Goal: Task Accomplishment & Management: Complete application form

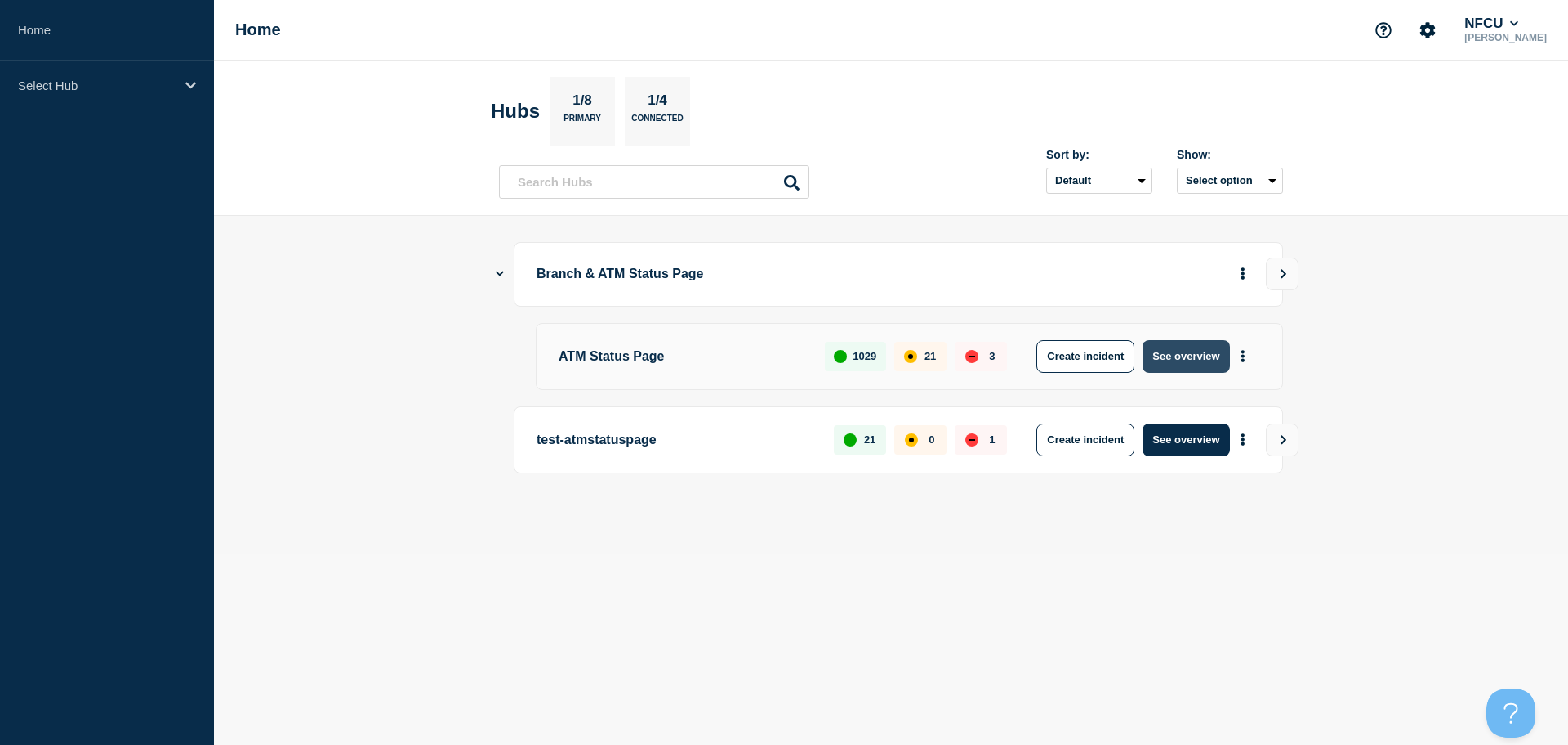
click at [766, 330] on button "See overview" at bounding box center [1186, 356] width 87 height 33
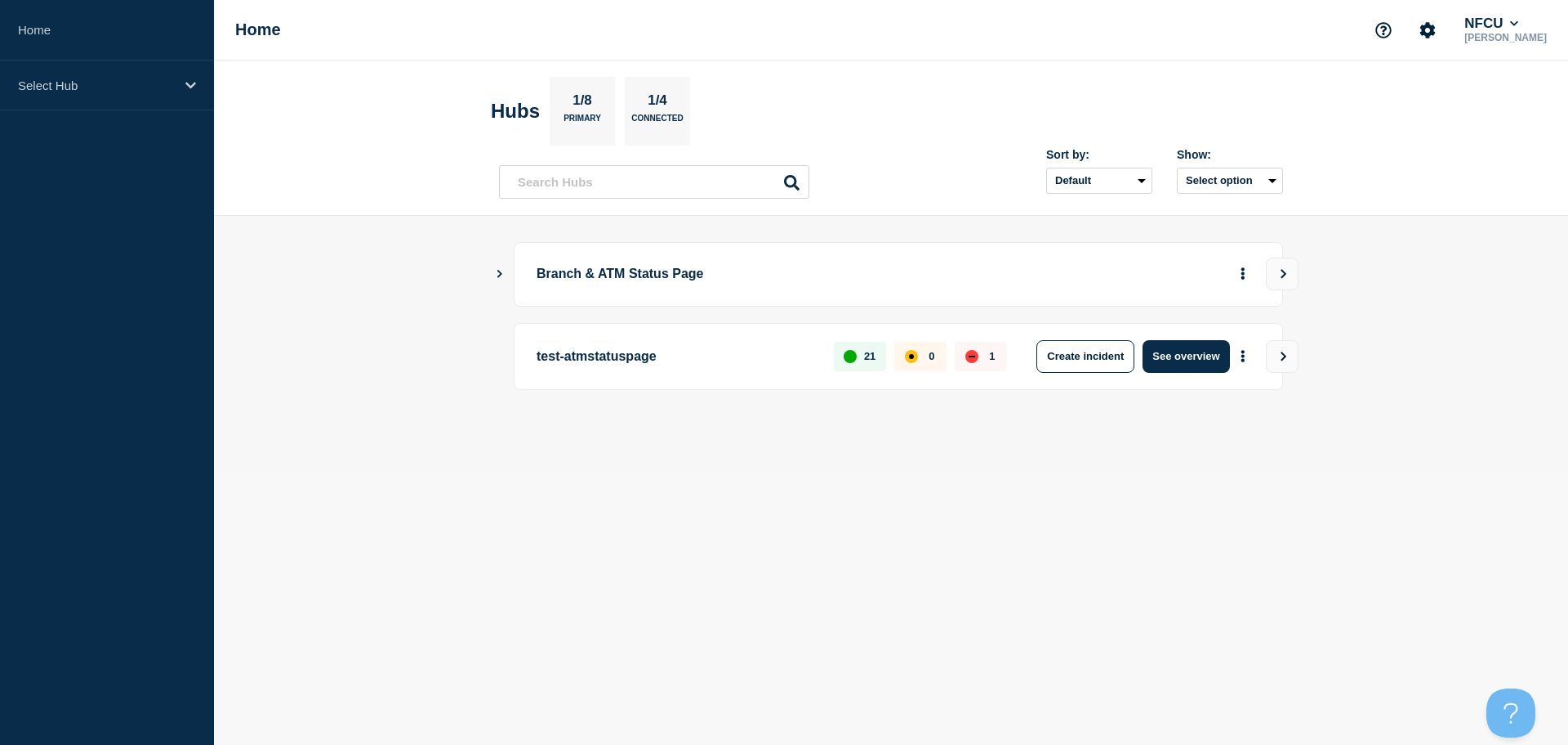
click at [496, 274] on icon "Show Connected Hubs" at bounding box center [499, 273] width 11 height 8
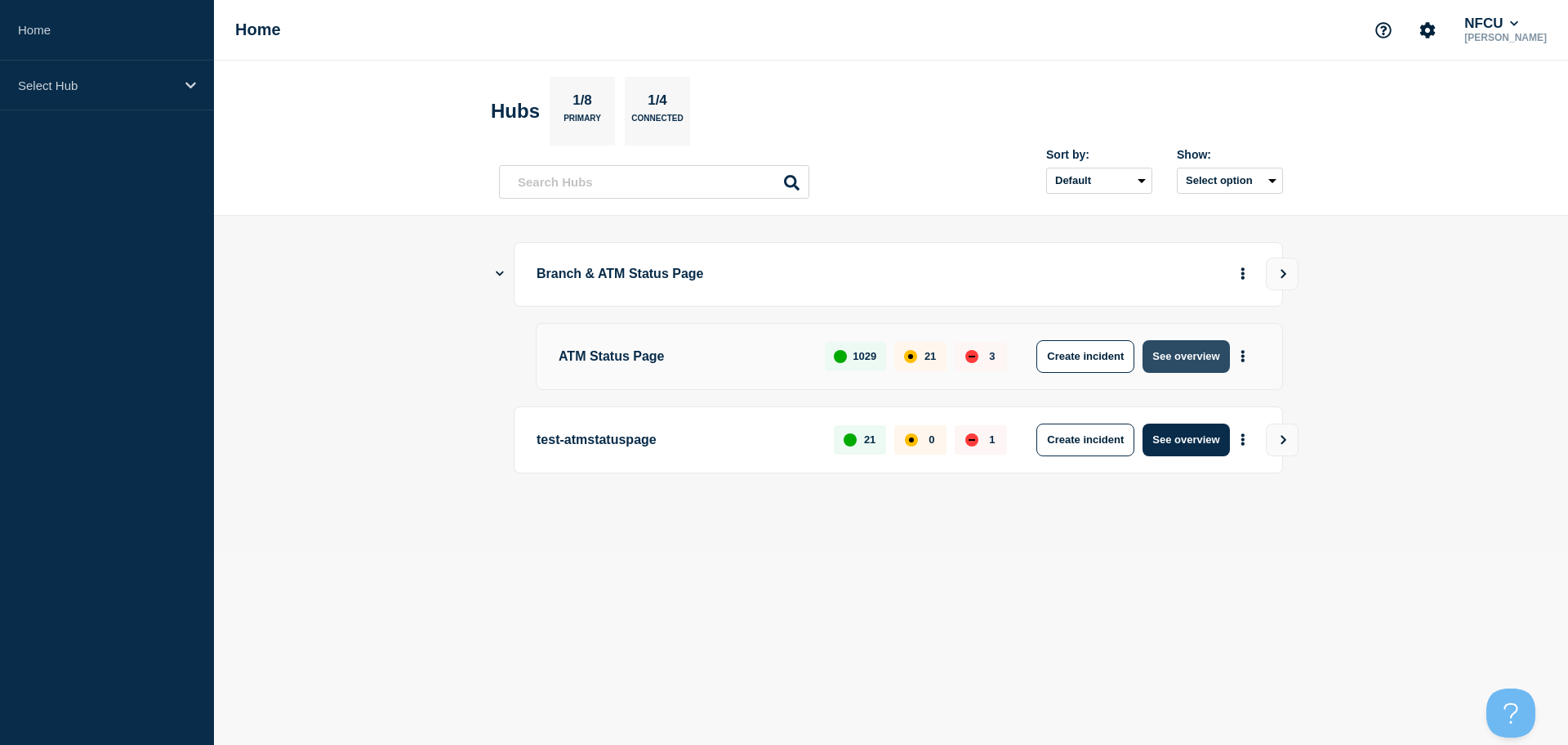
click at [1187, 365] on button "See overview" at bounding box center [1186, 356] width 87 height 33
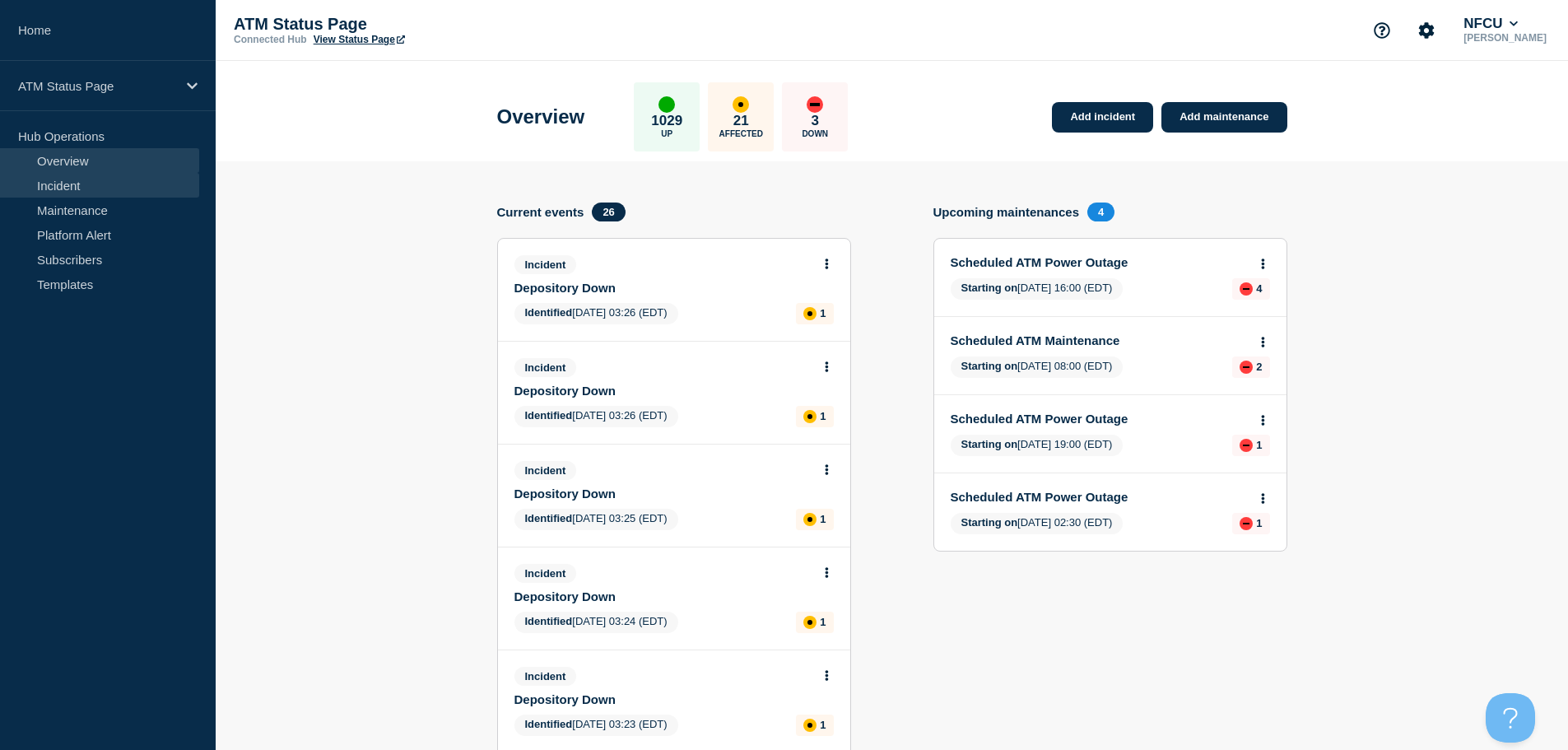
click at [120, 185] on link "Incident" at bounding box center [99, 185] width 199 height 25
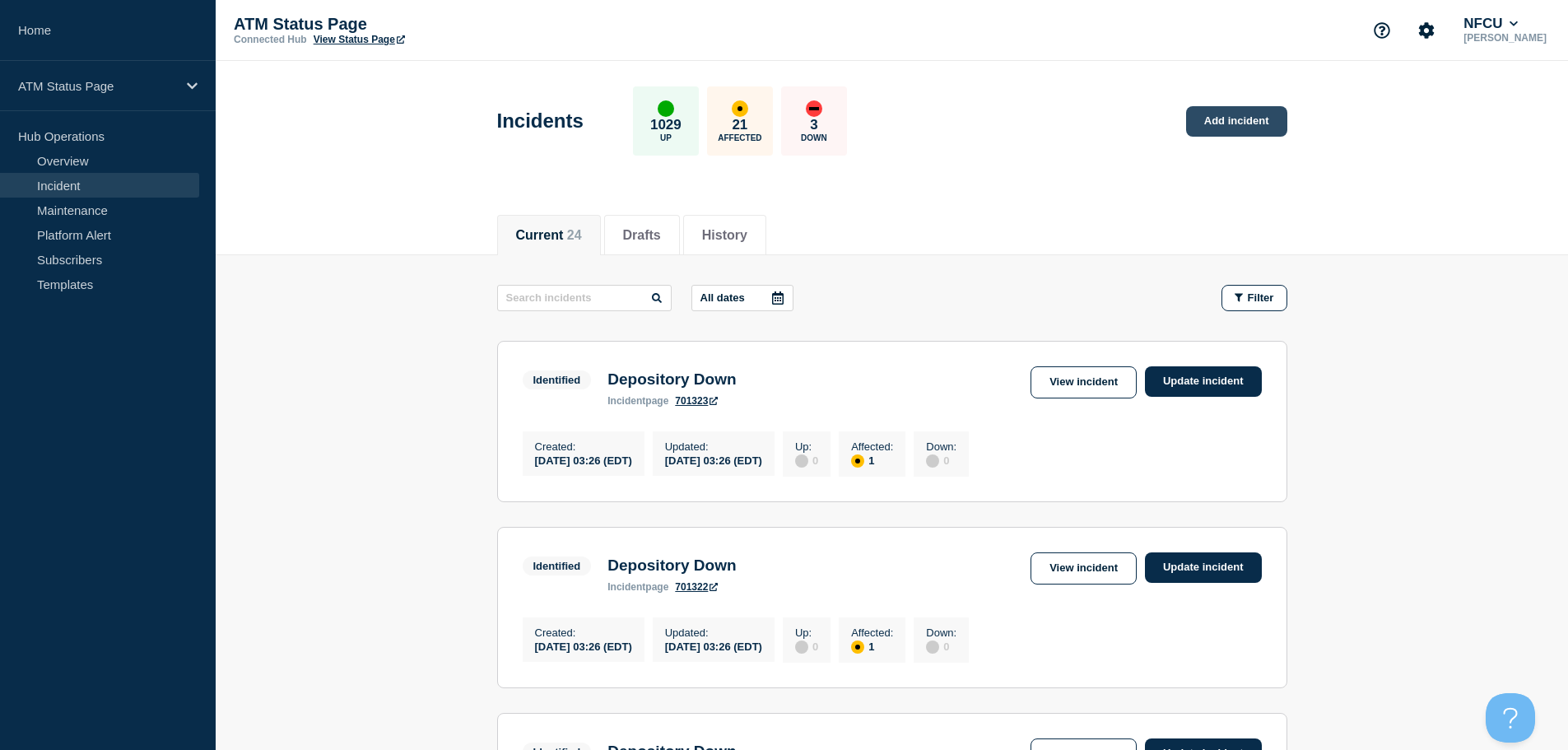
click at [1210, 119] on link "Add incident" at bounding box center [1237, 121] width 102 height 30
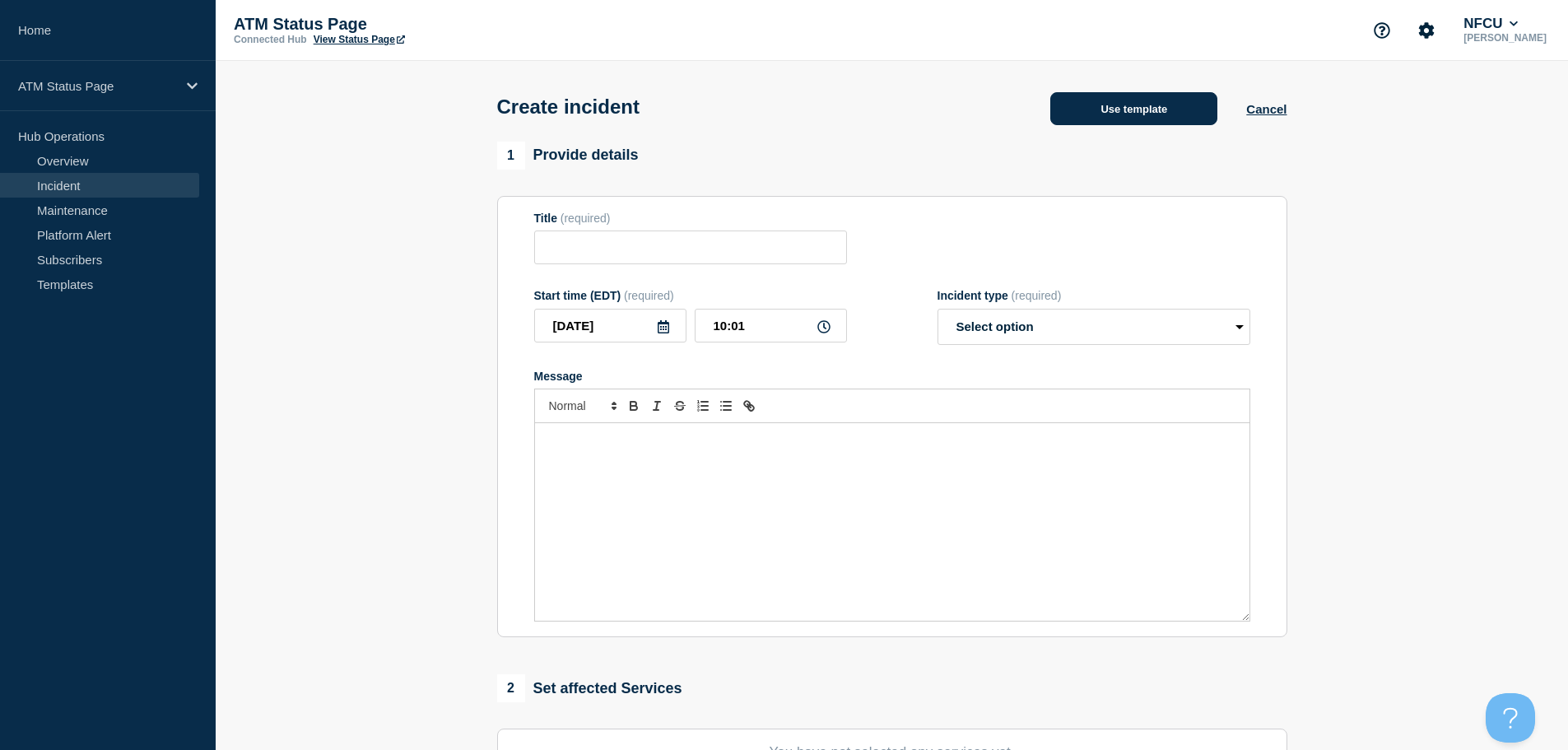
click at [1151, 118] on button "Use template" at bounding box center [1133, 108] width 167 height 33
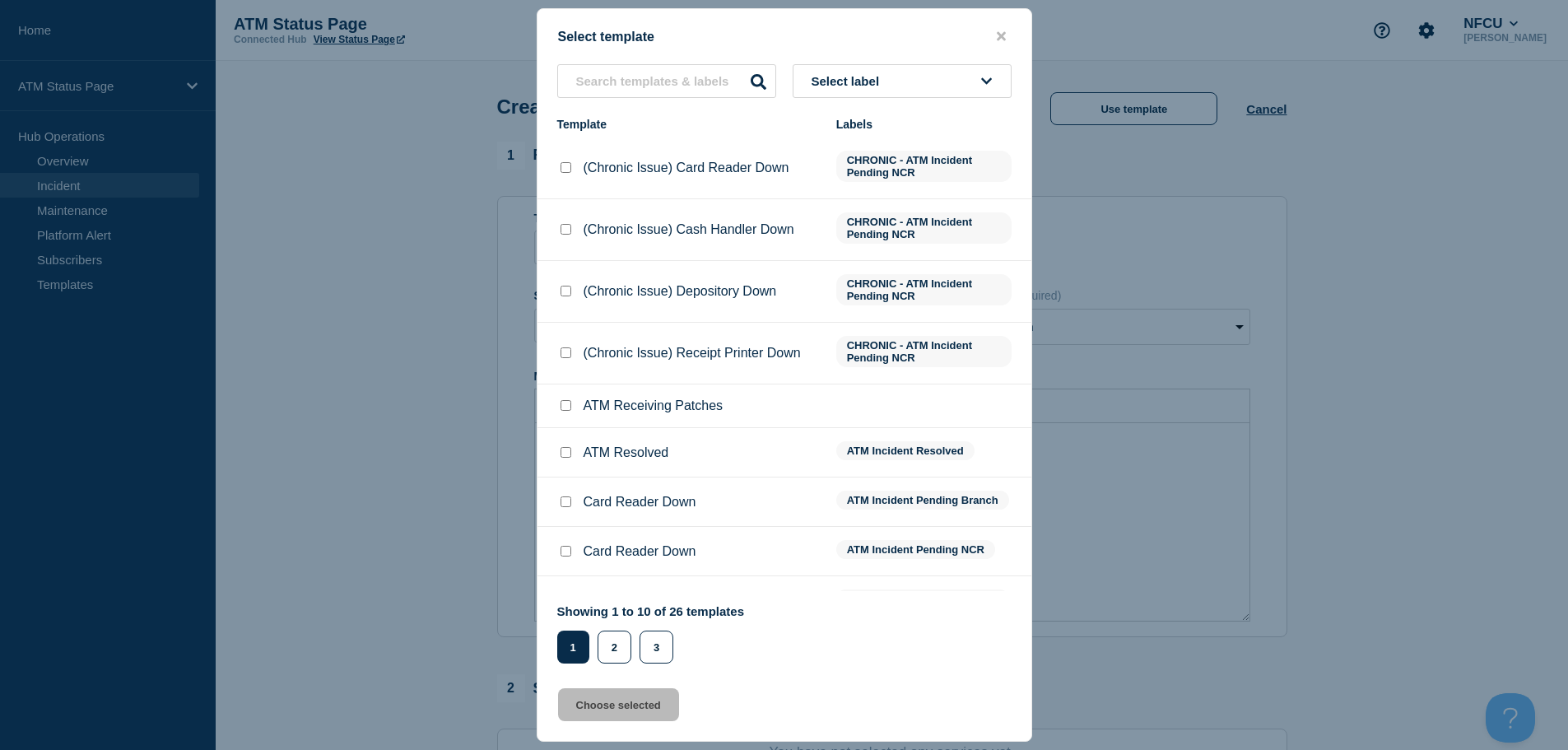
click at [846, 85] on span "Select label" at bounding box center [848, 80] width 75 height 14
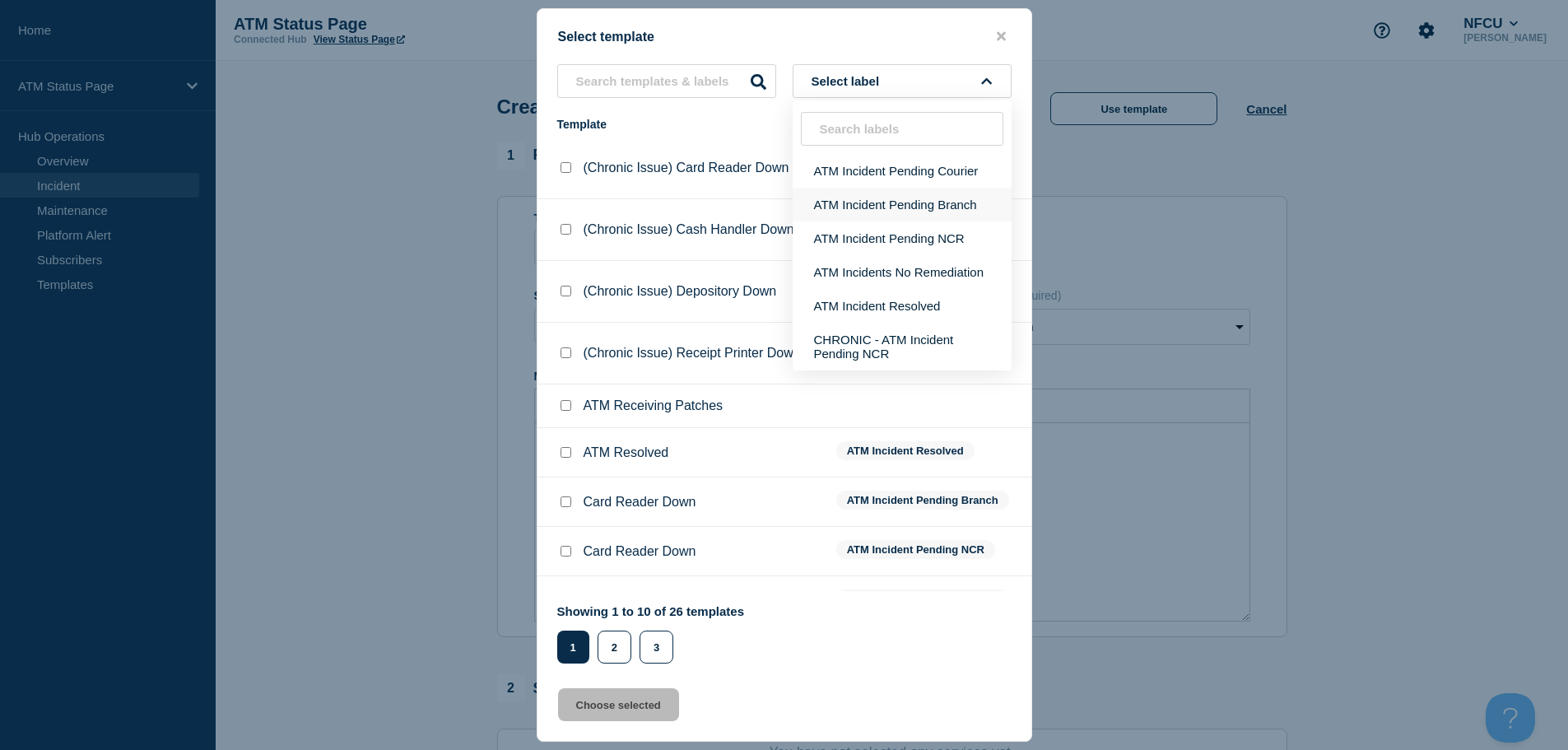
click at [886, 212] on button "ATM Incident Pending Branch" at bounding box center [902, 205] width 219 height 34
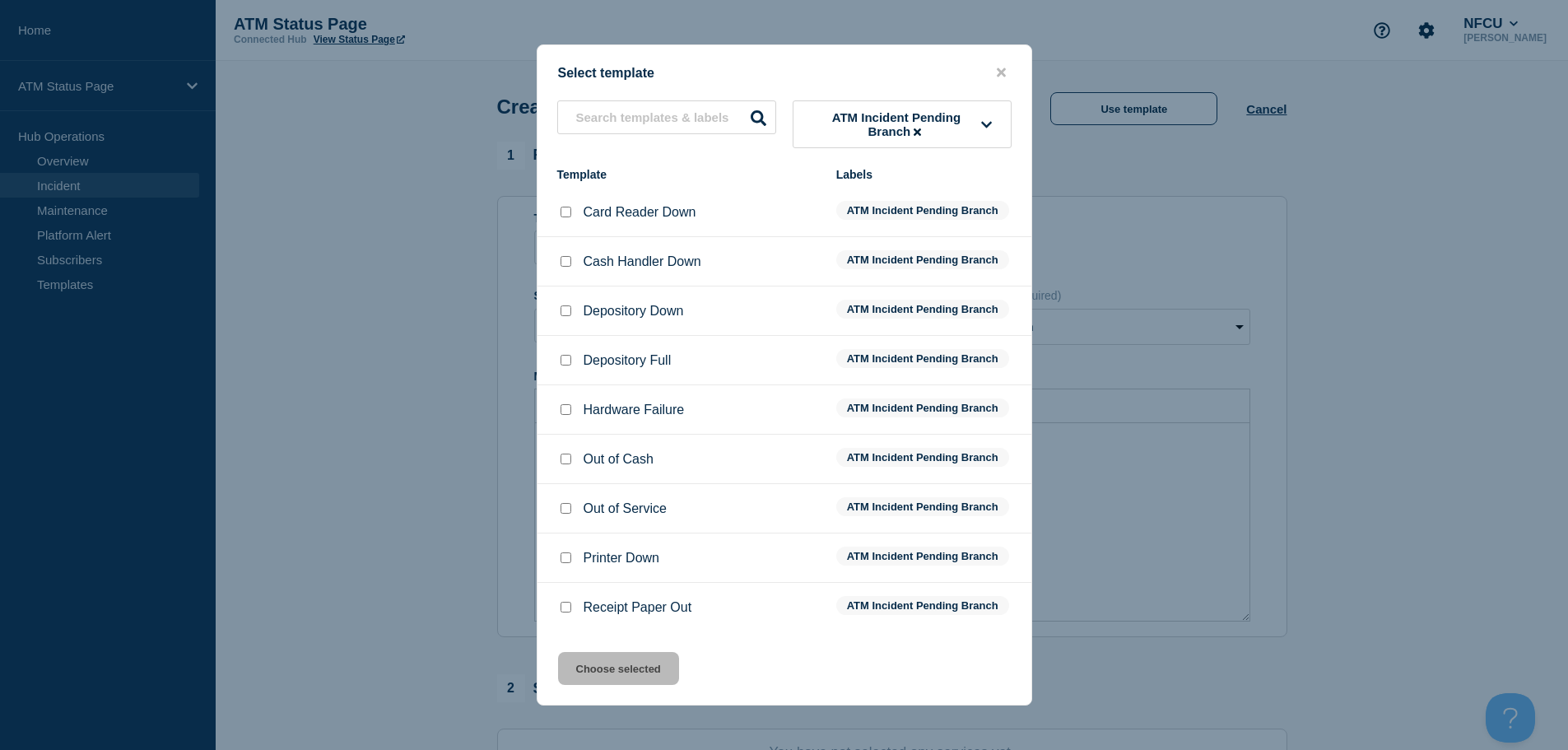
click at [563, 309] on input "Depository Down checkbox" at bounding box center [566, 311] width 11 height 11
checkbox input "true"
click at [606, 664] on button "Choose selected" at bounding box center [618, 668] width 121 height 33
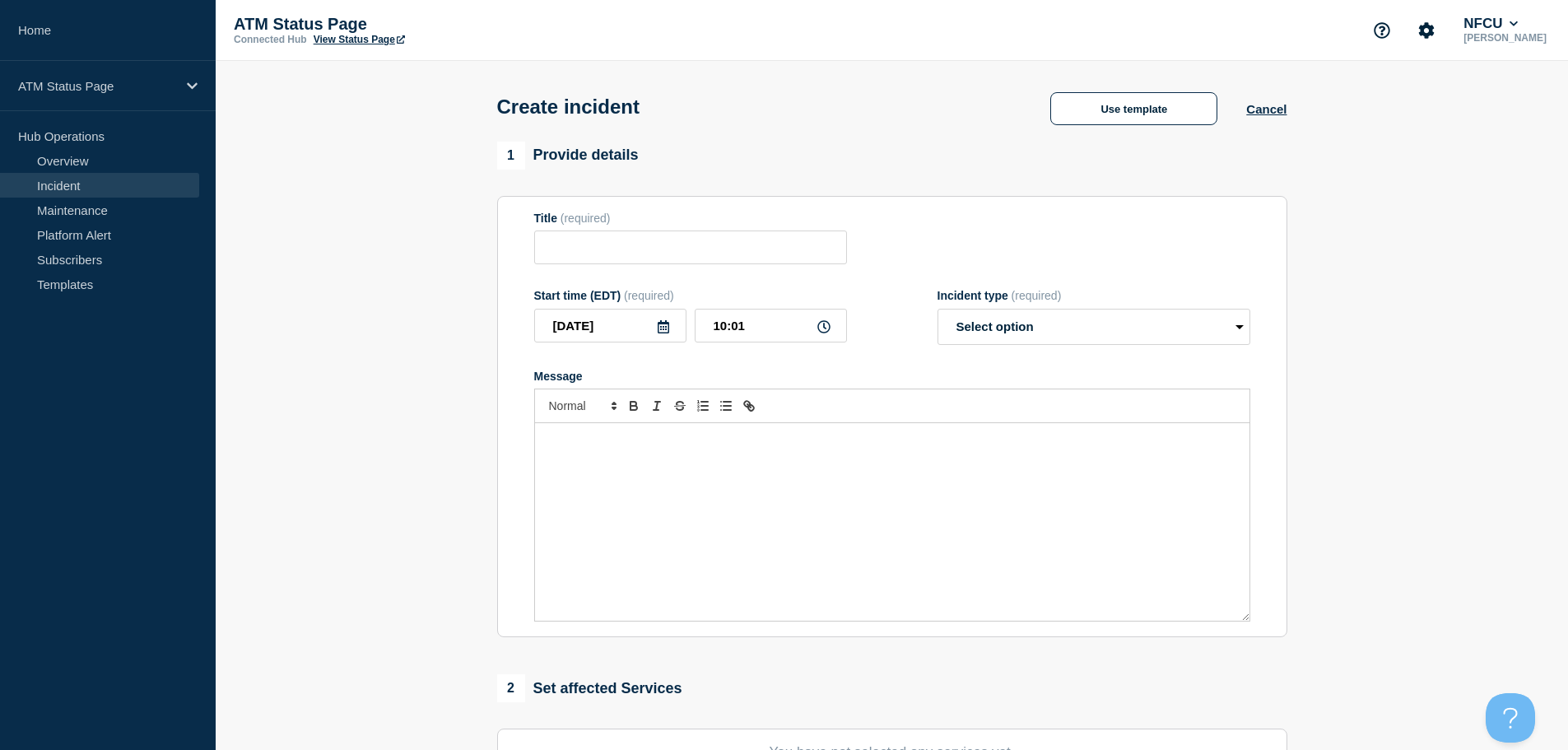
type input "Depository Down"
select select "identified"
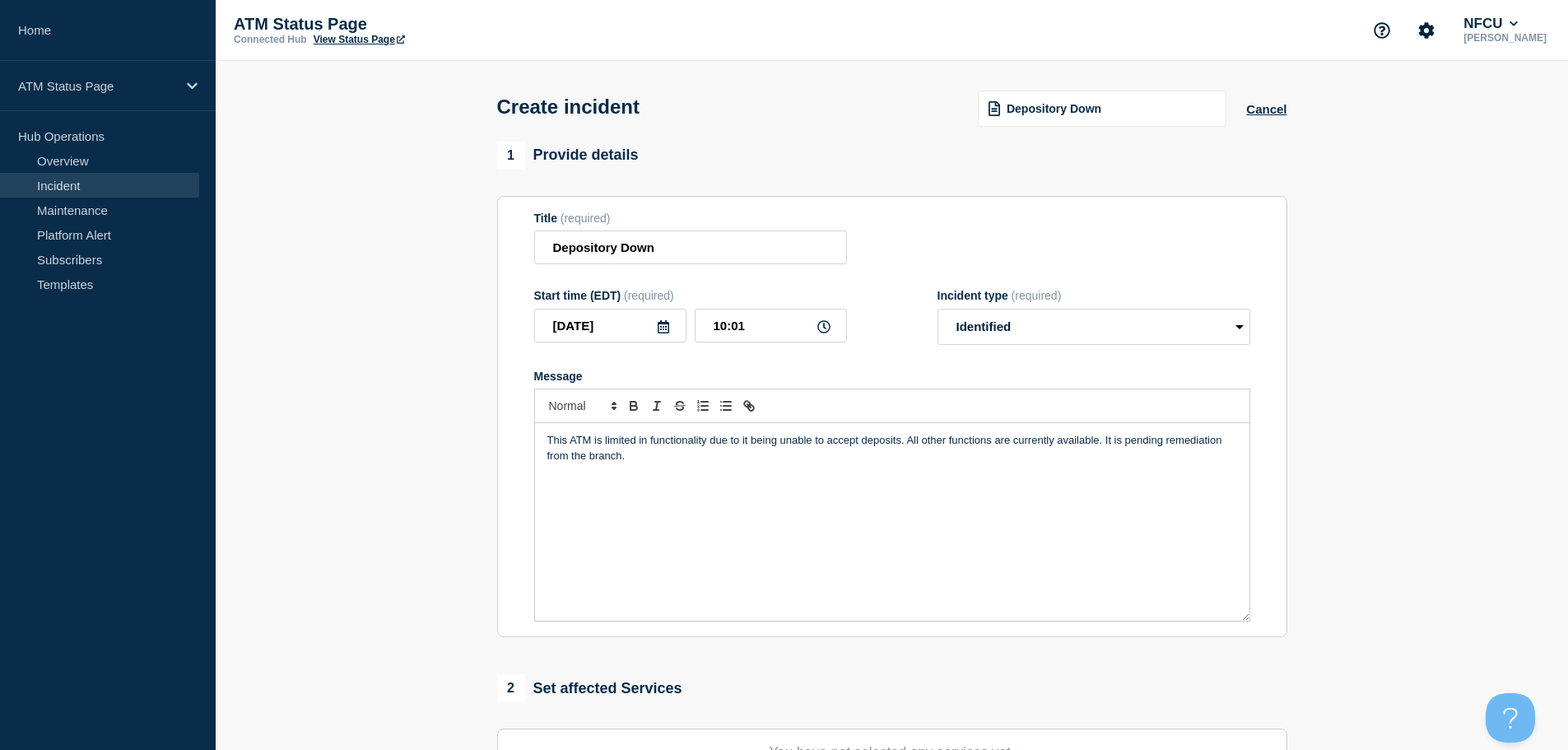
scroll to position [247, 0]
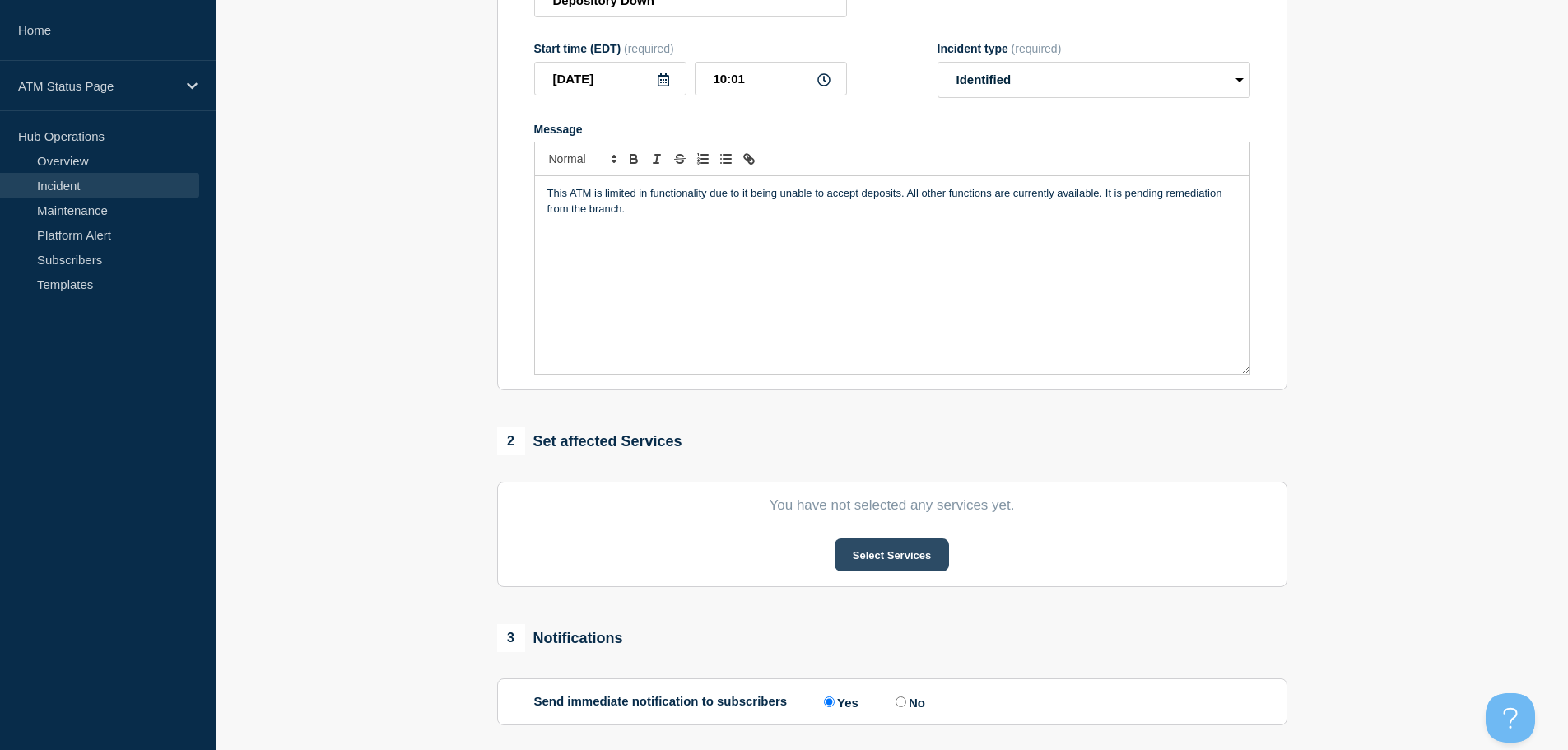
click at [900, 554] on button "Select Services" at bounding box center [892, 554] width 114 height 33
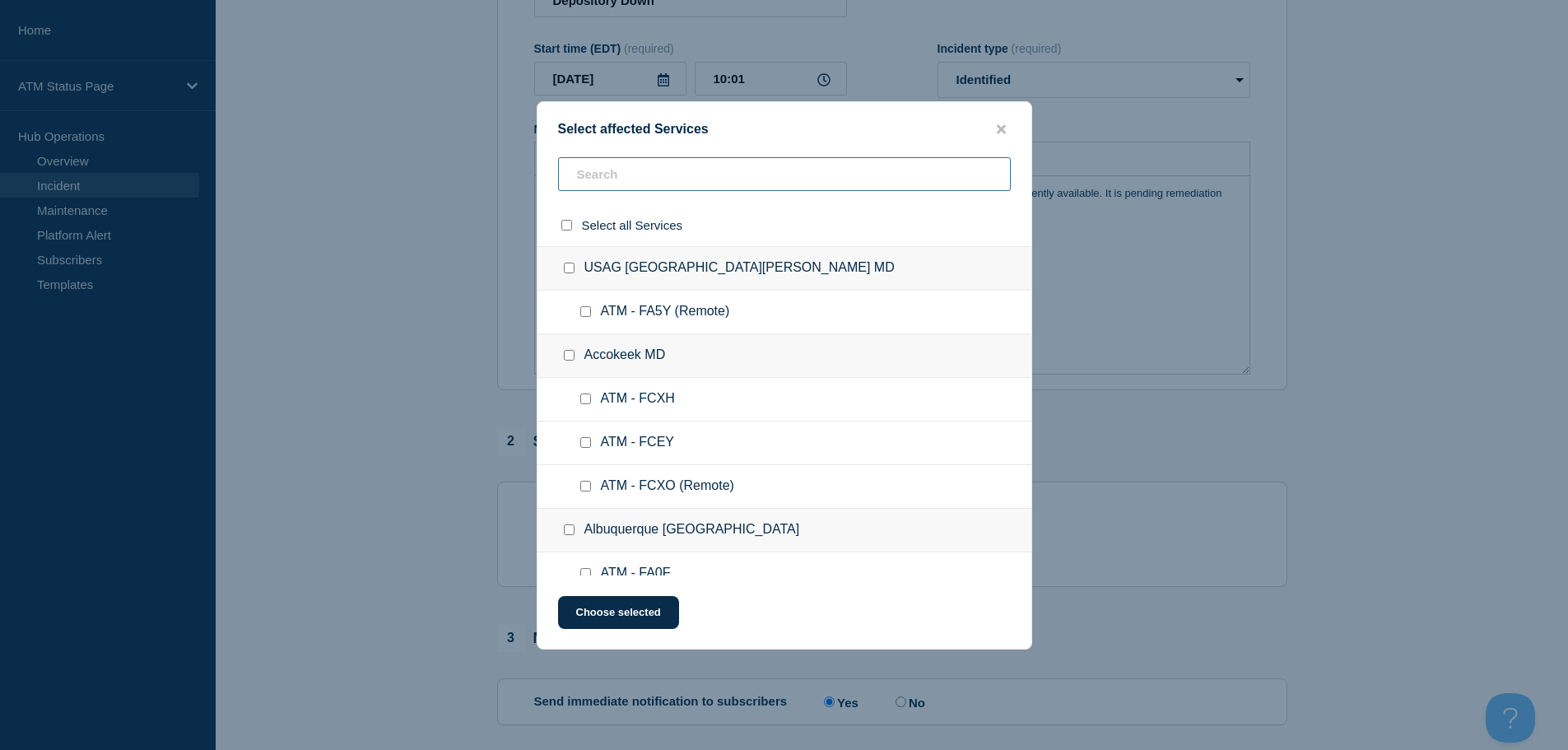
click at [818, 180] on input "text" at bounding box center [784, 174] width 453 height 34
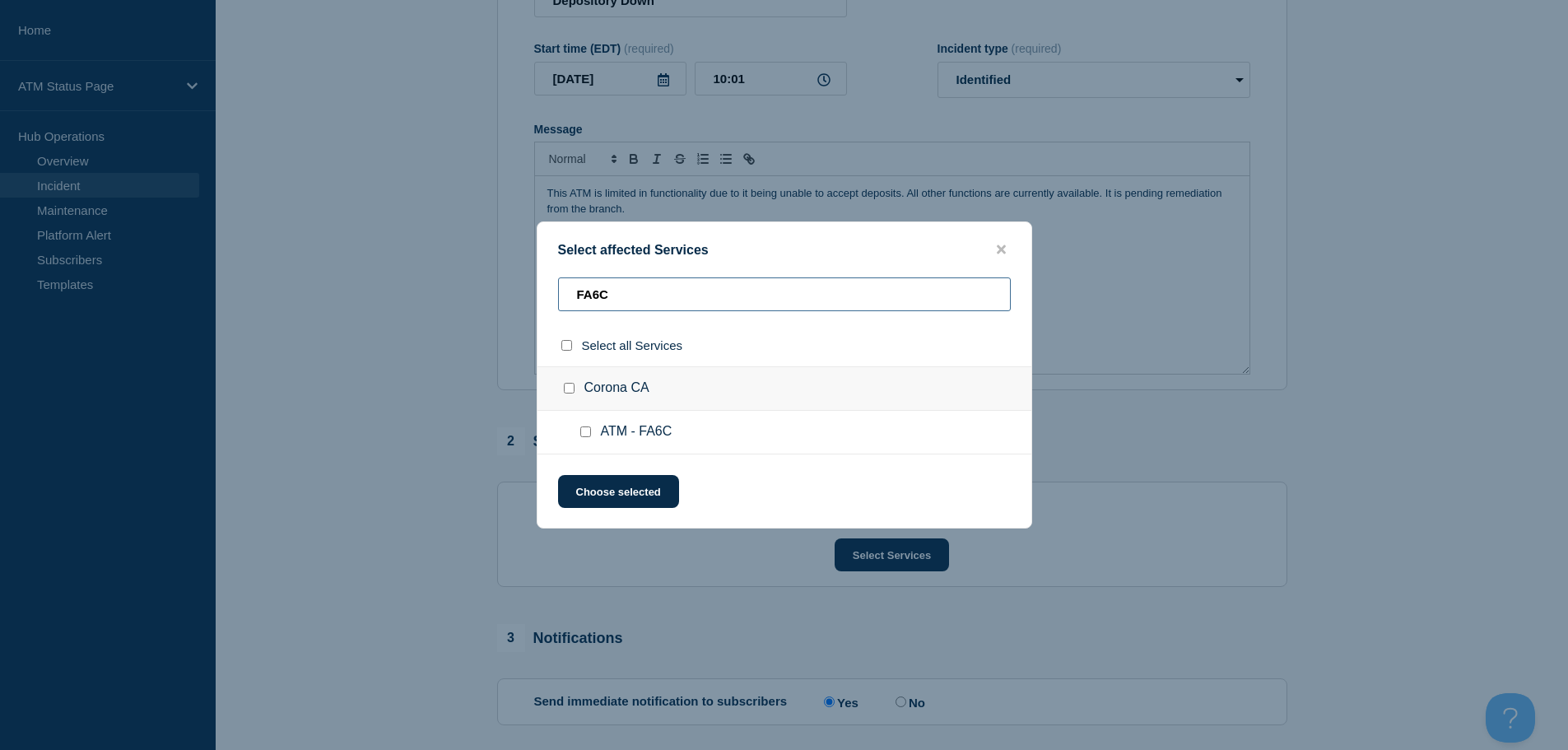
type input "FA6C"
click at [588, 432] on input "ATM - FA6C checkbox" at bounding box center [585, 432] width 11 height 11
checkbox input "true"
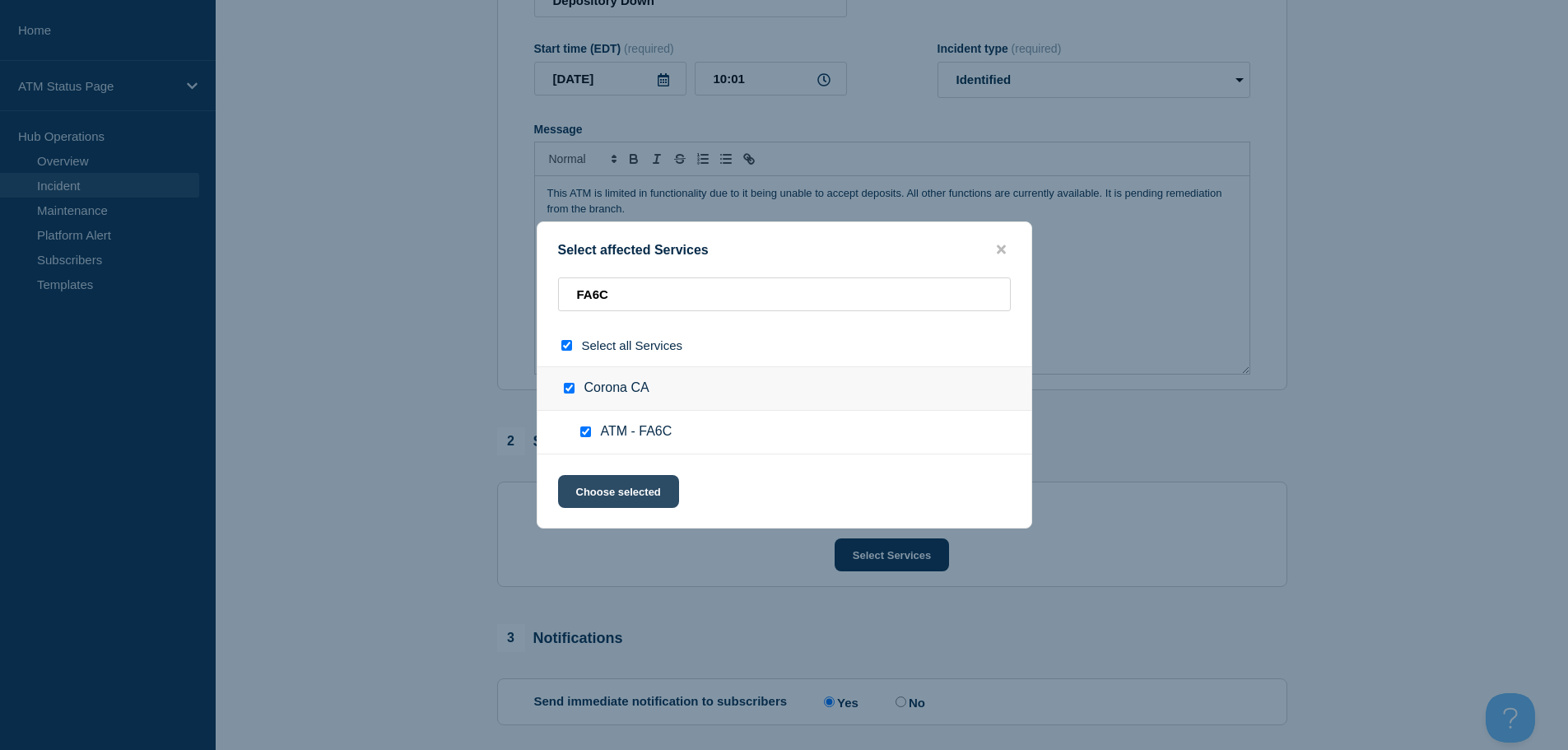
click at [605, 488] on button "Choose selected" at bounding box center [618, 491] width 121 height 33
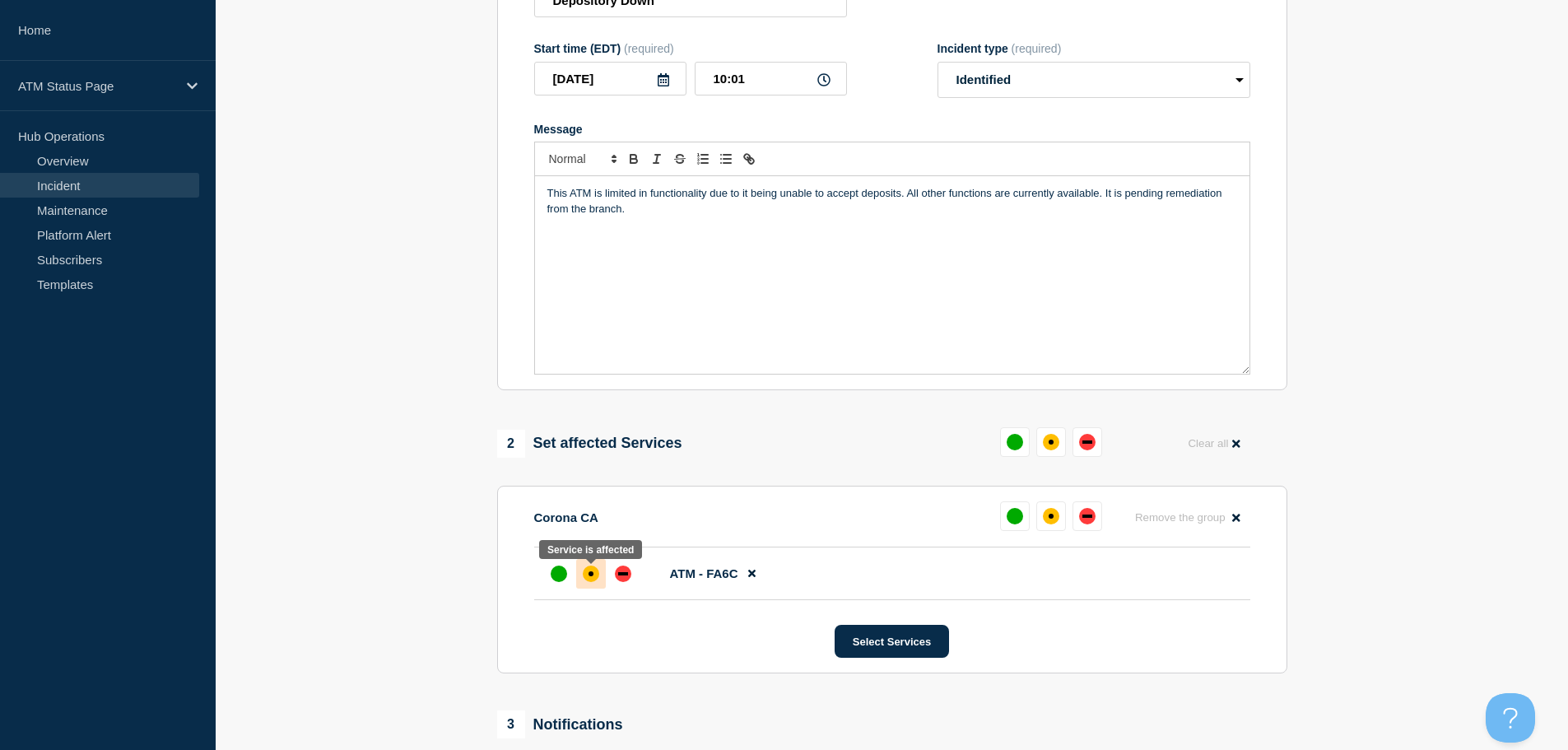
click at [592, 580] on div "affected" at bounding box center [590, 573] width 16 height 16
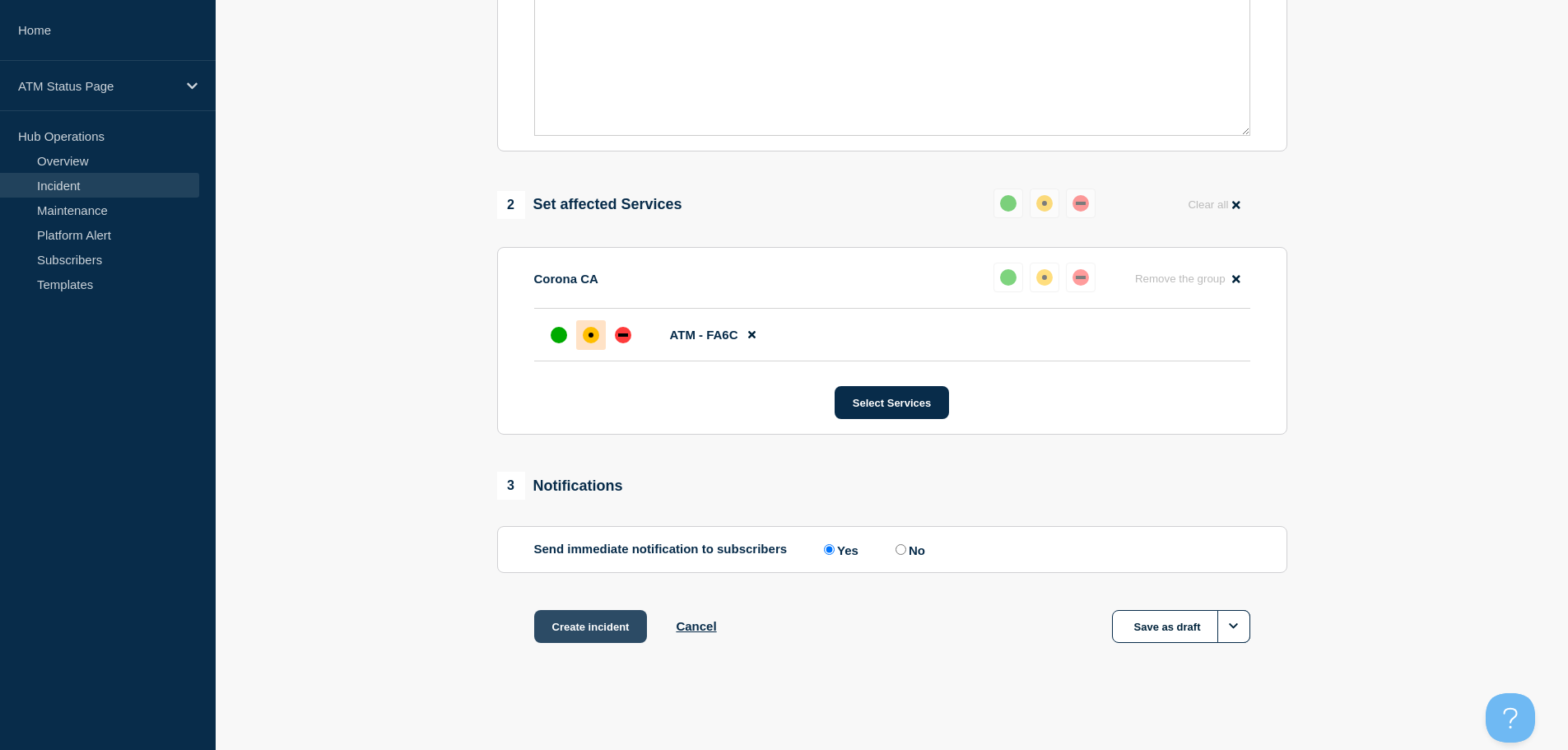
click at [554, 623] on button "Create incident" at bounding box center [591, 626] width 113 height 33
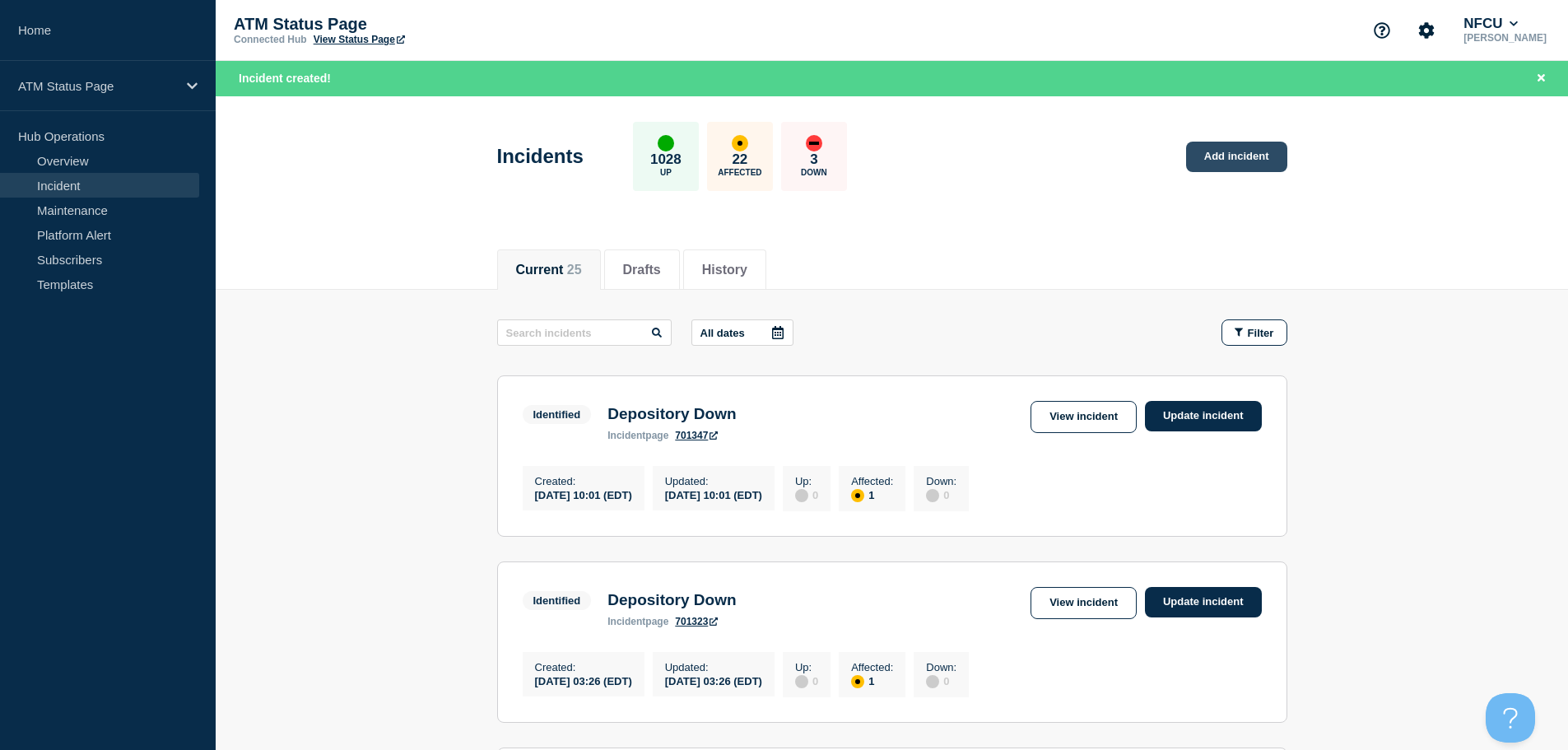
click at [1239, 164] on link "Add incident" at bounding box center [1237, 157] width 102 height 30
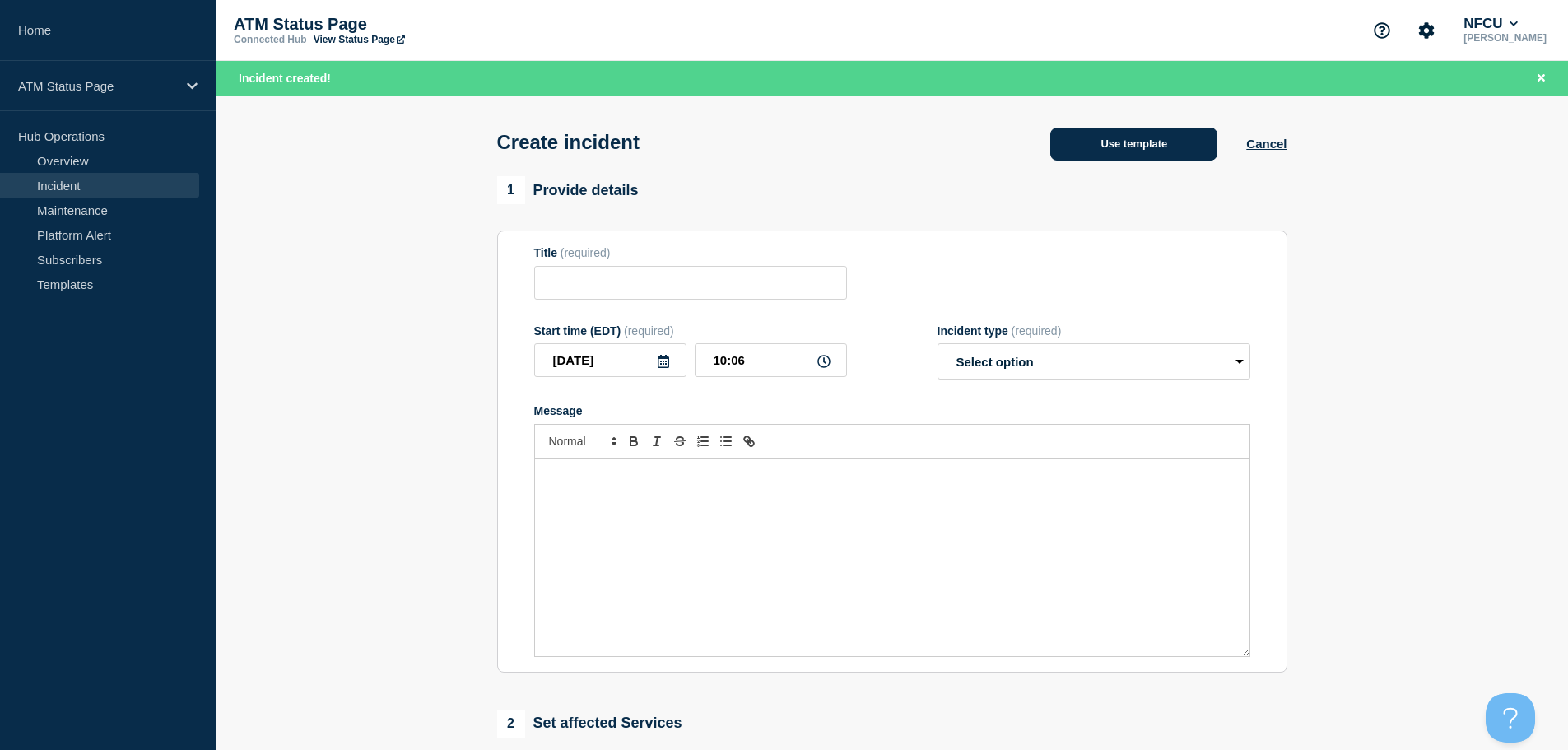
click at [1074, 152] on button "Use template" at bounding box center [1133, 144] width 167 height 33
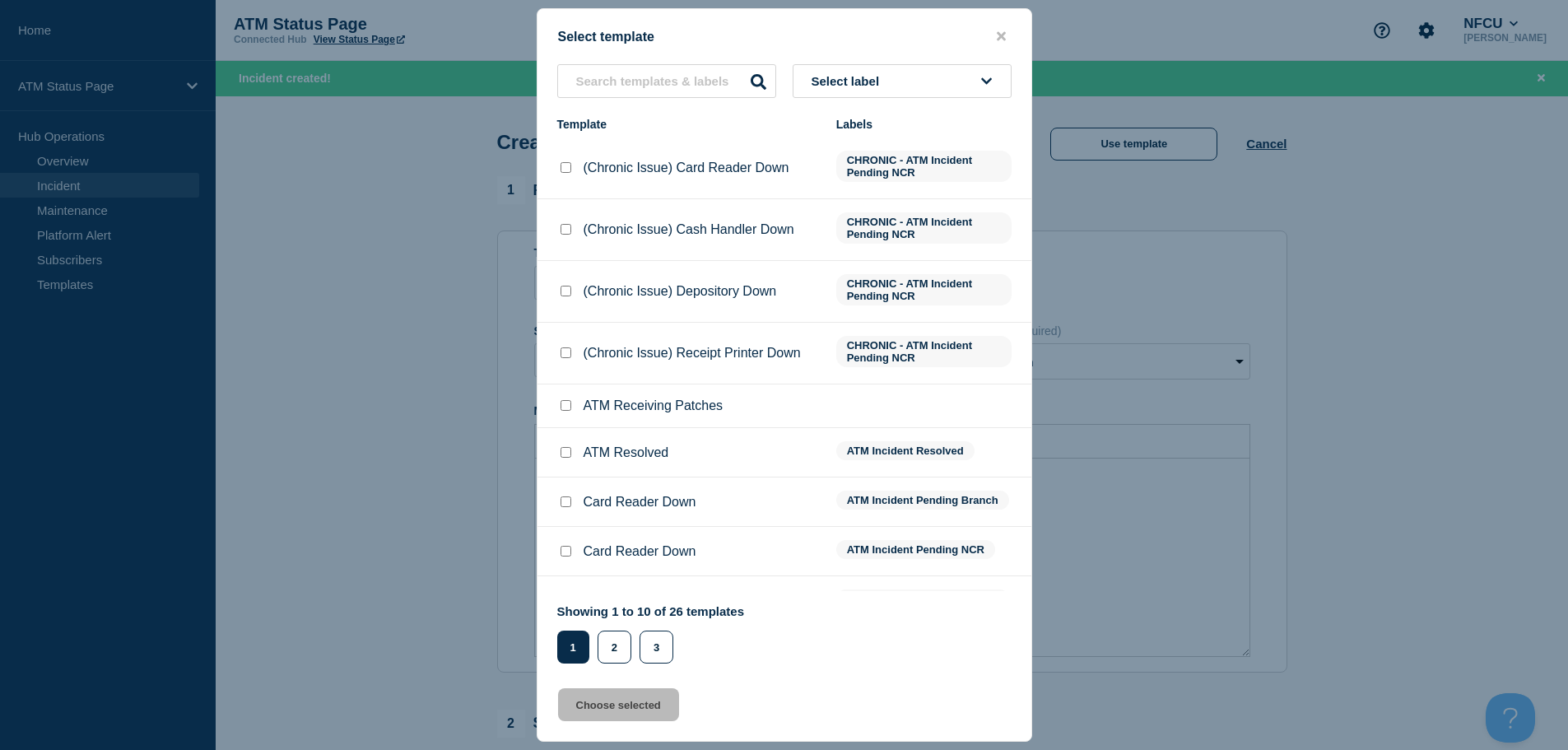
click at [903, 87] on button "Select label" at bounding box center [902, 81] width 219 height 34
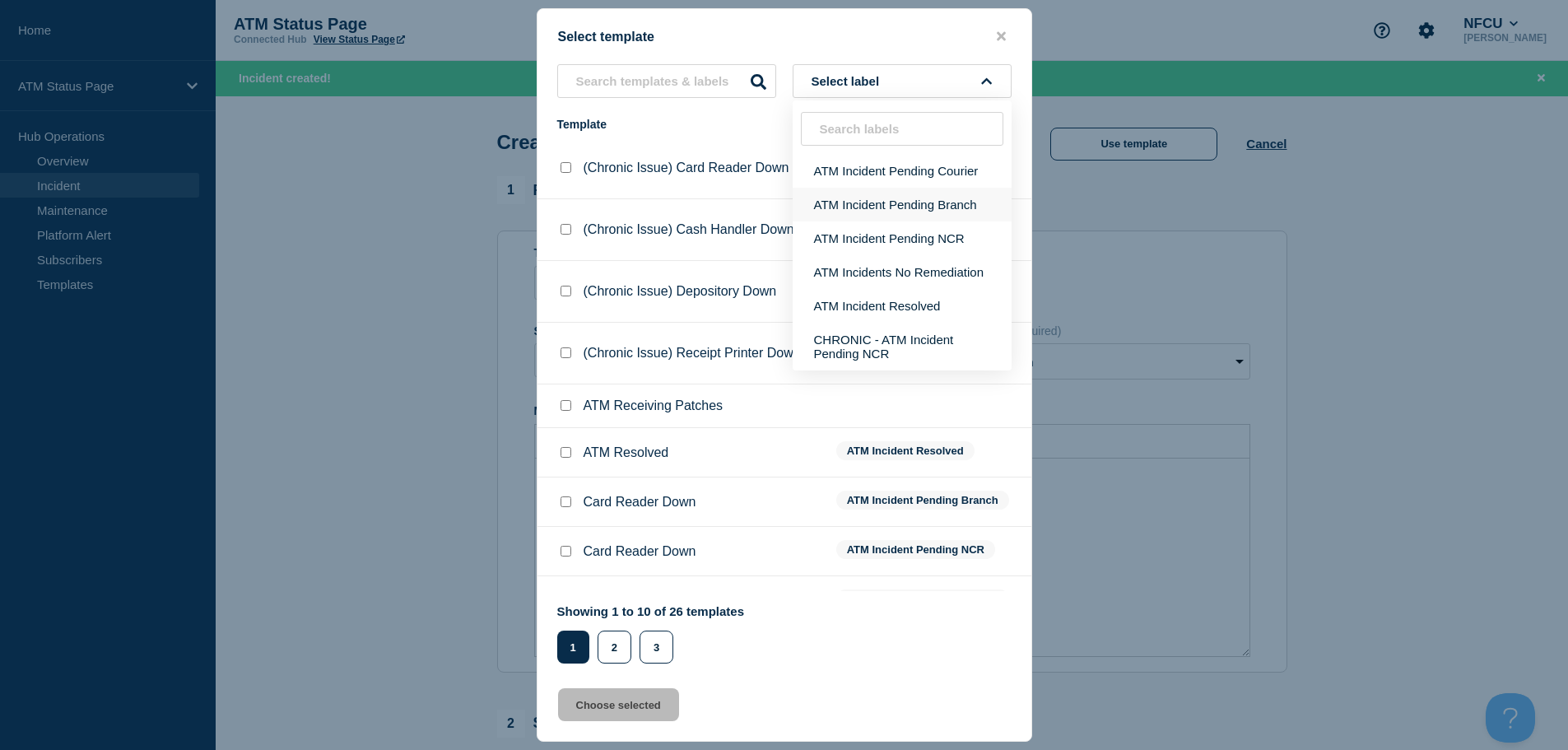
click at [925, 212] on button "ATM Incident Pending Branch" at bounding box center [902, 205] width 219 height 34
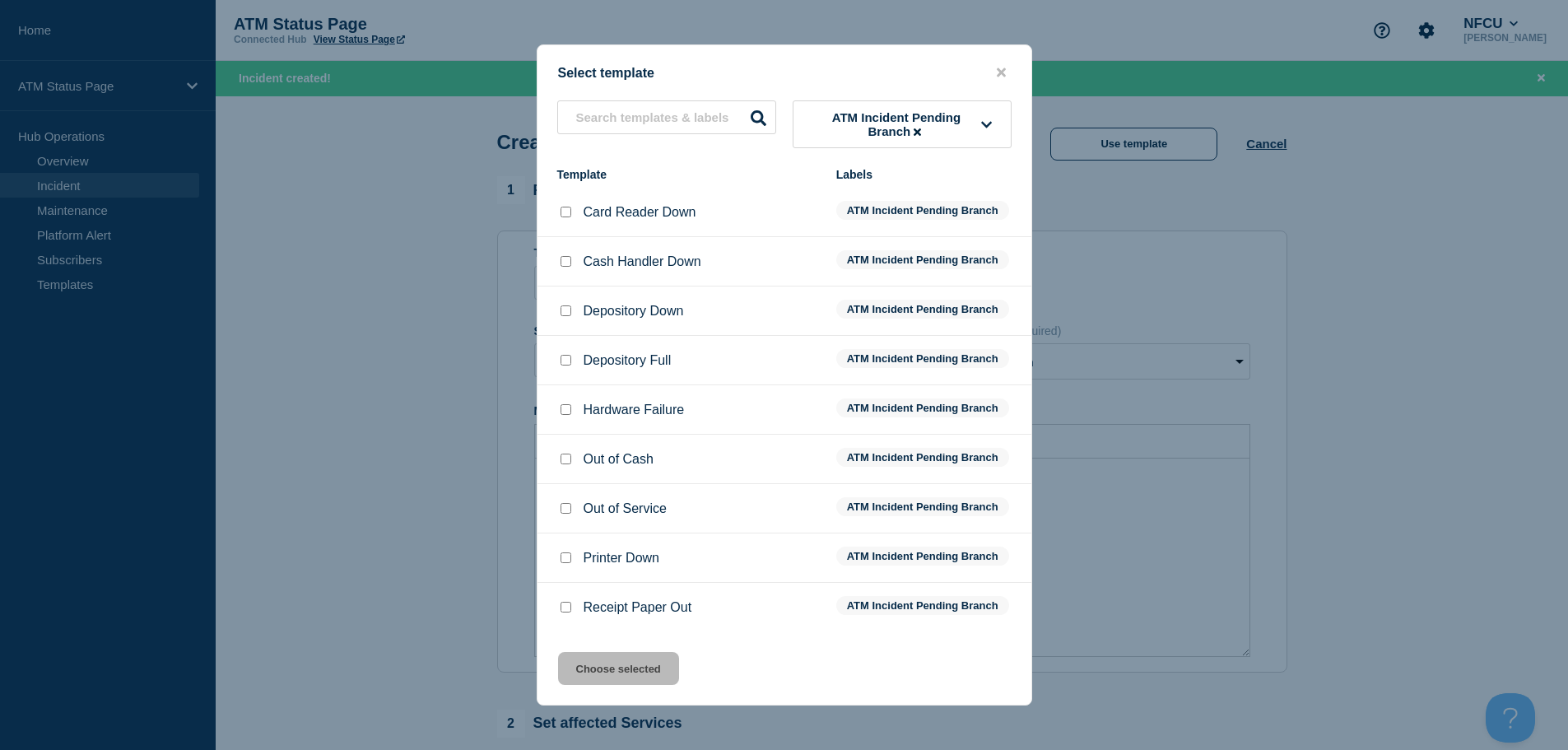
click at [566, 312] on input "Depository Down checkbox" at bounding box center [566, 311] width 11 height 11
checkbox input "true"
click at [643, 676] on button "Choose selected" at bounding box center [618, 668] width 121 height 33
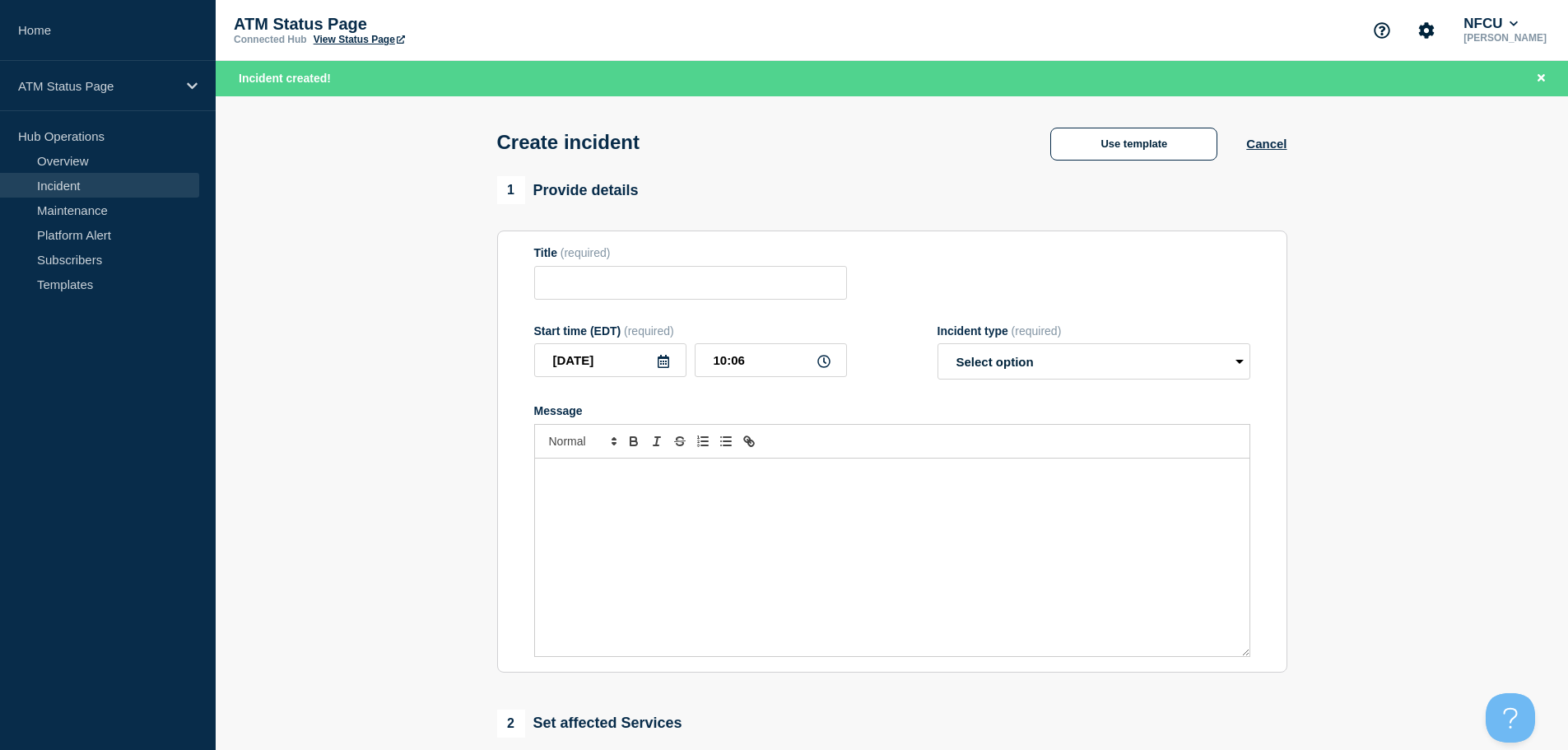
type input "Depository Down"
select select "identified"
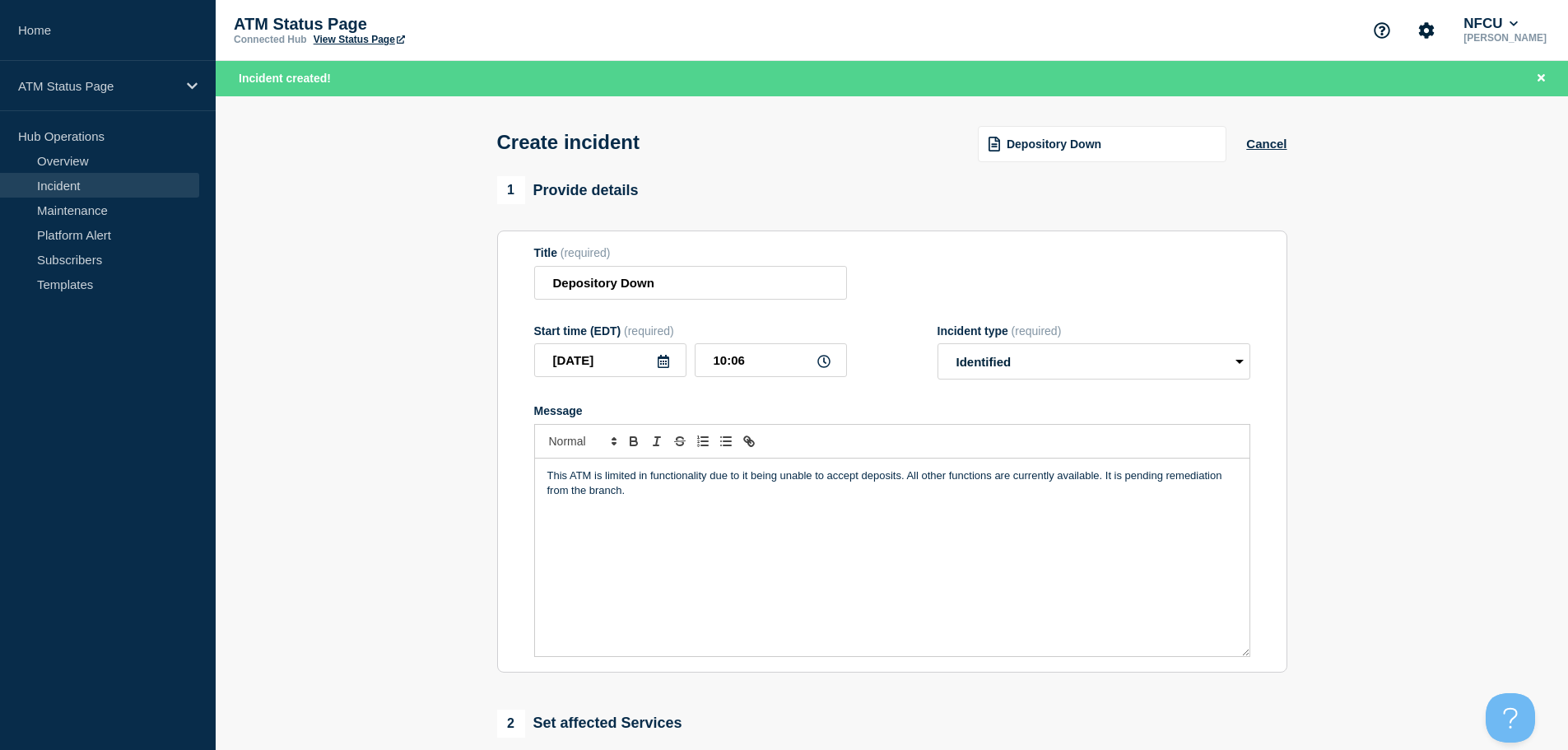
scroll to position [247, 0]
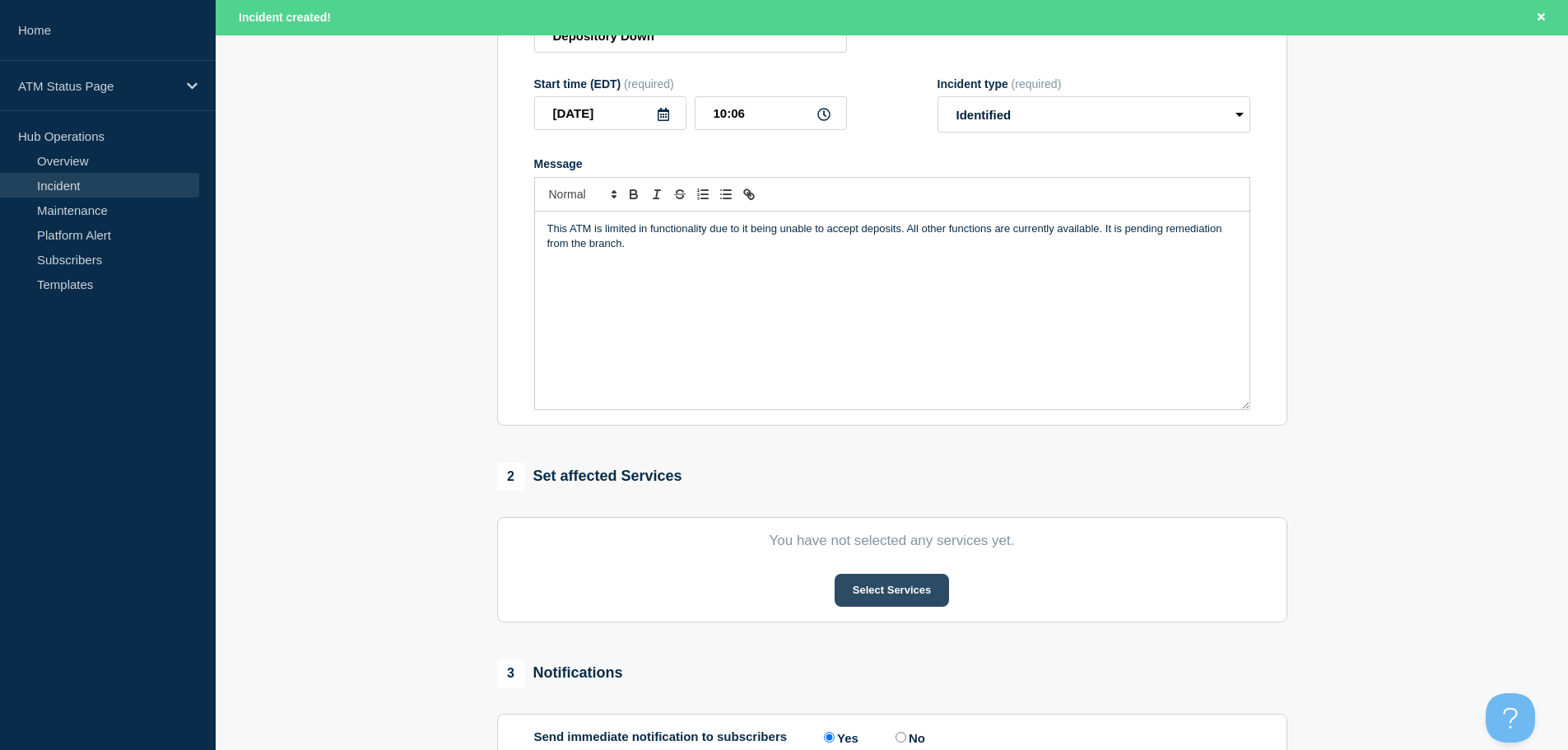
click at [889, 582] on button "Select Services" at bounding box center [892, 590] width 114 height 33
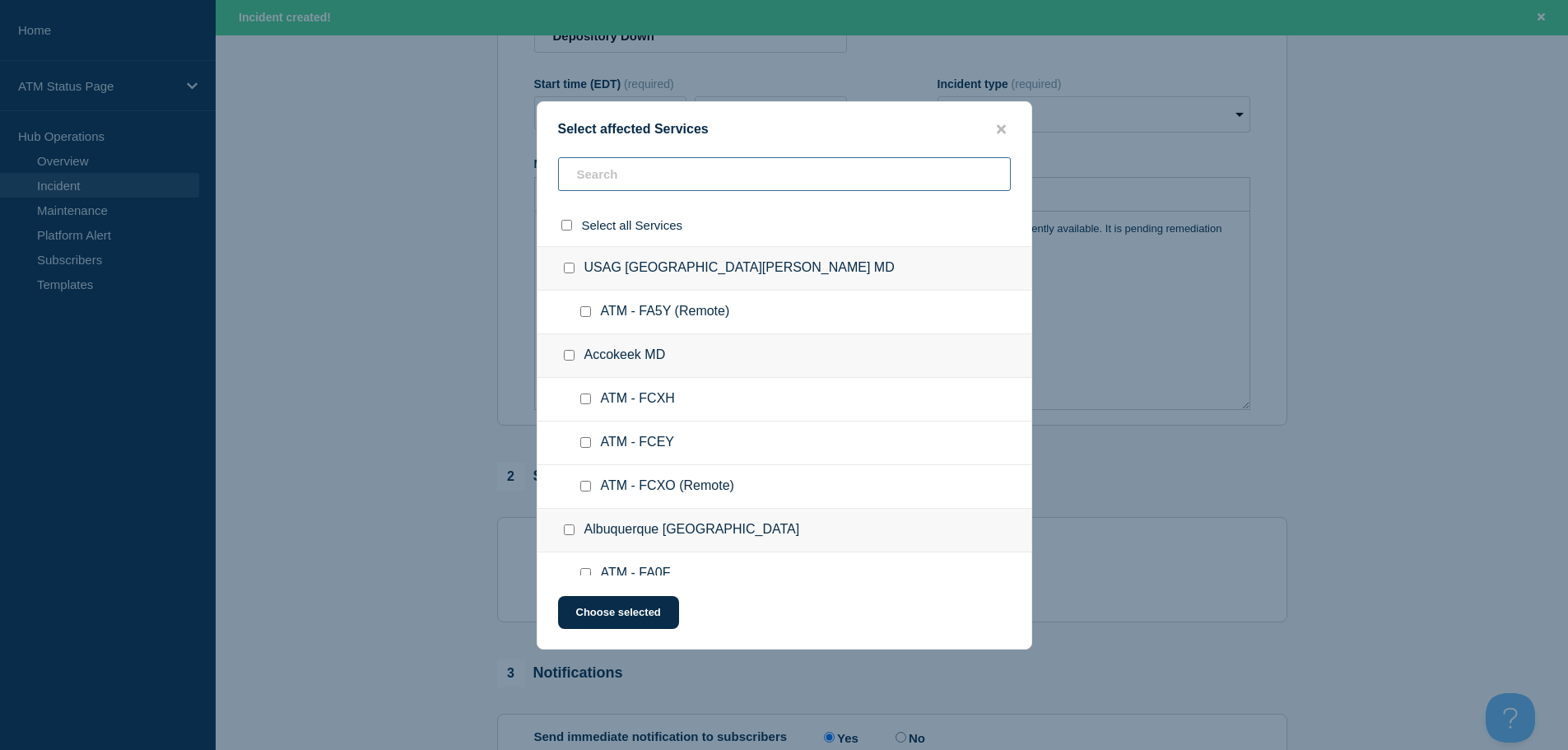
click at [733, 172] on input "text" at bounding box center [784, 174] width 453 height 34
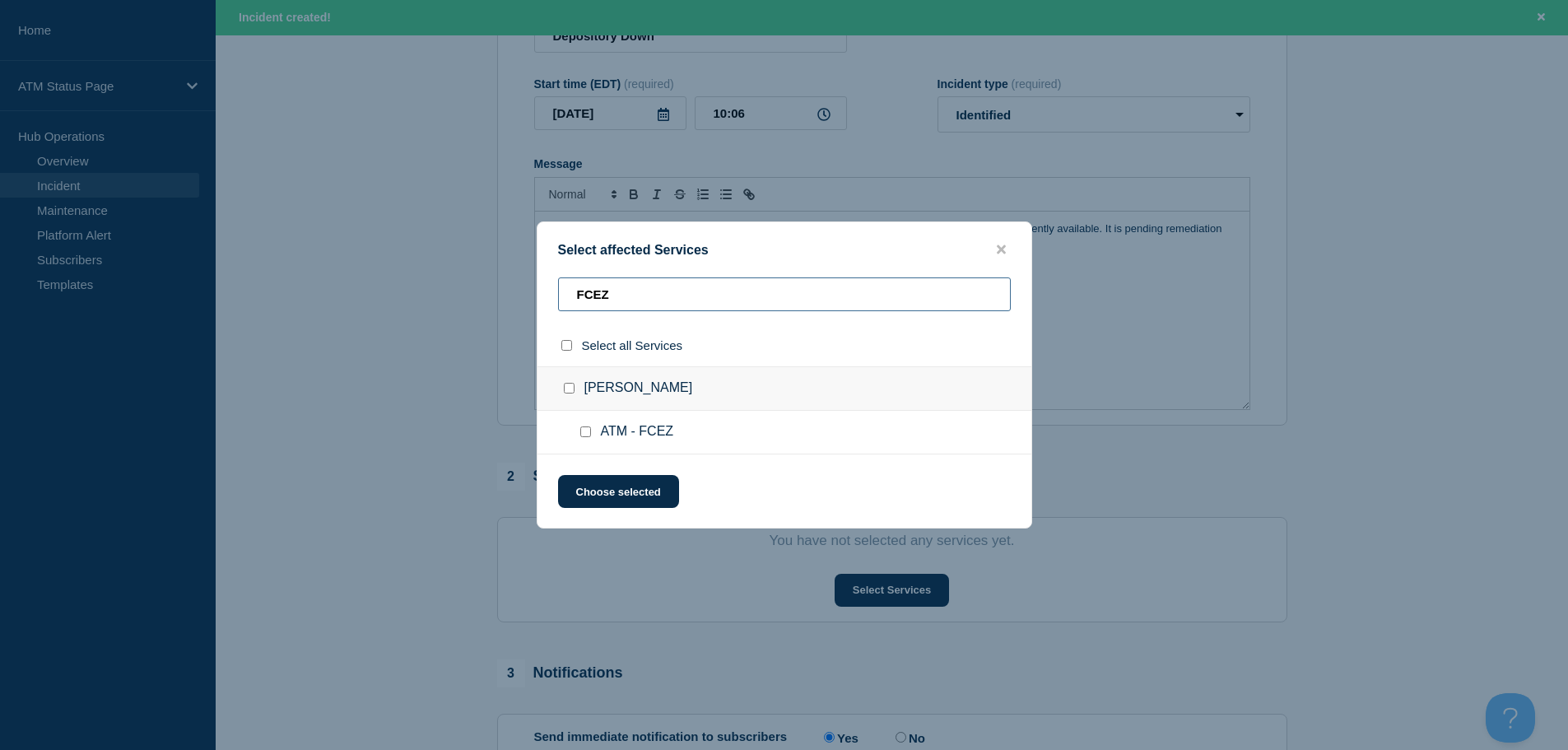
type input "FCEZ"
click at [588, 433] on input "ATM - FCEZ checkbox" at bounding box center [585, 432] width 11 height 11
checkbox input "true"
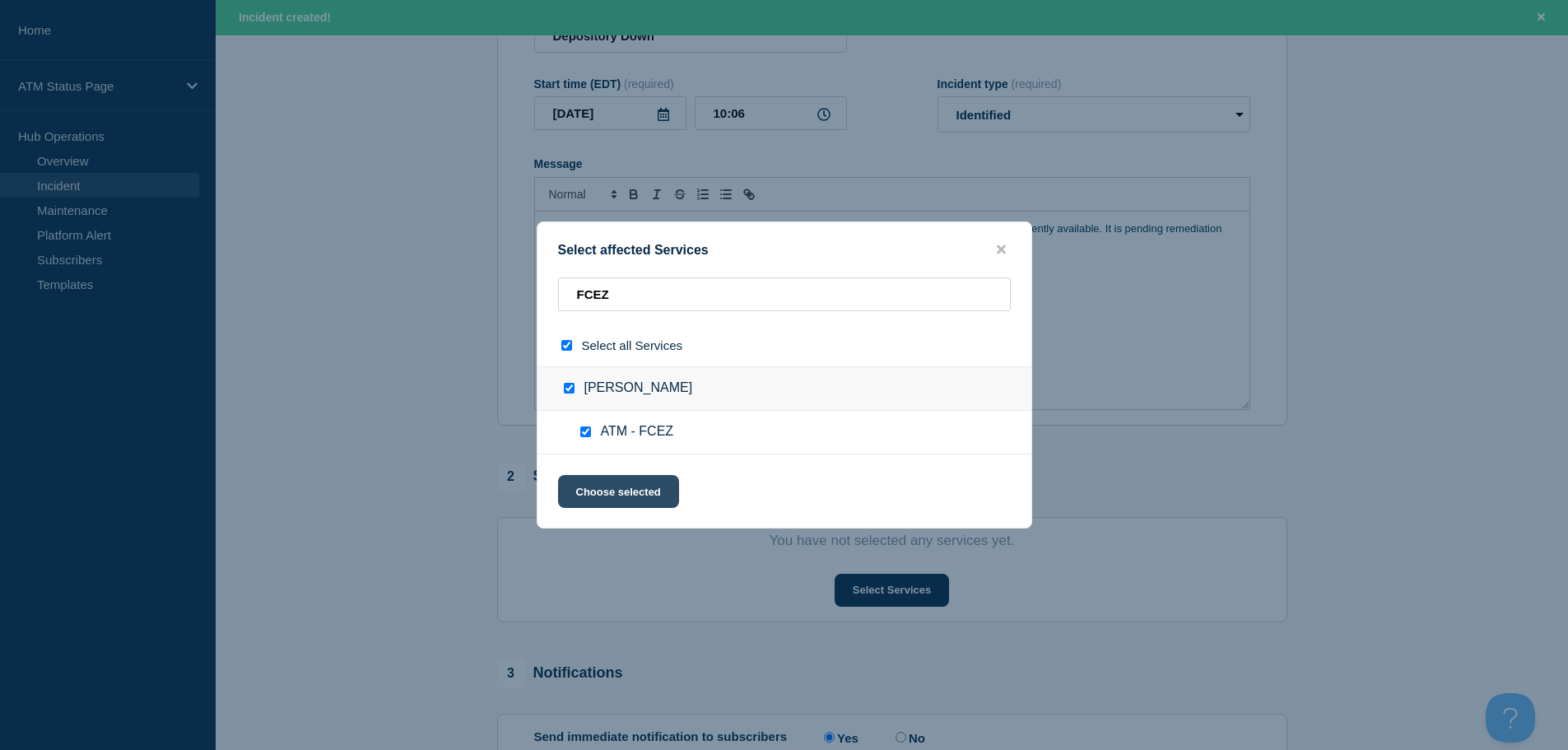
click at [603, 488] on button "Choose selected" at bounding box center [618, 491] width 121 height 33
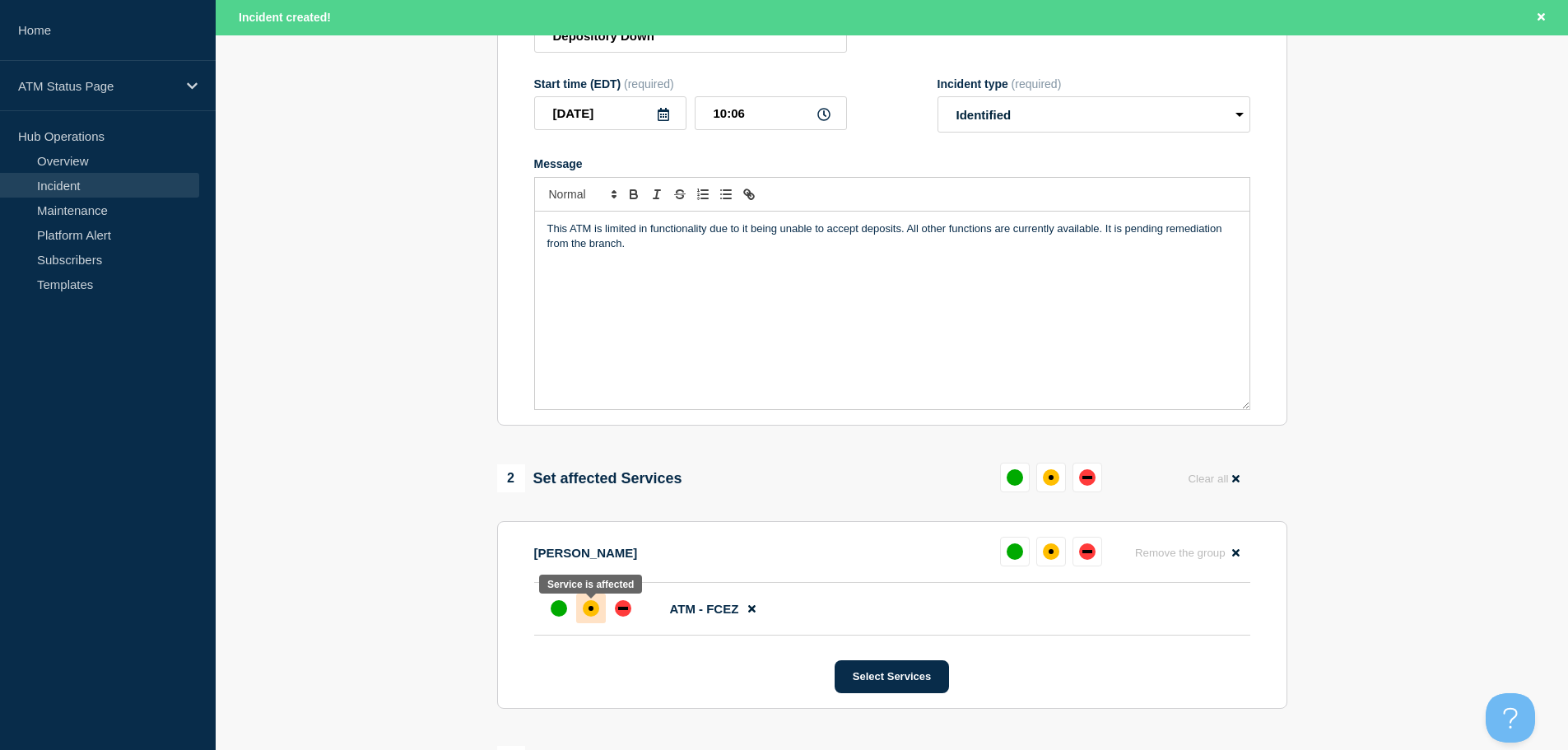
click at [593, 610] on div "affected" at bounding box center [591, 608] width 5 height 5
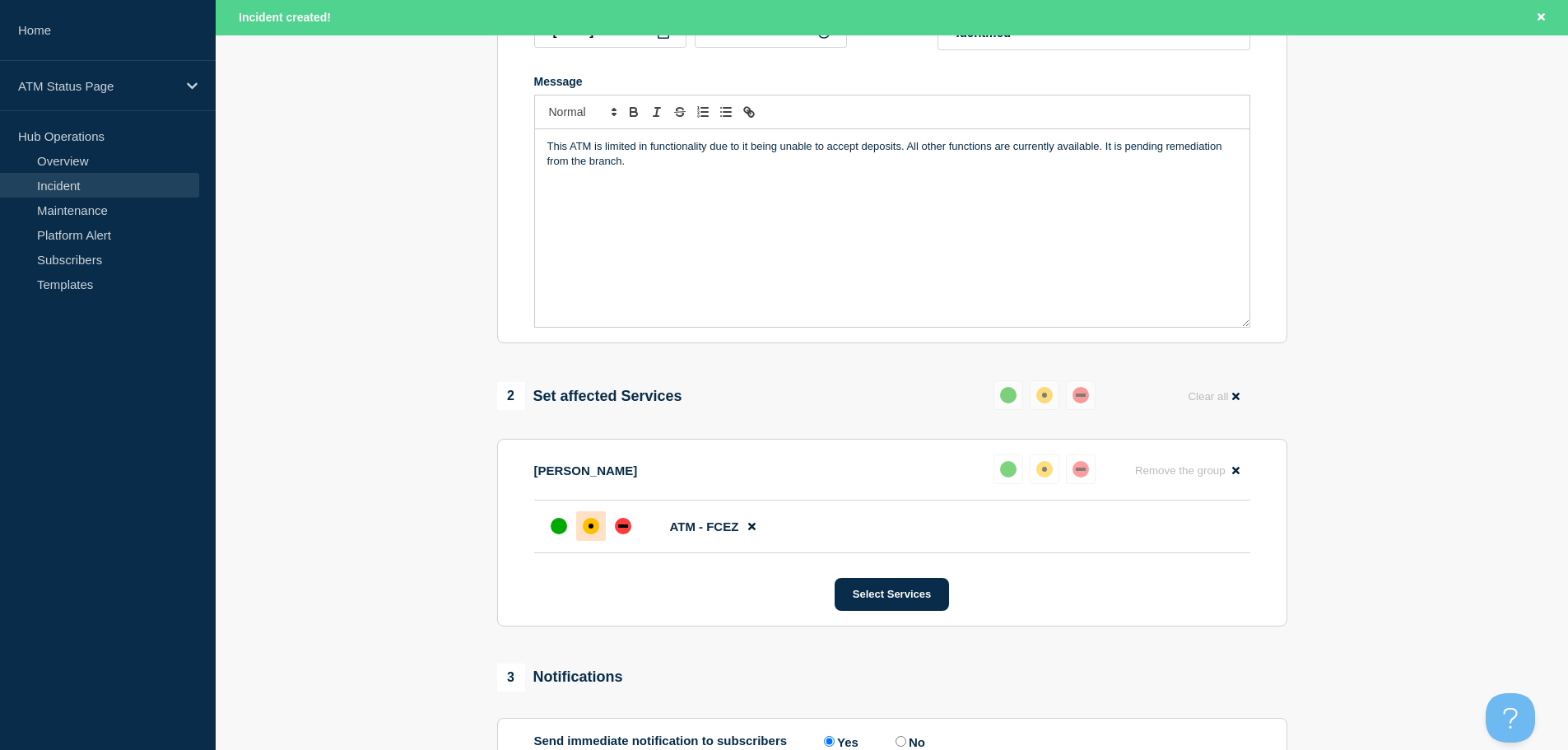
scroll to position [525, 0]
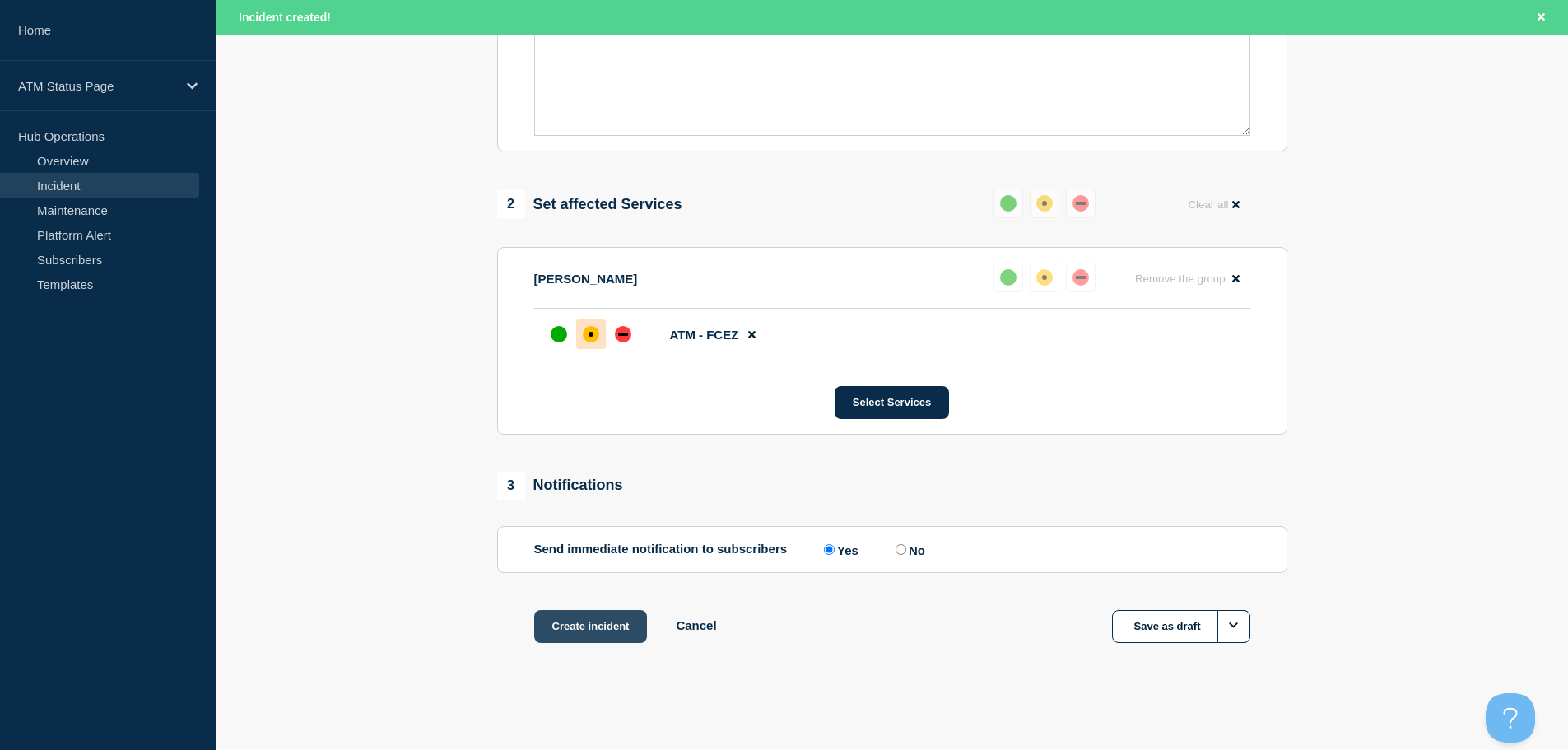
click at [602, 617] on button "Create incident" at bounding box center [591, 626] width 113 height 33
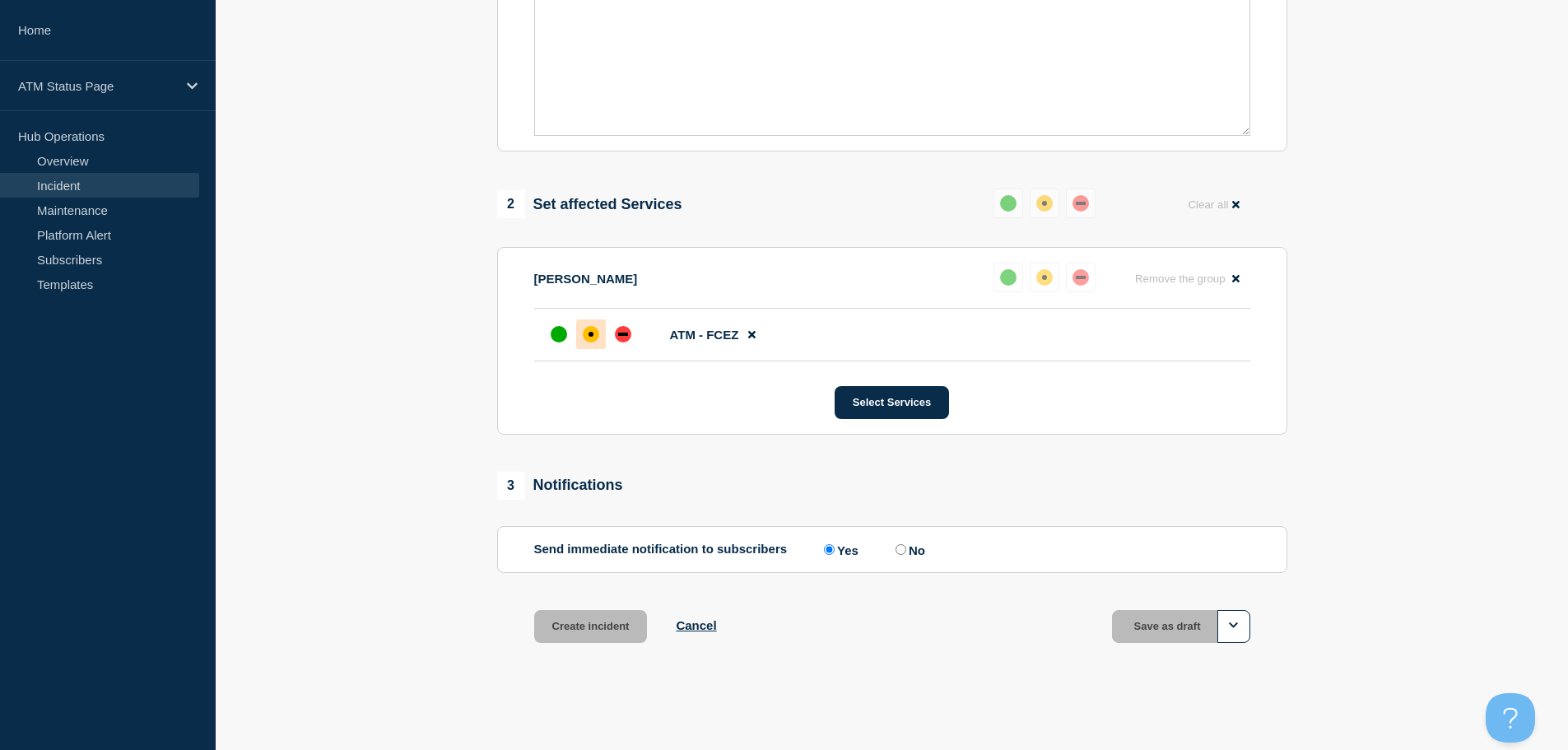
scroll to position [489, 0]
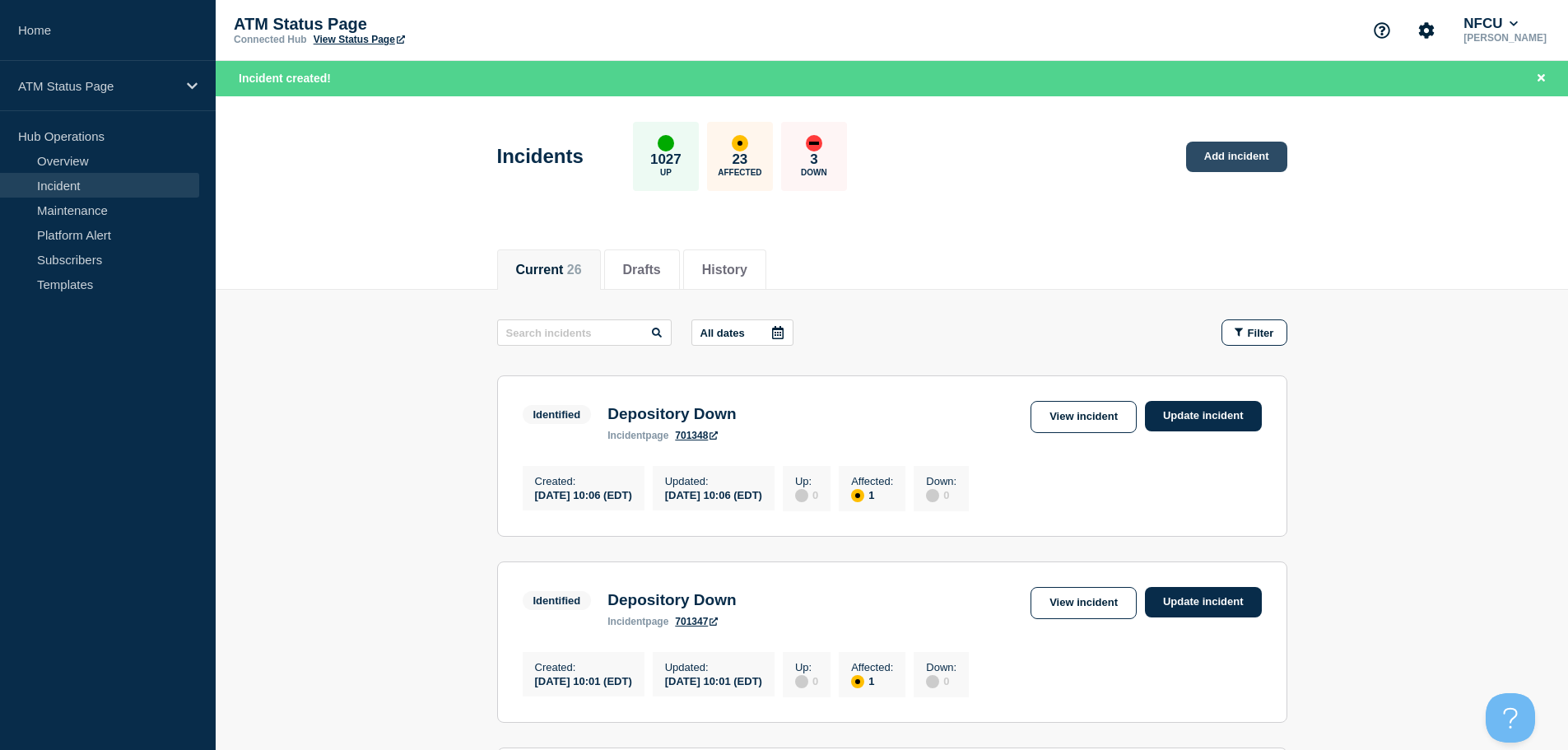
click at [1230, 160] on link "Add incident" at bounding box center [1237, 157] width 102 height 30
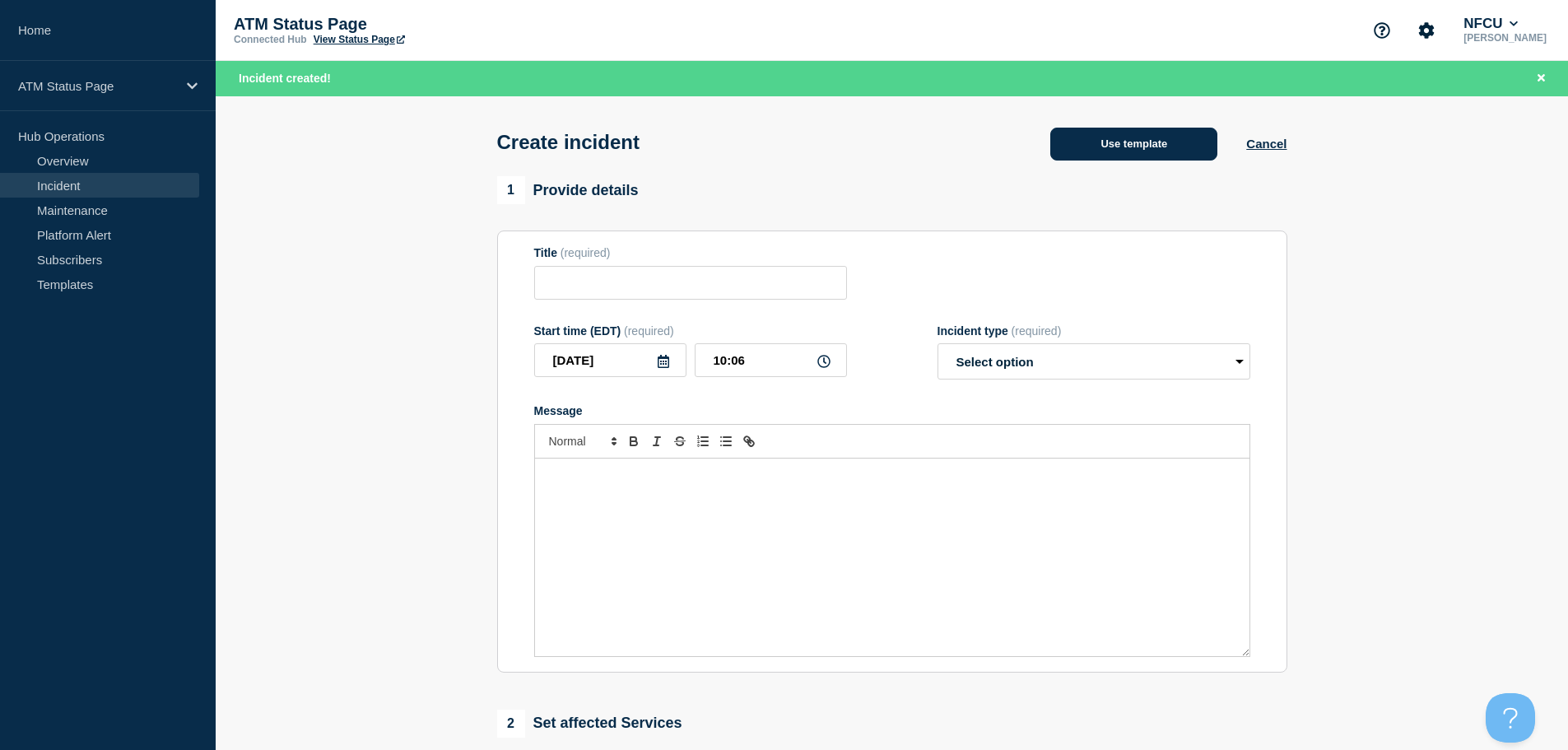
click at [1180, 144] on button "Use template" at bounding box center [1133, 144] width 167 height 33
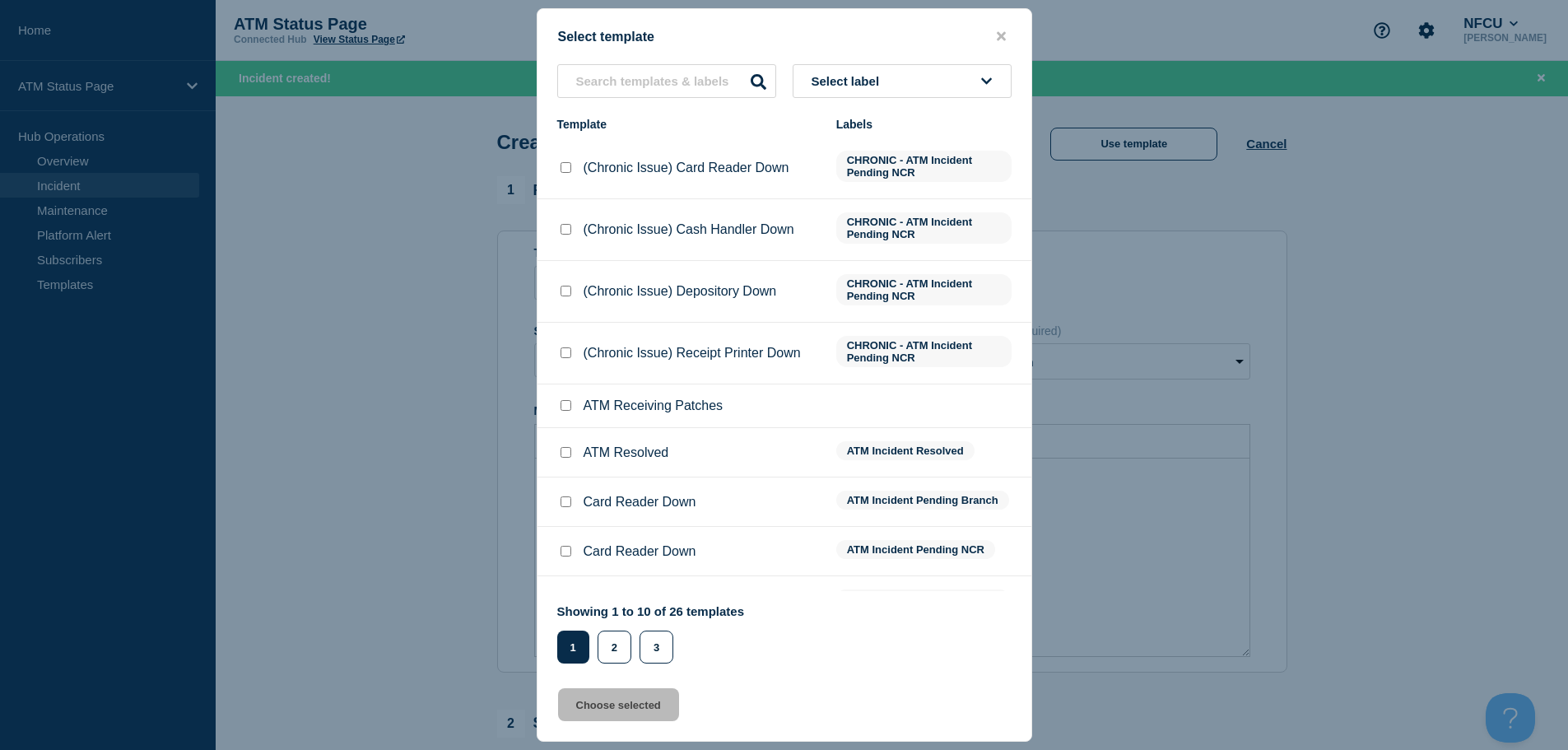
click at [886, 85] on span "Select label" at bounding box center [848, 80] width 75 height 14
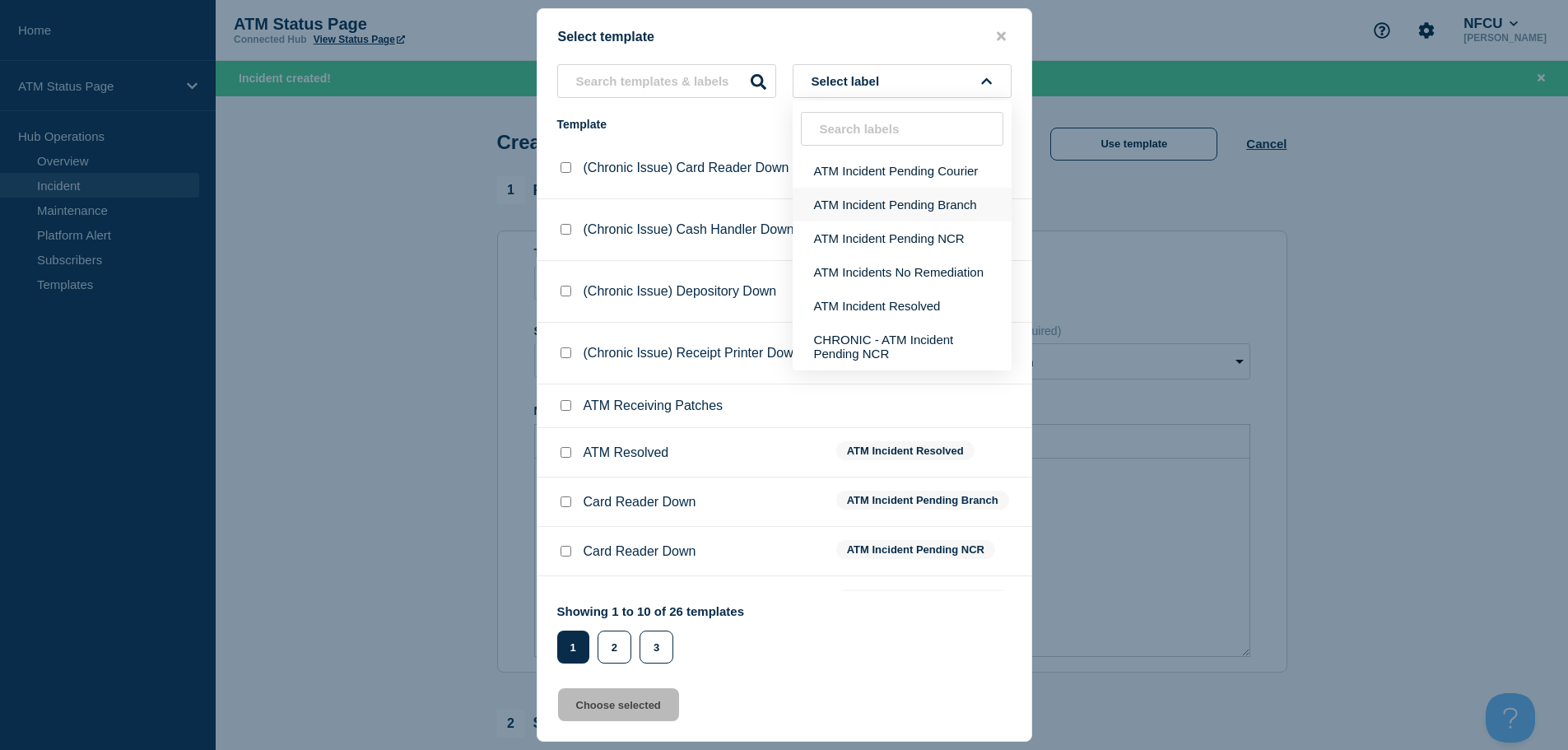
click at [906, 206] on button "ATM Incident Pending Branch" at bounding box center [902, 205] width 219 height 34
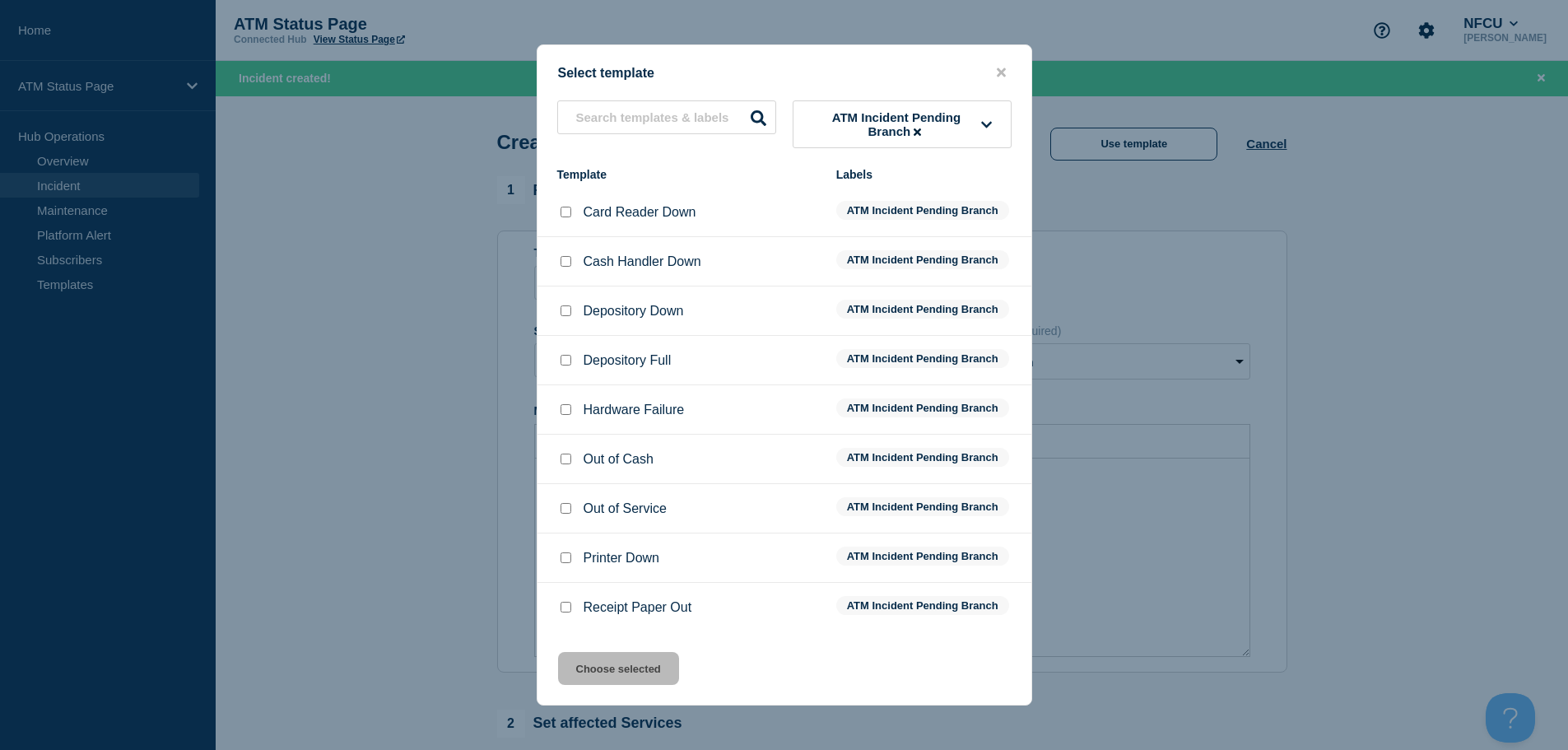
click at [569, 307] on div at bounding box center [565, 311] width 16 height 16
click at [569, 314] on input "Depository Down checkbox" at bounding box center [566, 311] width 11 height 11
checkbox input "true"
click at [637, 682] on button "Choose selected" at bounding box center [618, 668] width 121 height 33
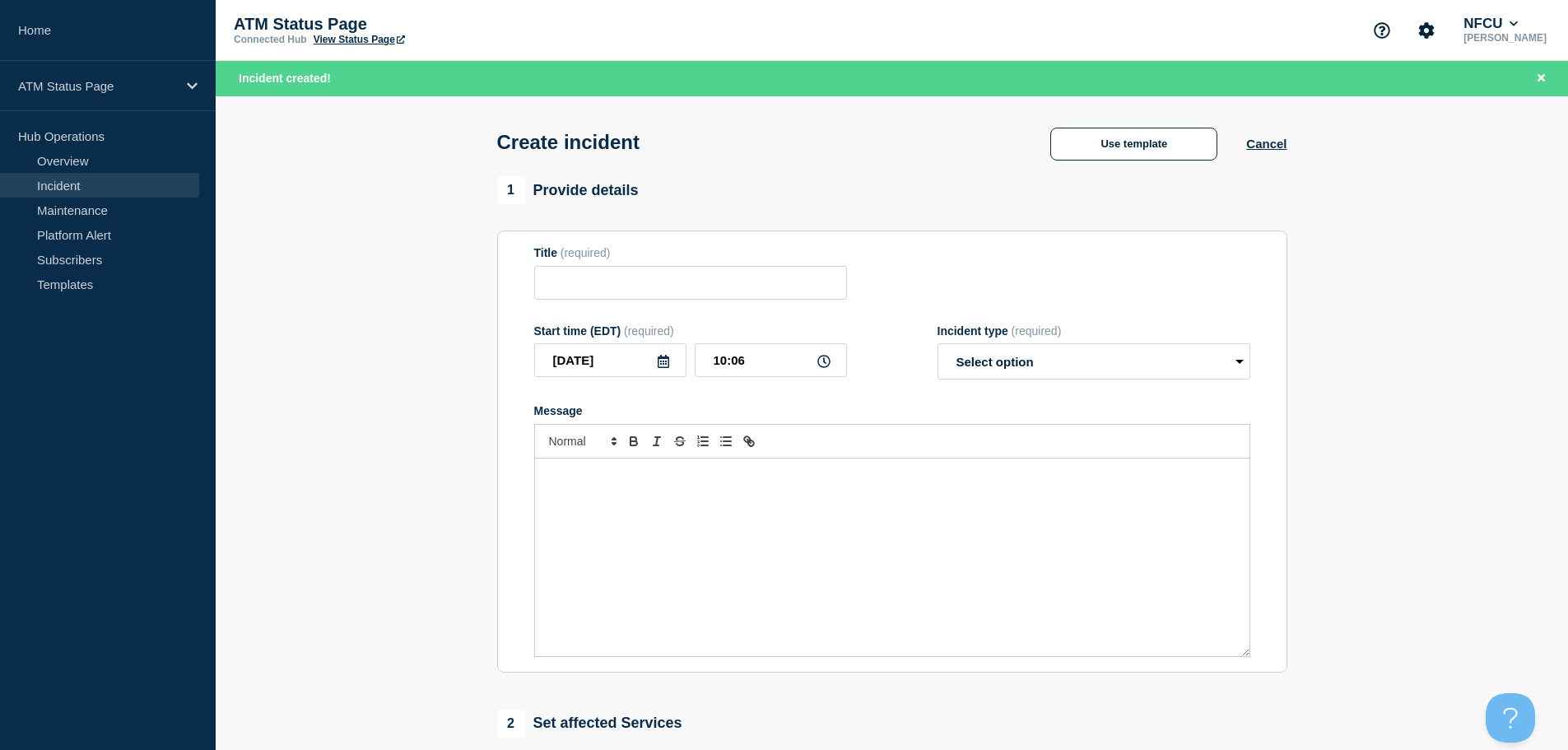
type input "Depository Down"
select select "identified"
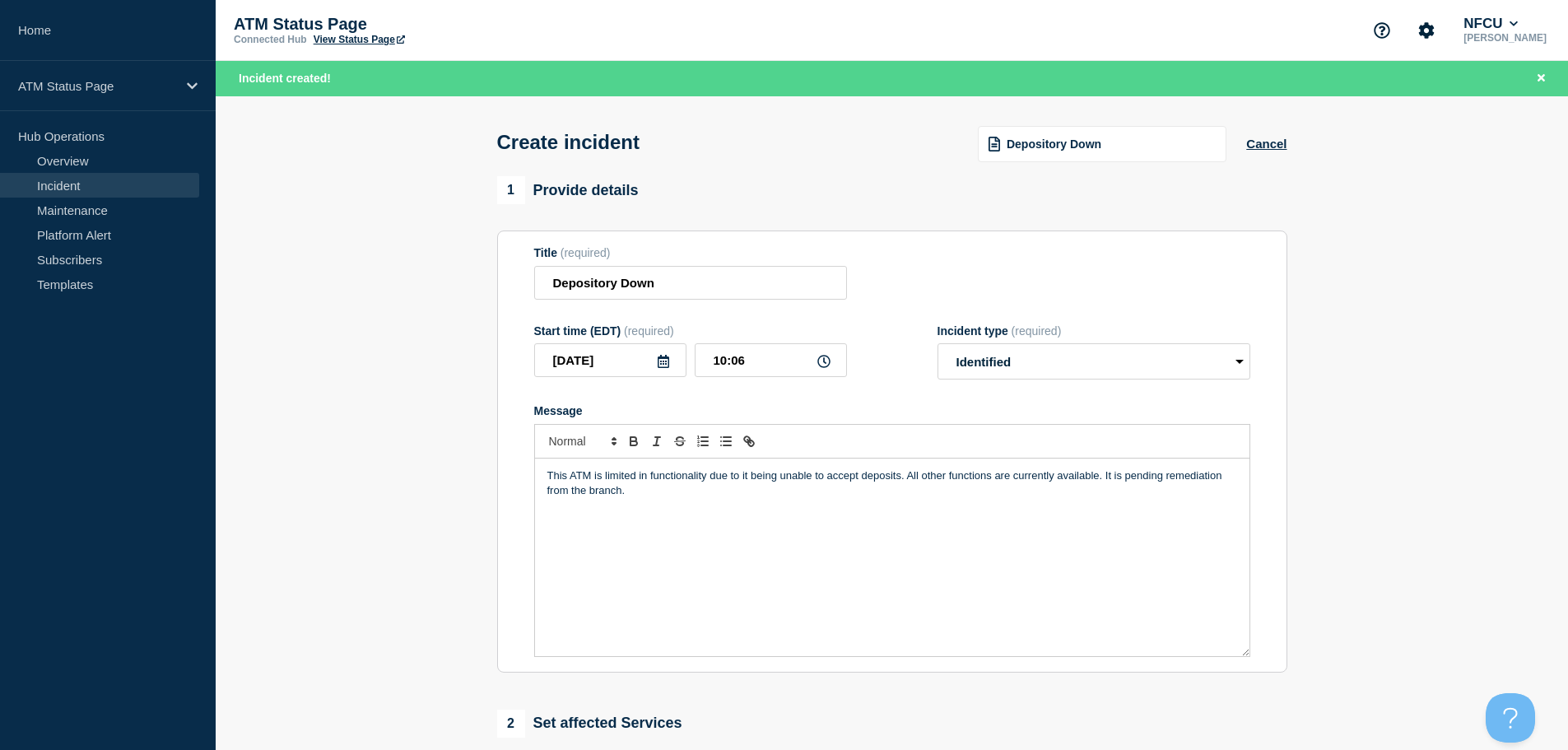
scroll to position [329, 0]
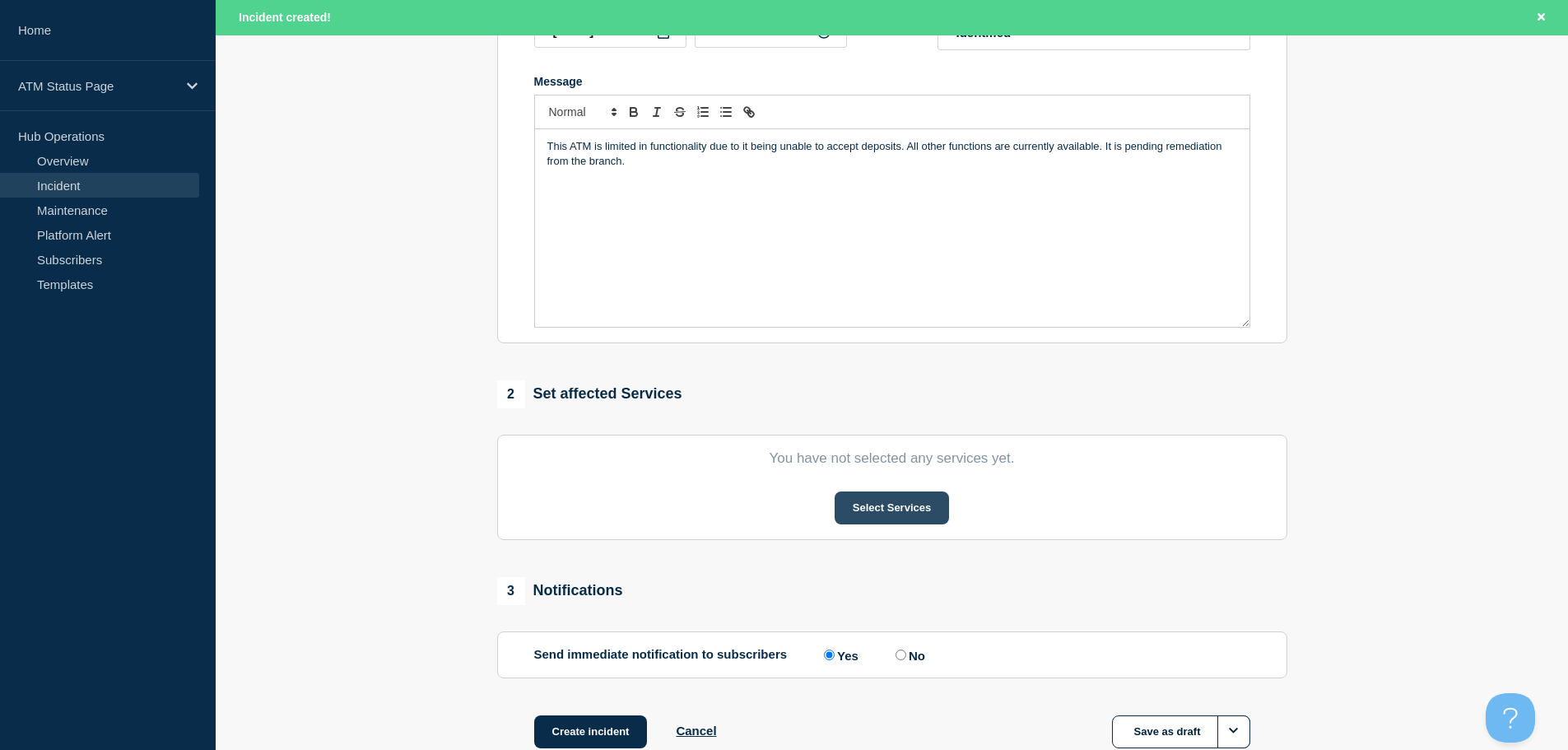
click at [925, 502] on button "Select Services" at bounding box center [892, 507] width 114 height 33
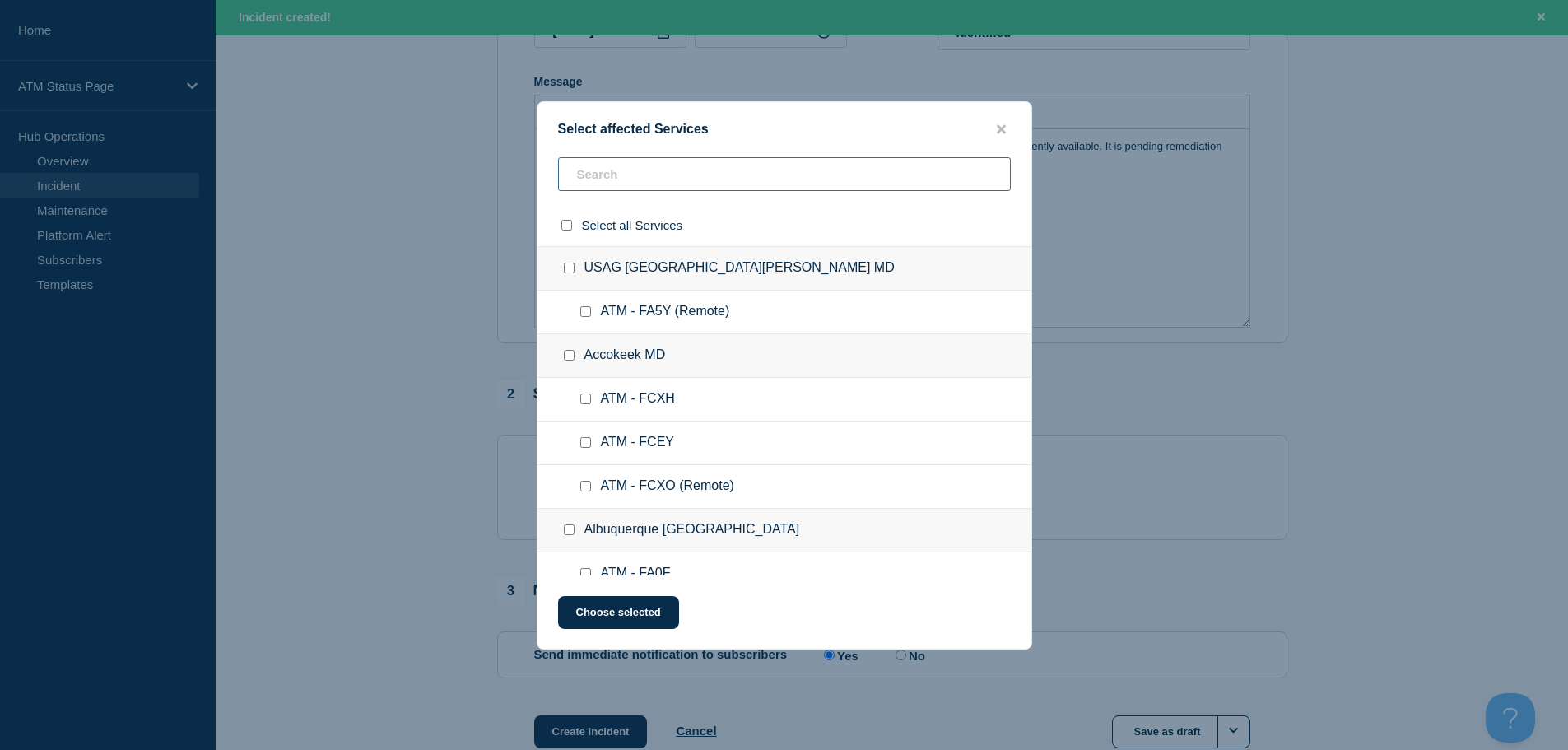
click at [630, 165] on input "text" at bounding box center [784, 174] width 453 height 34
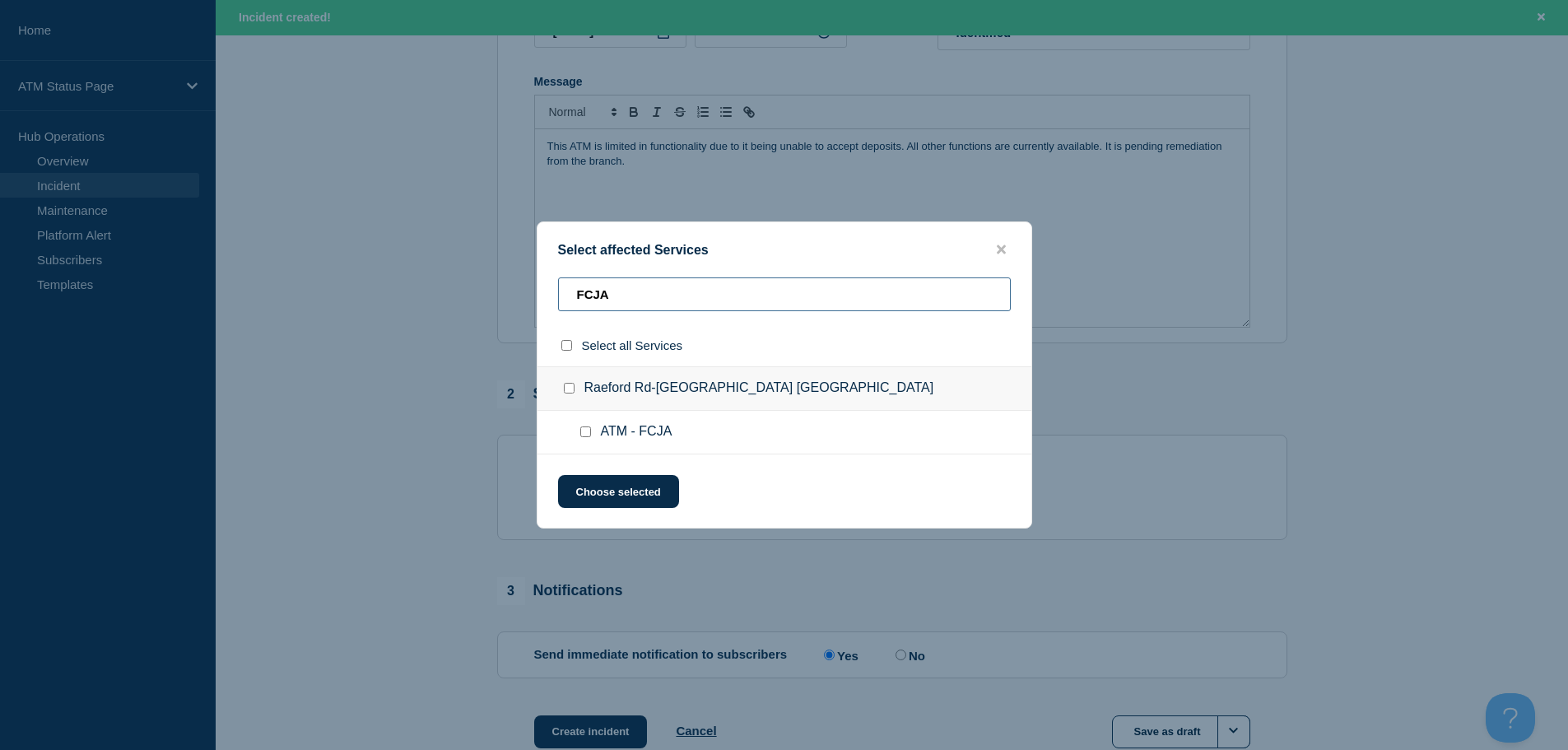
type input "FCJA"
click at [588, 431] on input "ATM - FCJA checkbox" at bounding box center [585, 432] width 11 height 11
checkbox input "true"
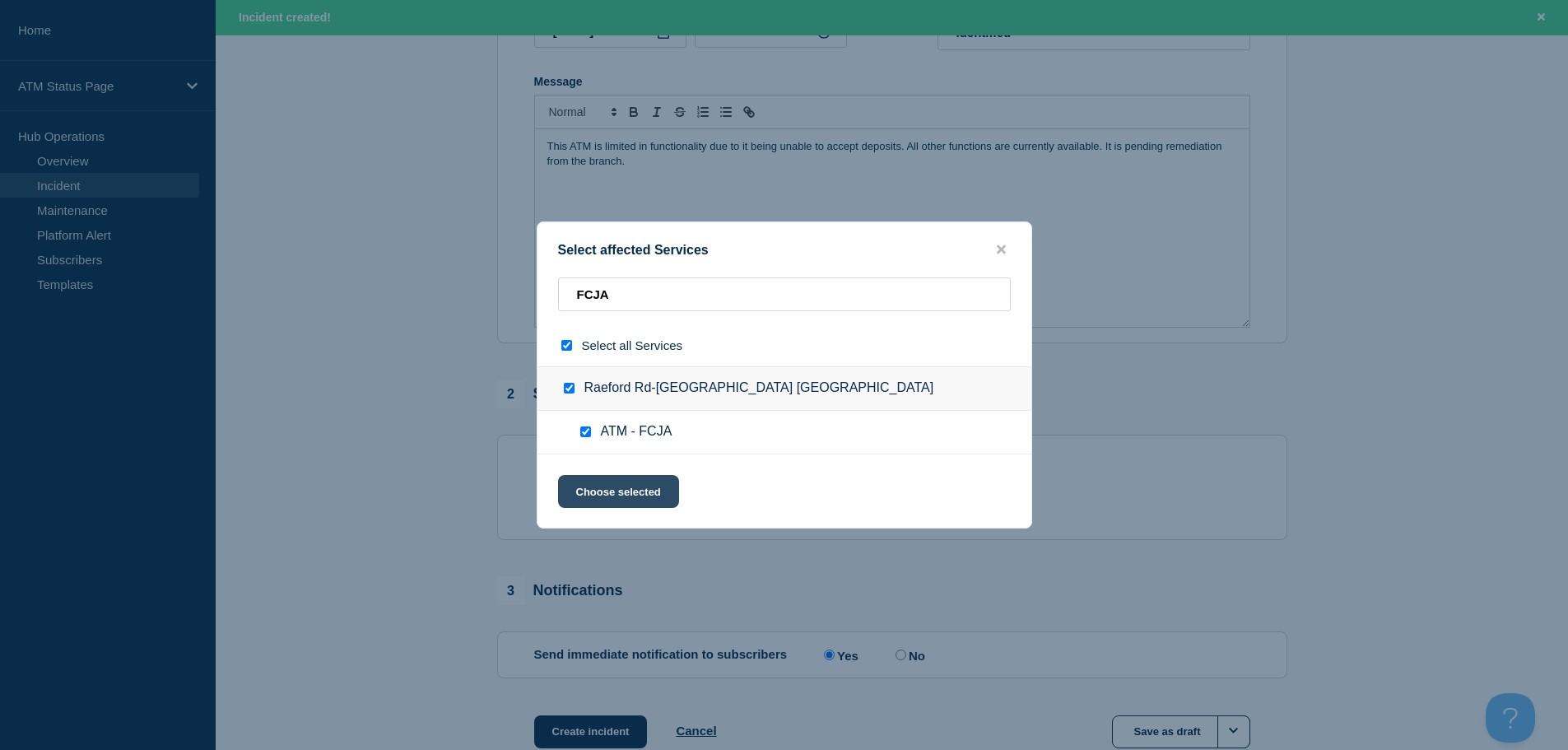
click at [626, 499] on button "Choose selected" at bounding box center [618, 491] width 121 height 33
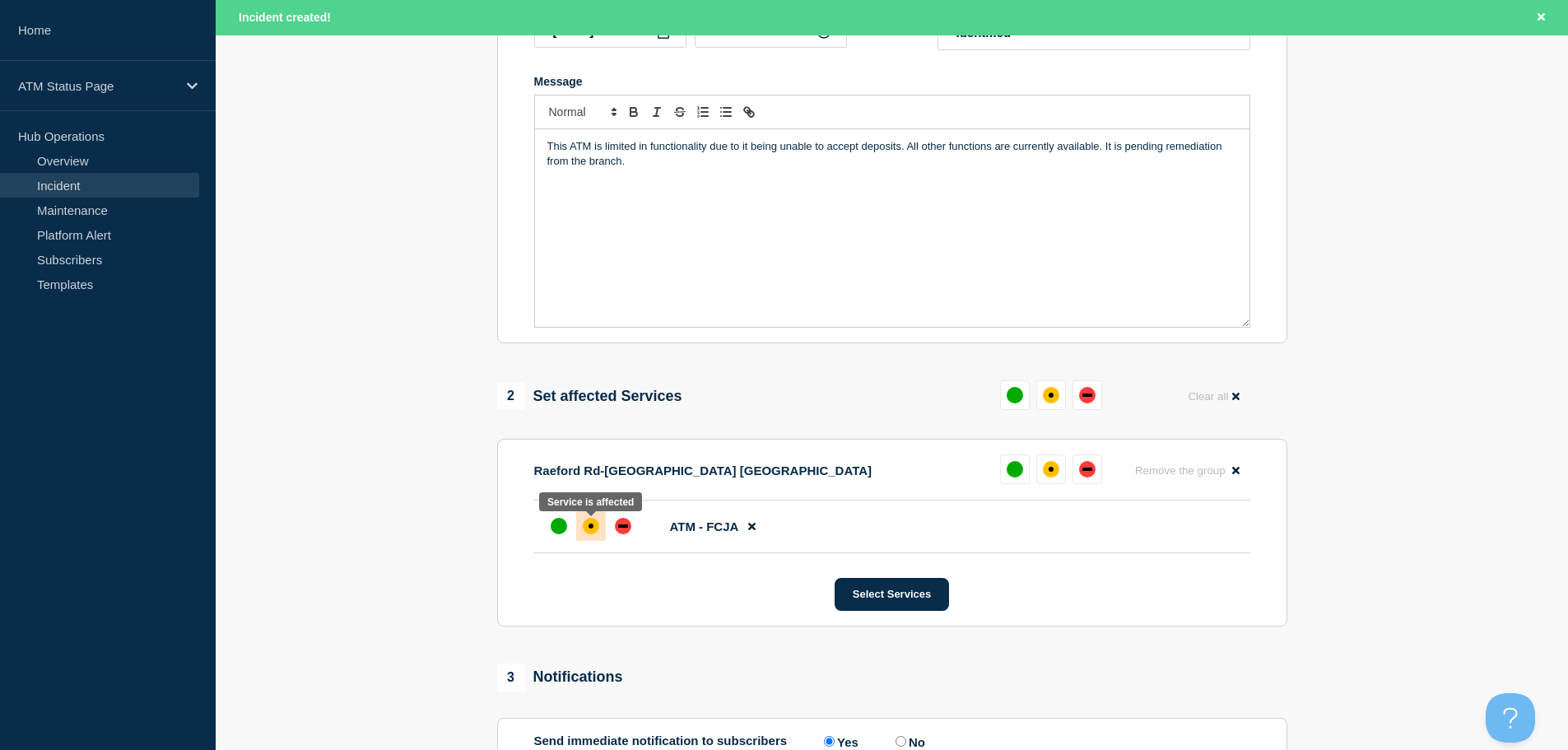
click at [591, 533] on div "affected" at bounding box center [590, 525] width 16 height 16
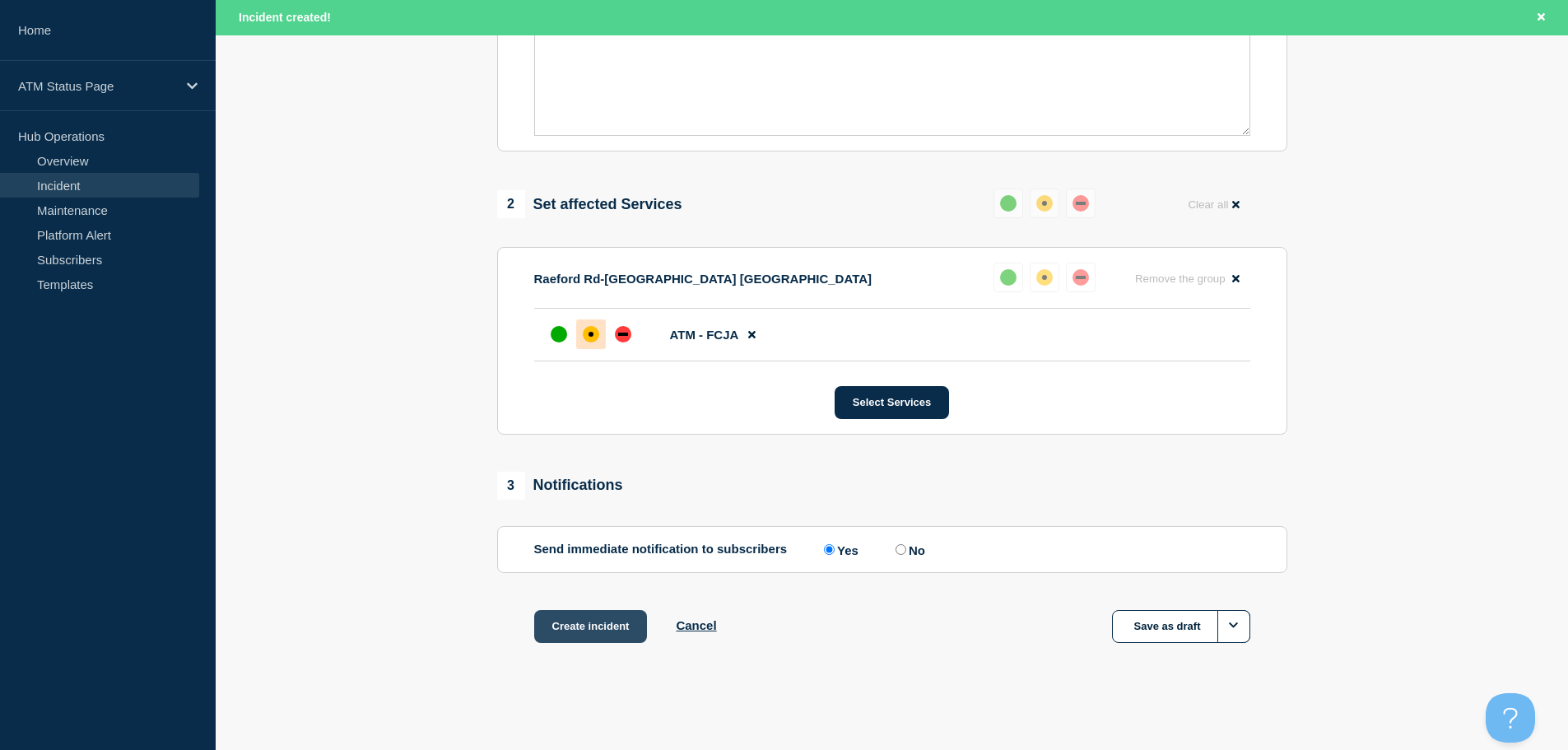
click at [621, 620] on button "Create incident" at bounding box center [591, 626] width 113 height 33
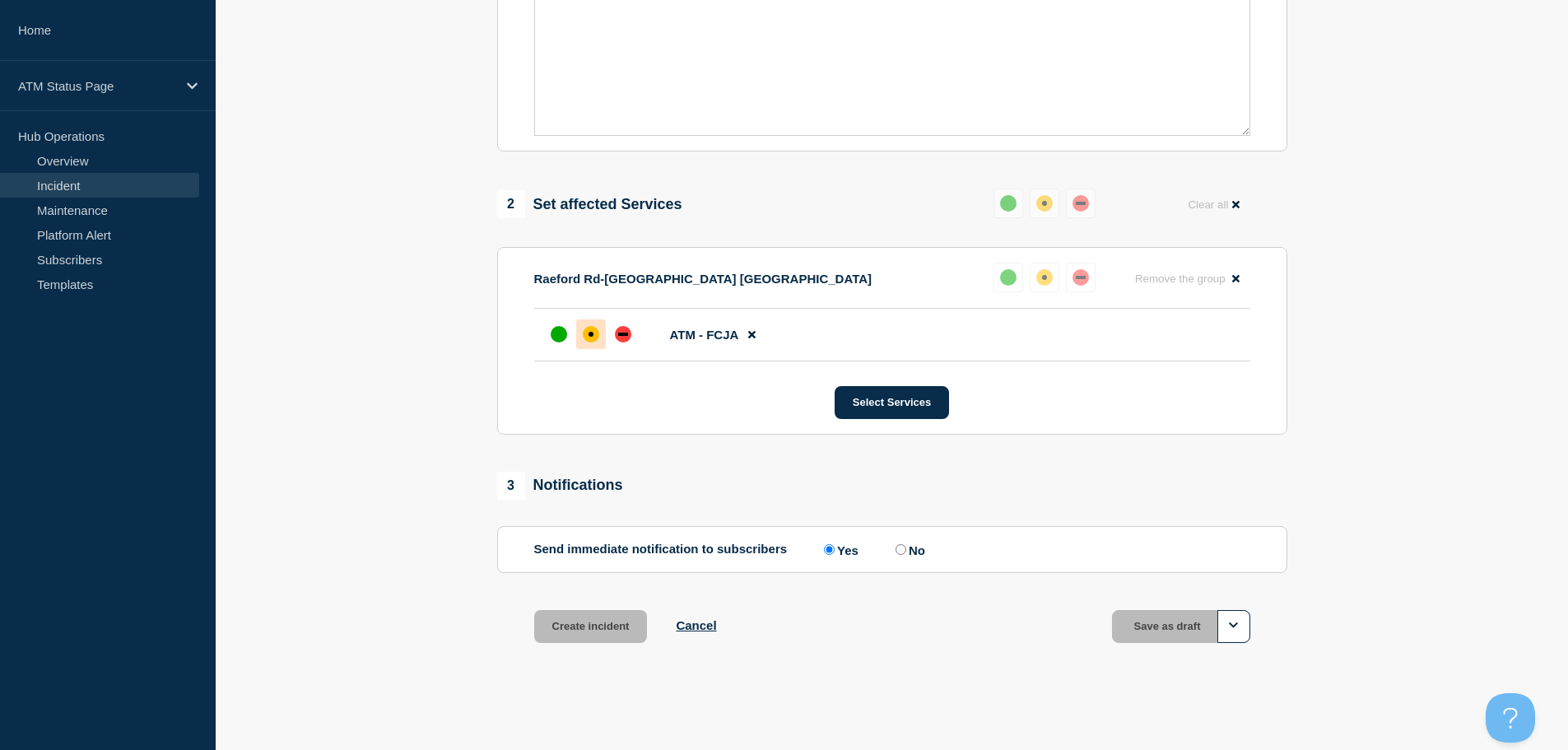
scroll to position [489, 0]
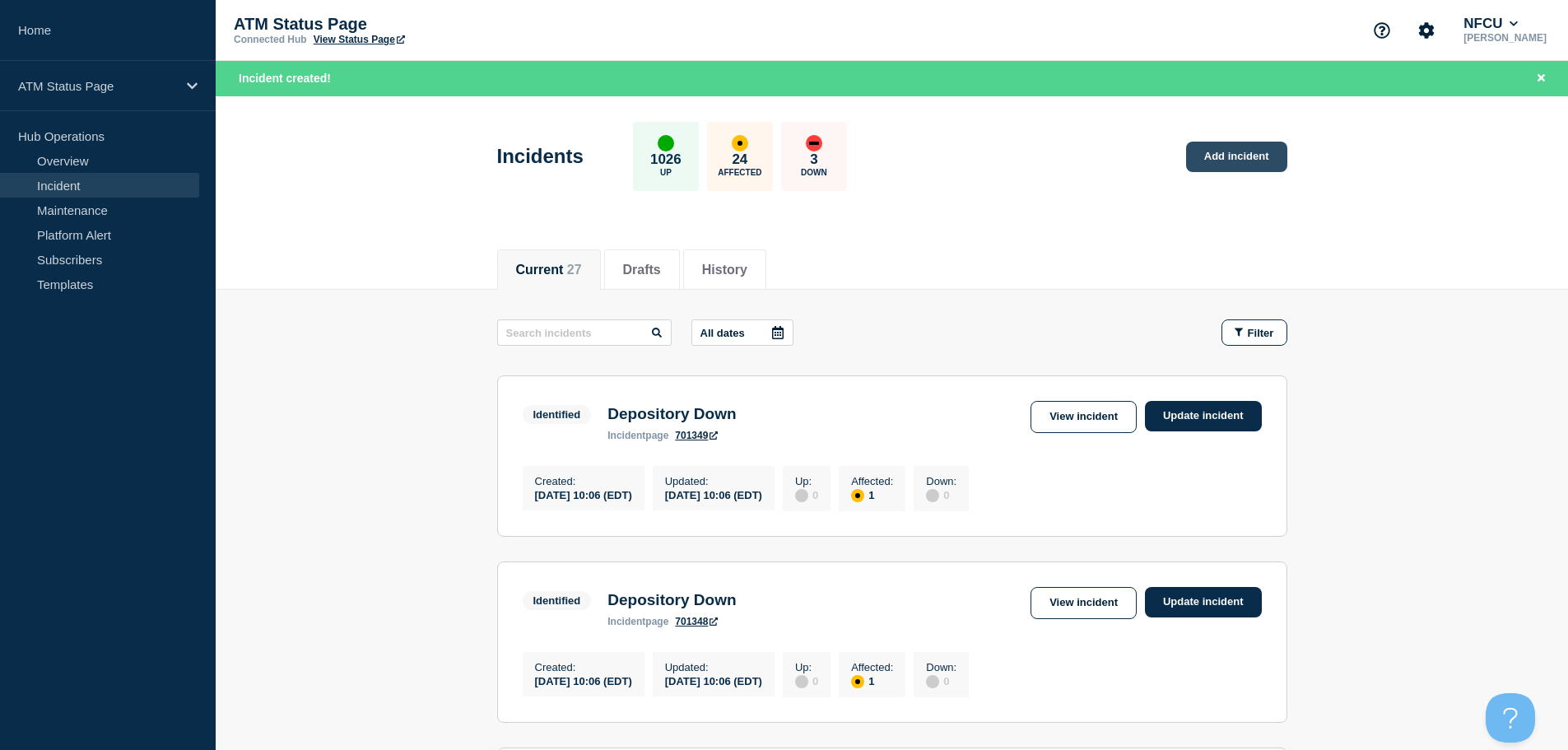
click at [1230, 159] on link "Add incident" at bounding box center [1237, 157] width 102 height 30
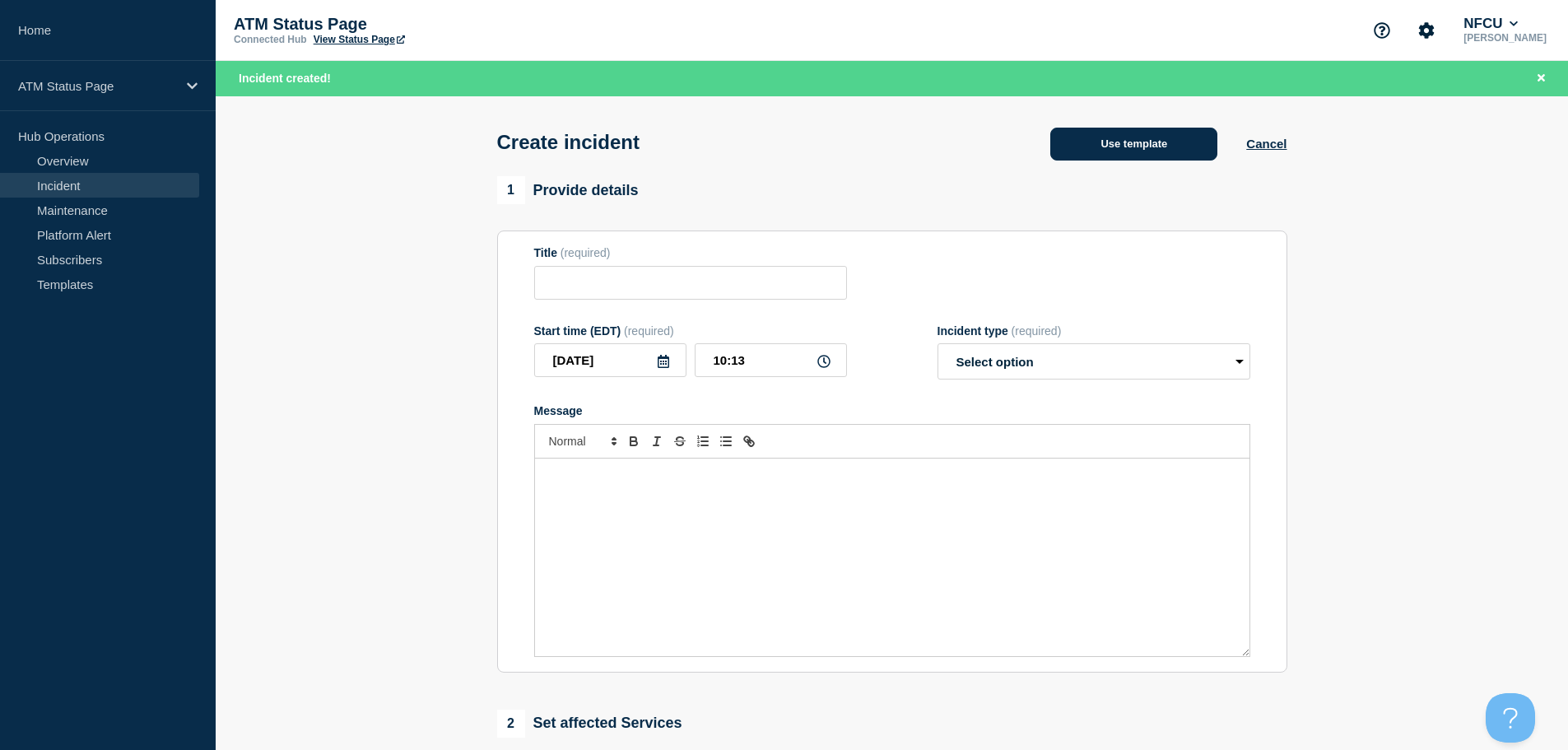
click at [1086, 133] on button "Use template" at bounding box center [1133, 144] width 167 height 33
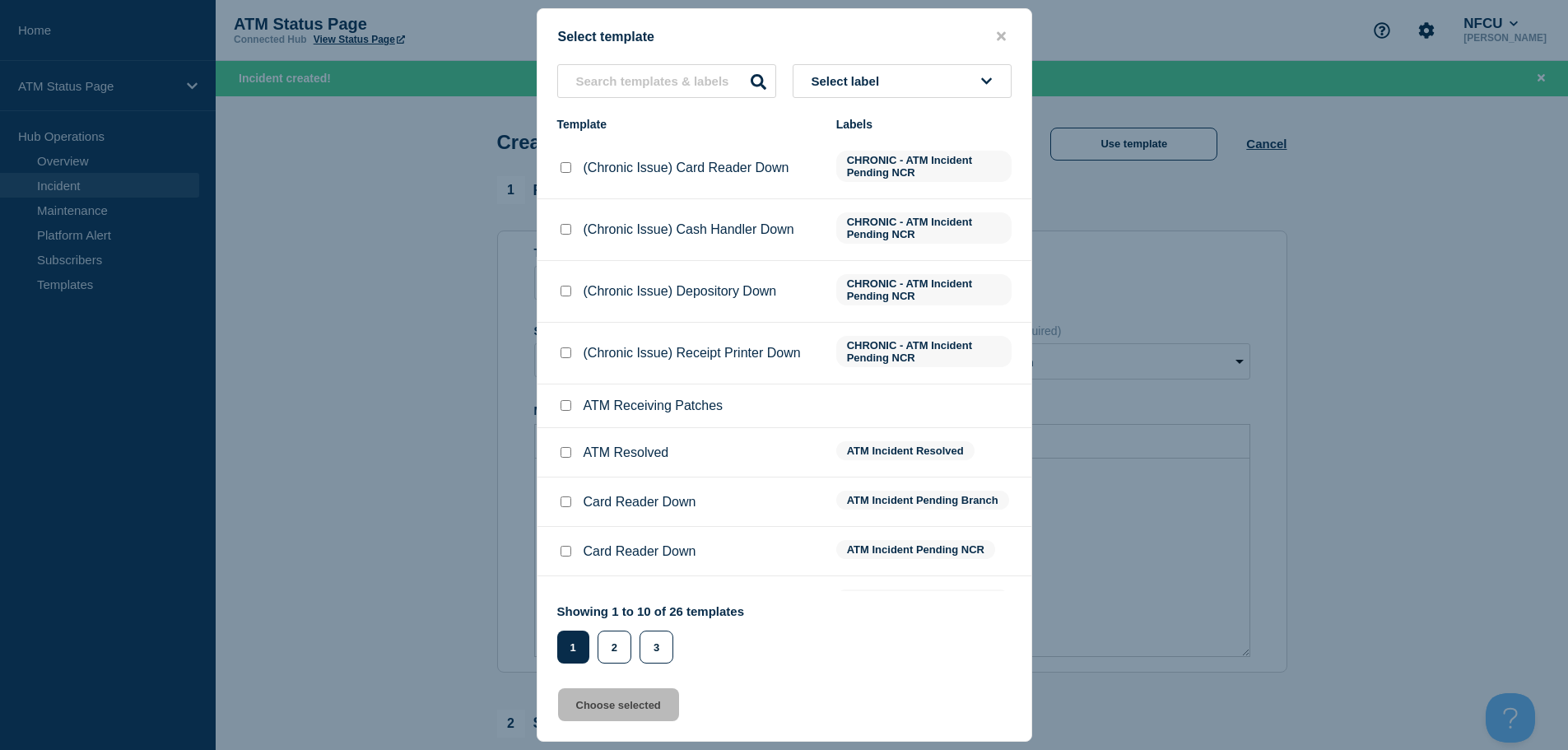
click at [855, 86] on span "Select label" at bounding box center [848, 80] width 75 height 14
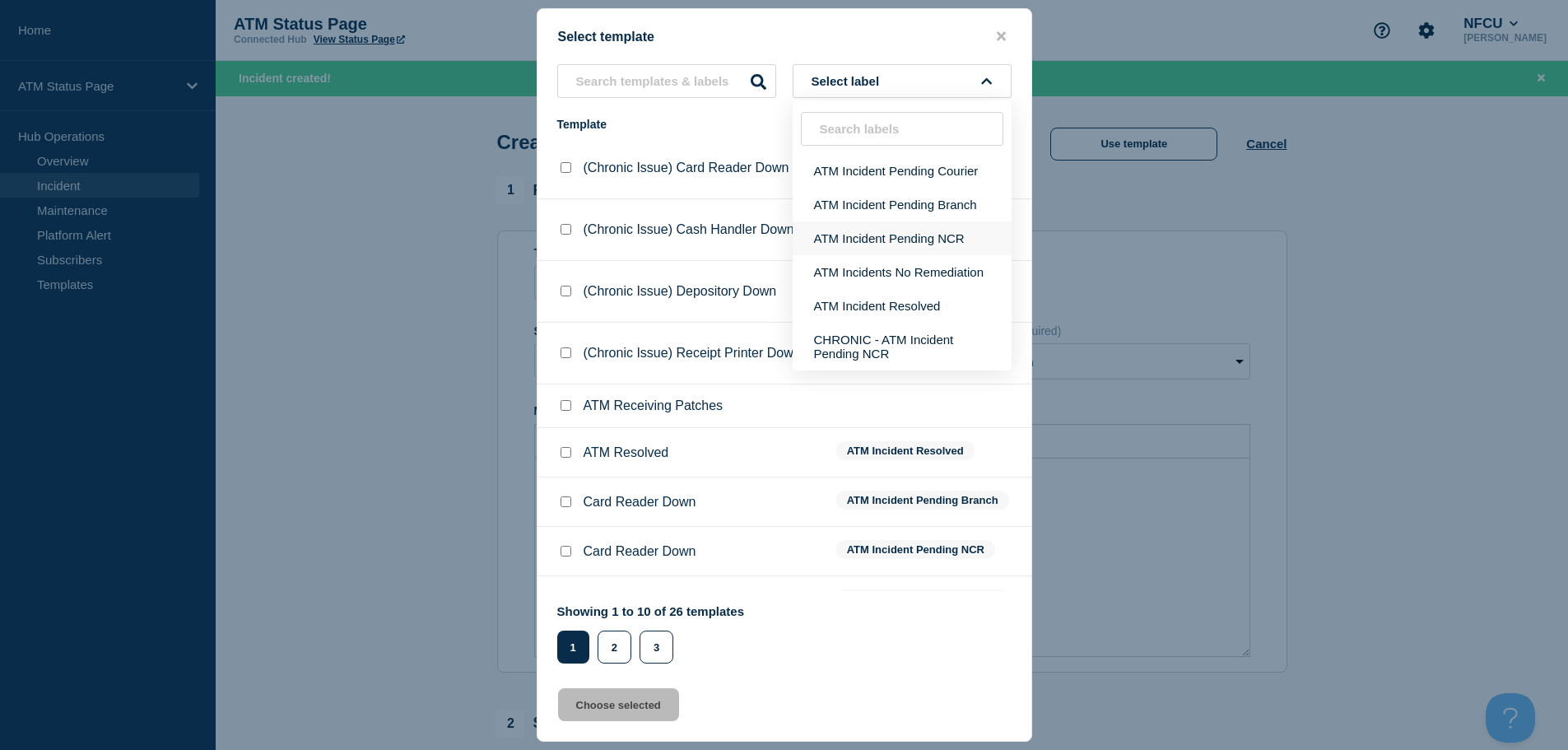
click at [901, 242] on button "ATM Incident Pending NCR" at bounding box center [902, 238] width 219 height 34
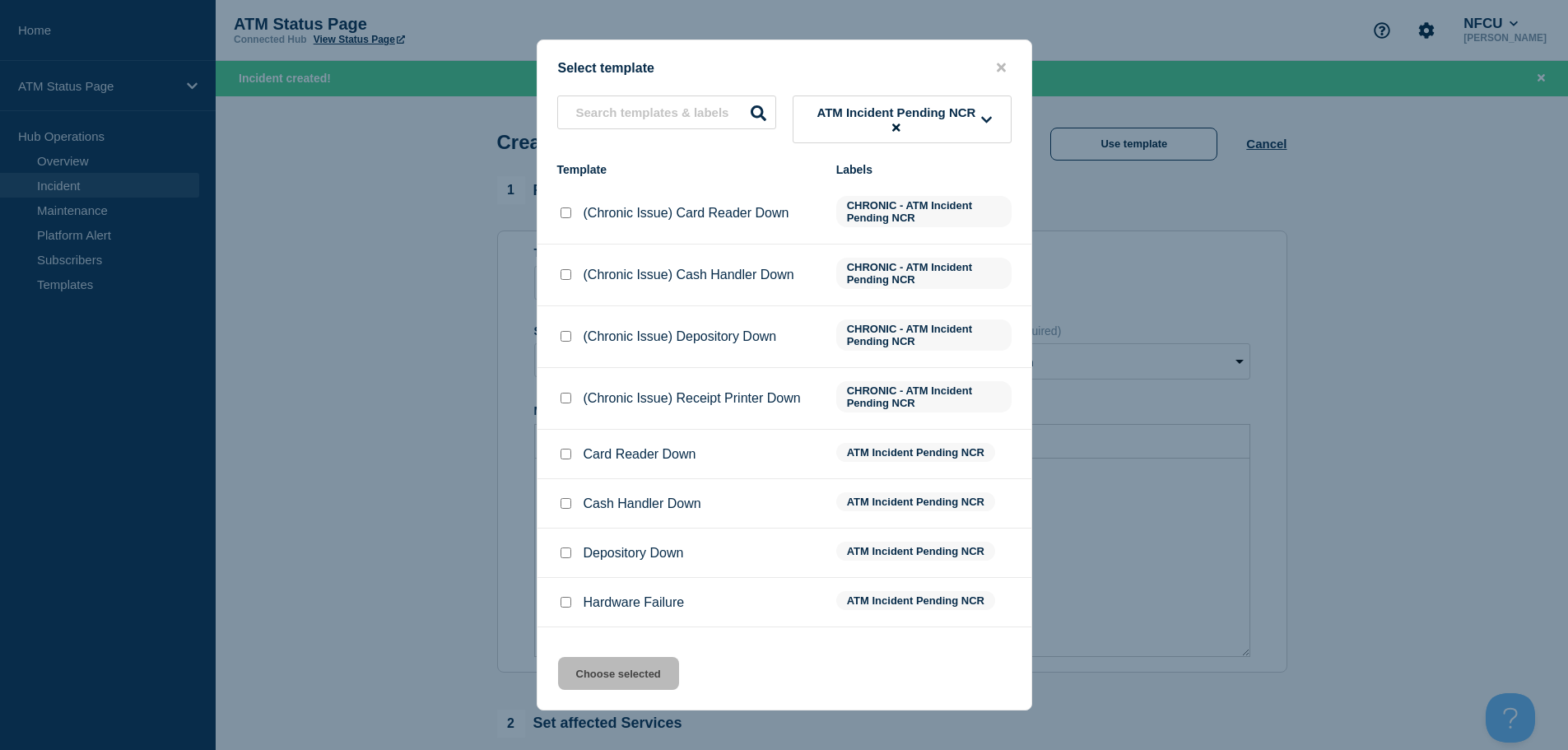
click at [566, 560] on div at bounding box center [565, 552] width 16 height 16
click at [563, 550] on input "Depository Down checkbox" at bounding box center [566, 552] width 11 height 11
checkbox input "true"
click at [577, 670] on button "Choose selected" at bounding box center [618, 673] width 121 height 33
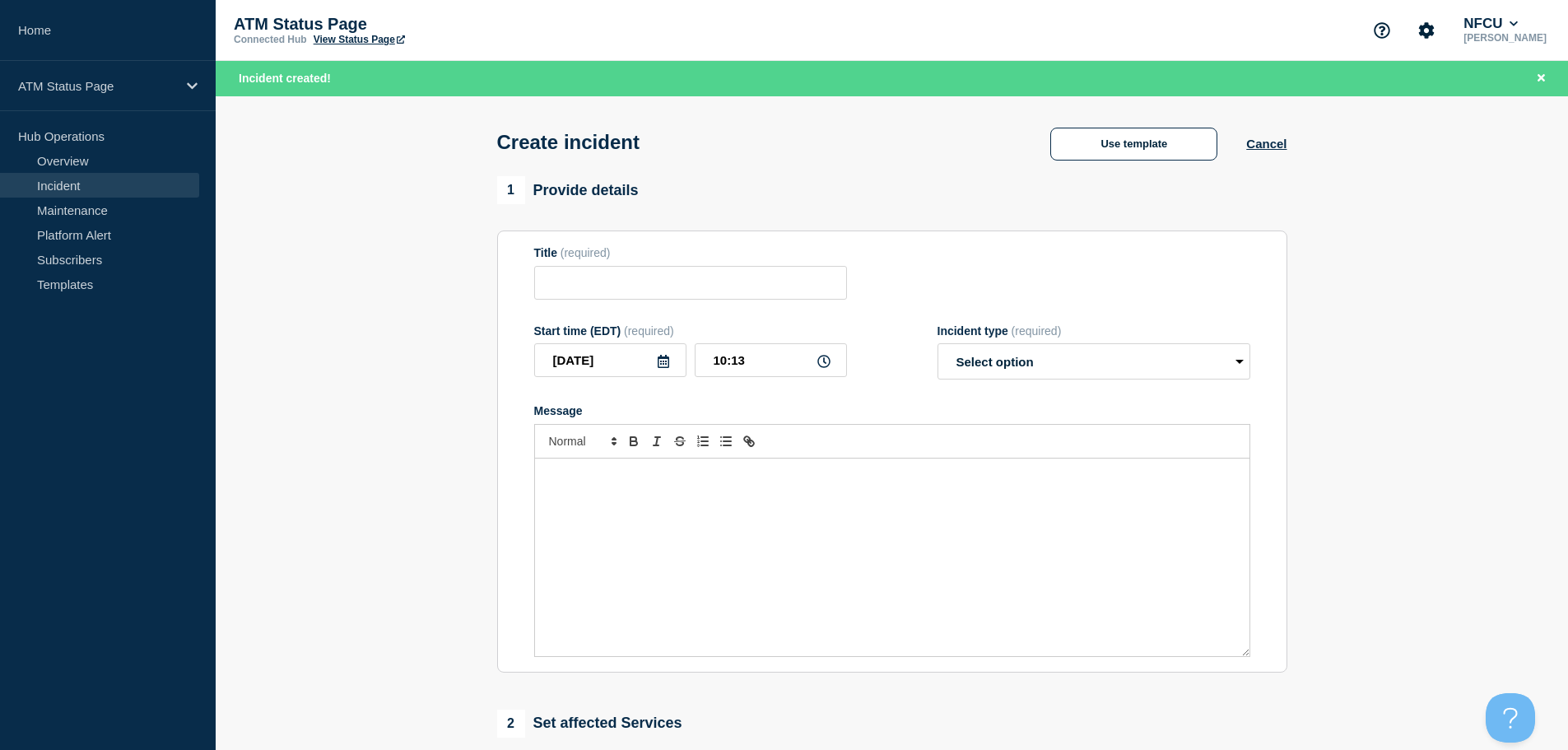
type input "Depository Down"
select select "identified"
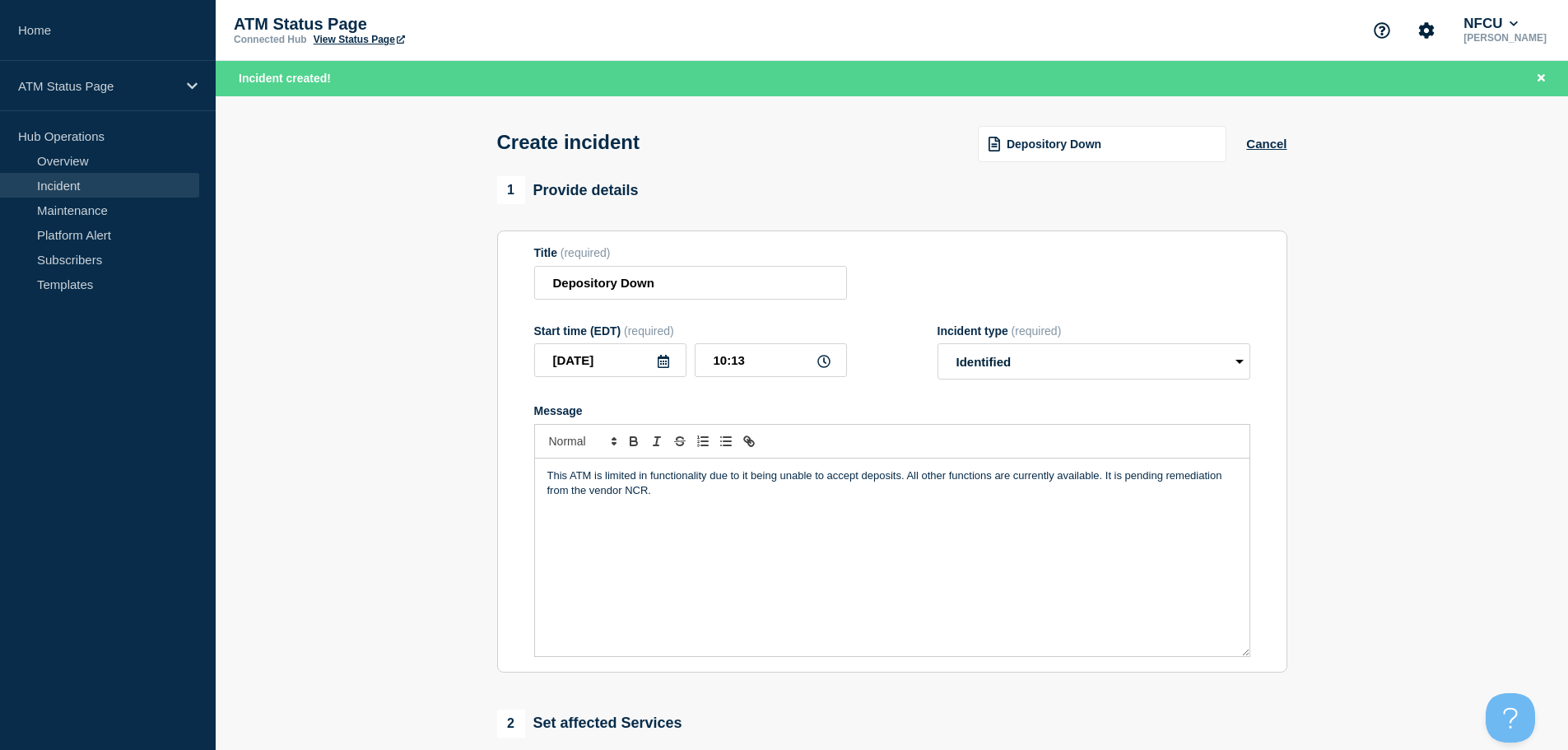
scroll to position [329, 0]
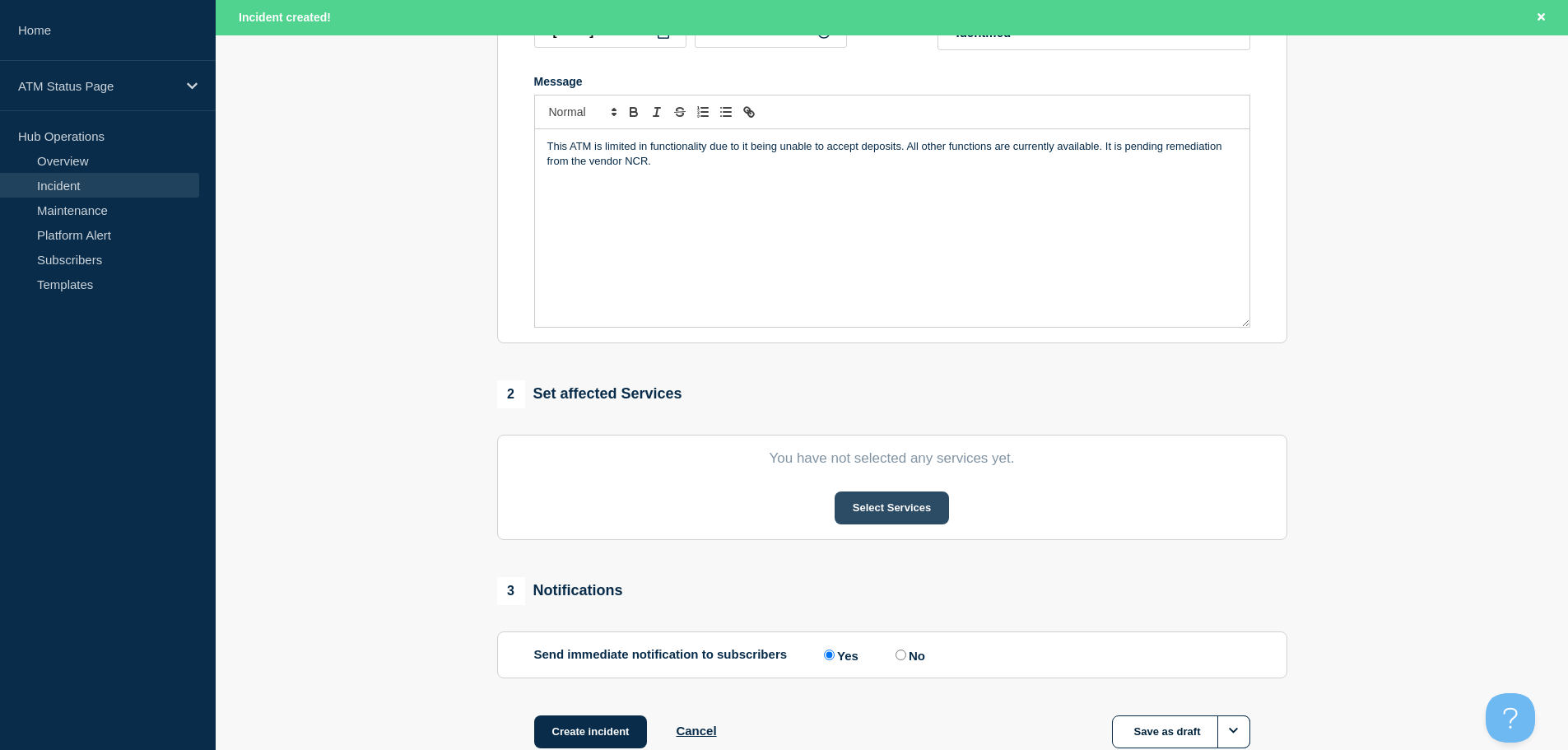
click at [911, 506] on button "Select Services" at bounding box center [892, 507] width 114 height 33
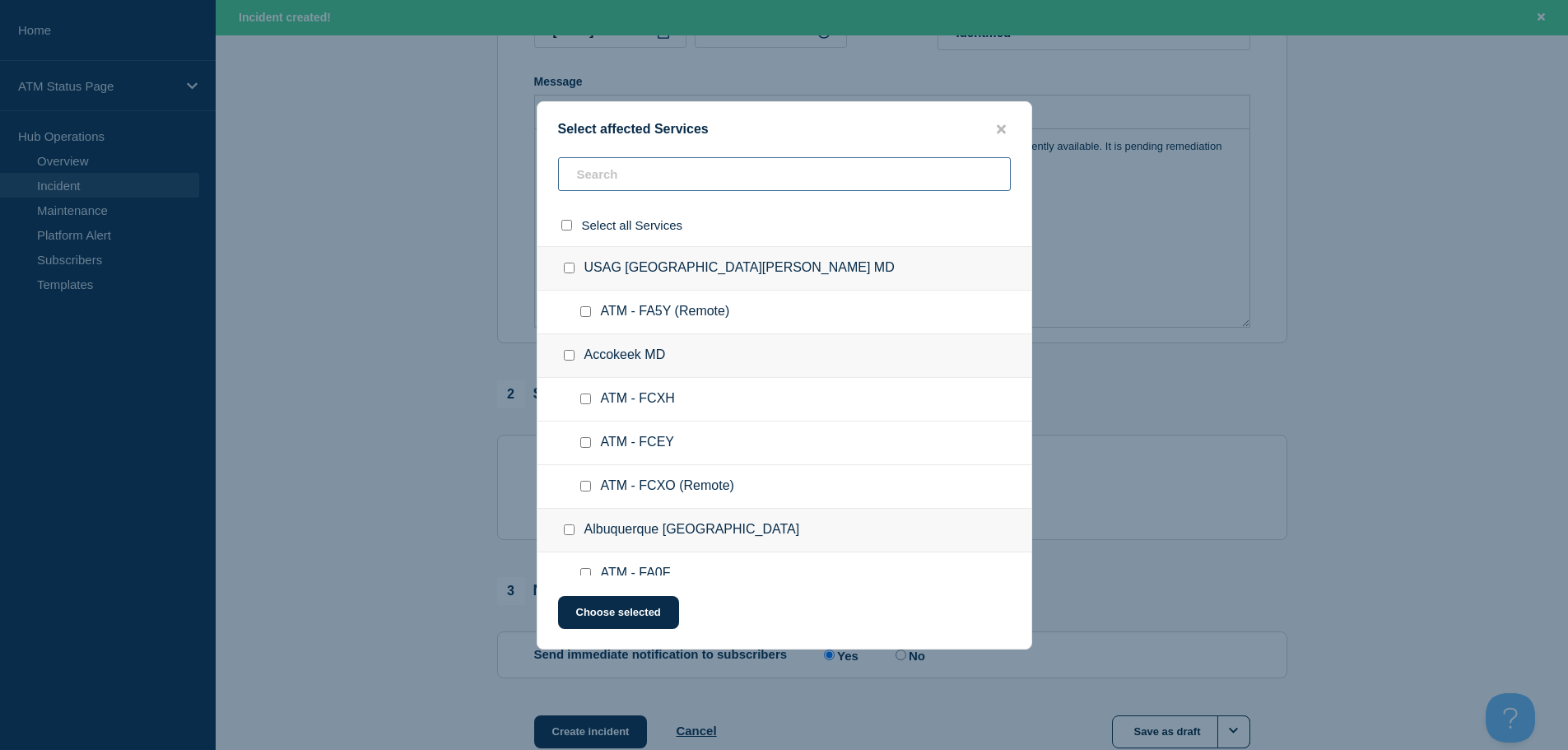
click at [638, 178] on input "text" at bounding box center [784, 174] width 453 height 34
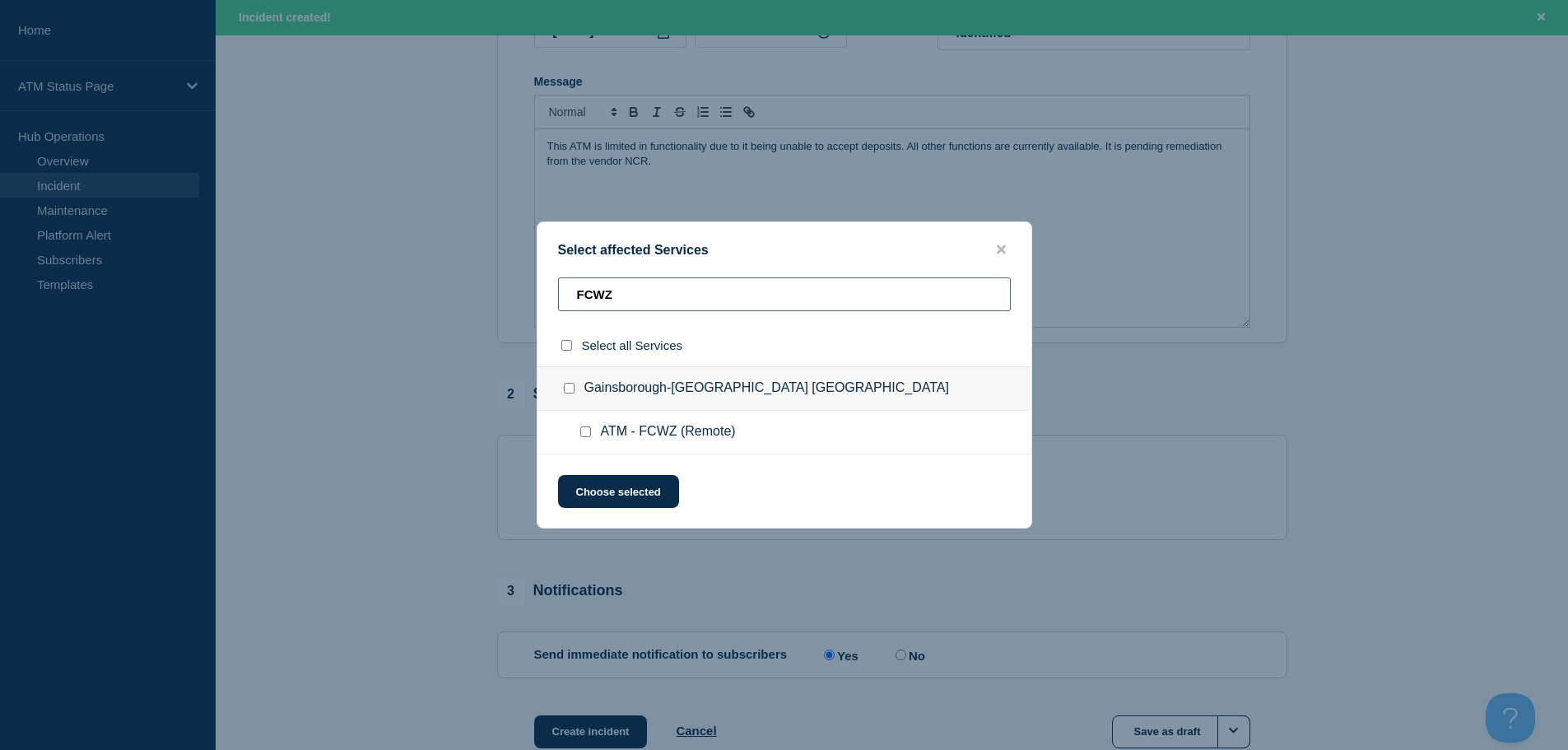
type input "FCWZ"
click at [586, 432] on input "ATM - FCWZ (Remote) checkbox" at bounding box center [585, 432] width 11 height 11
checkbox input "true"
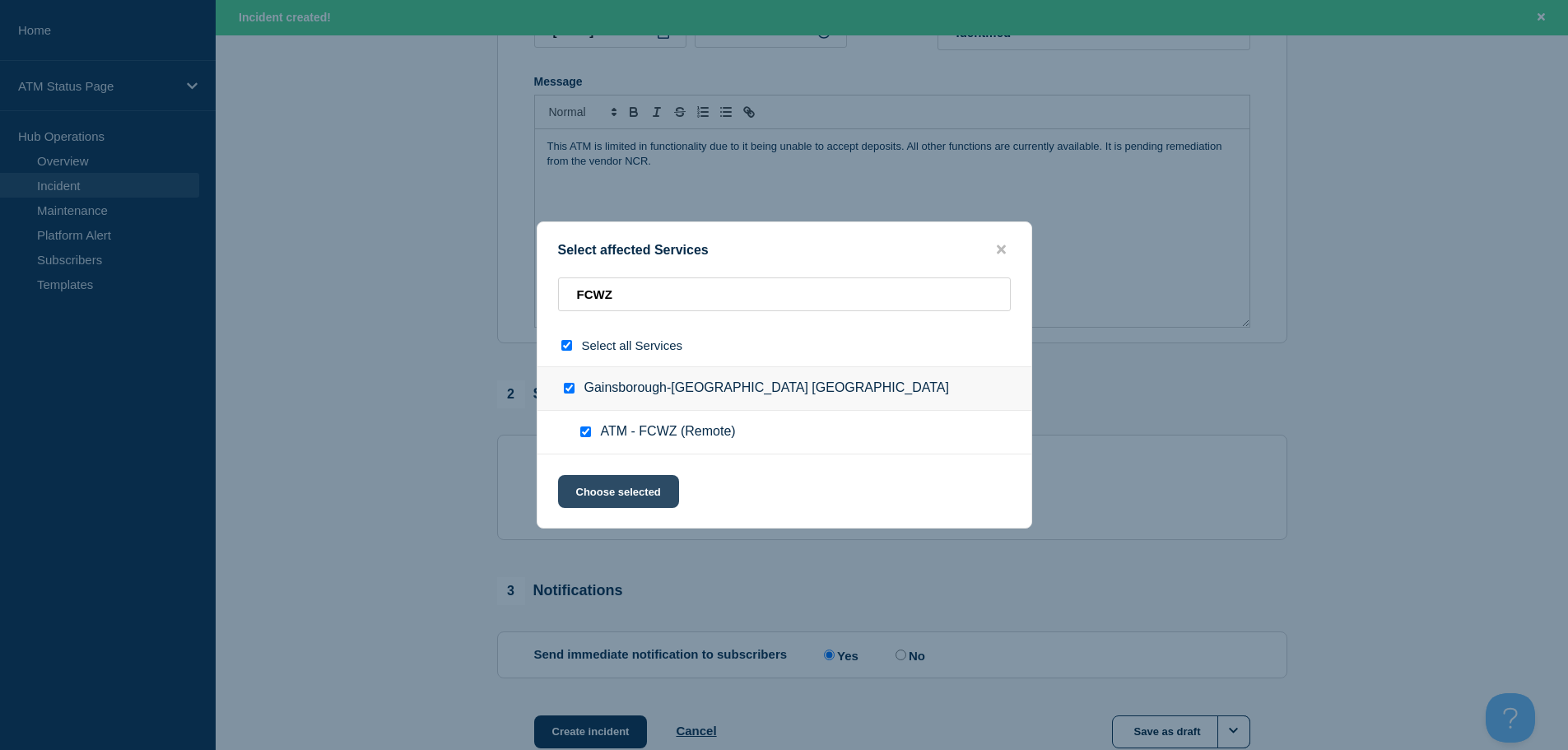
click at [598, 498] on button "Choose selected" at bounding box center [618, 491] width 121 height 33
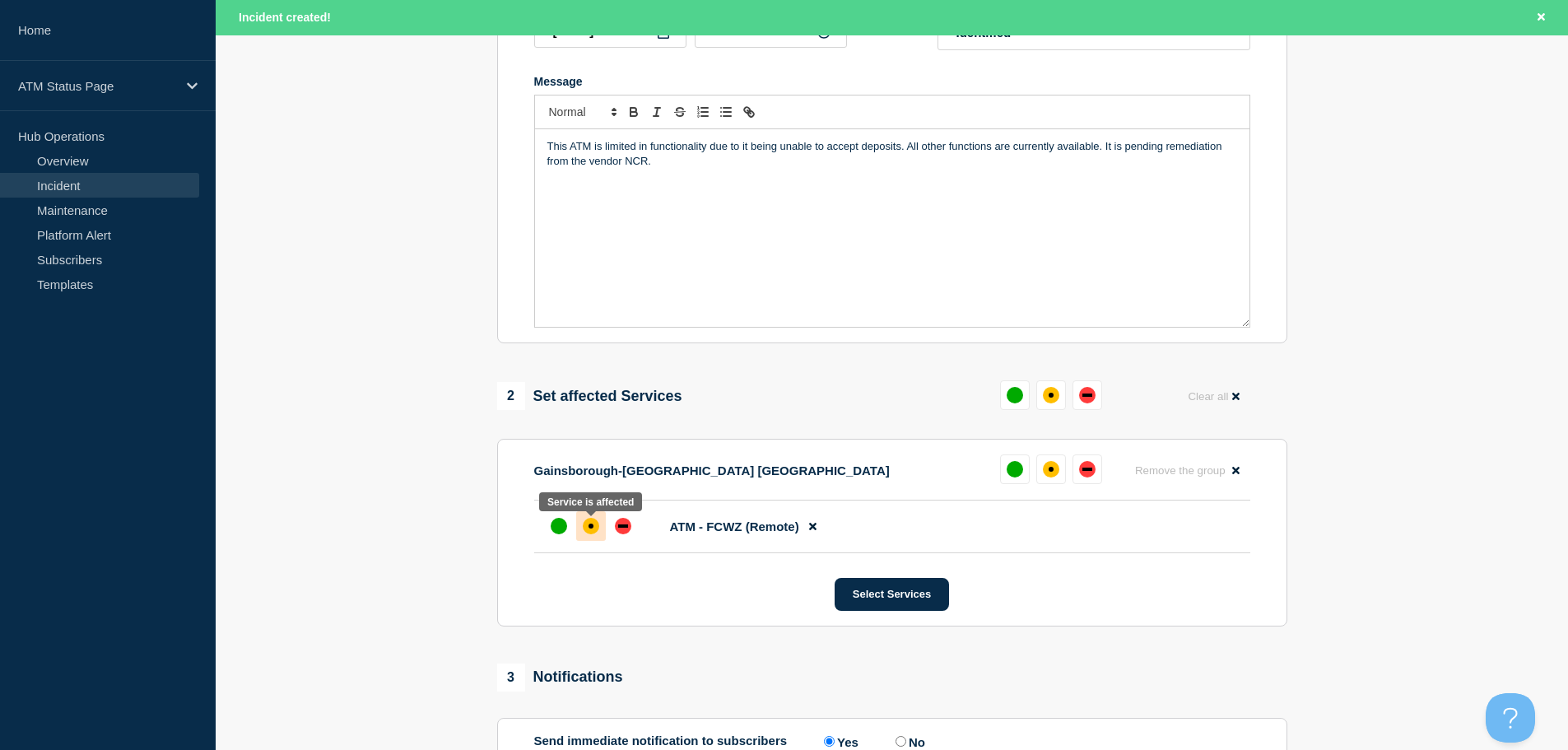
click at [595, 538] on div at bounding box center [590, 526] width 30 height 30
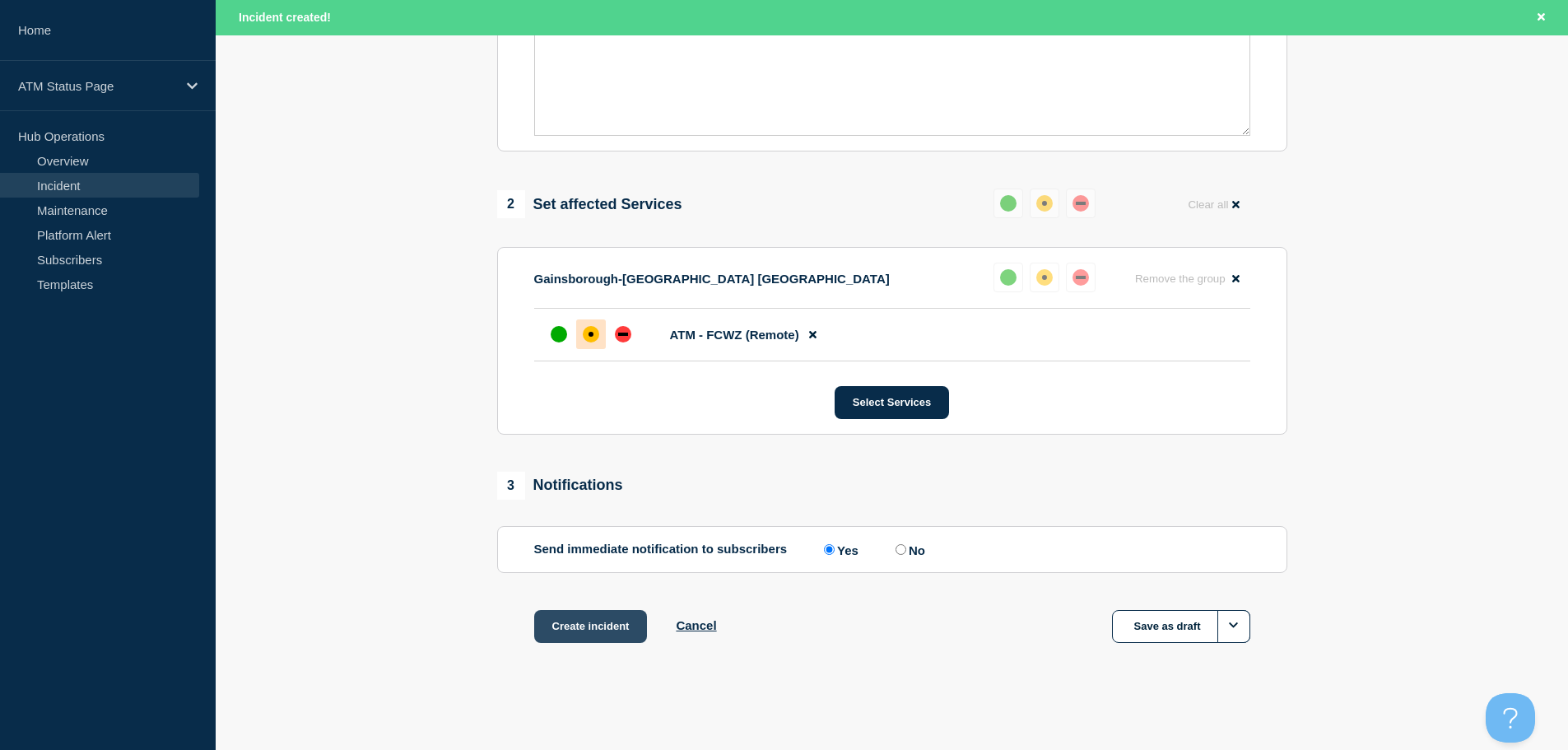
click at [608, 621] on button "Create incident" at bounding box center [591, 626] width 113 height 33
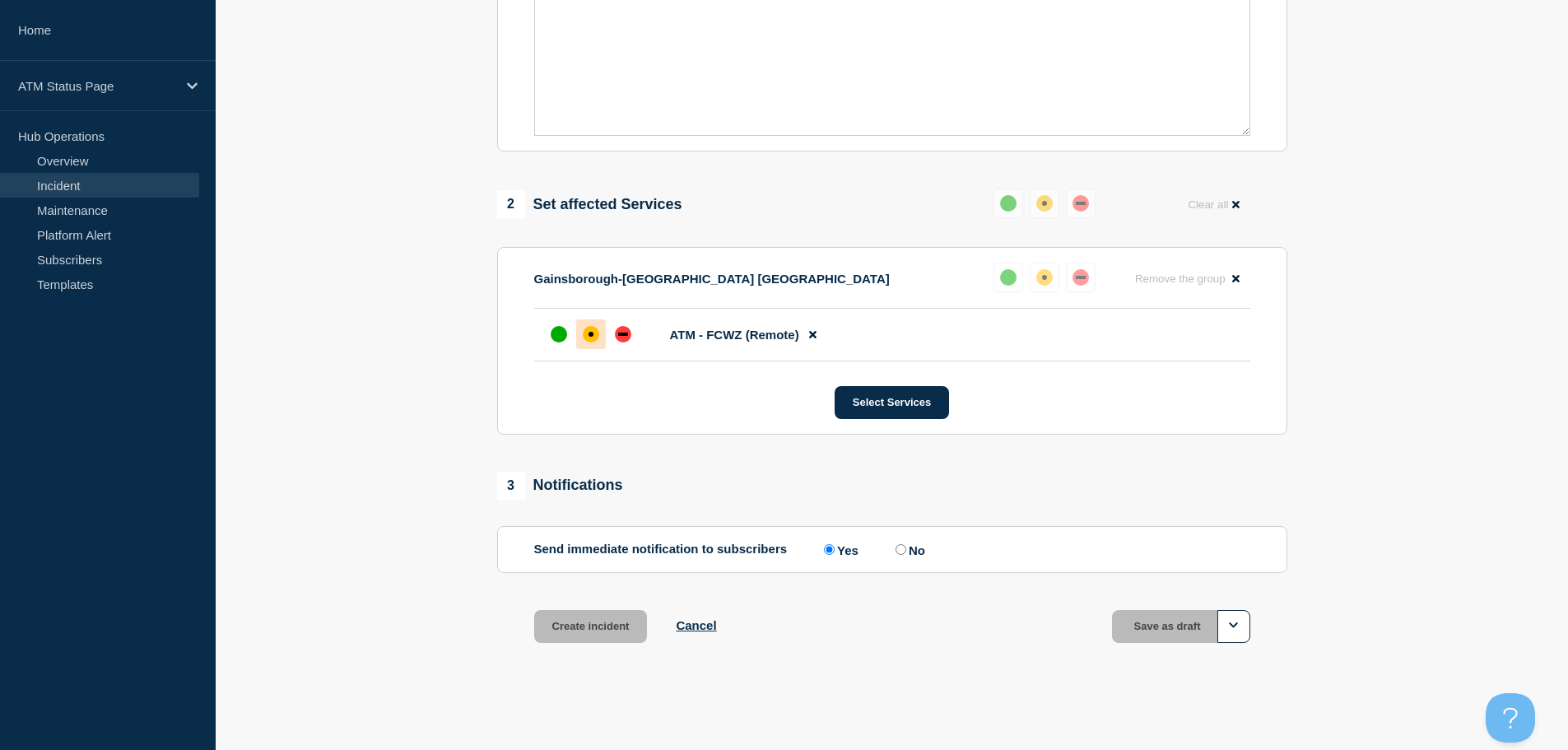
scroll to position [489, 0]
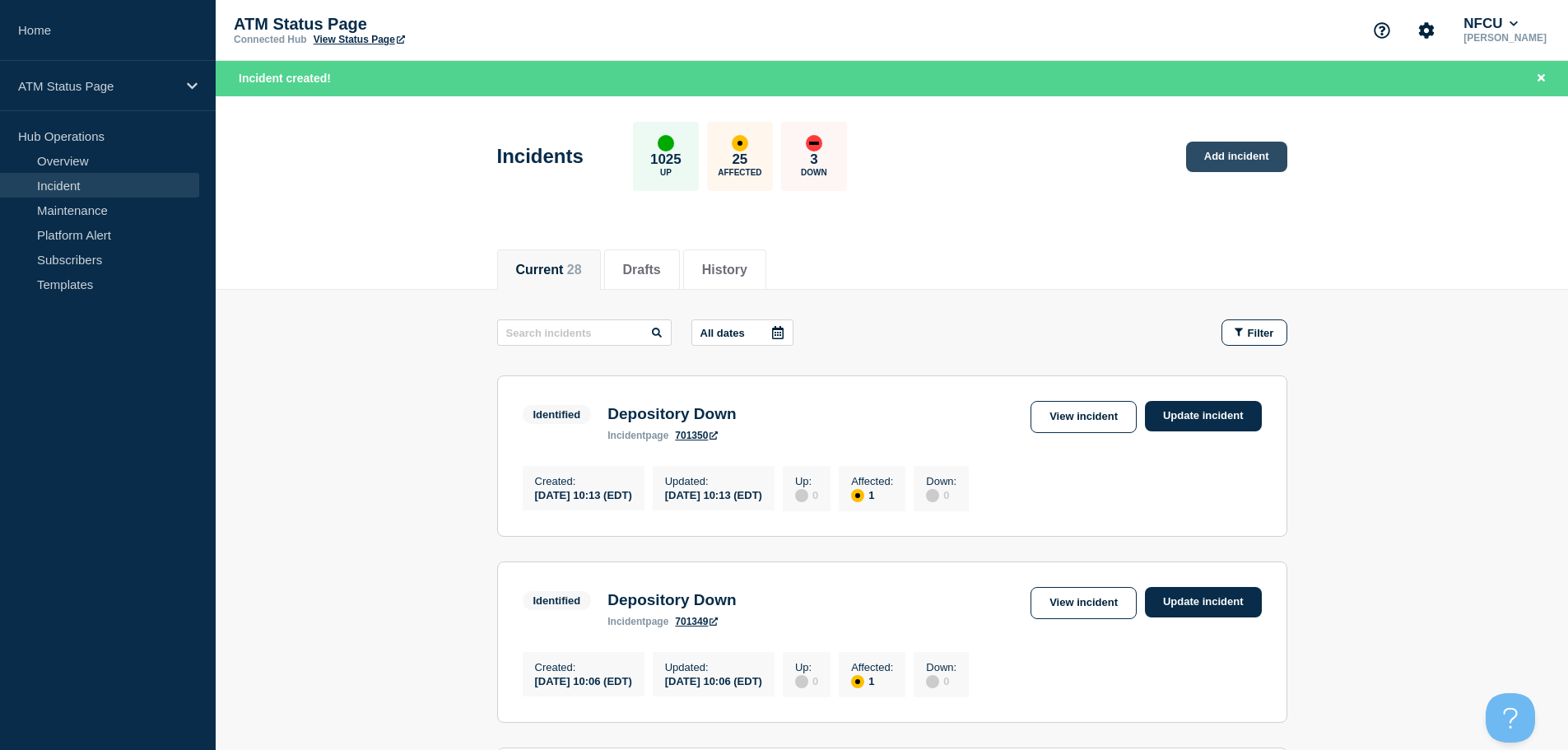
click at [1203, 157] on link "Add incident" at bounding box center [1237, 157] width 102 height 30
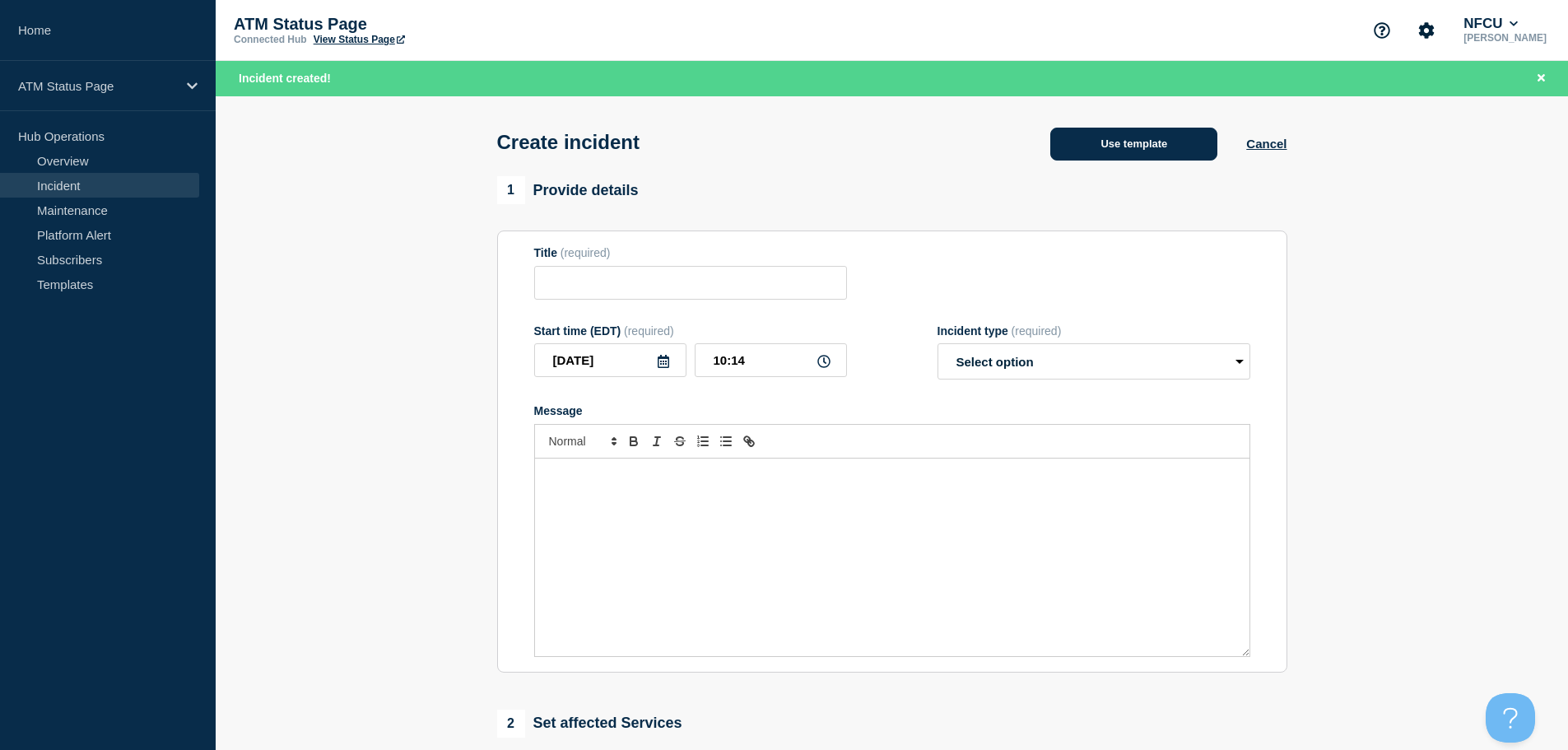
click at [1069, 137] on button "Use template" at bounding box center [1133, 144] width 167 height 33
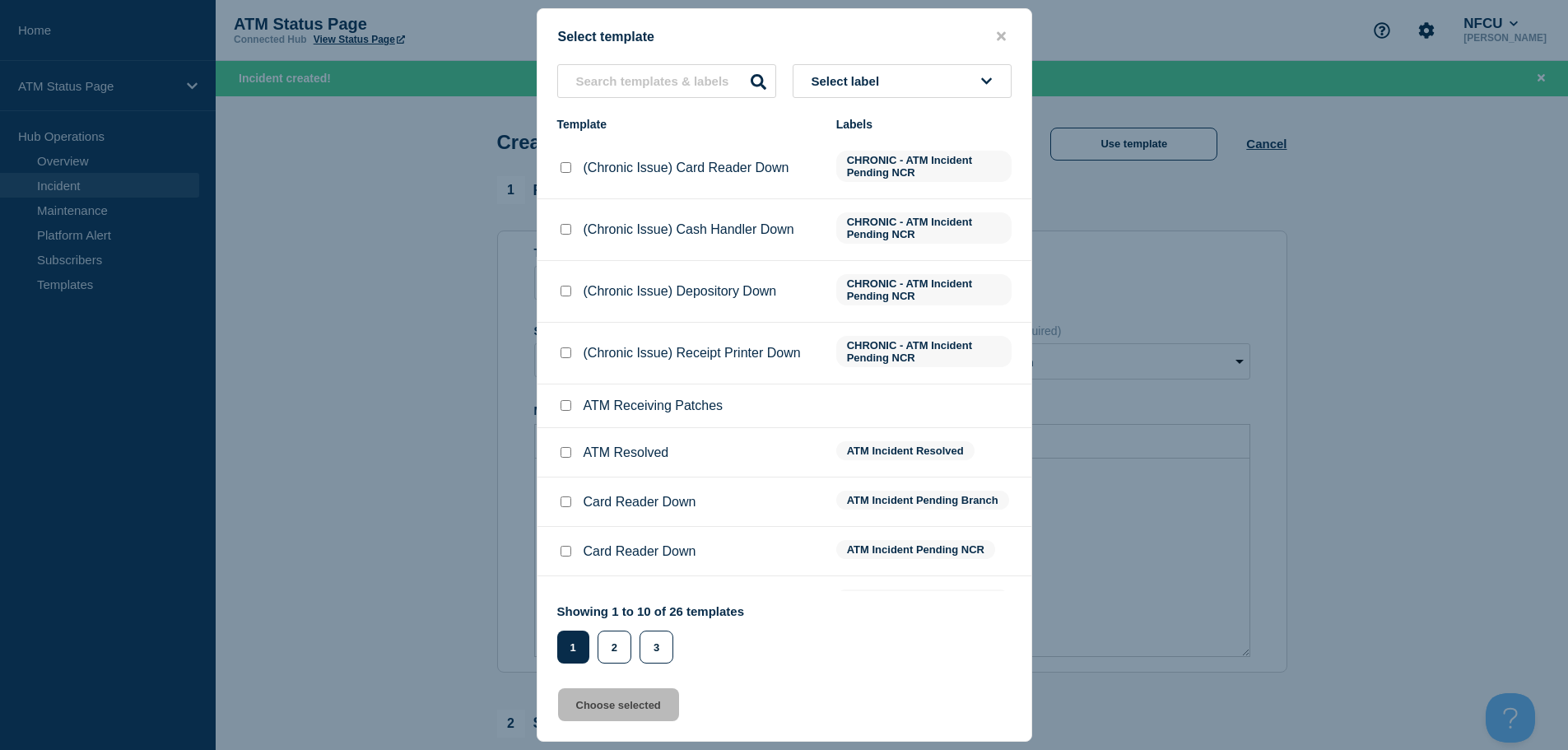
click at [875, 83] on span "Select label" at bounding box center [848, 80] width 75 height 14
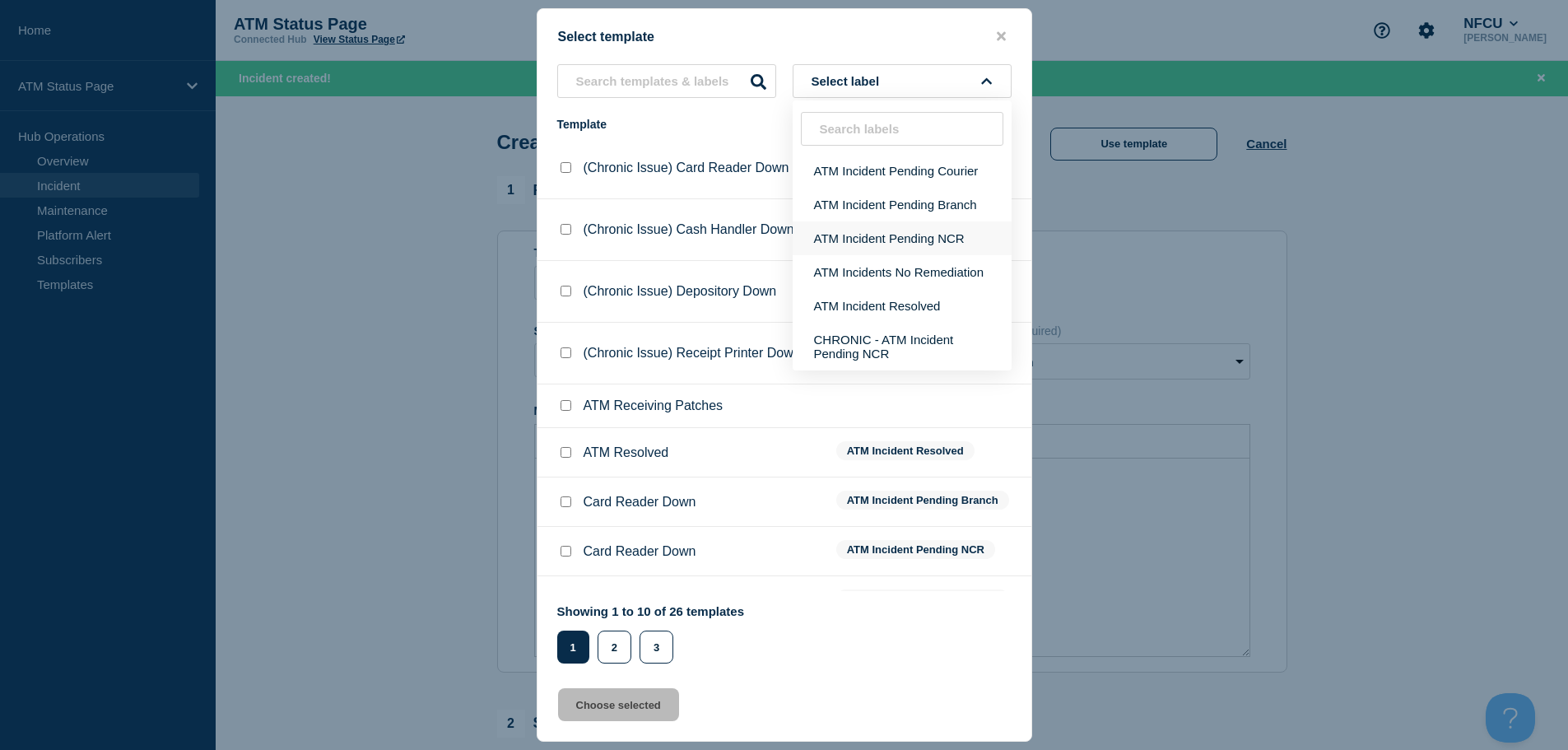
click at [909, 233] on button "ATM Incident Pending NCR" at bounding box center [902, 238] width 219 height 34
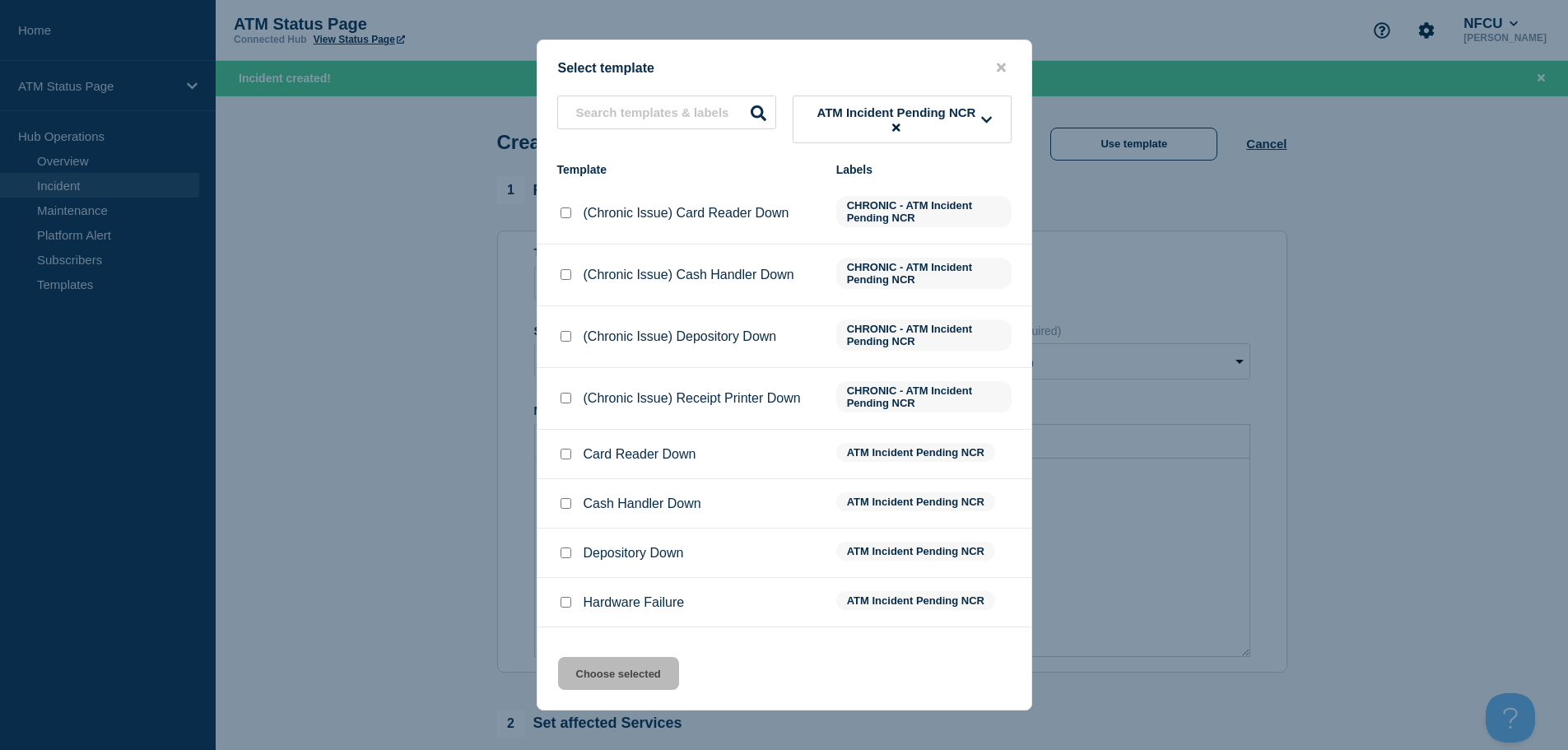
click at [567, 557] on input "Depository Down checkbox" at bounding box center [566, 552] width 11 height 11
checkbox input "true"
click at [614, 674] on button "Choose selected" at bounding box center [618, 673] width 121 height 33
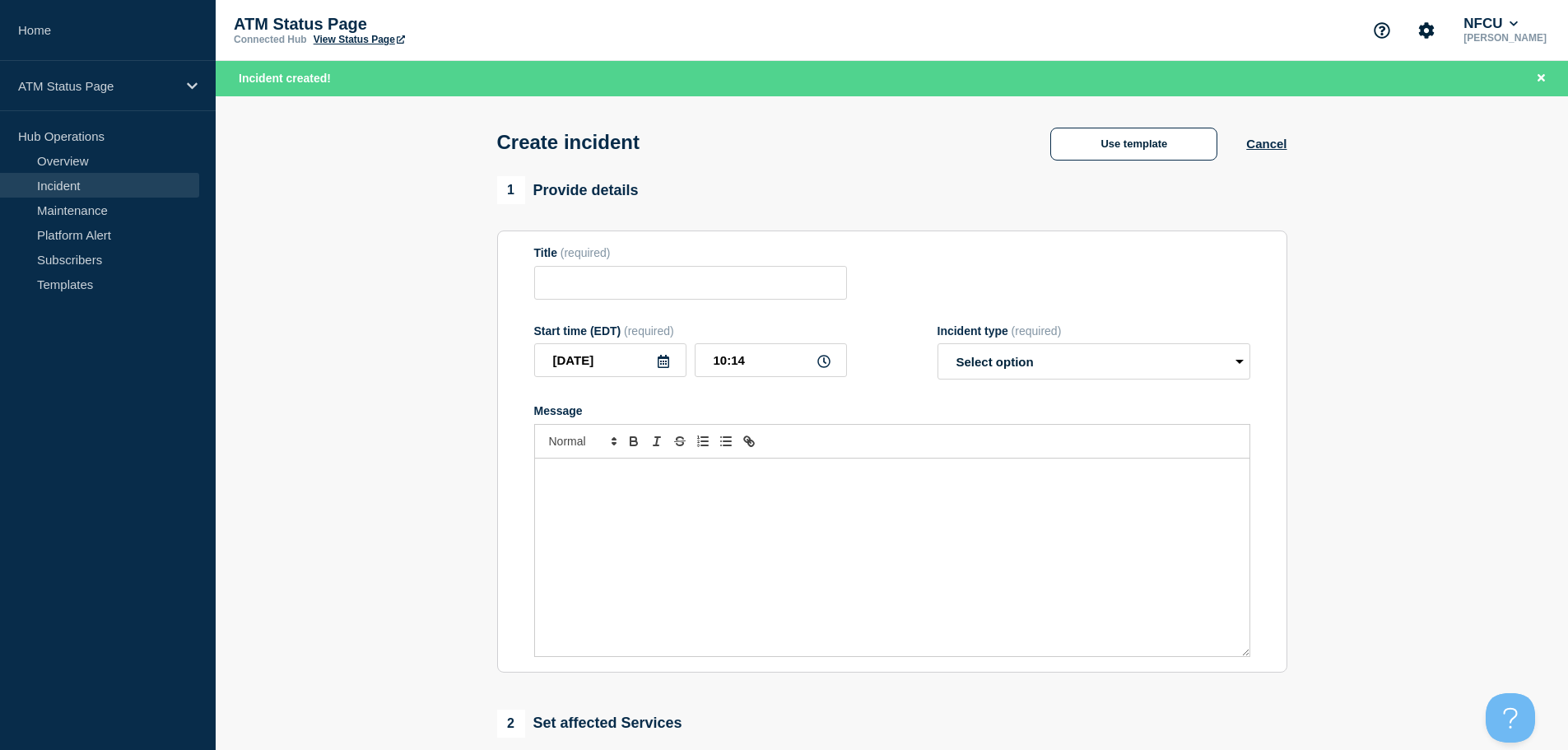
type input "Depository Down"
select select "identified"
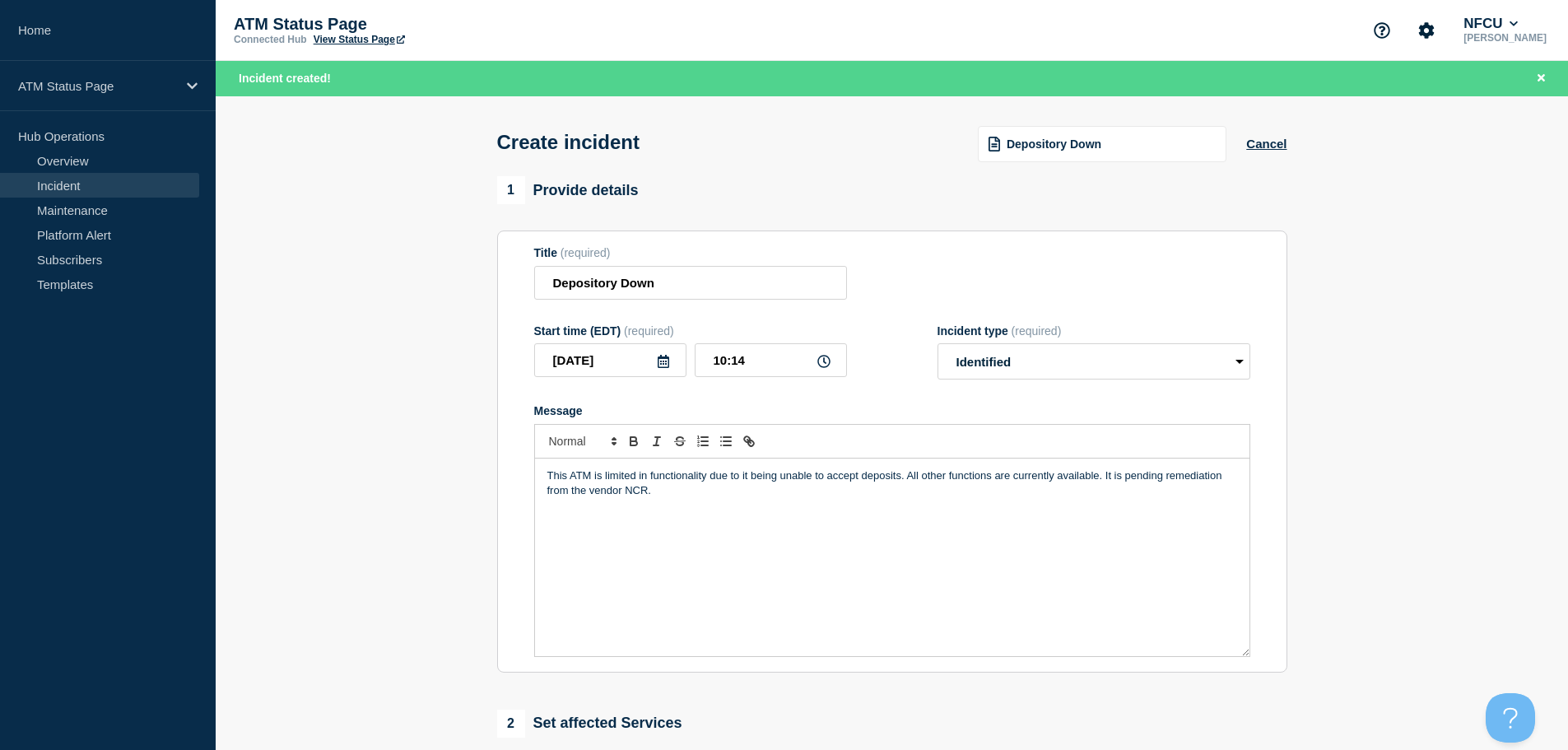
scroll to position [247, 0]
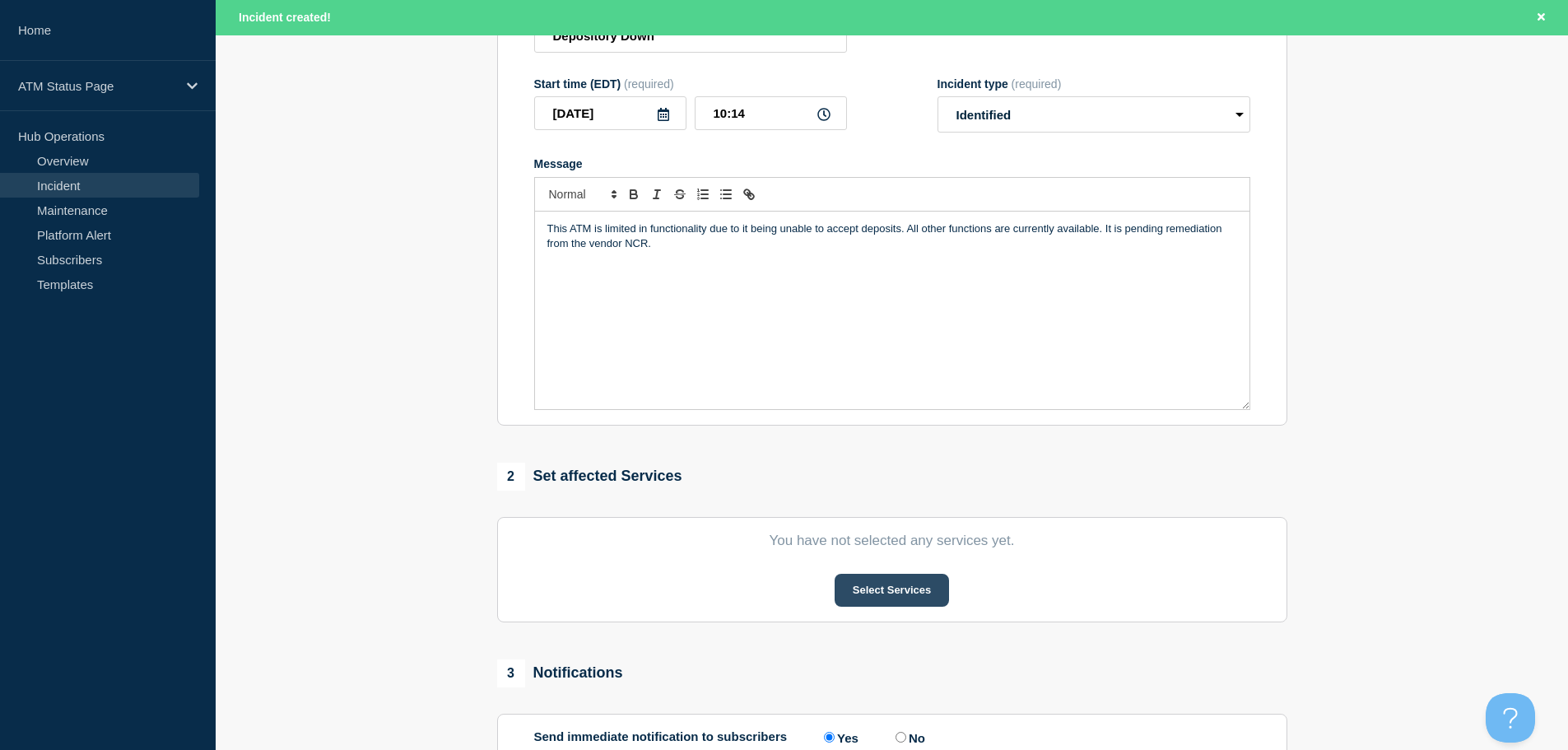
click at [844, 593] on button "Select Services" at bounding box center [892, 590] width 114 height 33
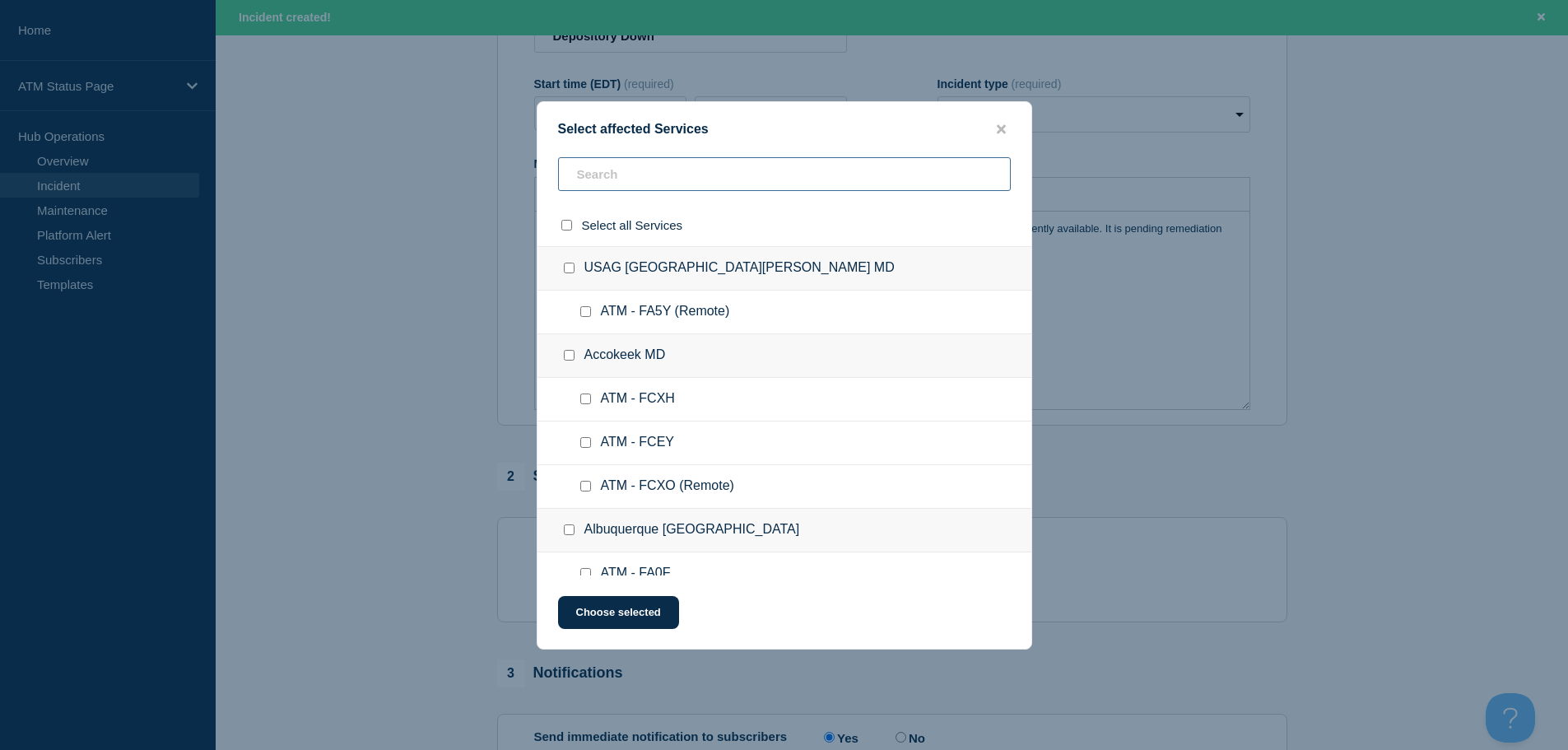
click at [754, 168] on input "text" at bounding box center [784, 174] width 453 height 34
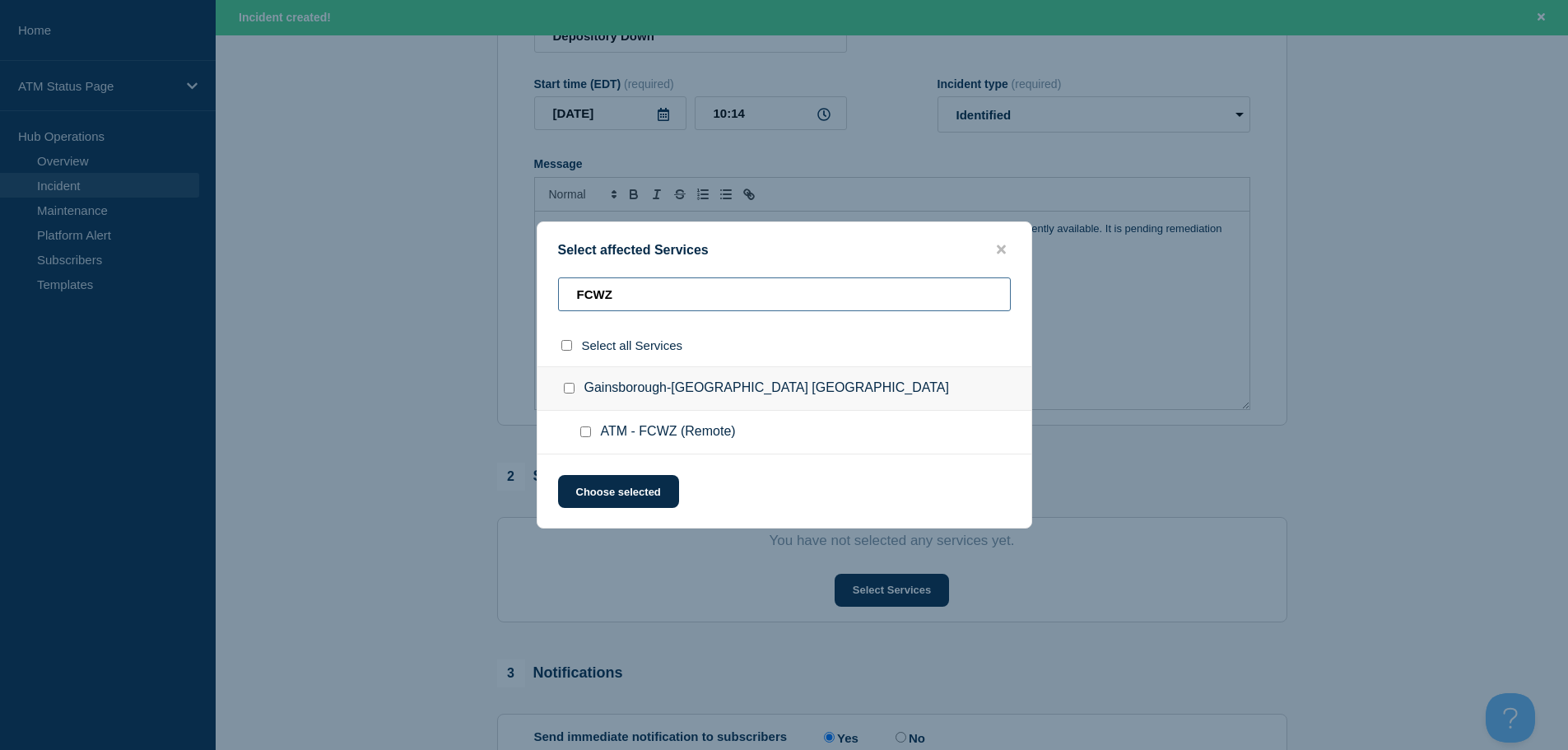
type input "FCWZ"
click at [584, 438] on div at bounding box center [588, 432] width 24 height 16
click at [590, 433] on input "ATM - FCWZ (Remote) checkbox" at bounding box center [585, 432] width 11 height 11
checkbox input "true"
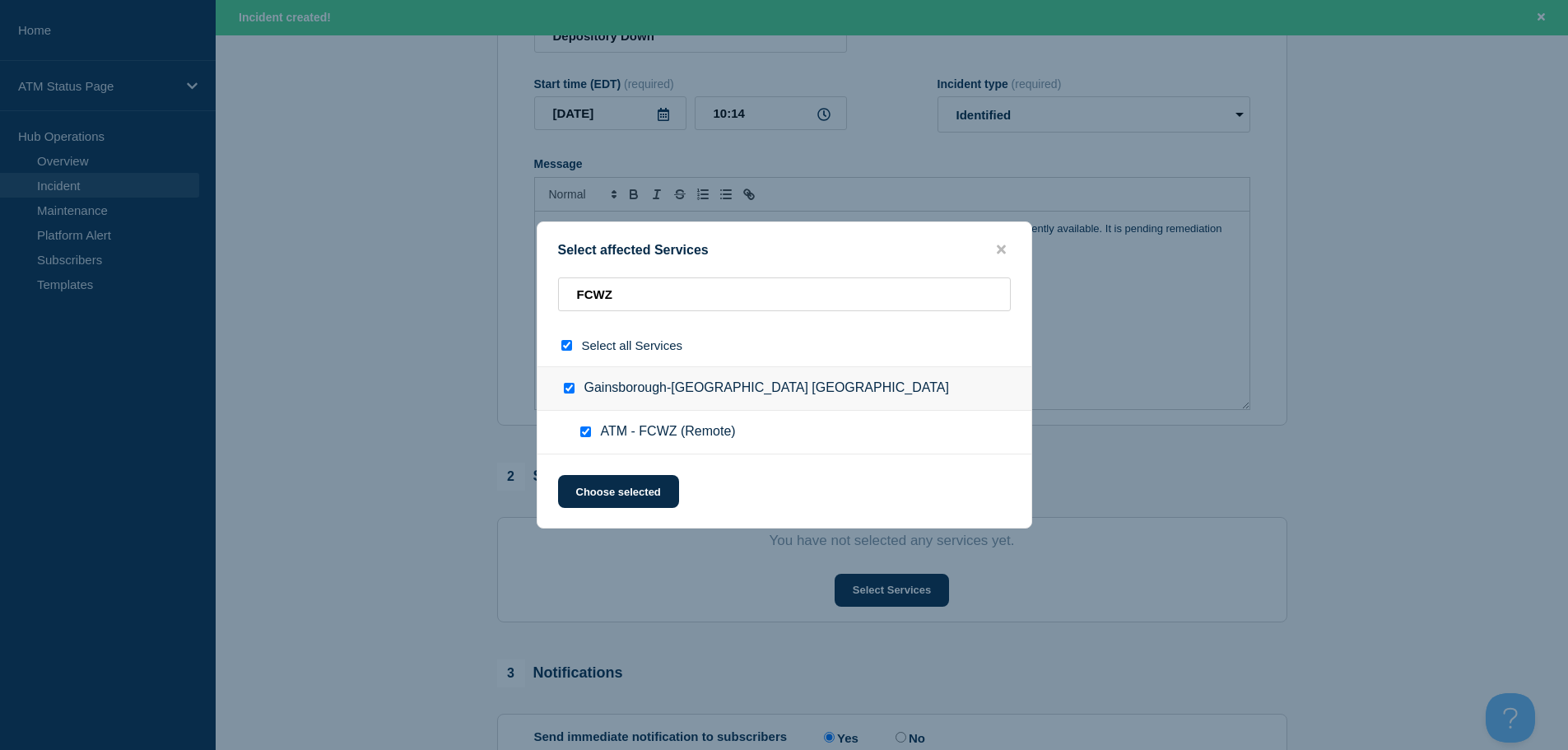
checkbox input "true"
click at [592, 480] on button "Choose selected" at bounding box center [618, 491] width 121 height 33
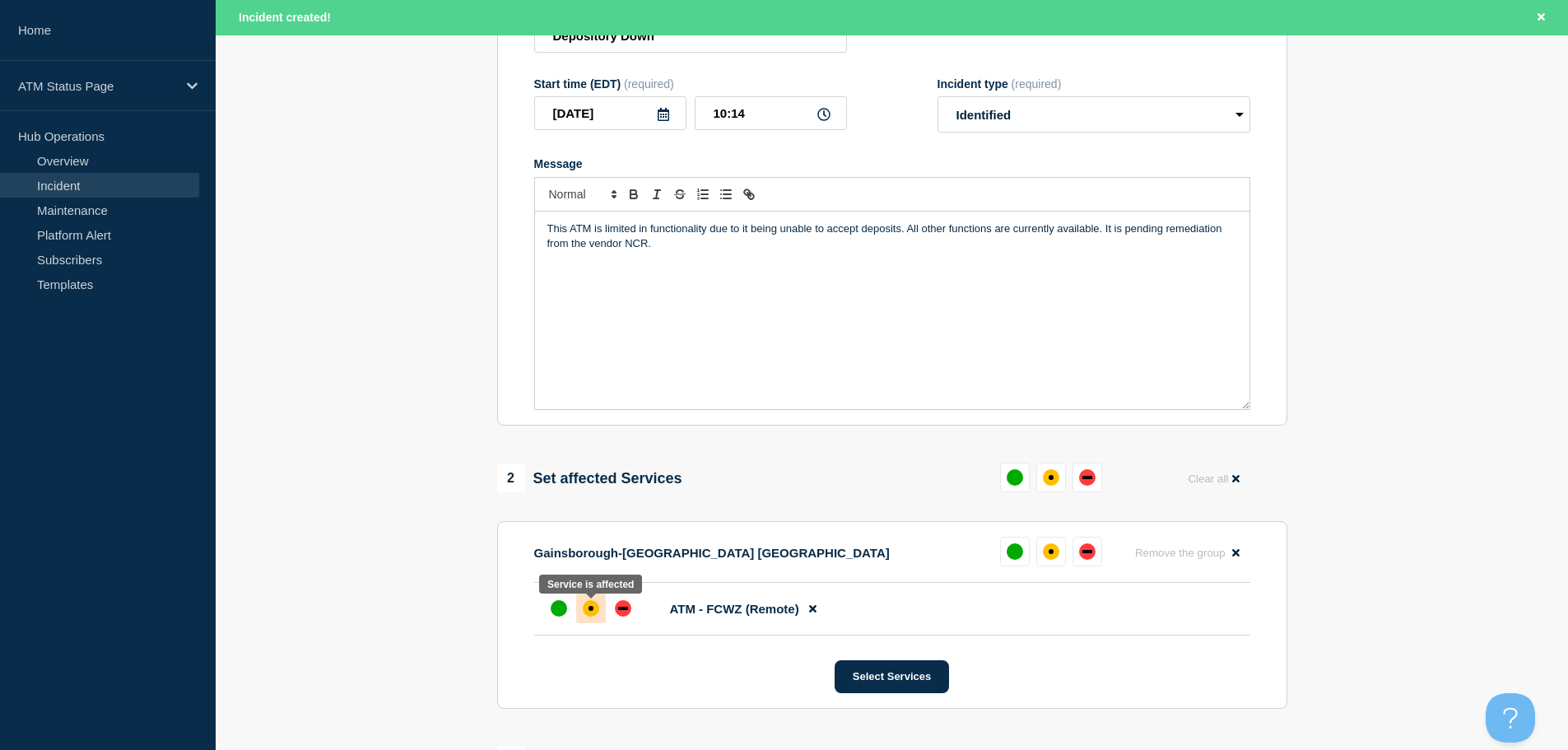
click at [586, 616] on div "affected" at bounding box center [590, 608] width 16 height 16
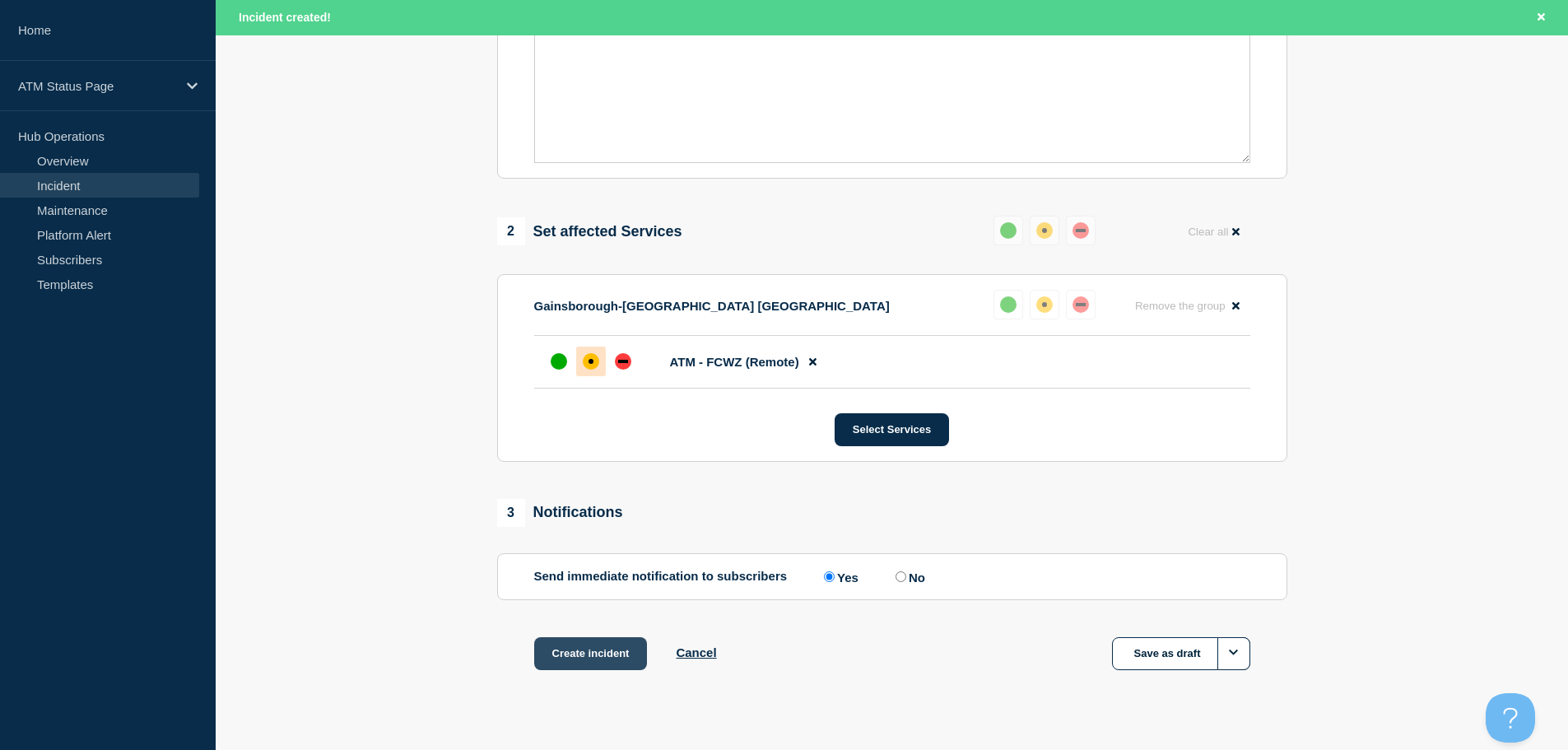
click at [612, 664] on button "Create incident" at bounding box center [591, 653] width 113 height 33
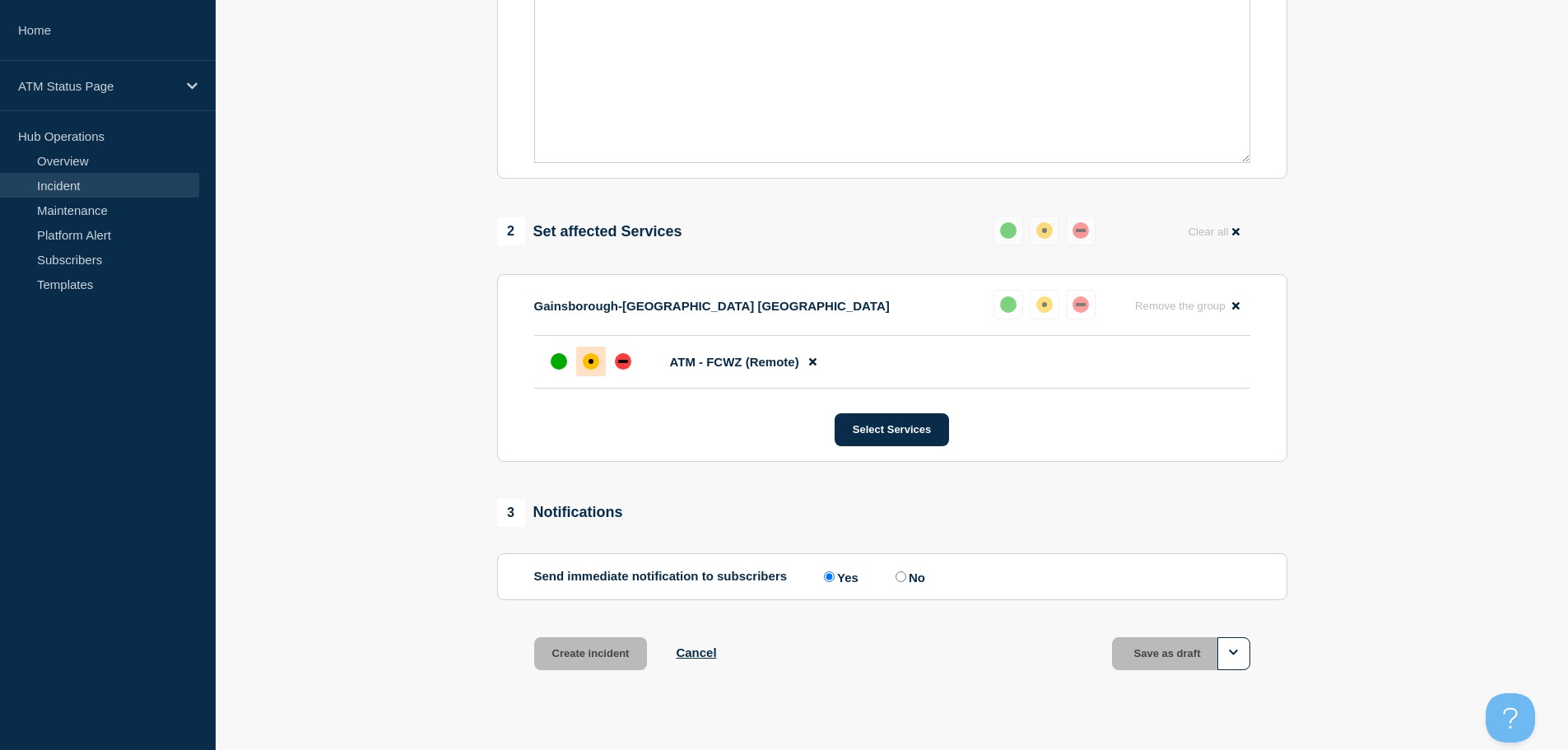
scroll to position [458, 0]
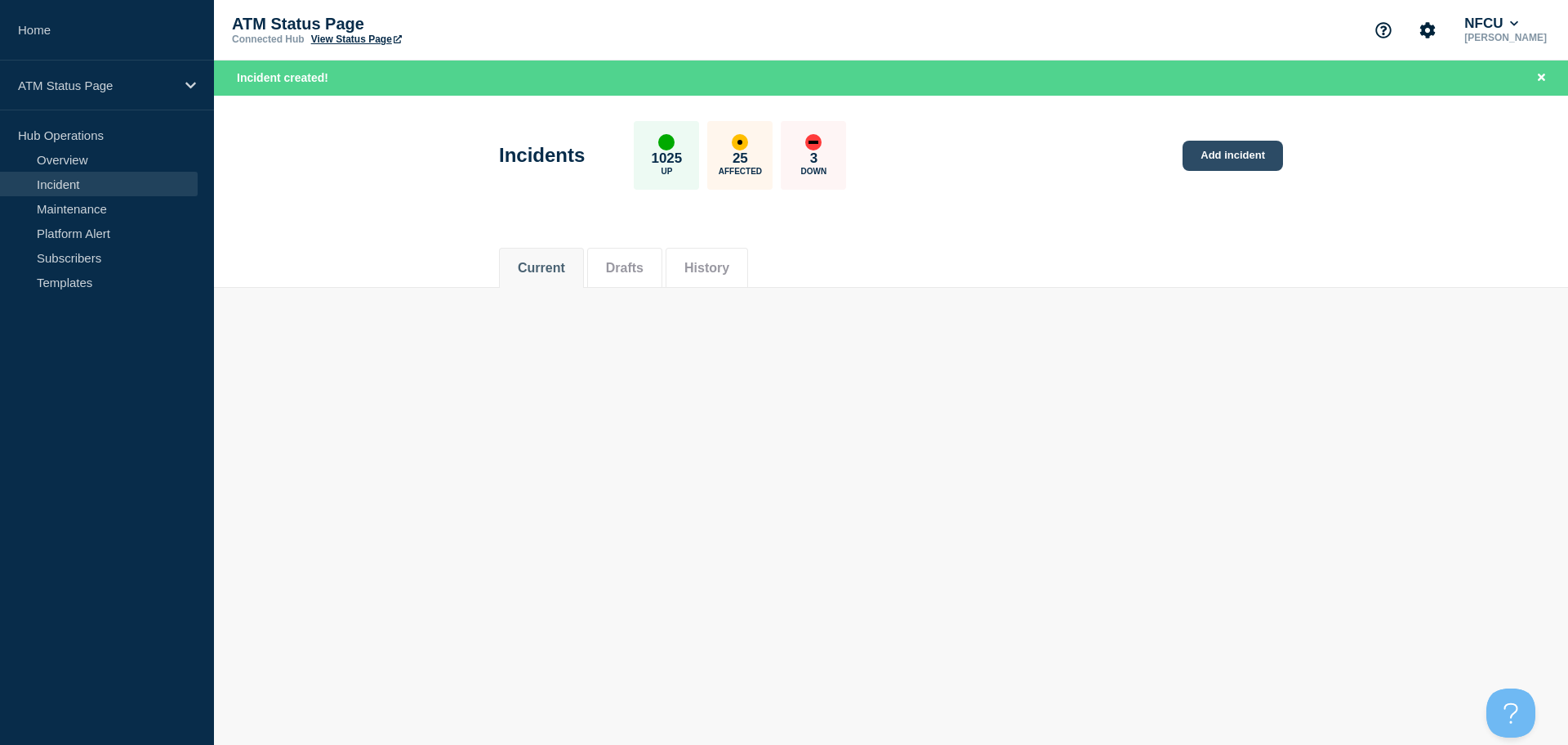
click at [1239, 145] on link "Add incident" at bounding box center [1234, 156] width 101 height 30
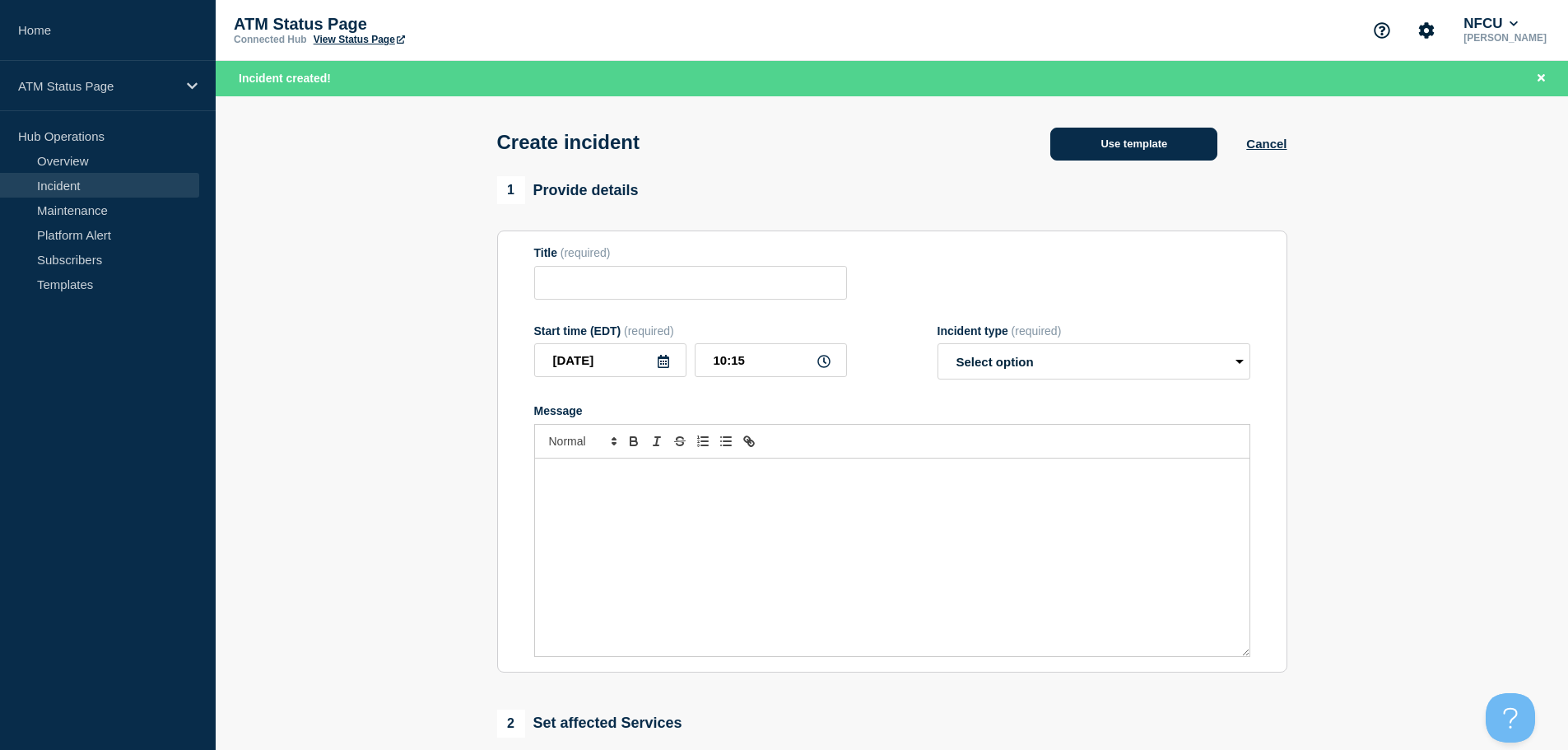
click at [1150, 149] on button "Use template" at bounding box center [1133, 144] width 167 height 33
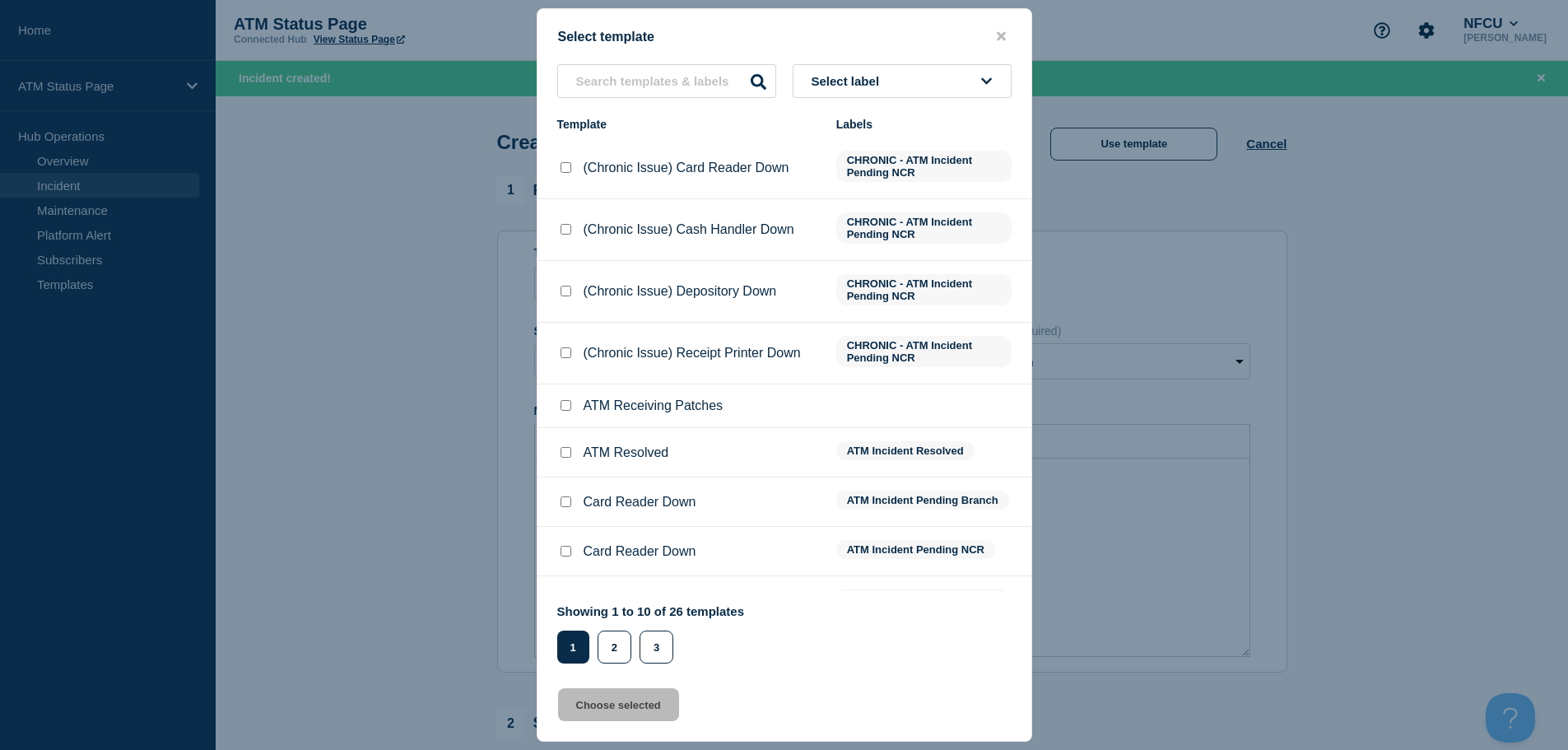
click at [876, 89] on button "Select label" at bounding box center [902, 81] width 219 height 34
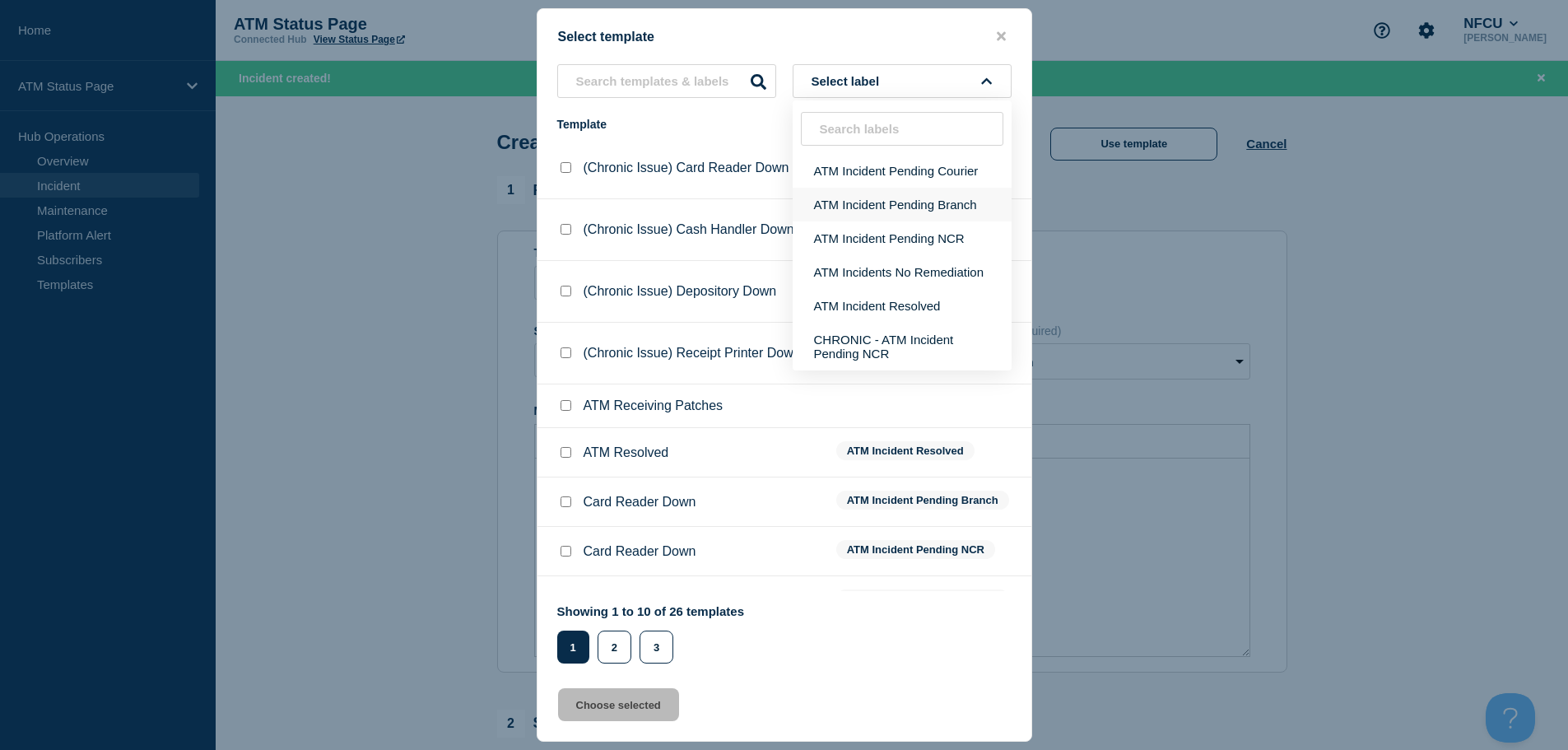
click at [840, 209] on button "ATM Incident Pending Branch" at bounding box center [902, 205] width 219 height 34
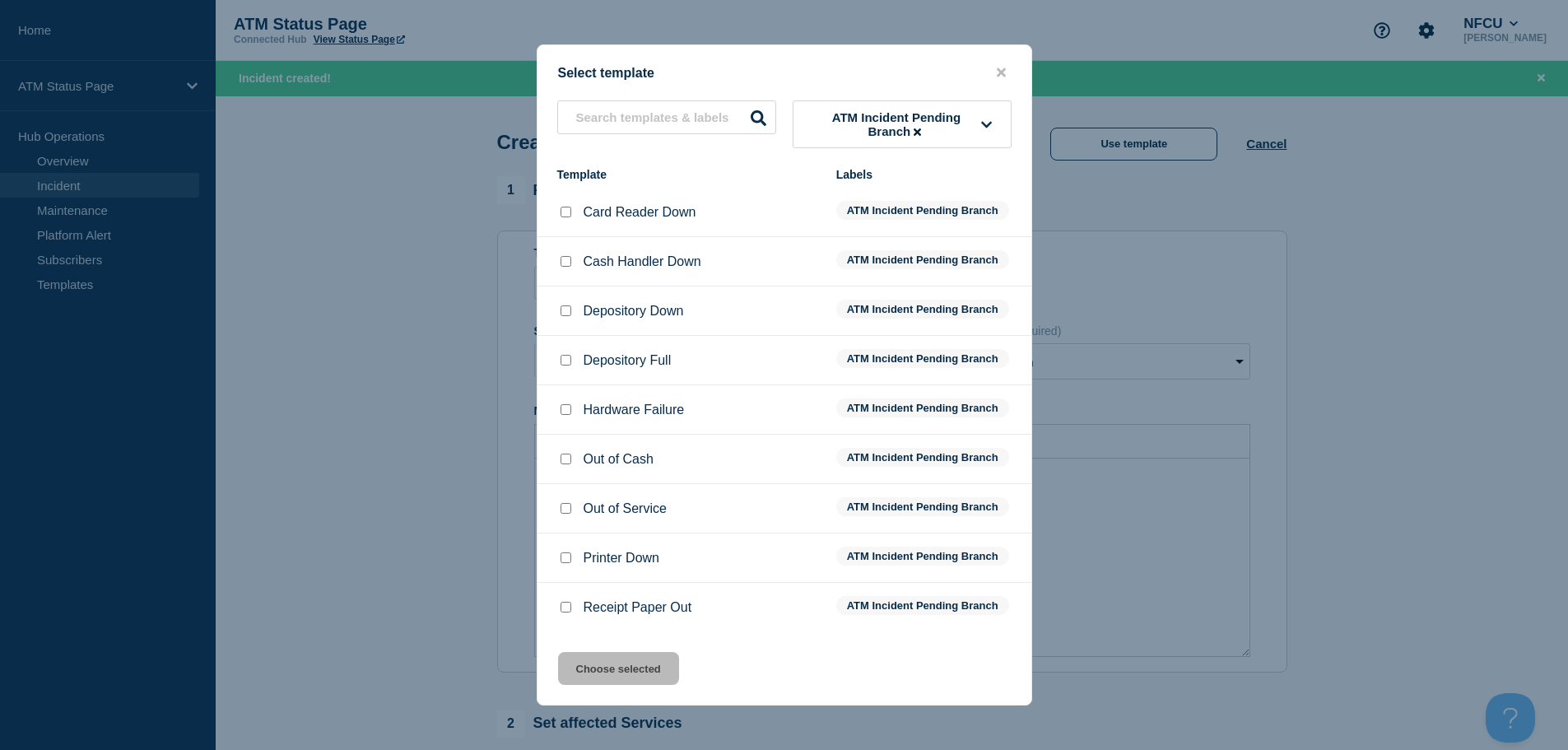
click at [568, 309] on input "Depository Down checkbox" at bounding box center [566, 311] width 11 height 11
checkbox input "true"
click at [603, 663] on button "Choose selected" at bounding box center [618, 668] width 121 height 33
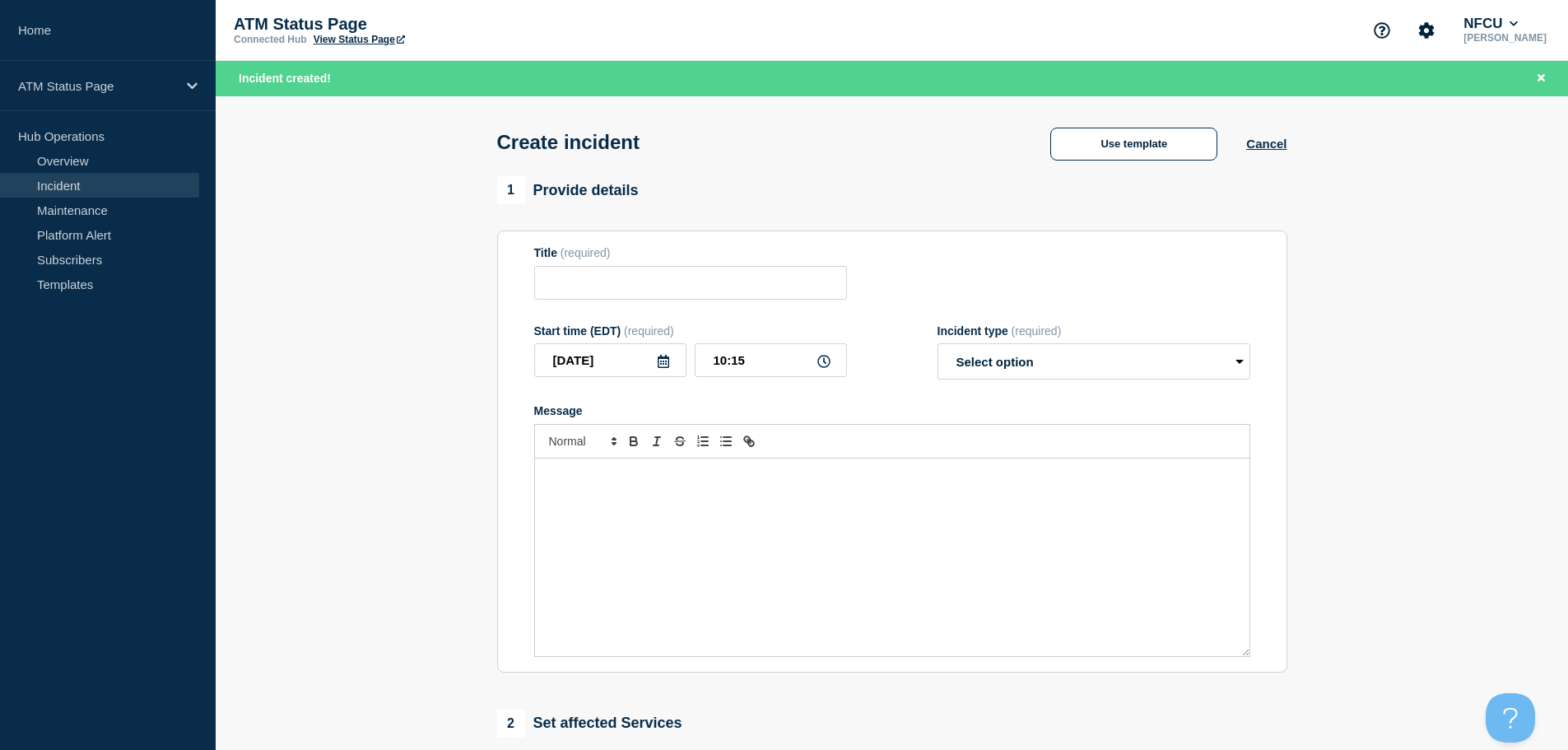
type input "Depository Down"
select select "identified"
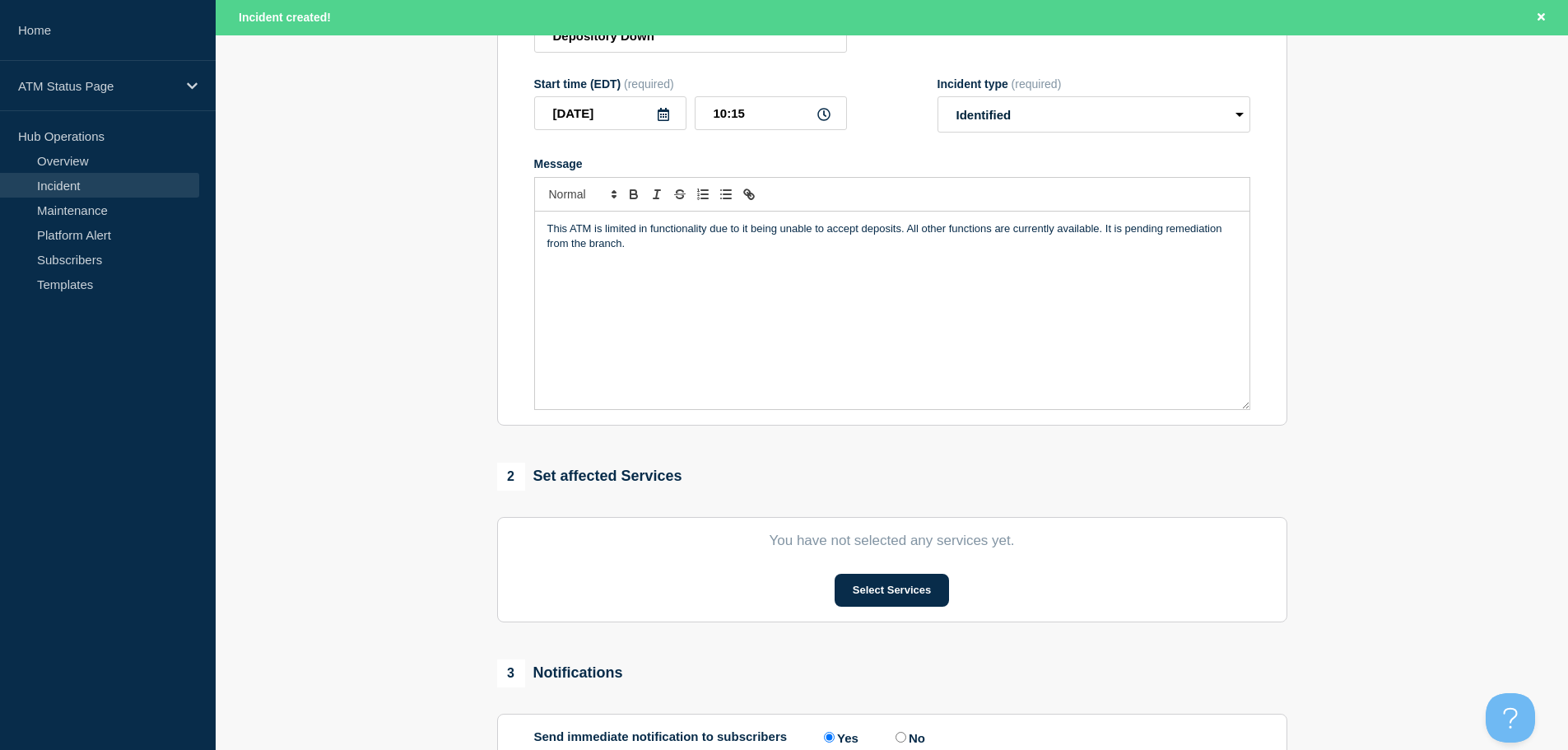
scroll to position [329, 0]
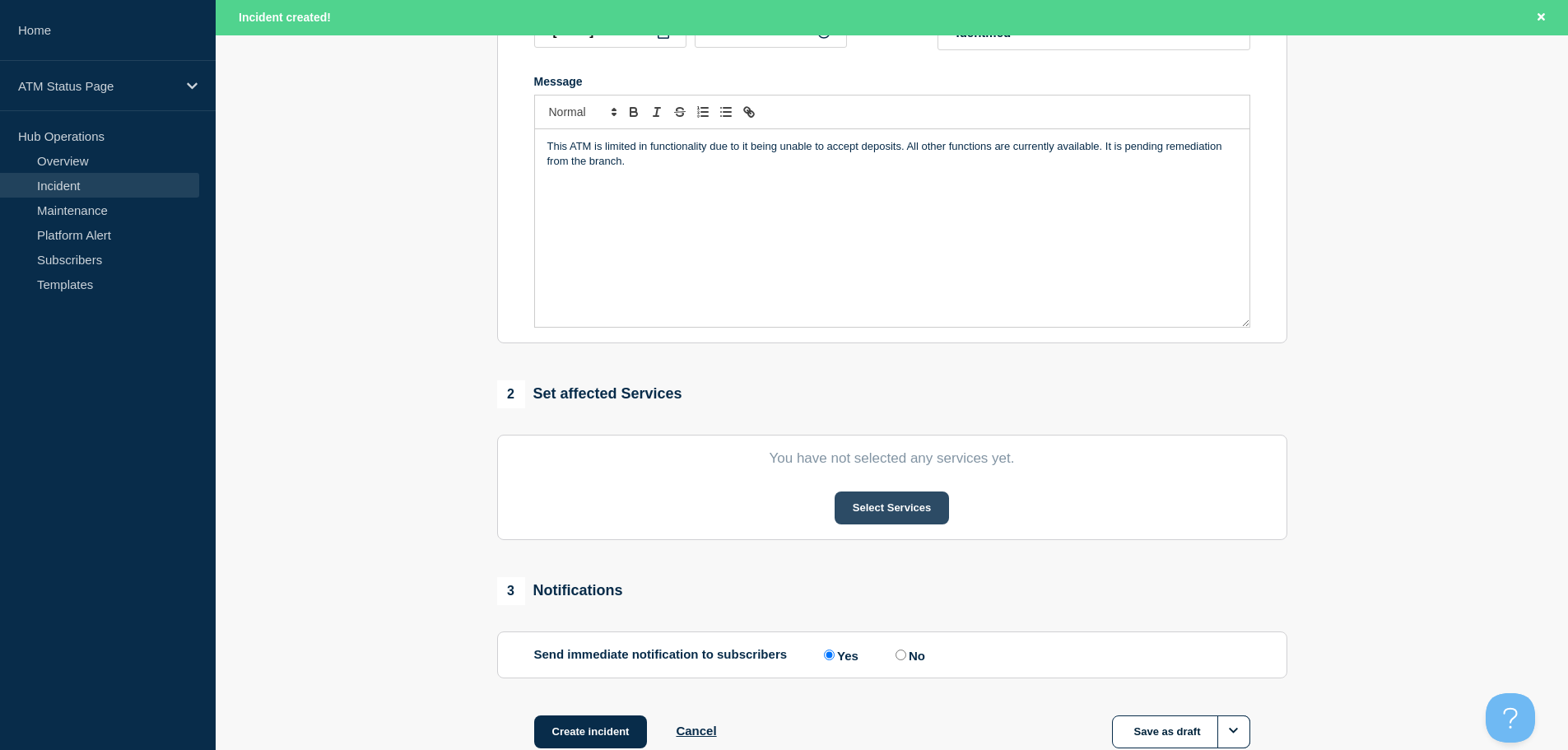
click at [902, 515] on button "Select Services" at bounding box center [892, 507] width 114 height 33
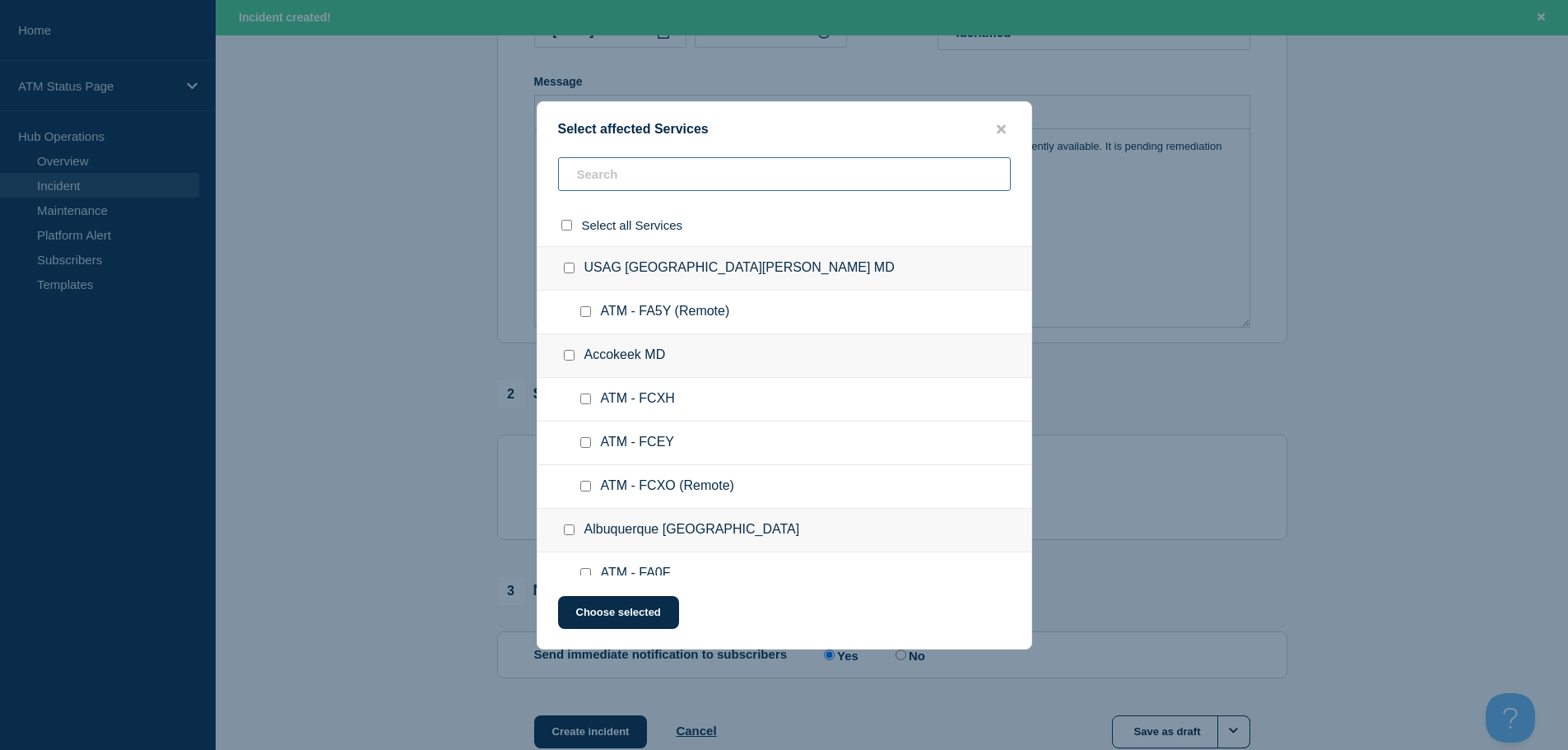
click at [730, 175] on input "text" at bounding box center [784, 174] width 453 height 34
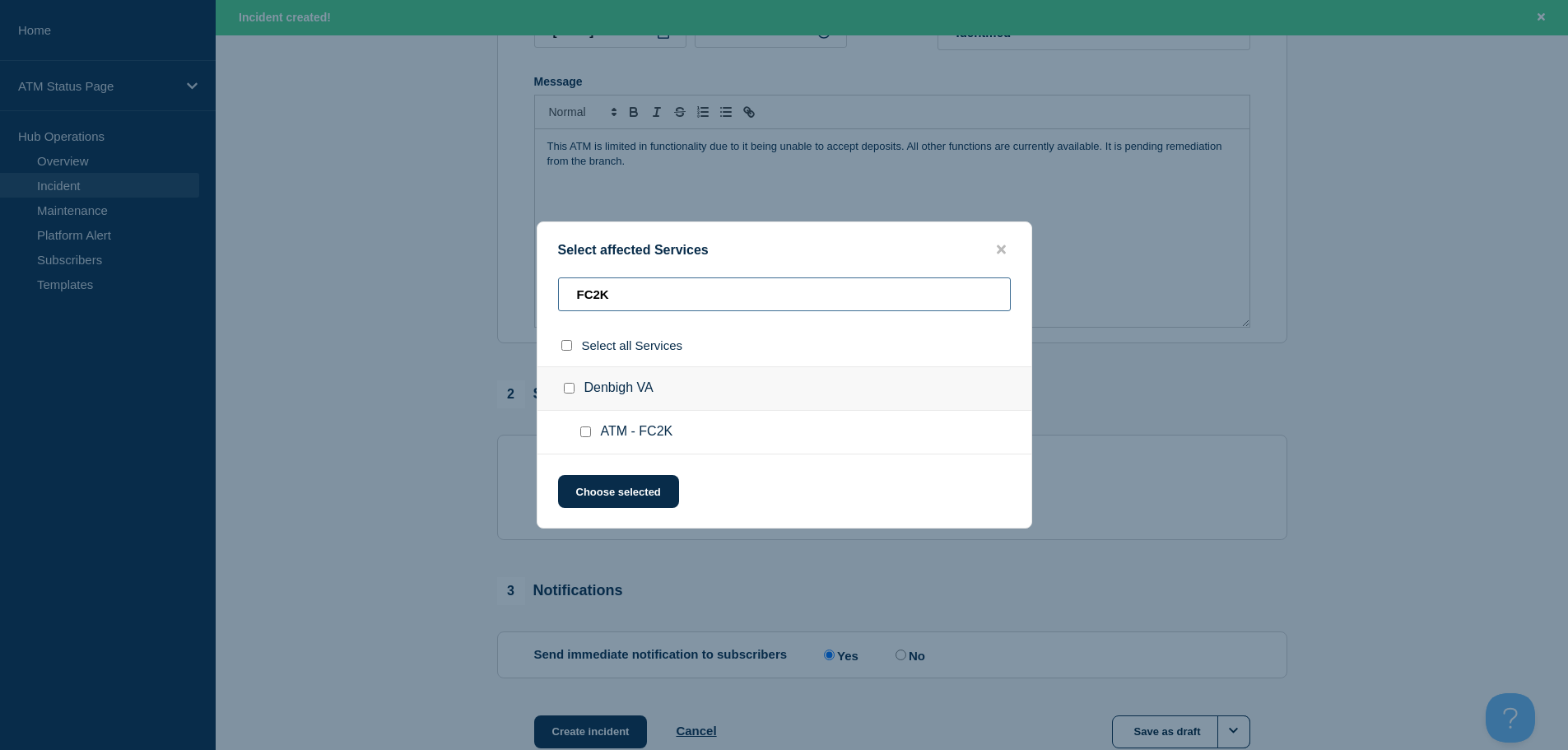
type input "FC2K"
click at [587, 427] on div at bounding box center [588, 432] width 24 height 16
click at [588, 433] on input "ATM - FC2K checkbox" at bounding box center [585, 432] width 11 height 11
checkbox input "true"
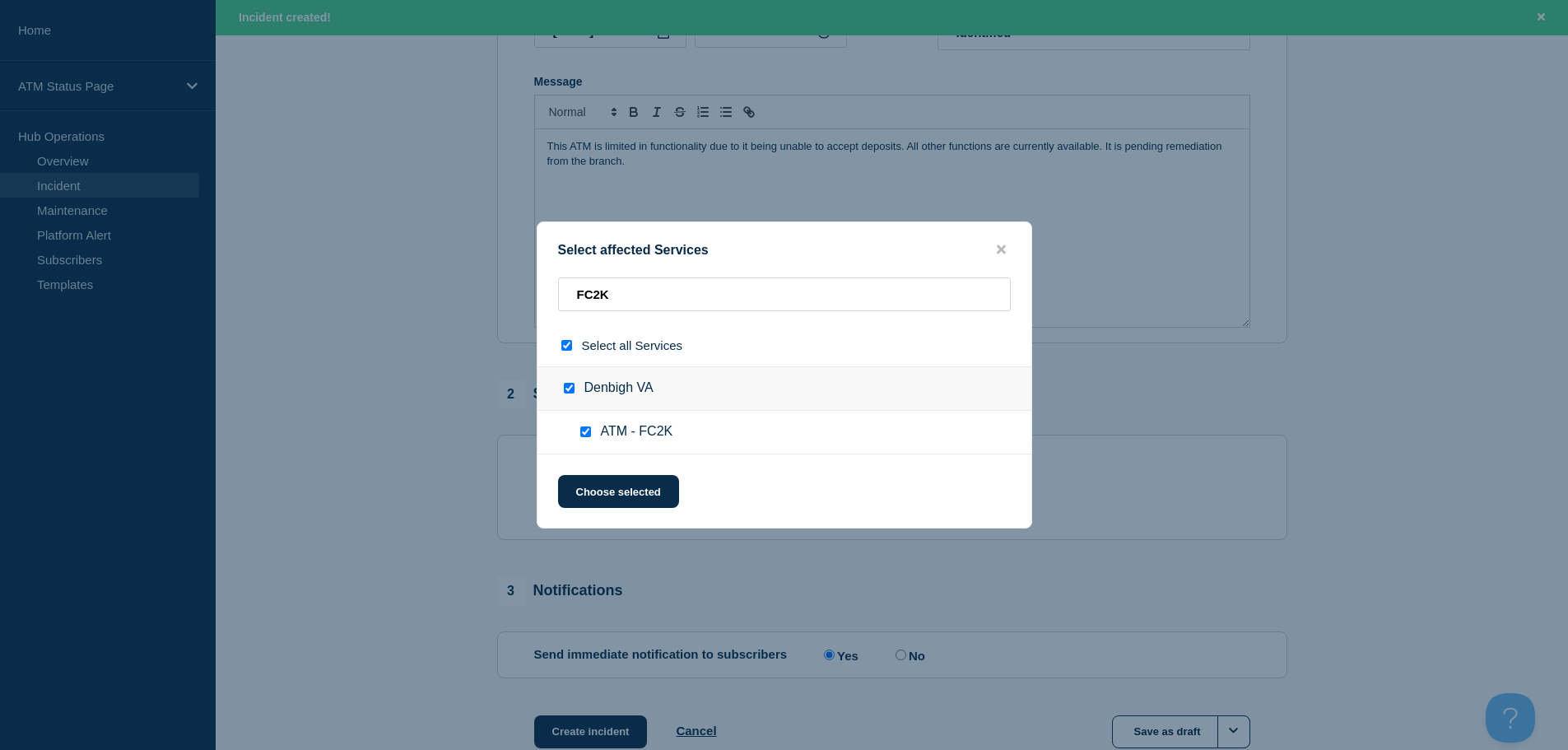
checkbox input "true"
click at [595, 483] on button "Choose selected" at bounding box center [618, 491] width 121 height 33
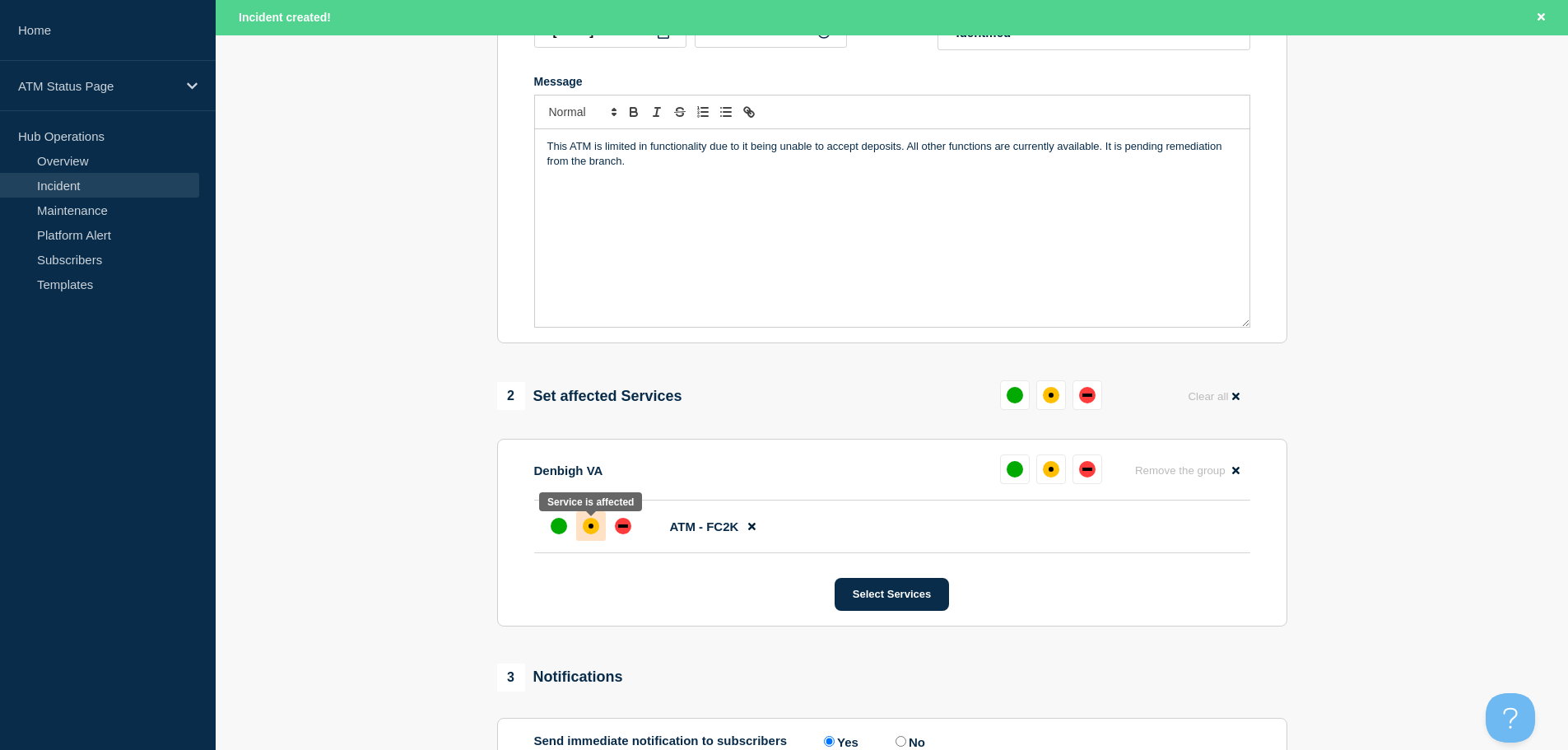
click at [588, 533] on div "affected" at bounding box center [590, 525] width 16 height 16
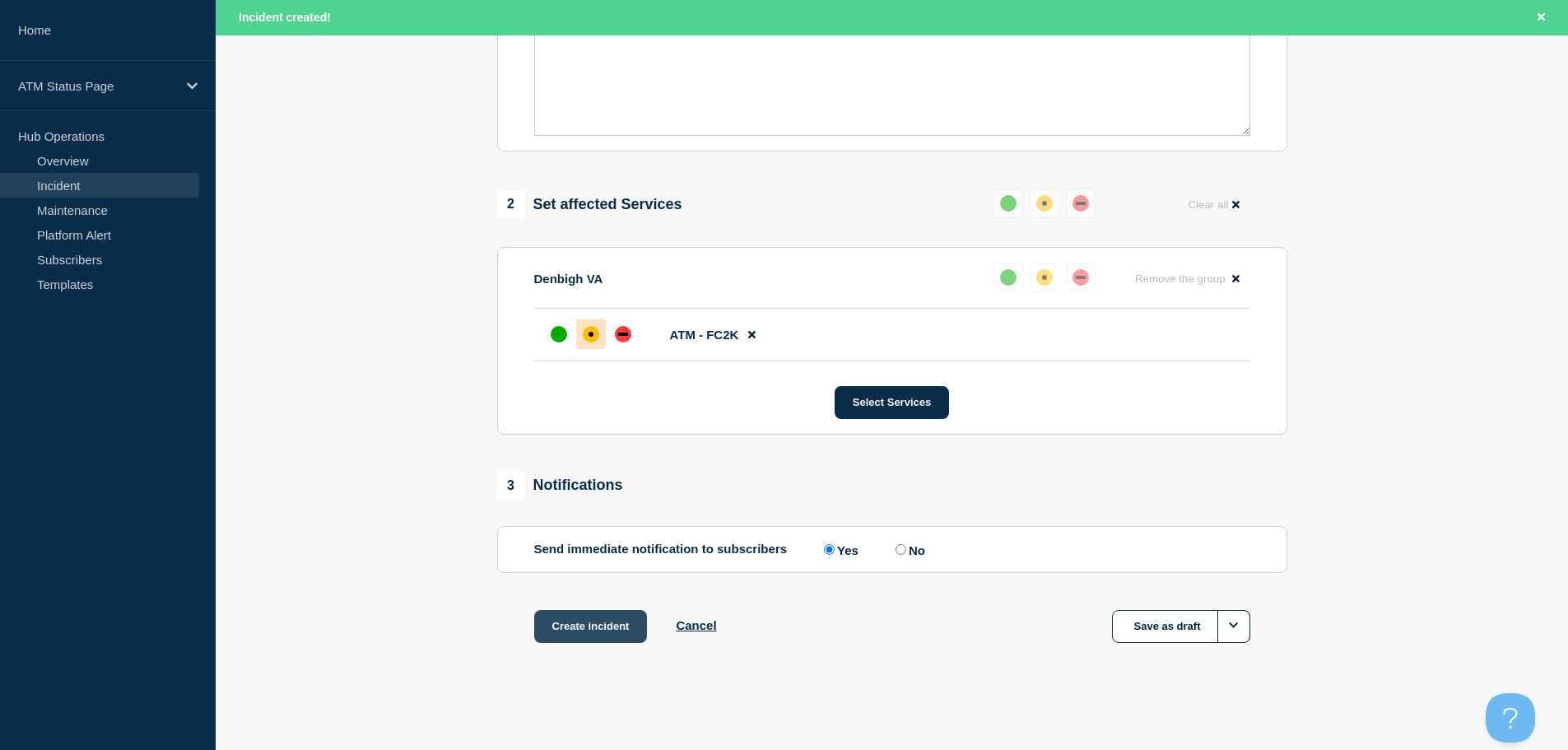
click at [601, 632] on button "Create incident" at bounding box center [591, 626] width 113 height 33
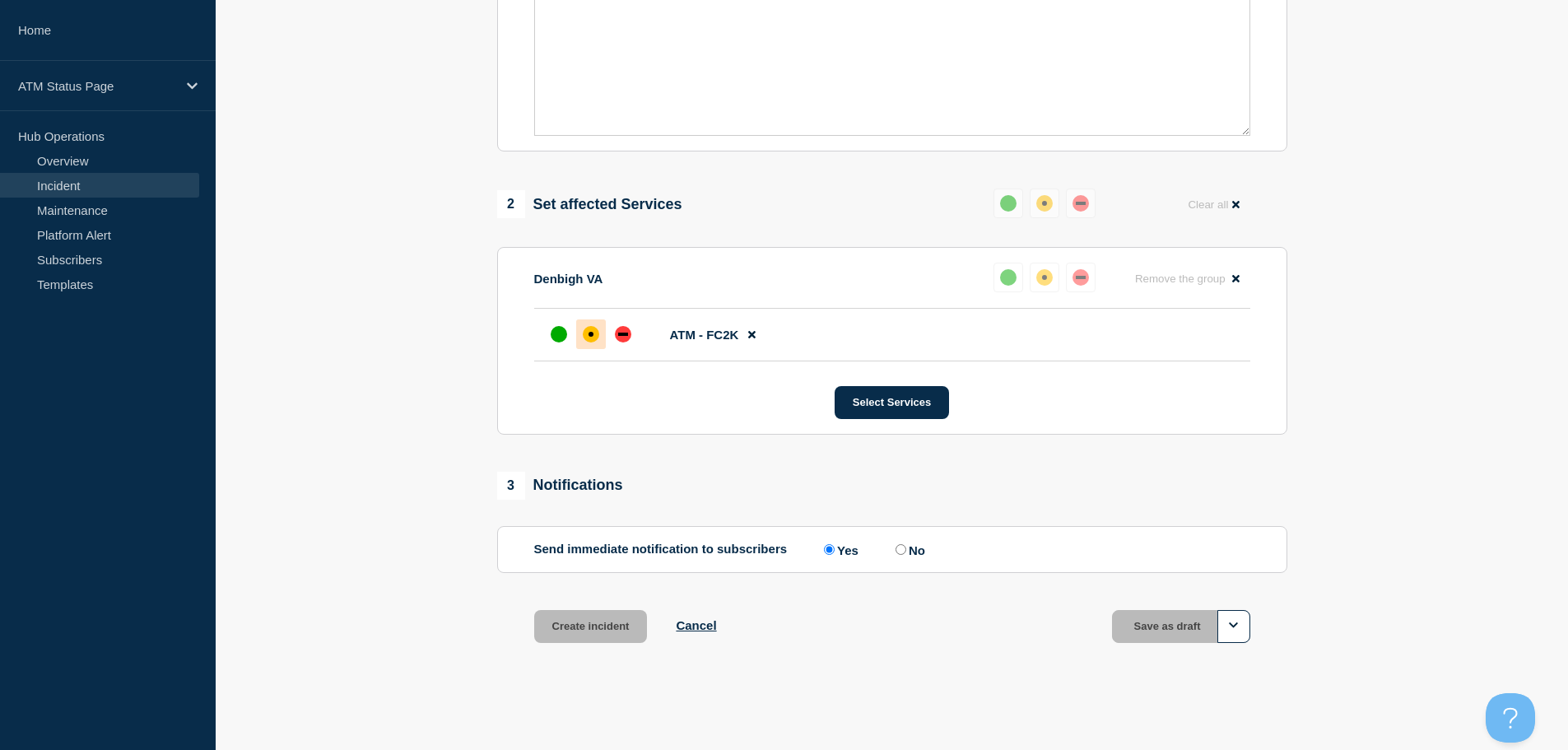
scroll to position [489, 0]
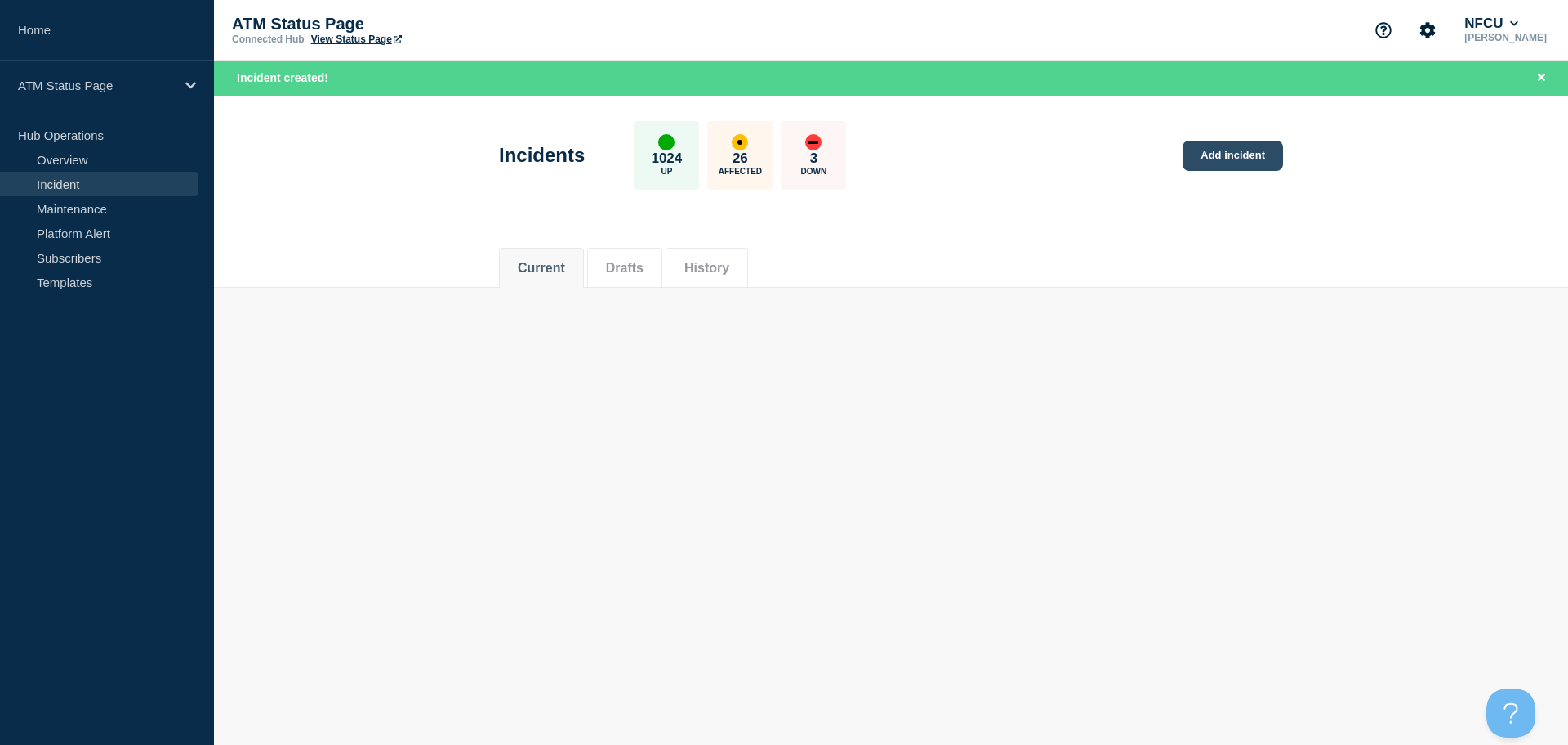
click at [1208, 157] on link "Add incident" at bounding box center [1234, 156] width 101 height 30
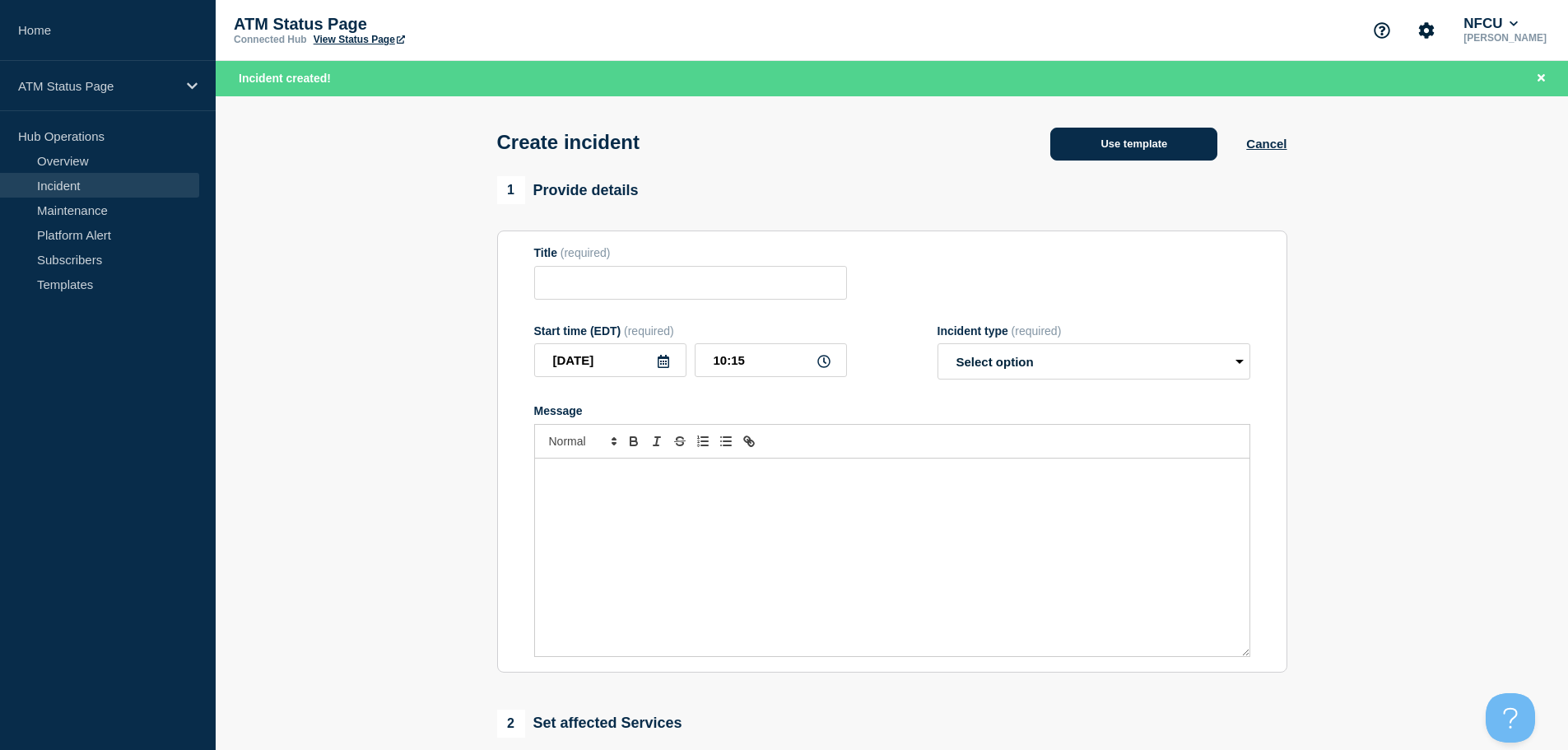
click at [1151, 155] on button "Use template" at bounding box center [1133, 144] width 167 height 33
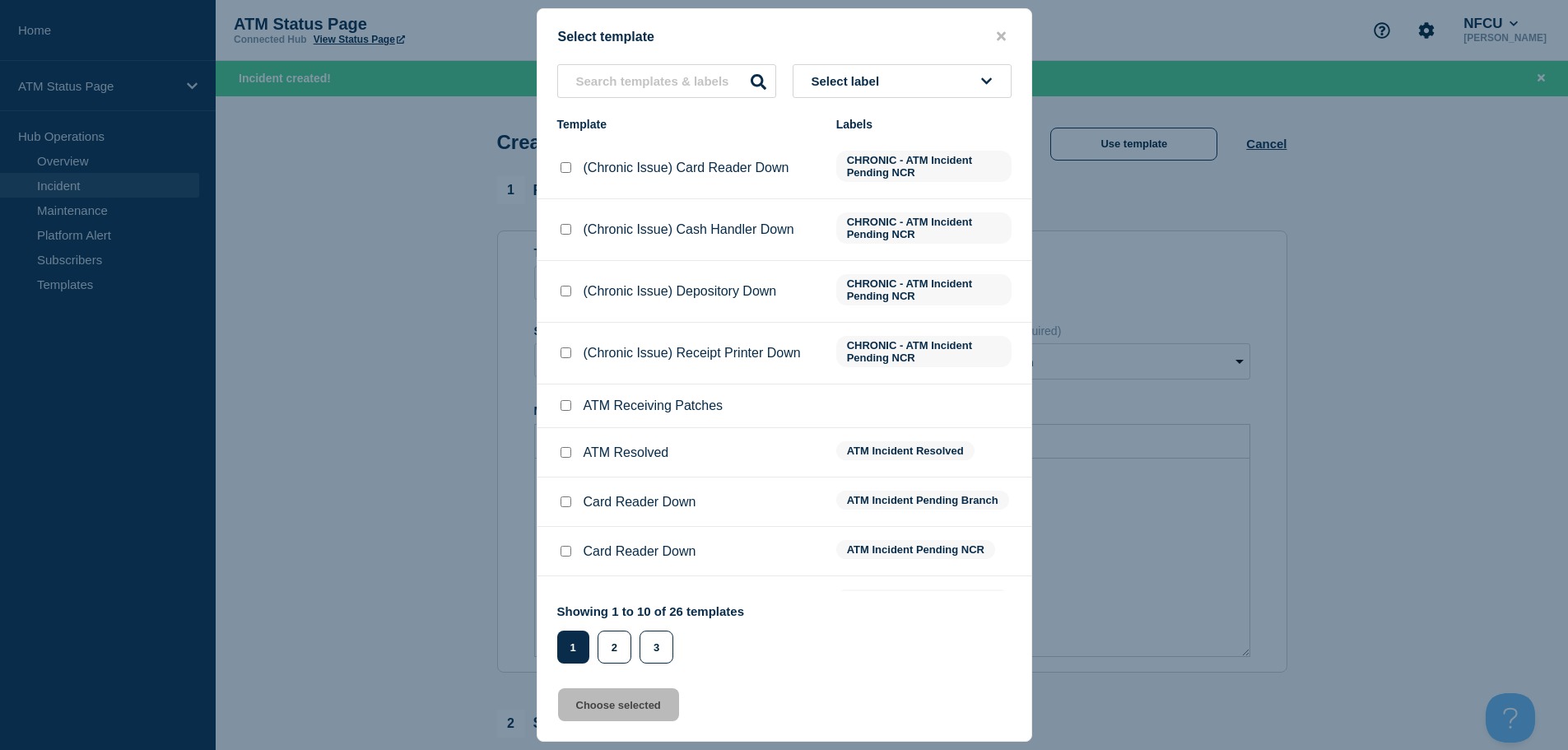
click at [876, 76] on span "Select label" at bounding box center [848, 80] width 75 height 14
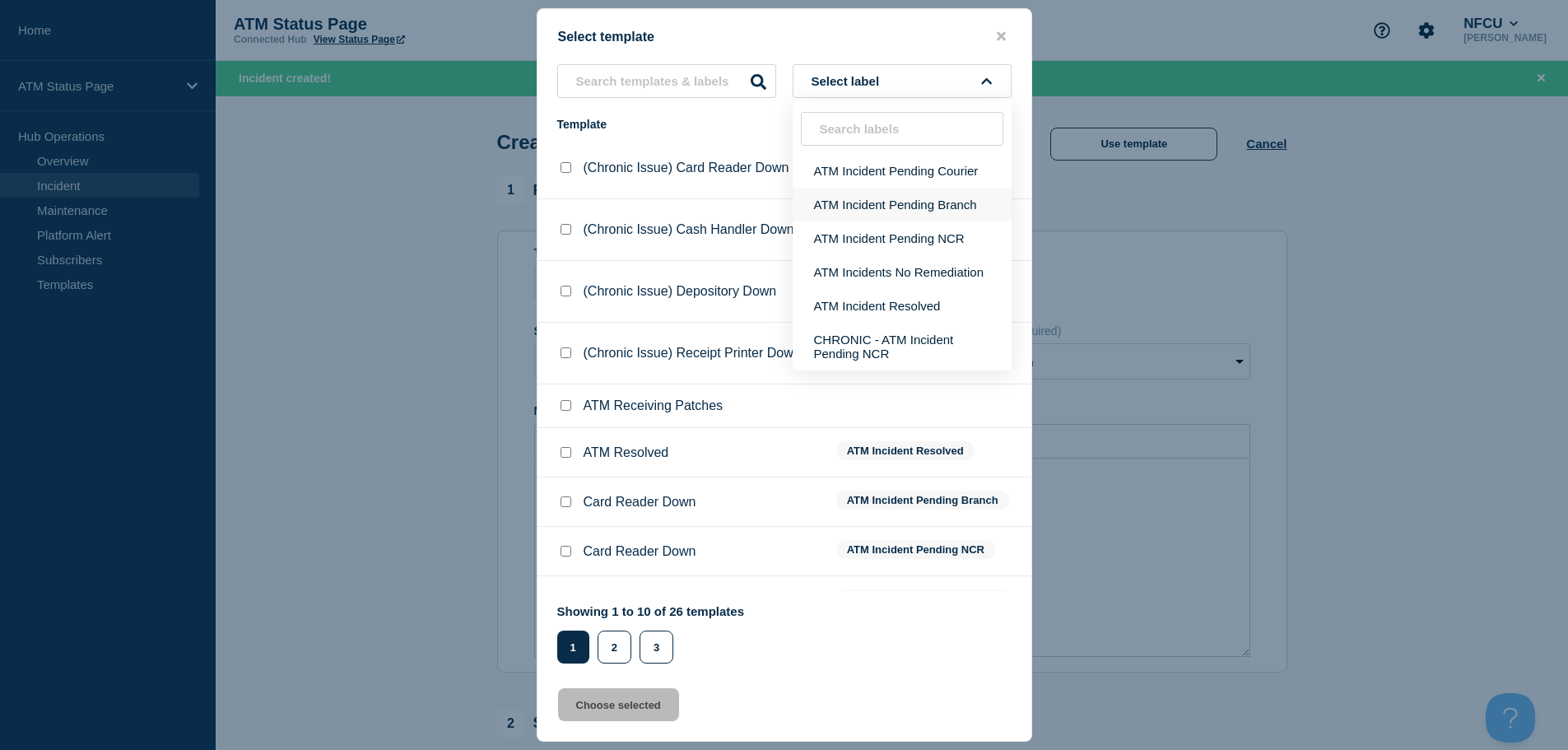
click at [842, 201] on button "ATM Incident Pending Branch" at bounding box center [902, 205] width 219 height 34
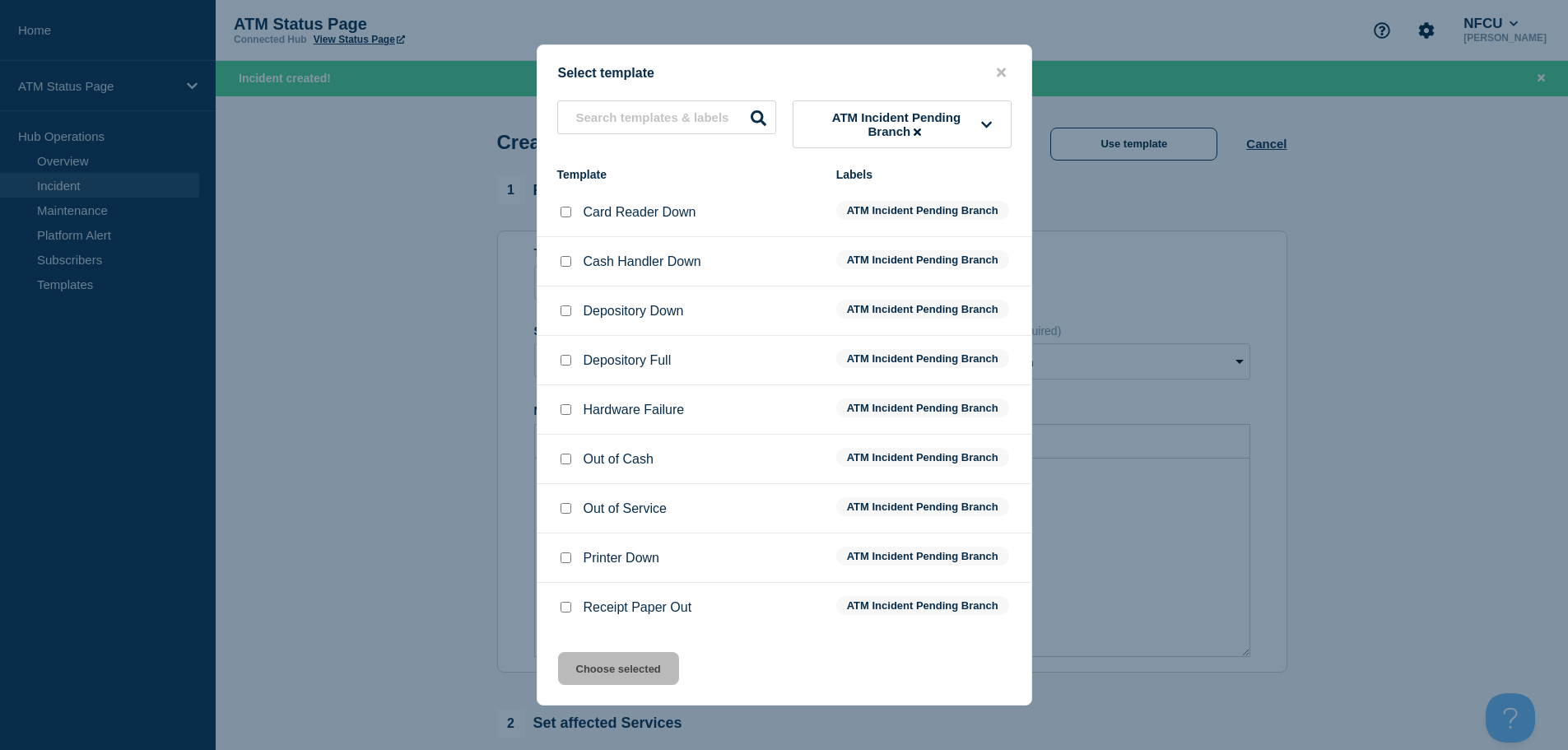
click at [564, 313] on input "Depository Down checkbox" at bounding box center [566, 311] width 11 height 11
checkbox input "true"
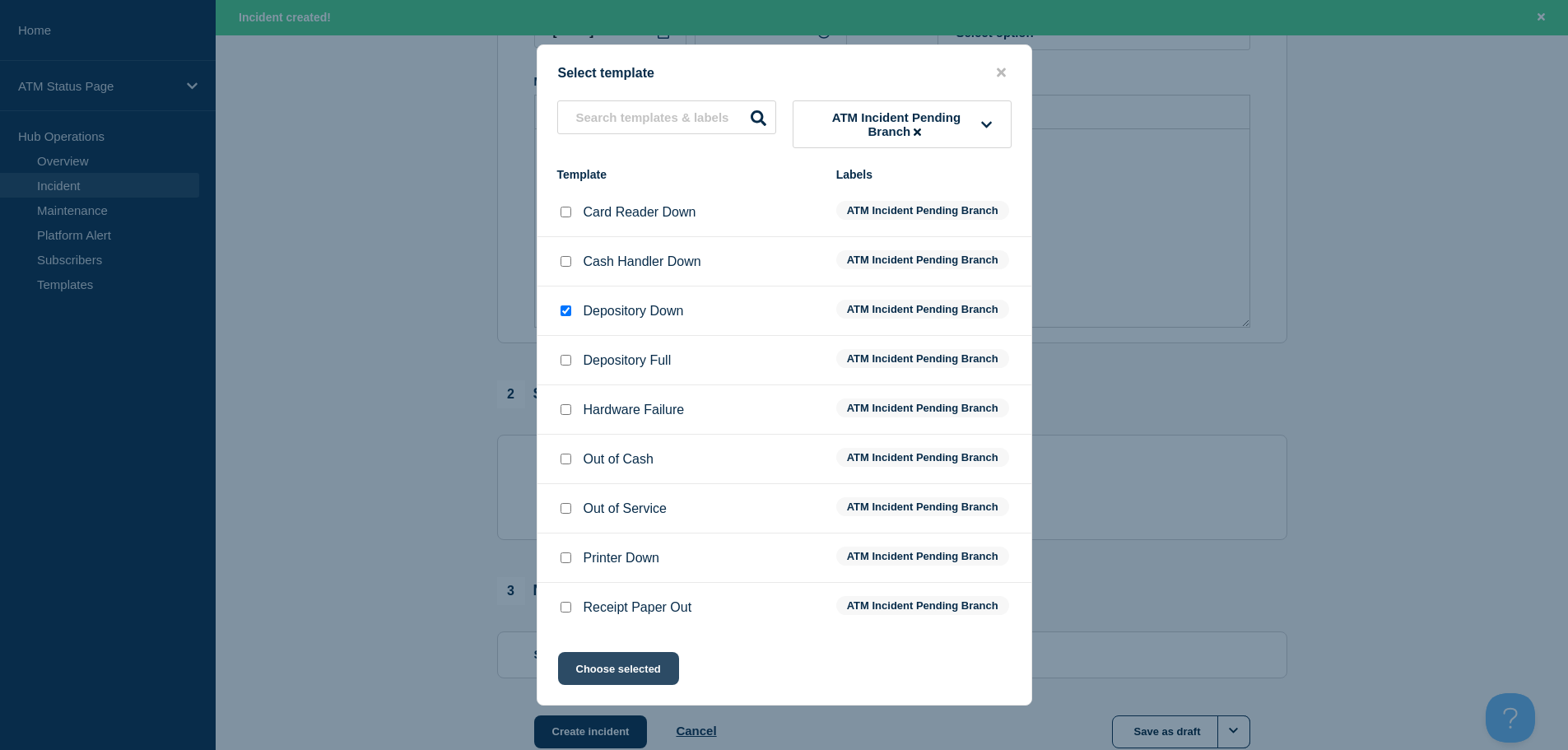
click at [638, 672] on button "Choose selected" at bounding box center [618, 668] width 121 height 33
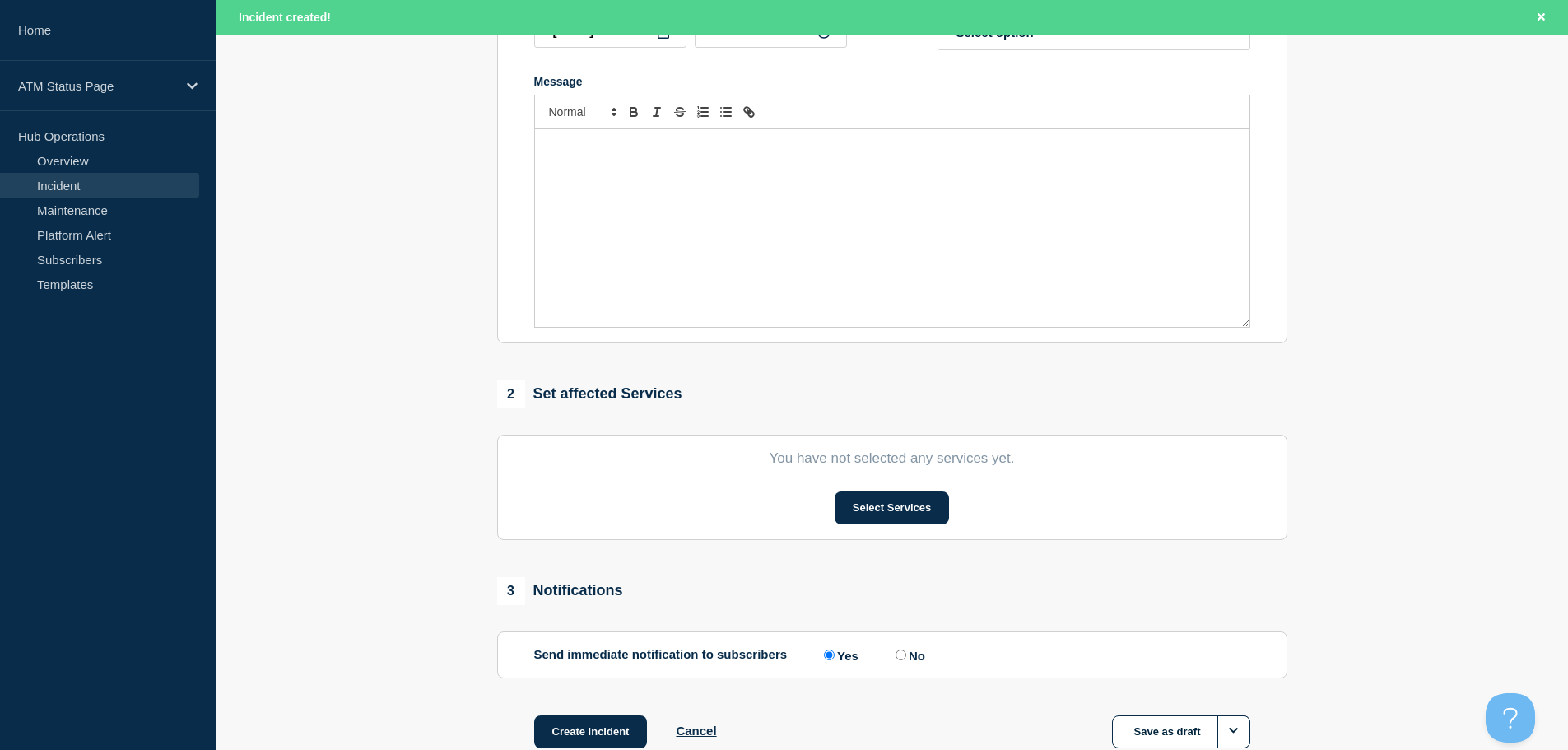
type input "Depository Down"
select select "identified"
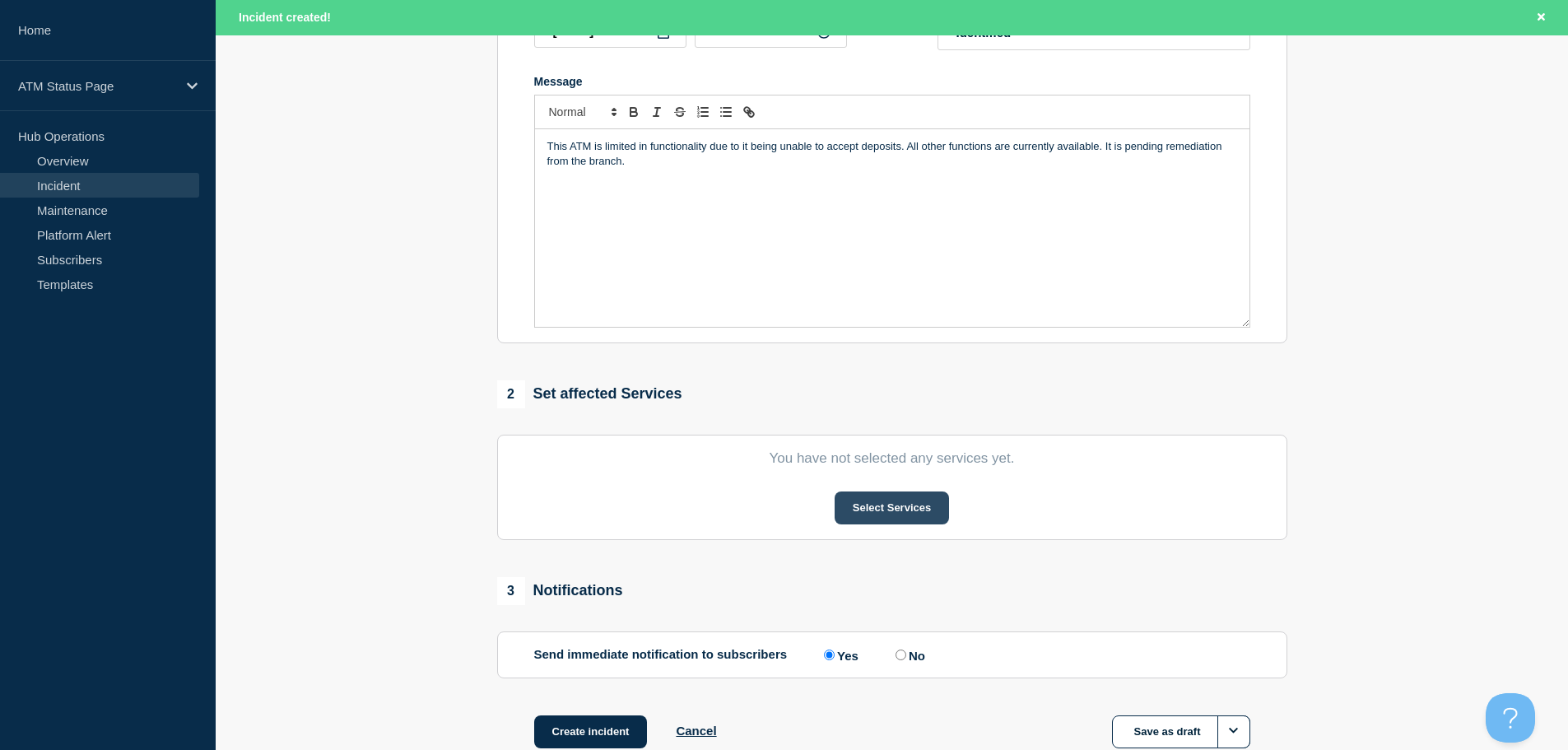
click at [879, 515] on button "Select Services" at bounding box center [892, 507] width 114 height 33
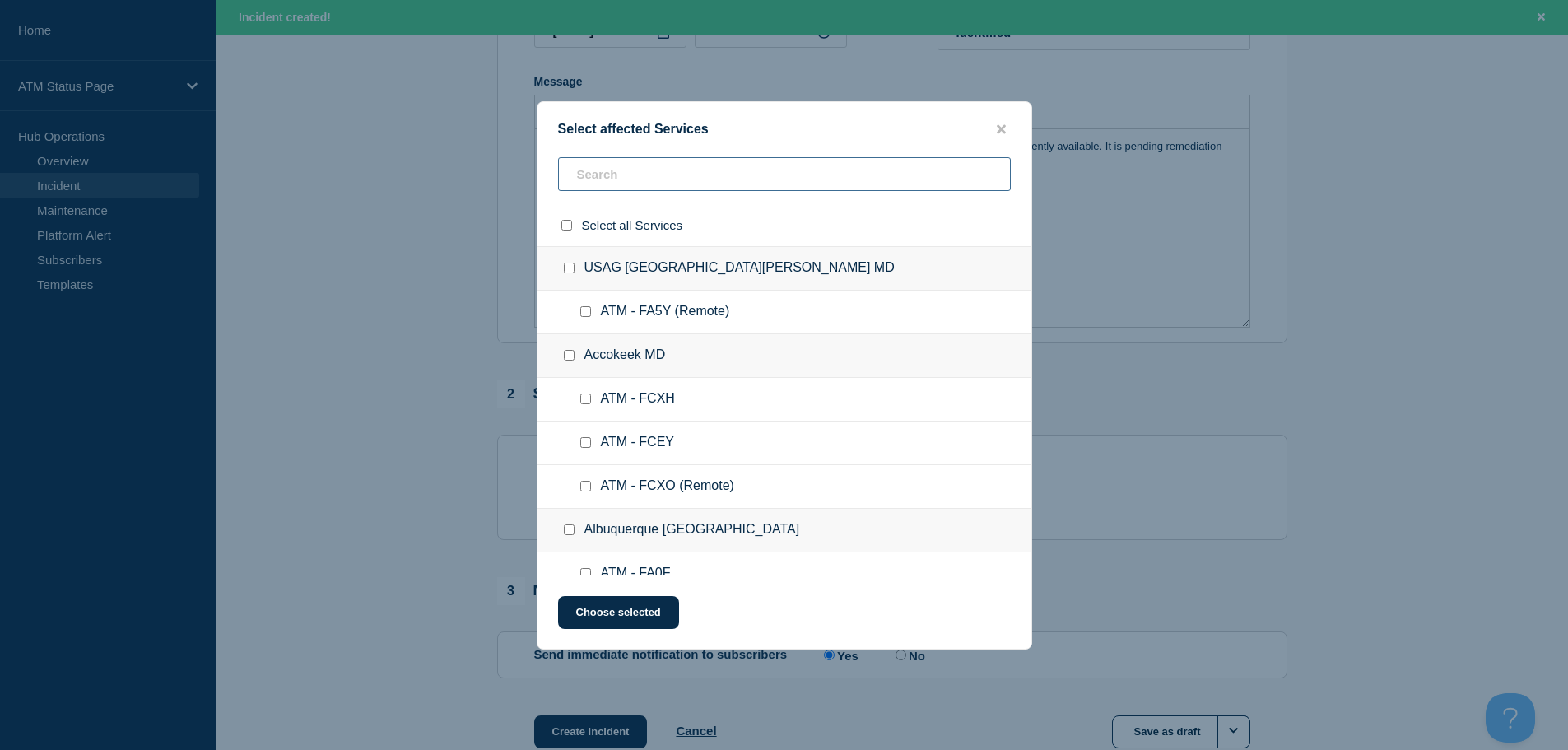
click at [768, 166] on input "text" at bounding box center [784, 174] width 453 height 34
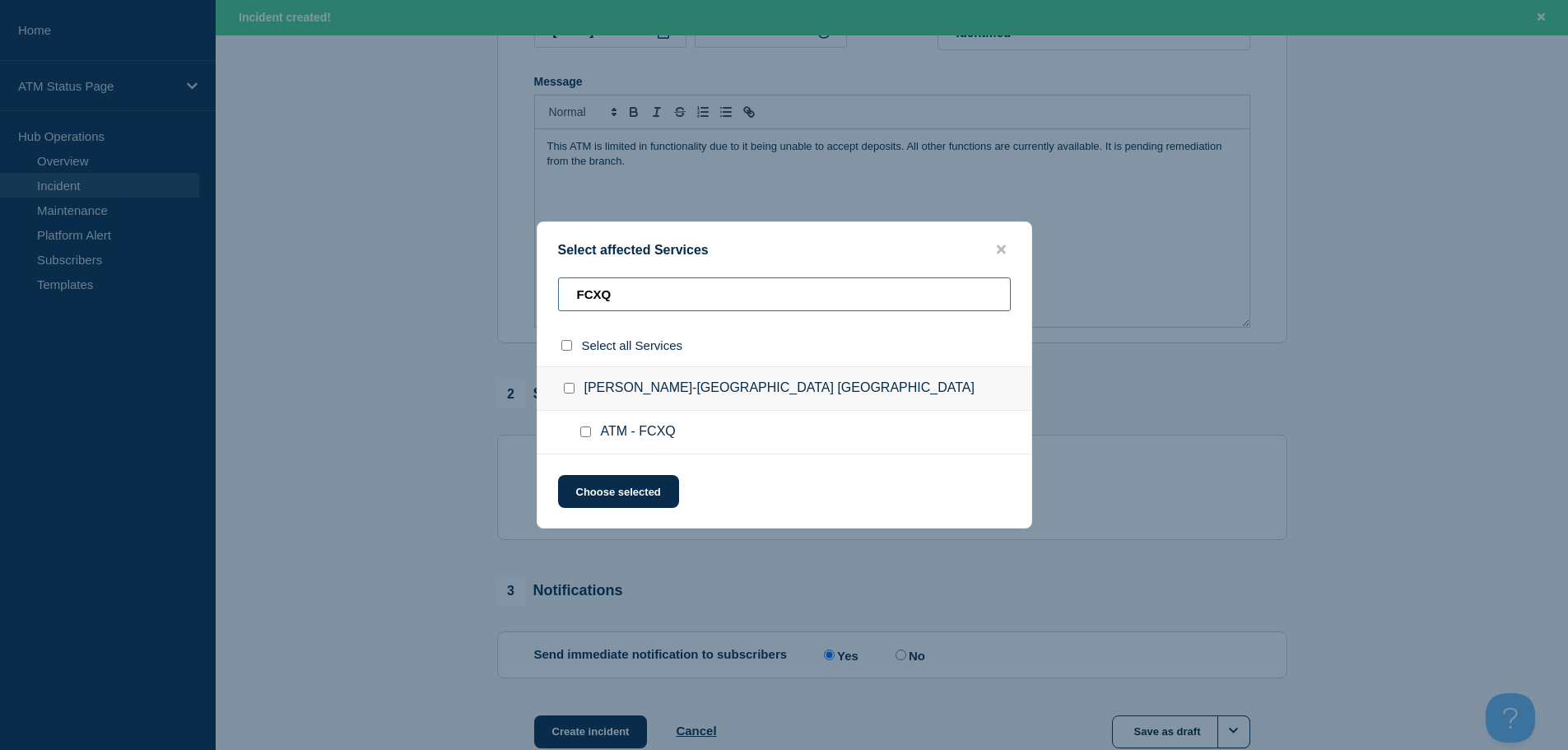
type input "FCXQ"
click at [587, 433] on input "ATM - FCXQ checkbox" at bounding box center [585, 432] width 11 height 11
checkbox input "true"
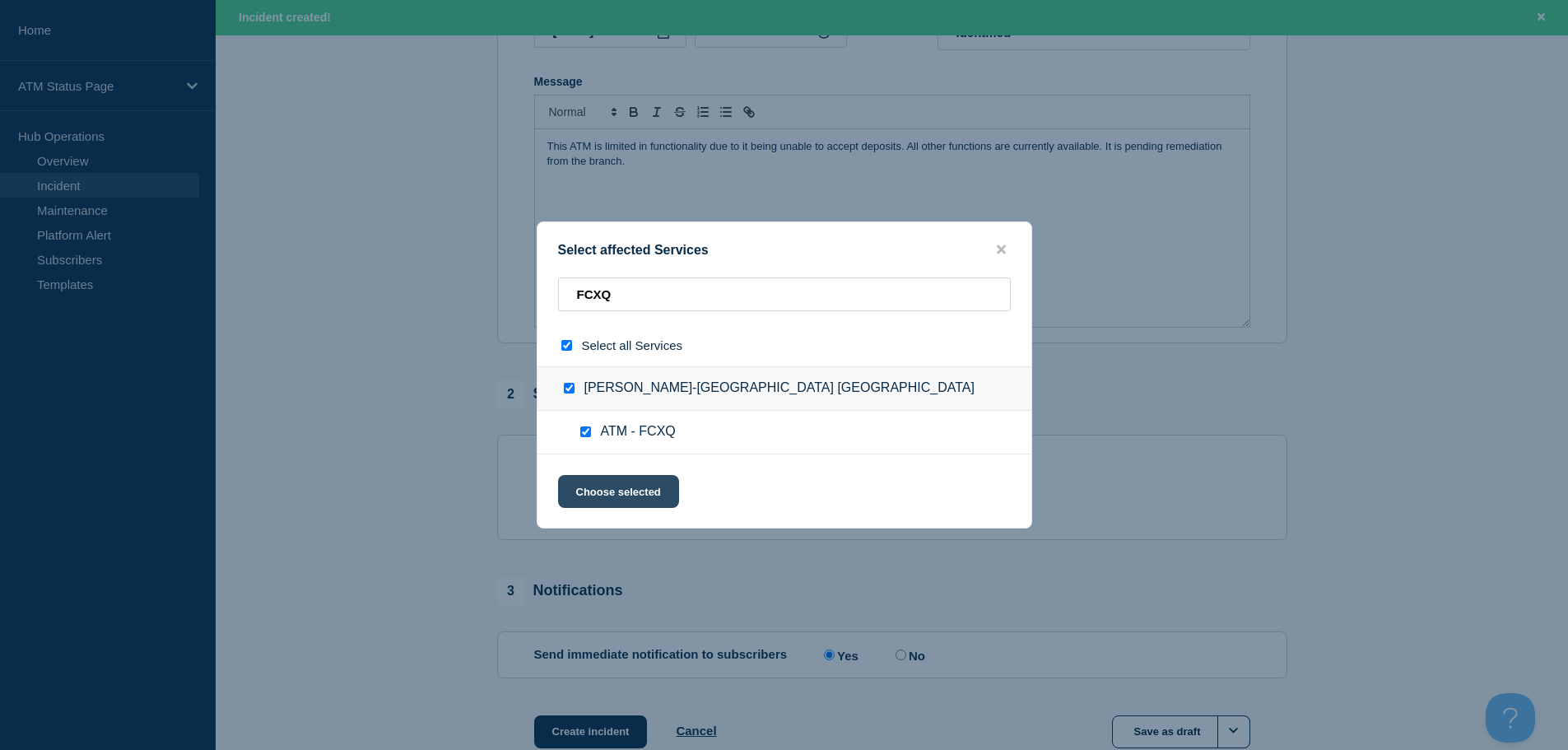
click at [623, 500] on button "Choose selected" at bounding box center [618, 491] width 121 height 33
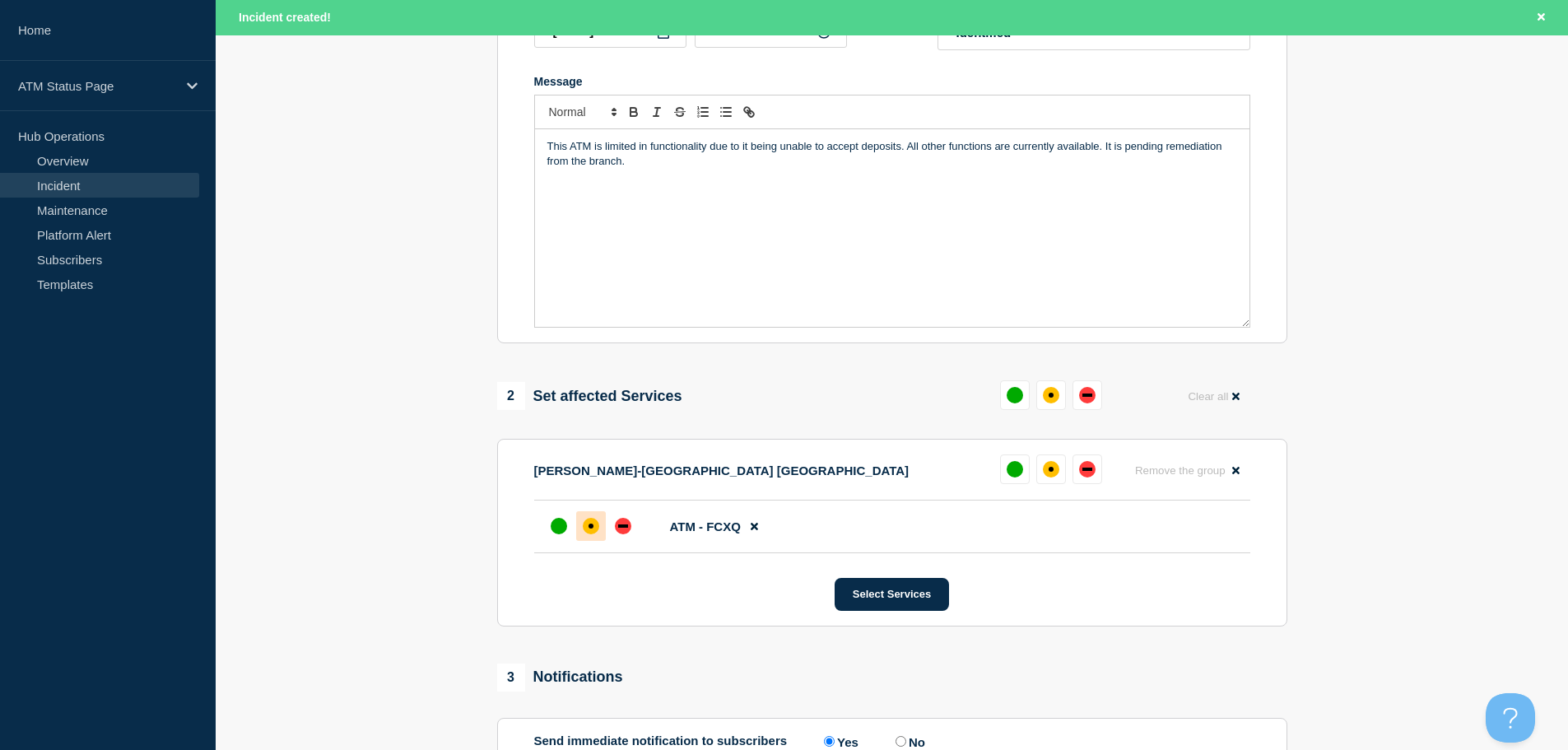
click at [594, 533] on div "affected" at bounding box center [590, 525] width 16 height 16
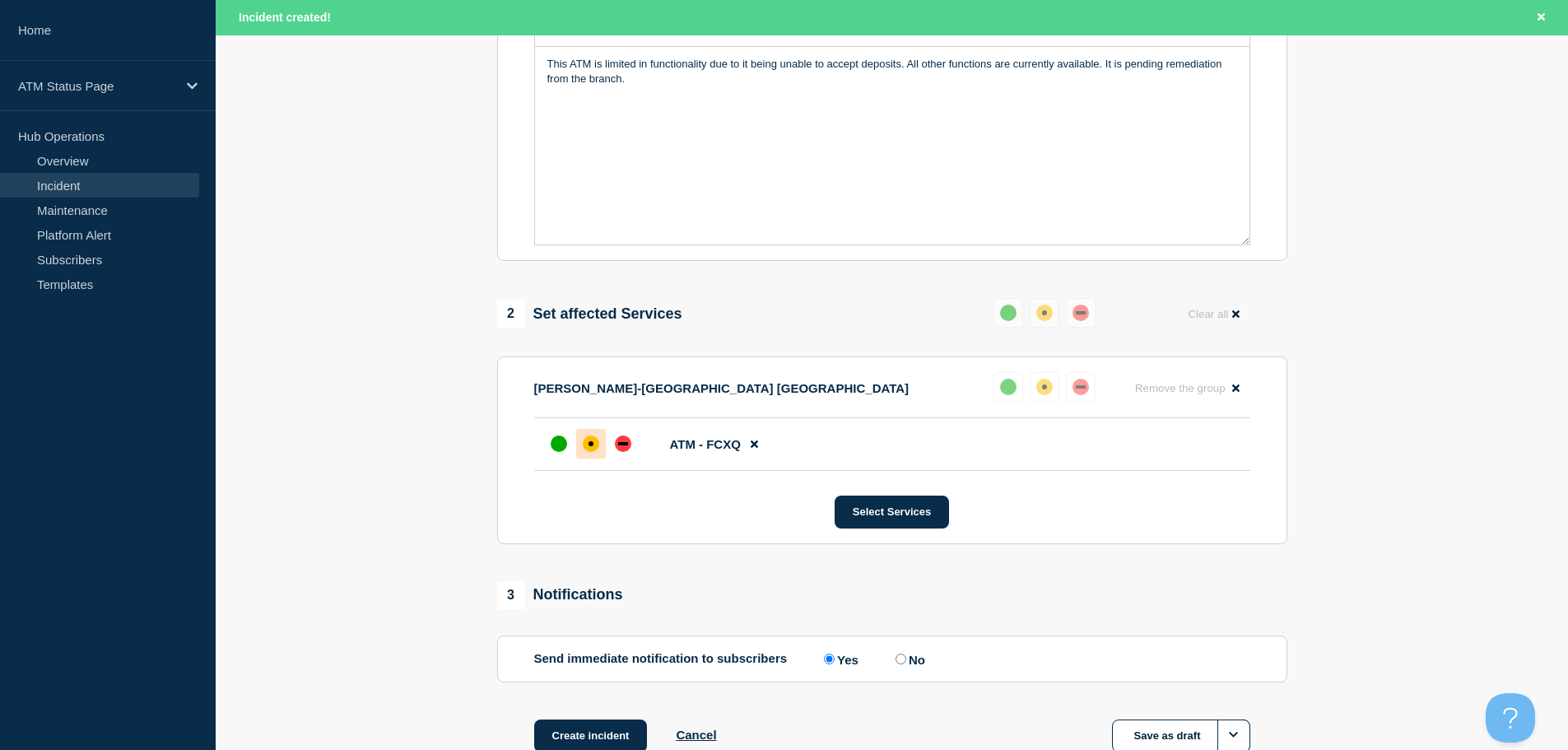
scroll to position [525, 0]
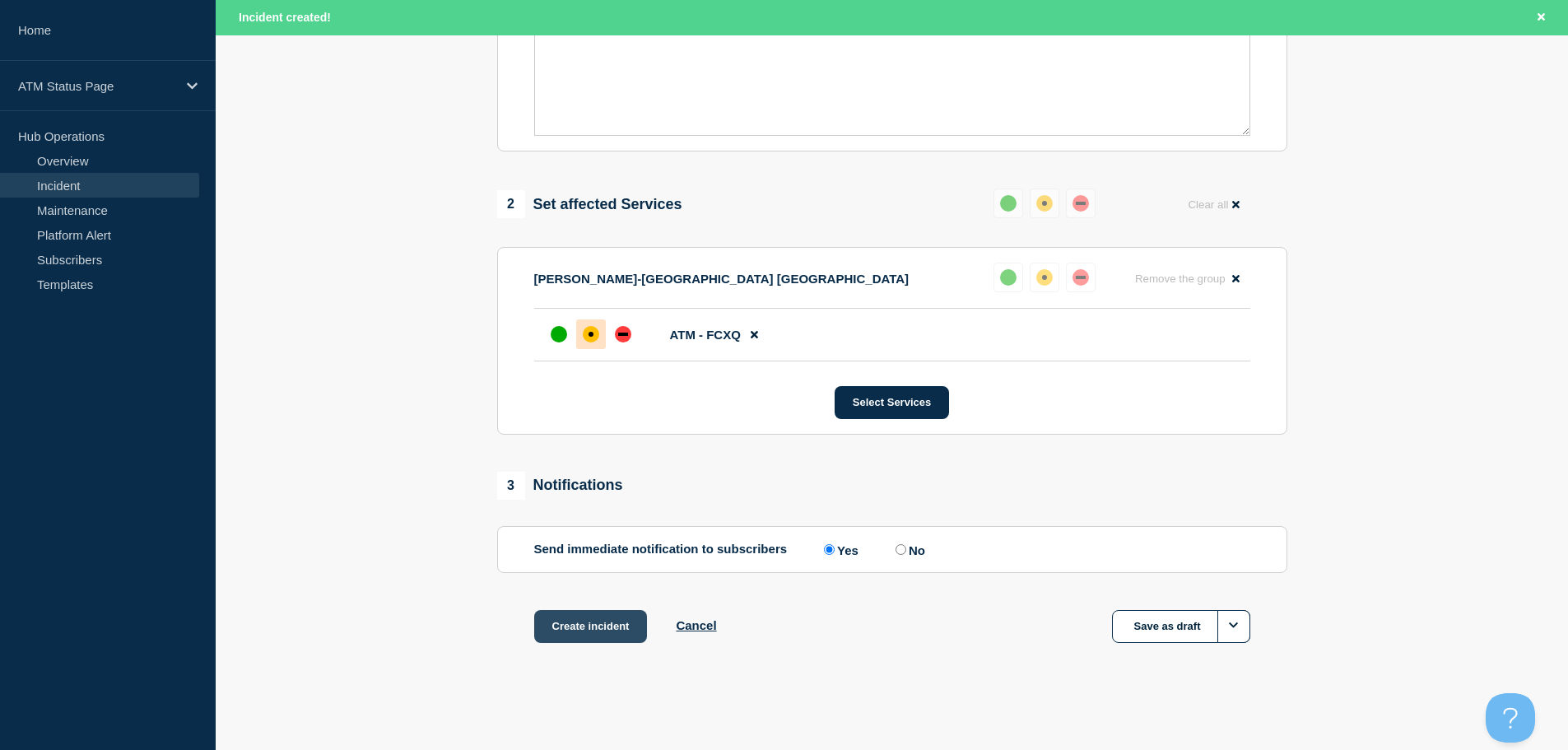
click at [584, 628] on button "Create incident" at bounding box center [591, 626] width 113 height 33
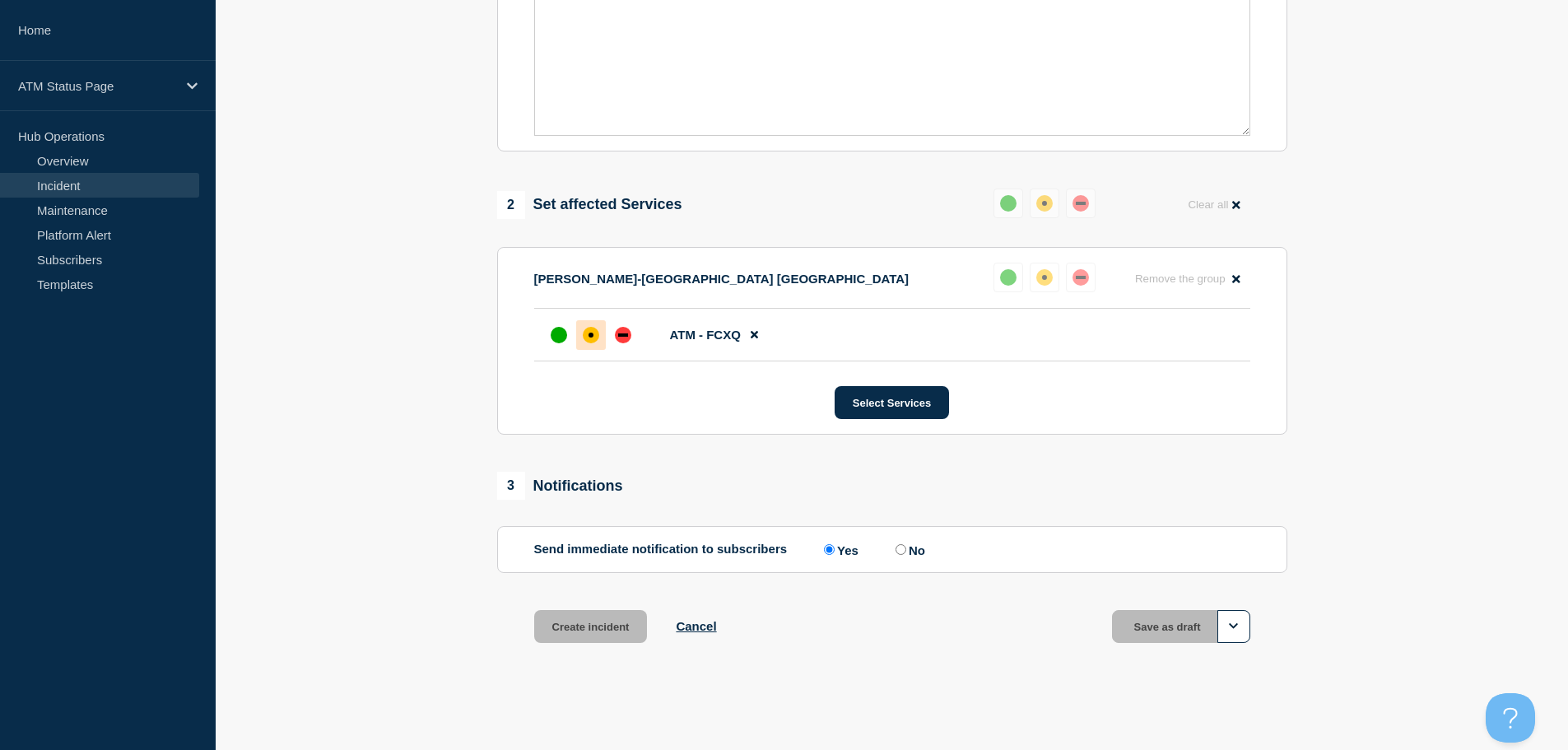
scroll to position [489, 0]
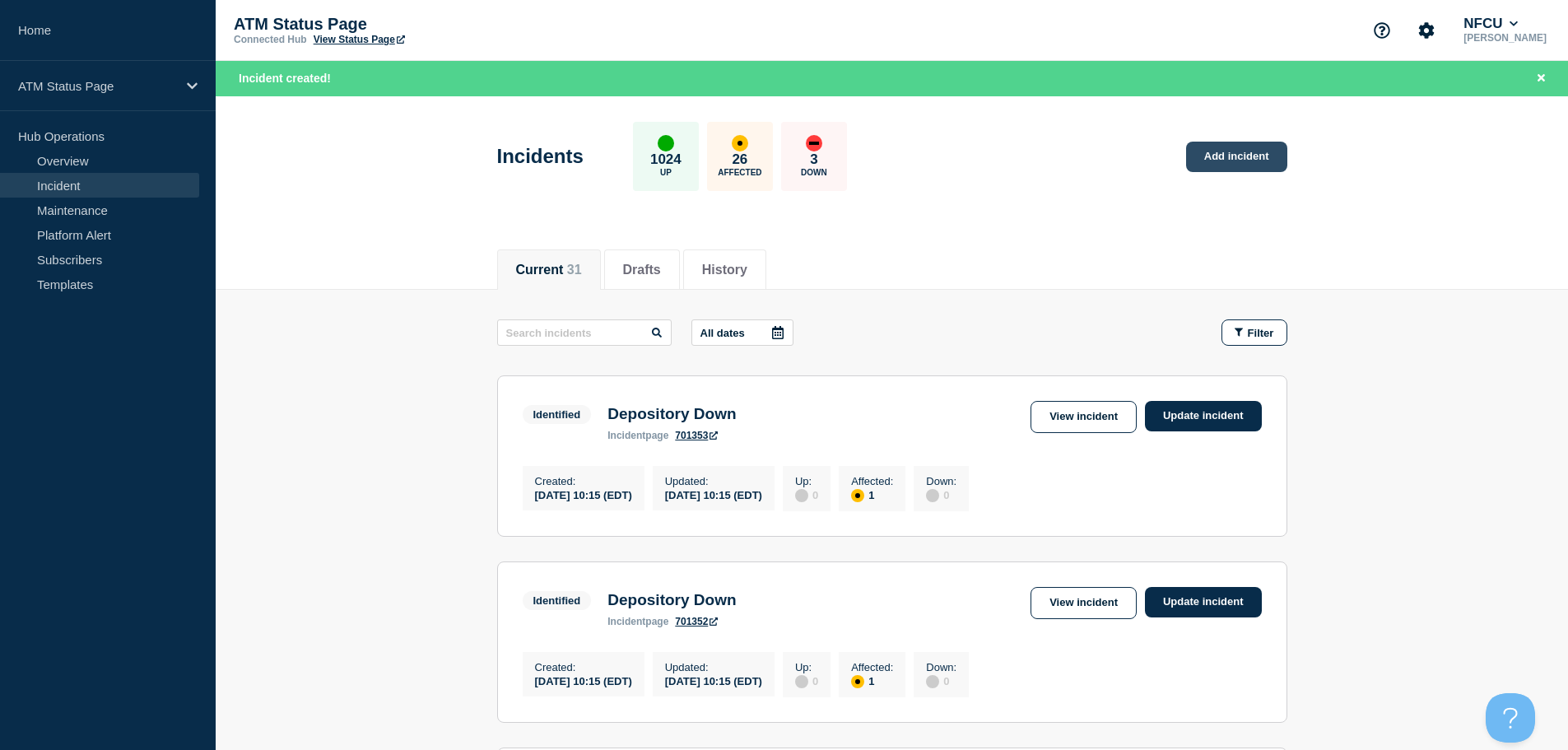
click at [1190, 164] on link "Add incident" at bounding box center [1237, 157] width 102 height 30
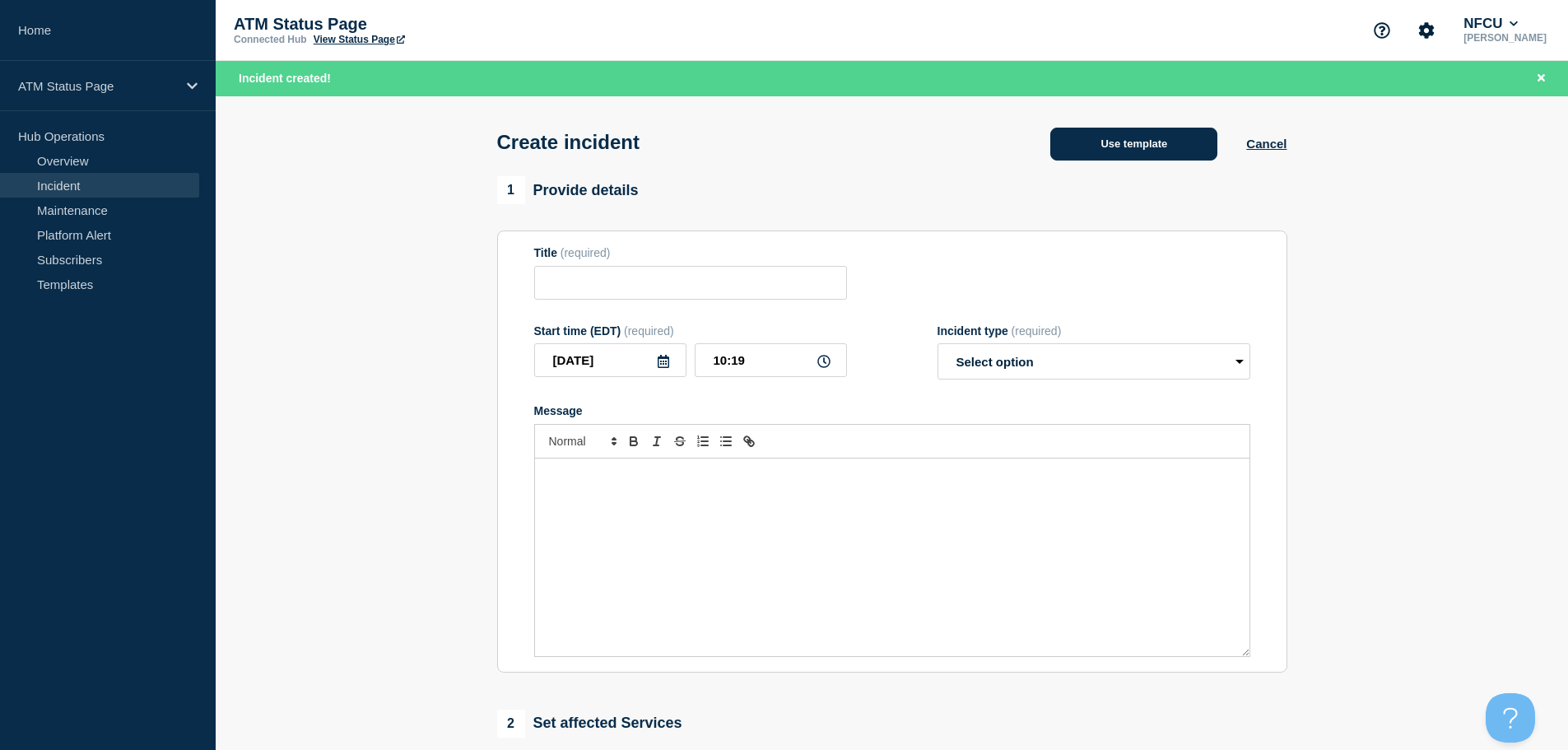
click at [1165, 151] on button "Use template" at bounding box center [1133, 144] width 167 height 33
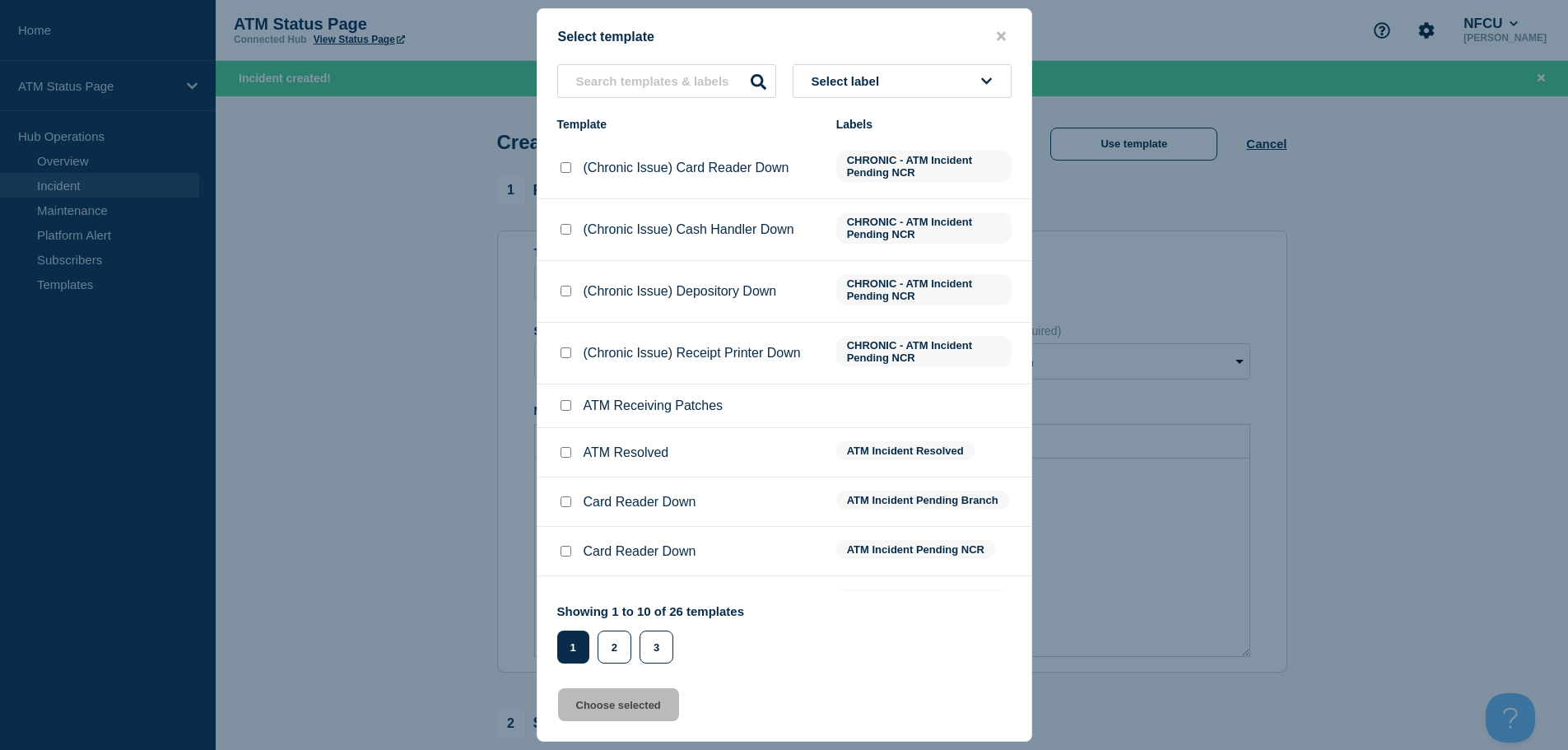
click at [897, 76] on button "Select label" at bounding box center [902, 81] width 219 height 34
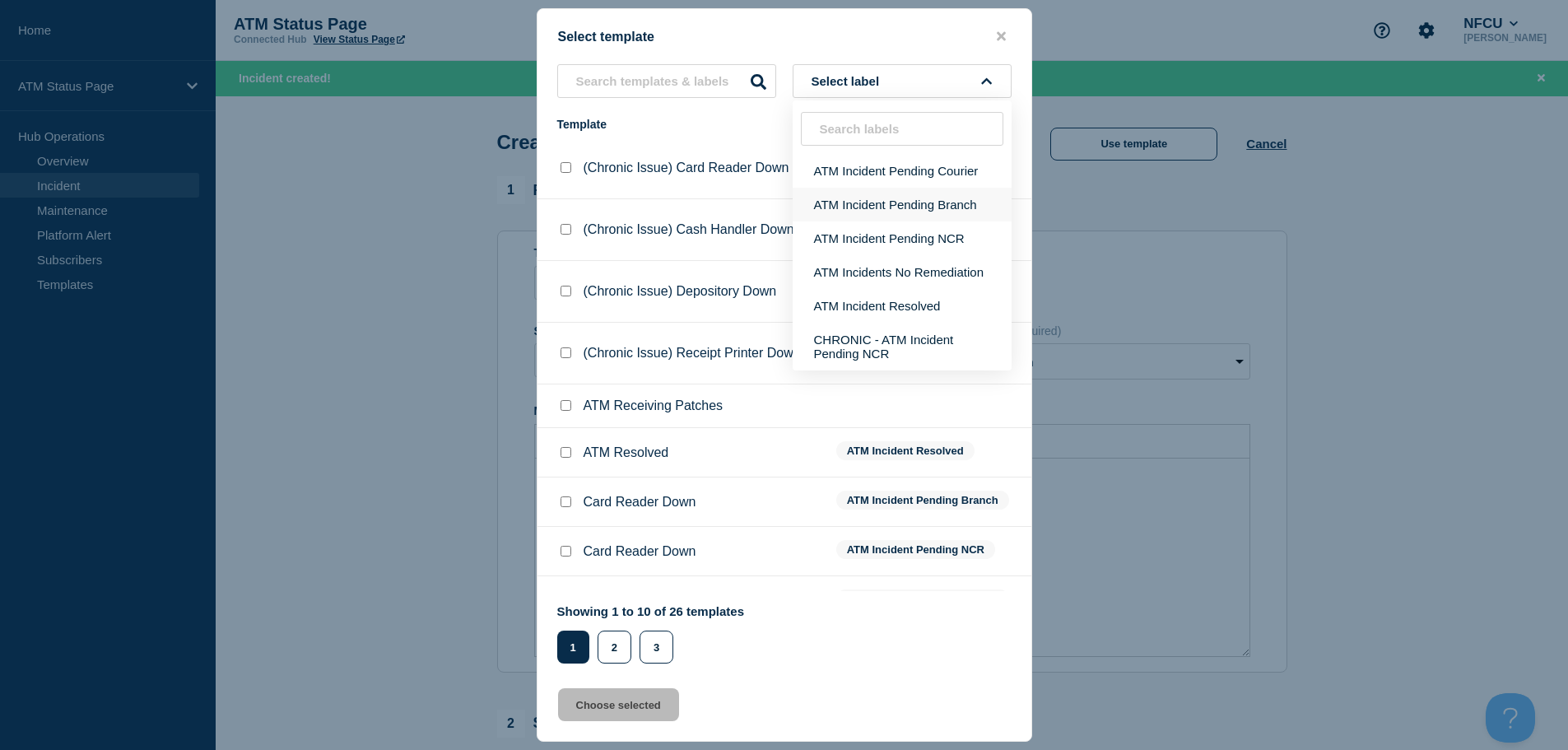
click at [854, 198] on button "ATM Incident Pending Branch" at bounding box center [902, 205] width 219 height 34
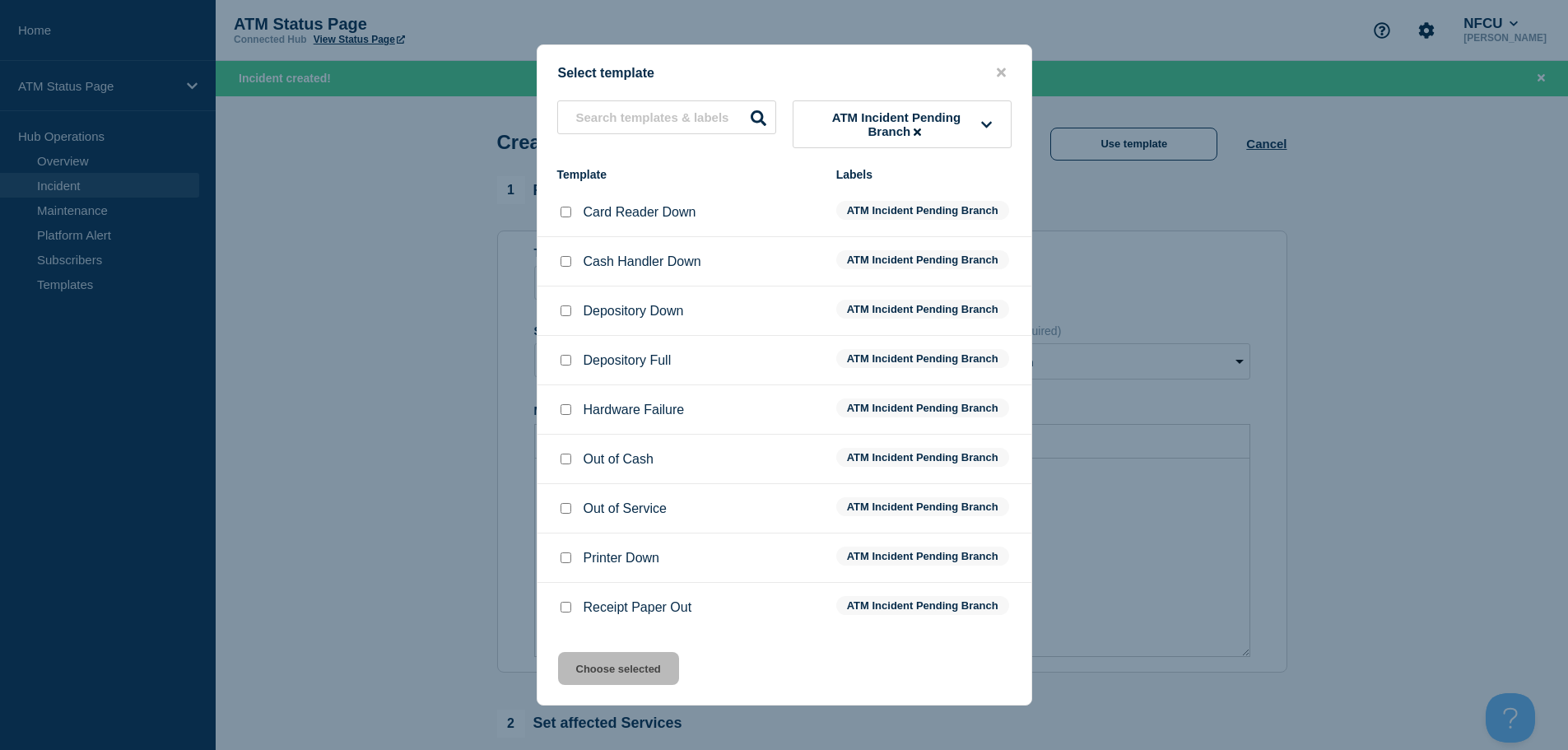
click at [566, 263] on input "Cash Handler Down checkbox" at bounding box center [566, 261] width 11 height 11
checkbox input "true"
click at [606, 665] on button "Choose selected" at bounding box center [618, 668] width 121 height 33
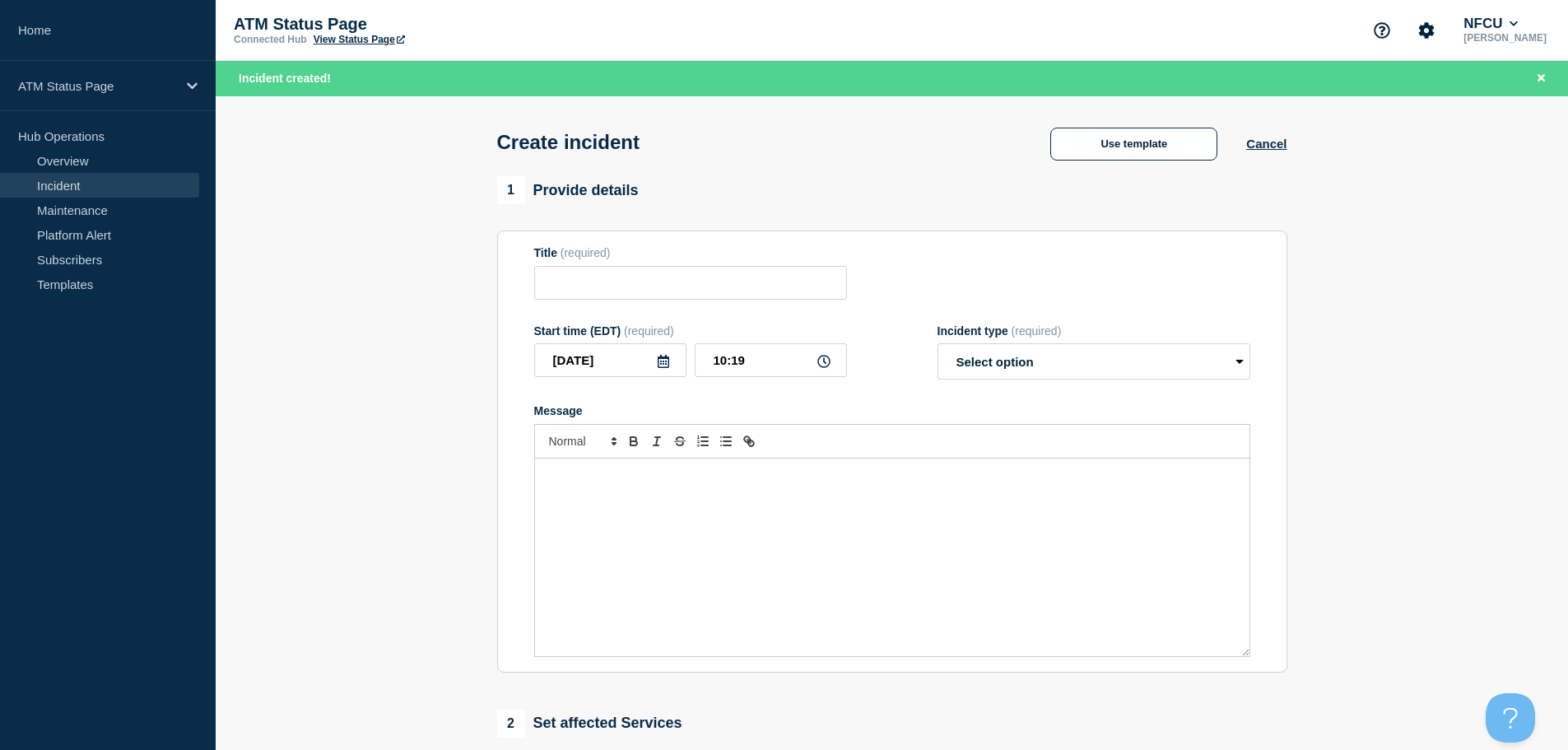
type input "Cash Handler Down"
select select "identified"
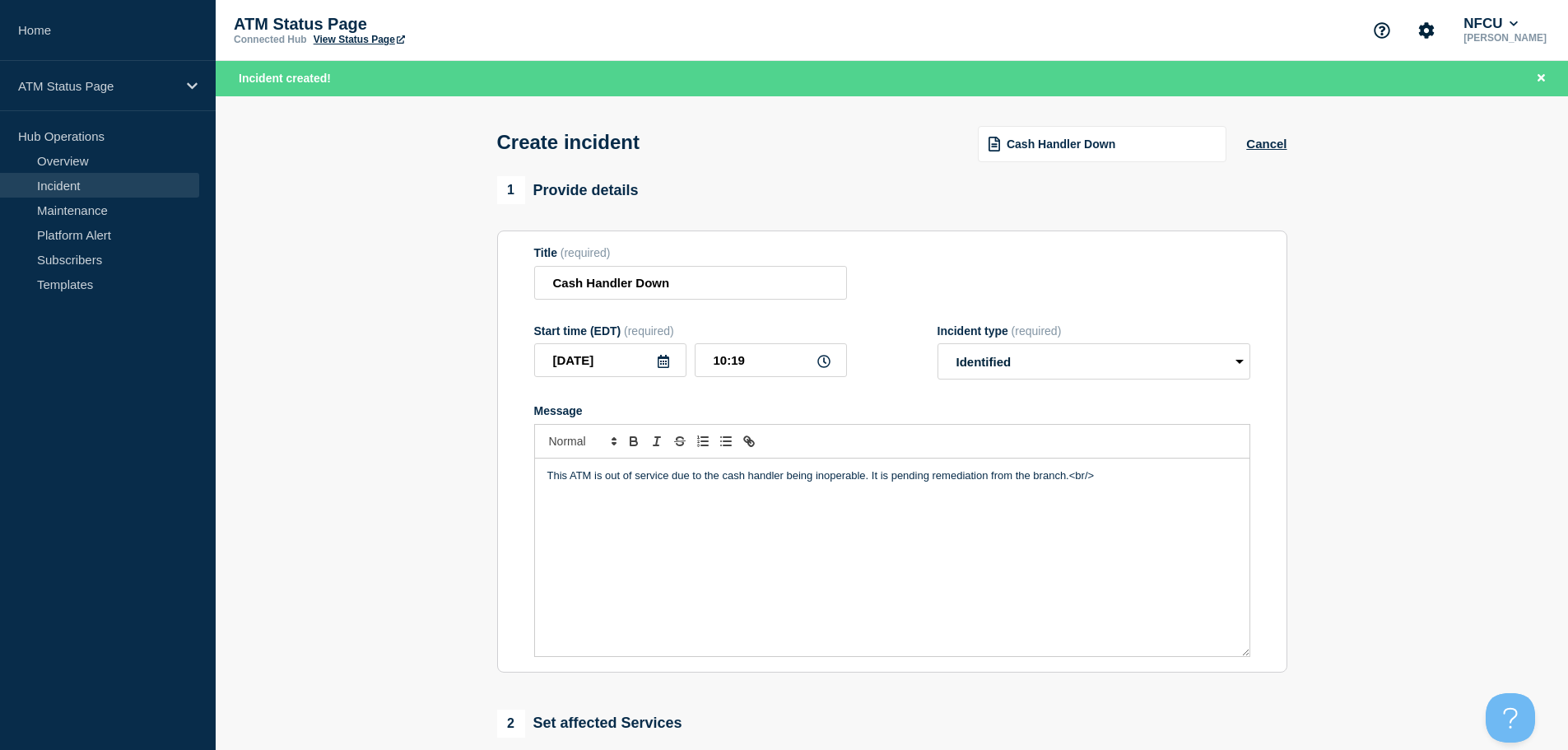
scroll to position [247, 0]
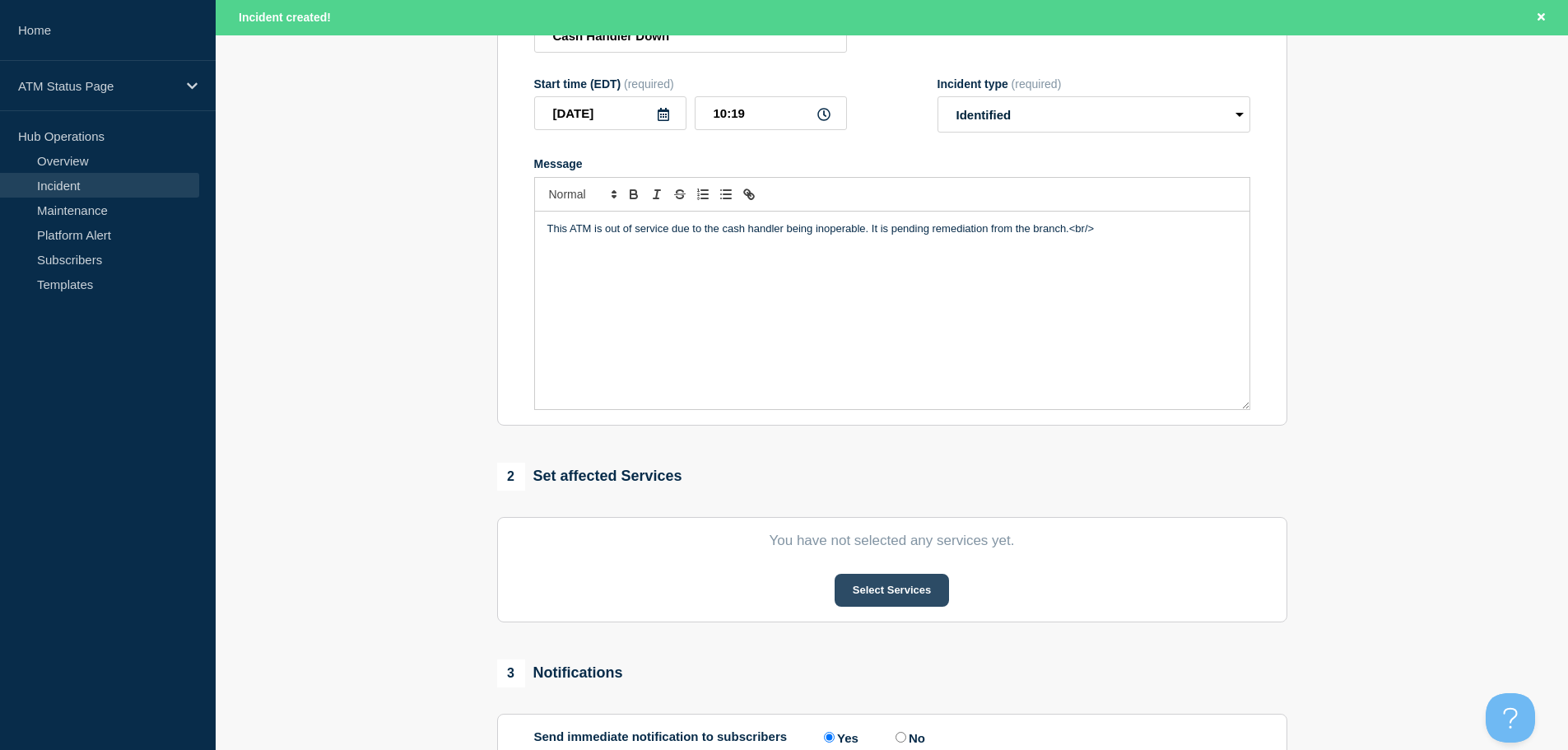
click at [862, 588] on button "Select Services" at bounding box center [892, 590] width 114 height 33
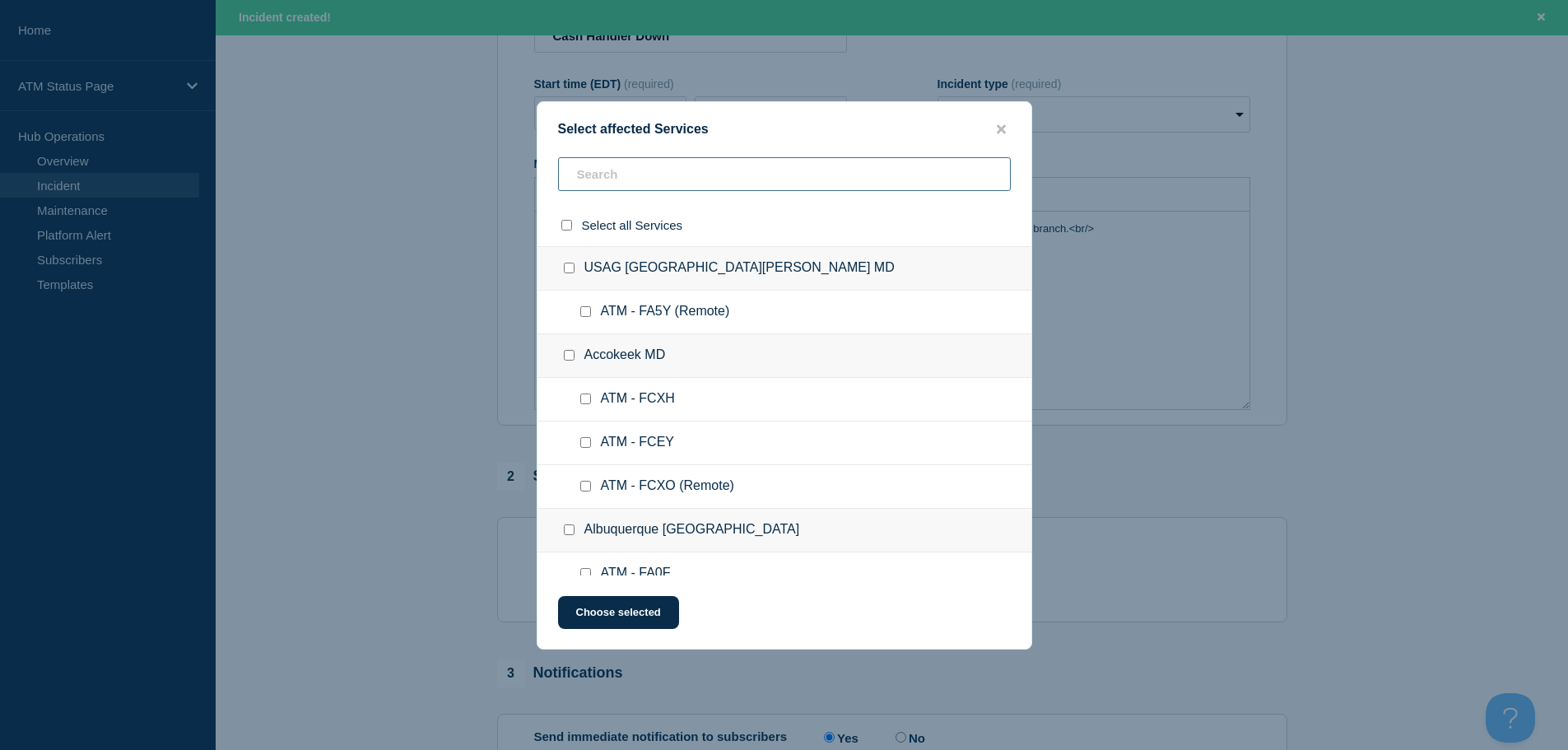
click at [708, 184] on input "text" at bounding box center [784, 174] width 453 height 34
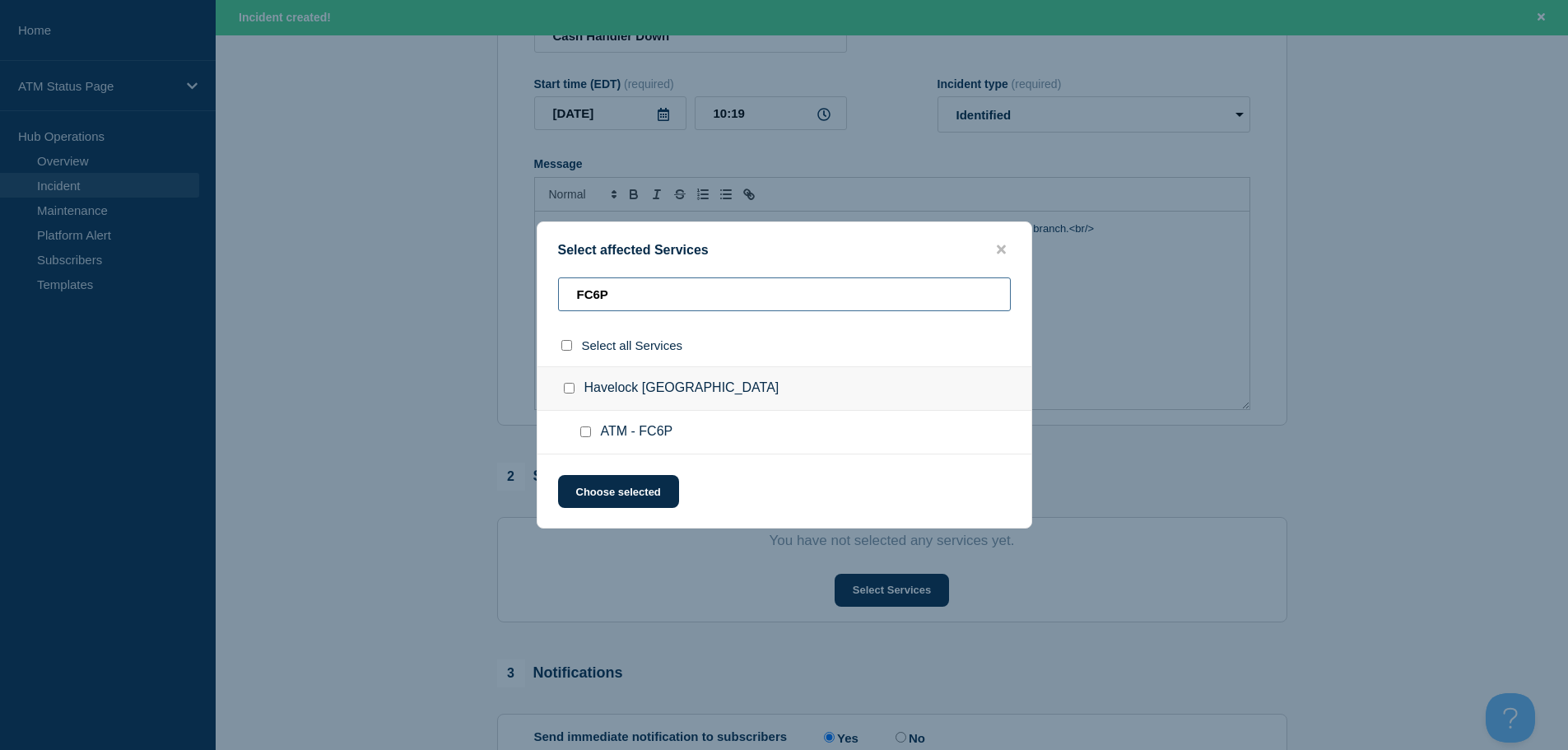
type input "FC6P"
click at [587, 435] on input "ATM - FC6P checkbox" at bounding box center [585, 432] width 11 height 11
checkbox input "true"
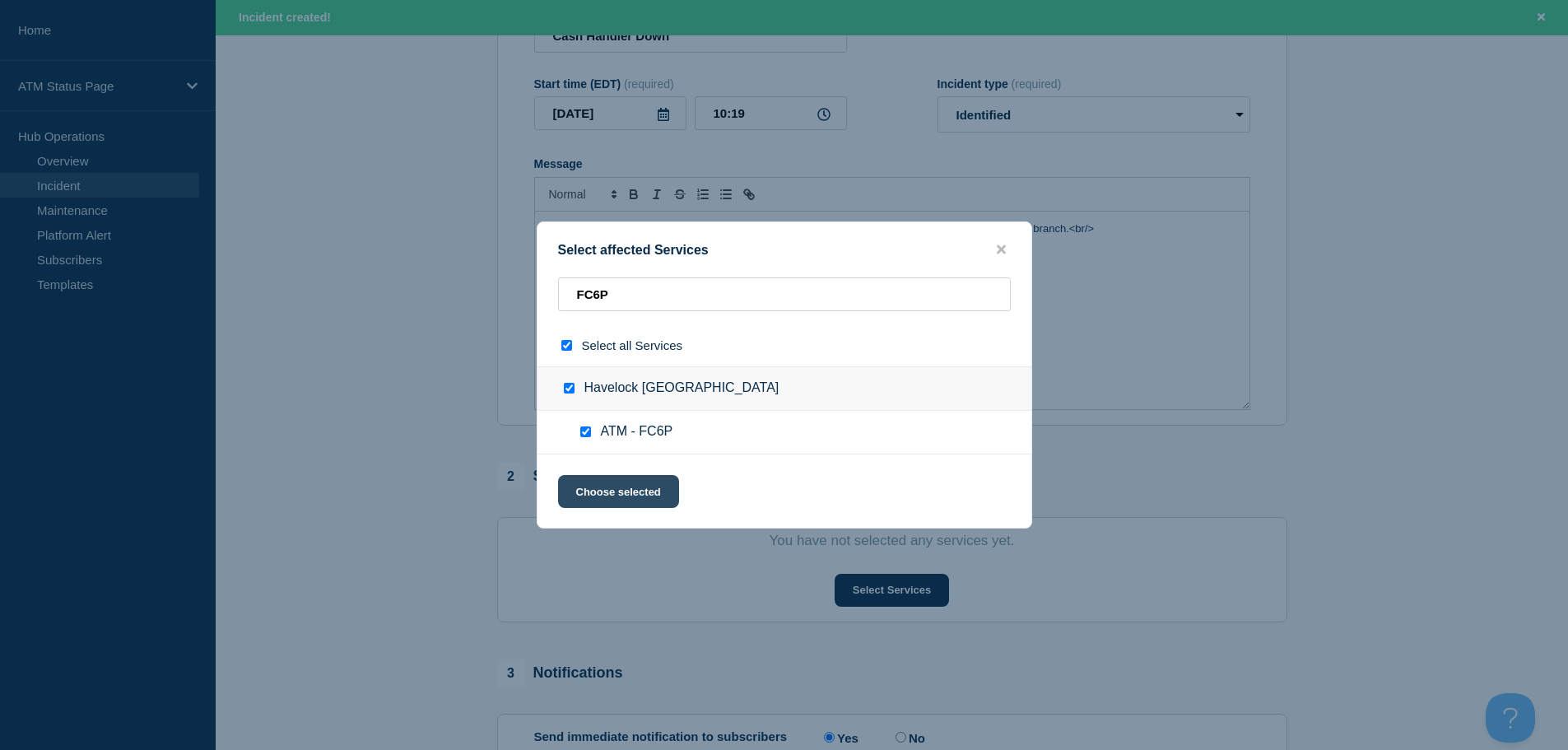
click at [595, 494] on button "Choose selected" at bounding box center [618, 491] width 121 height 33
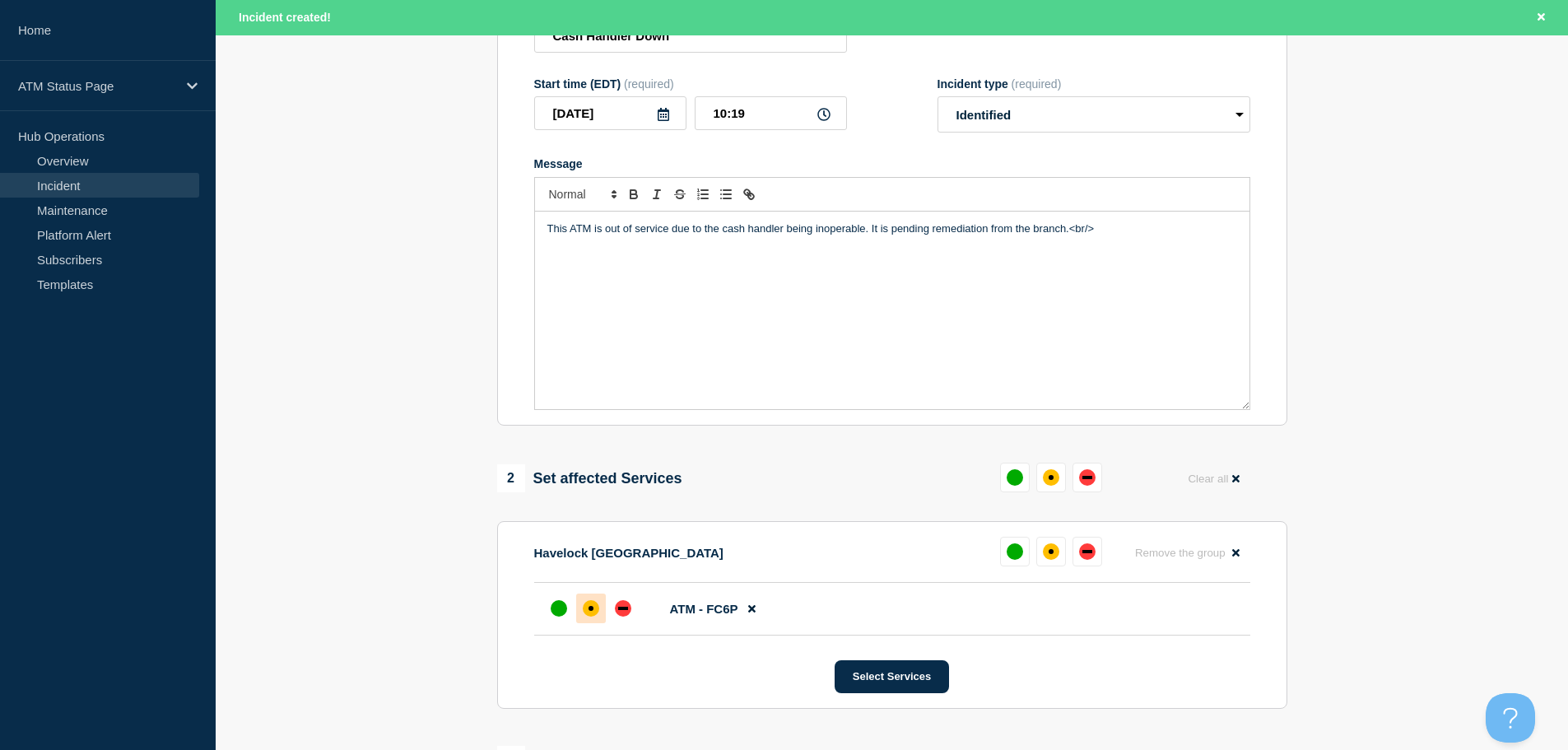
click at [594, 611] on div "affected" at bounding box center [590, 608] width 16 height 16
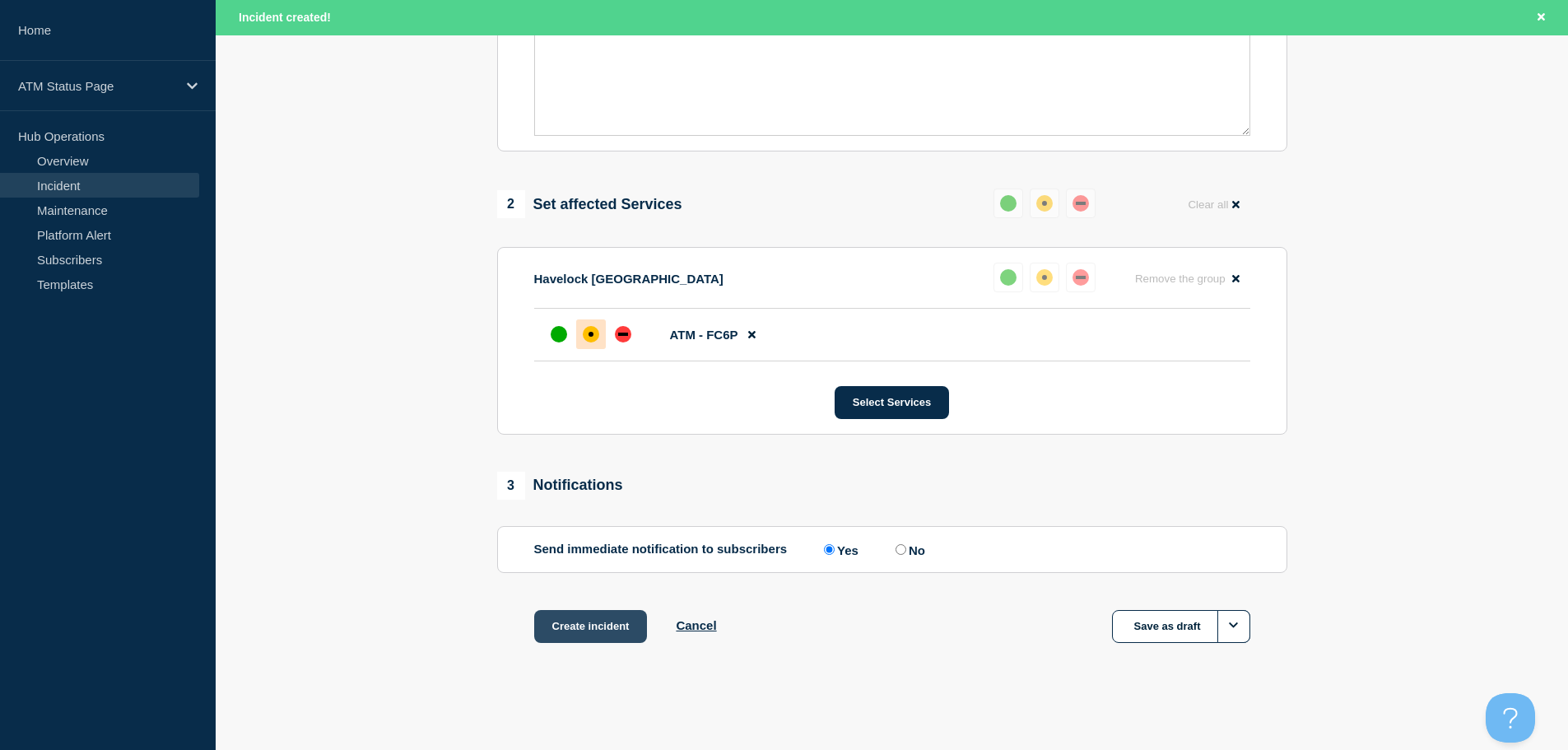
click at [601, 629] on button "Create incident" at bounding box center [591, 626] width 113 height 33
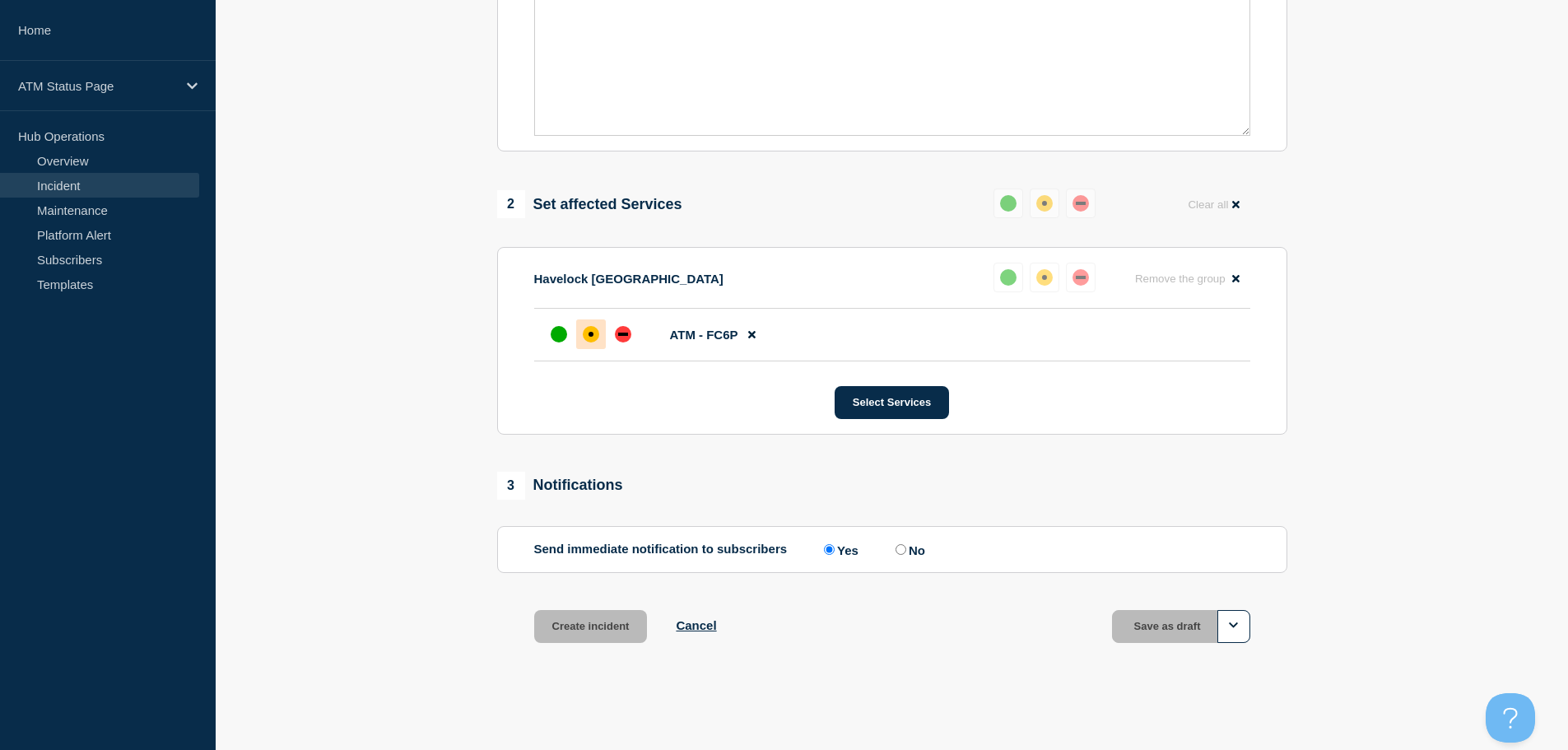
scroll to position [489, 0]
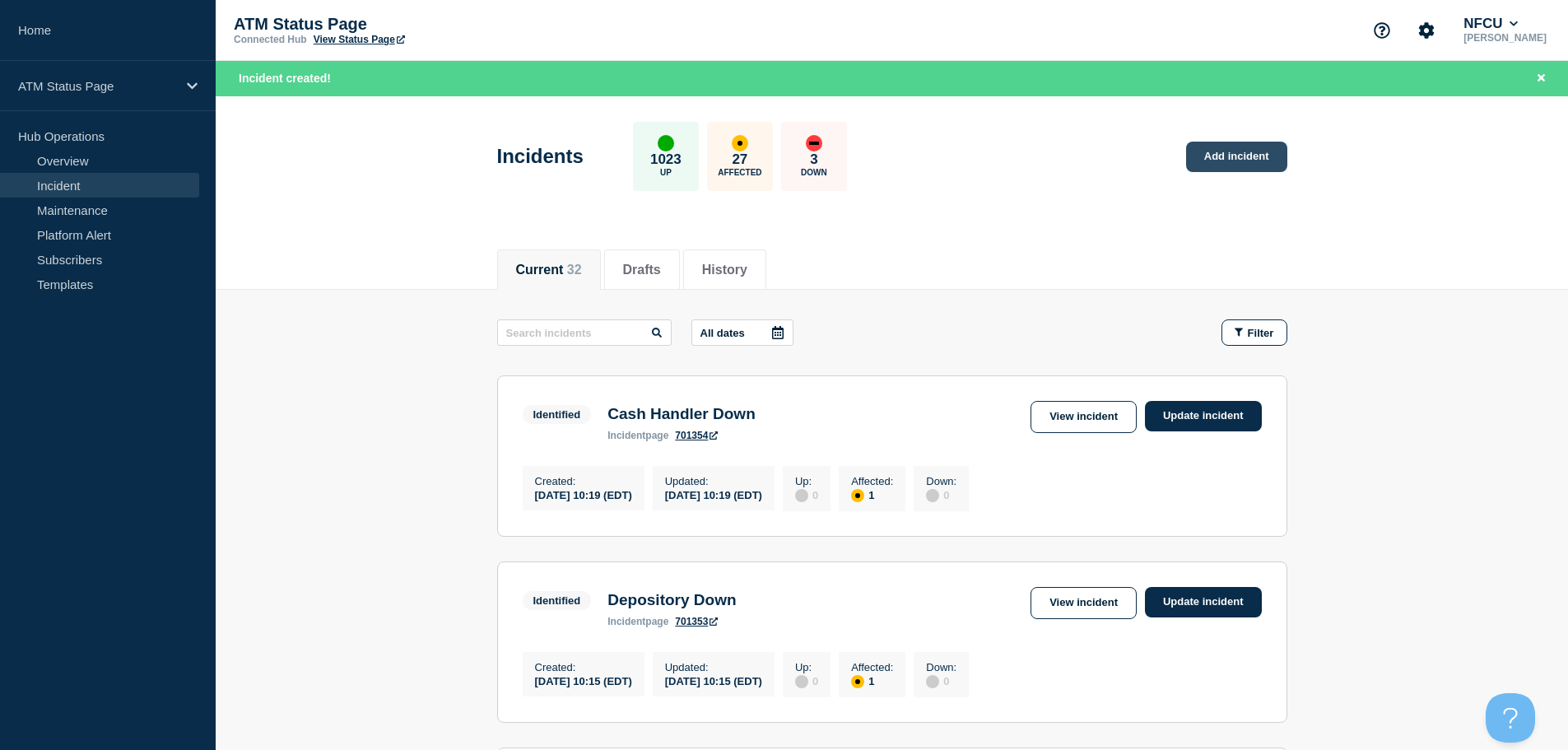
click at [1201, 161] on link "Add incident" at bounding box center [1237, 157] width 102 height 30
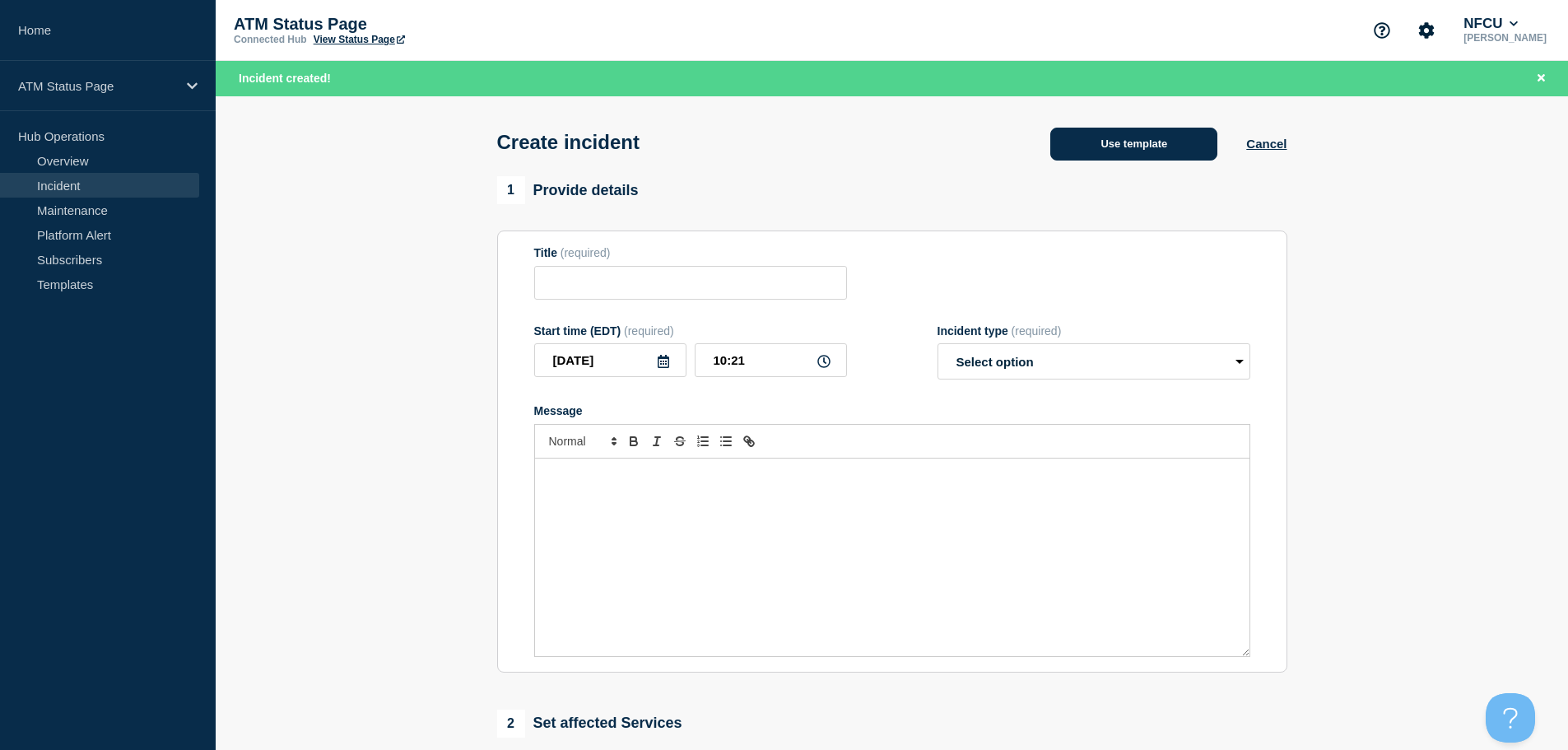
click at [1142, 148] on button "Use template" at bounding box center [1133, 144] width 167 height 33
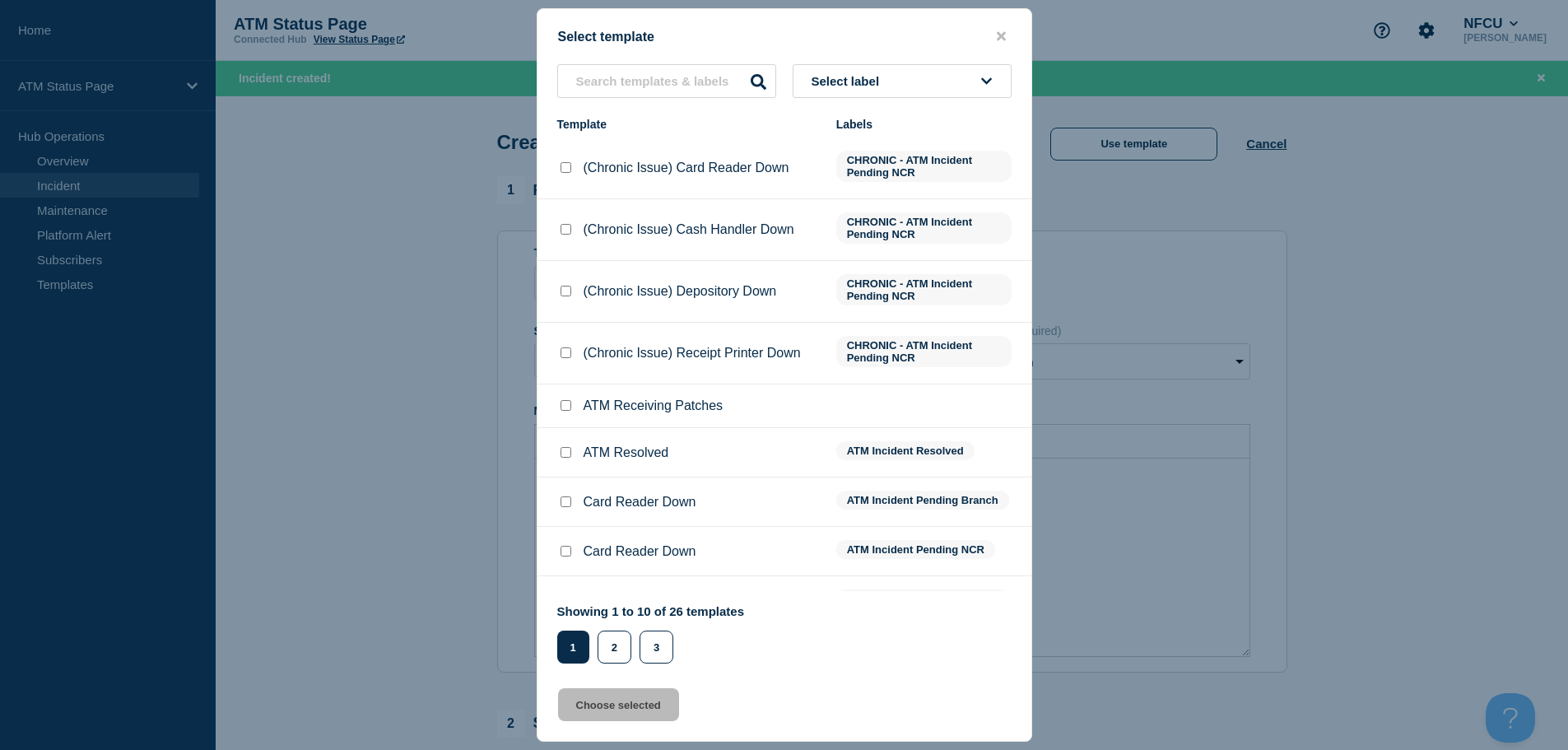
click at [936, 83] on button "Select label" at bounding box center [902, 81] width 219 height 34
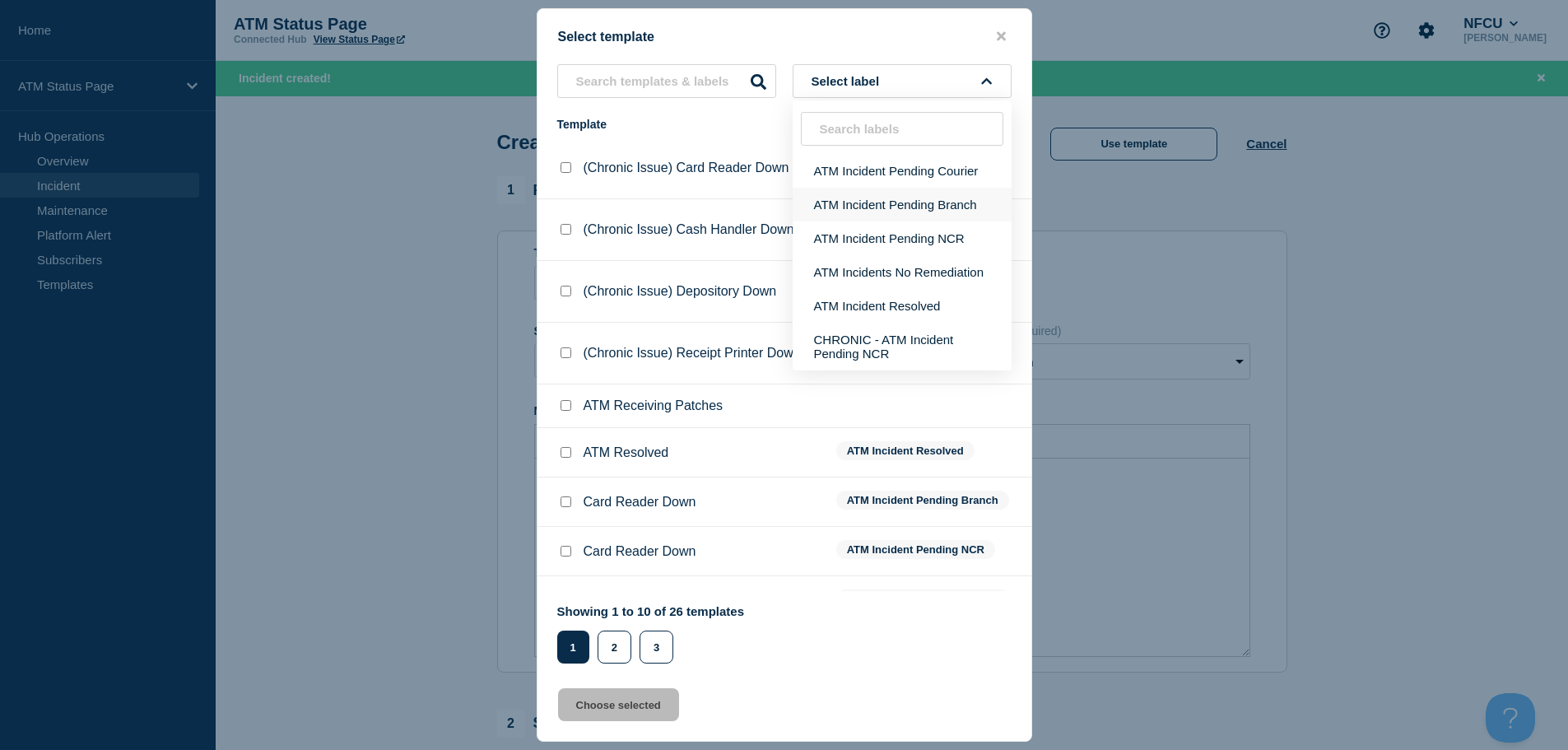
click at [920, 206] on button "ATM Incident Pending Branch" at bounding box center [902, 205] width 219 height 34
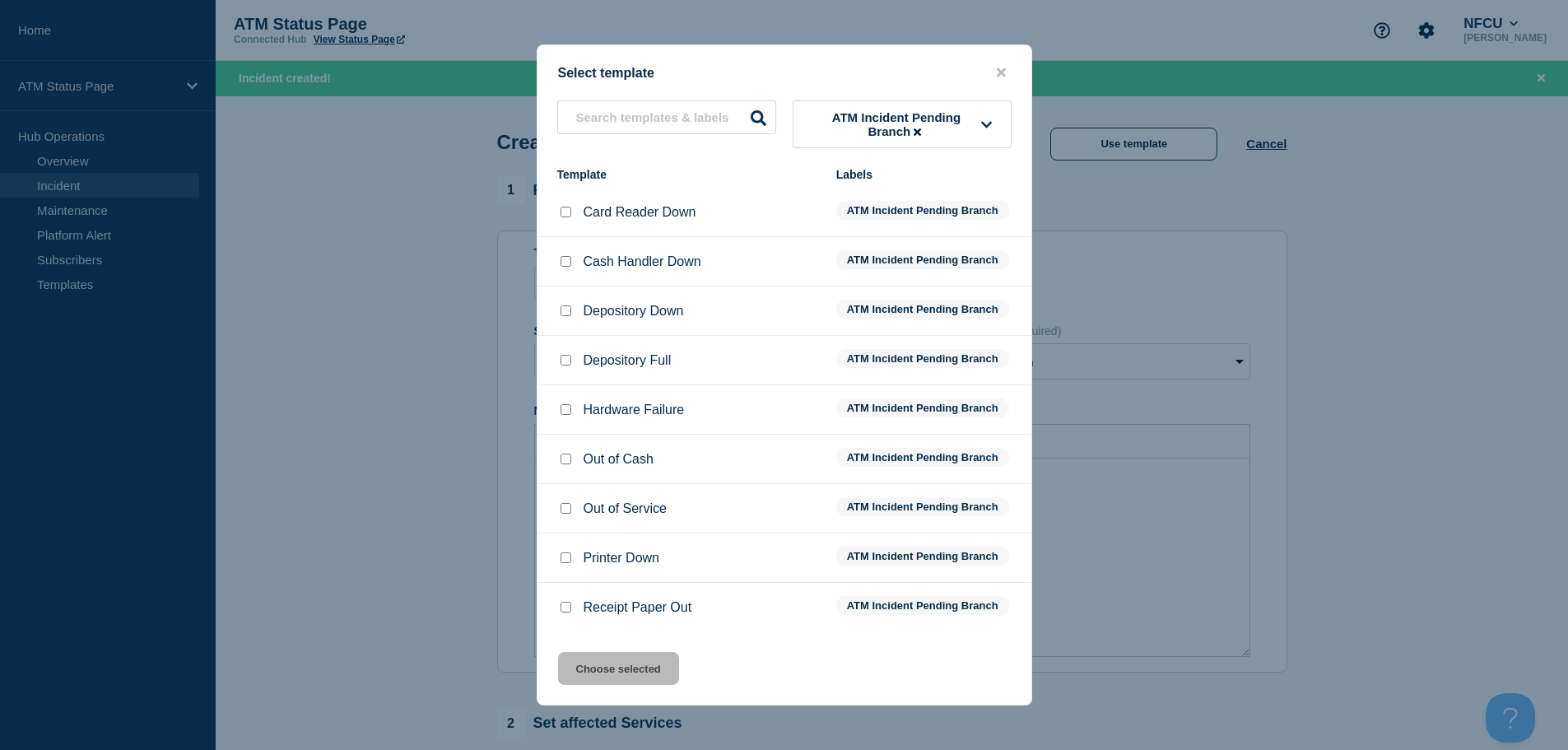
click at [567, 558] on input "Printer Down checkbox" at bounding box center [566, 557] width 11 height 11
checkbox input "true"
click at [593, 662] on button "Choose selected" at bounding box center [618, 668] width 121 height 33
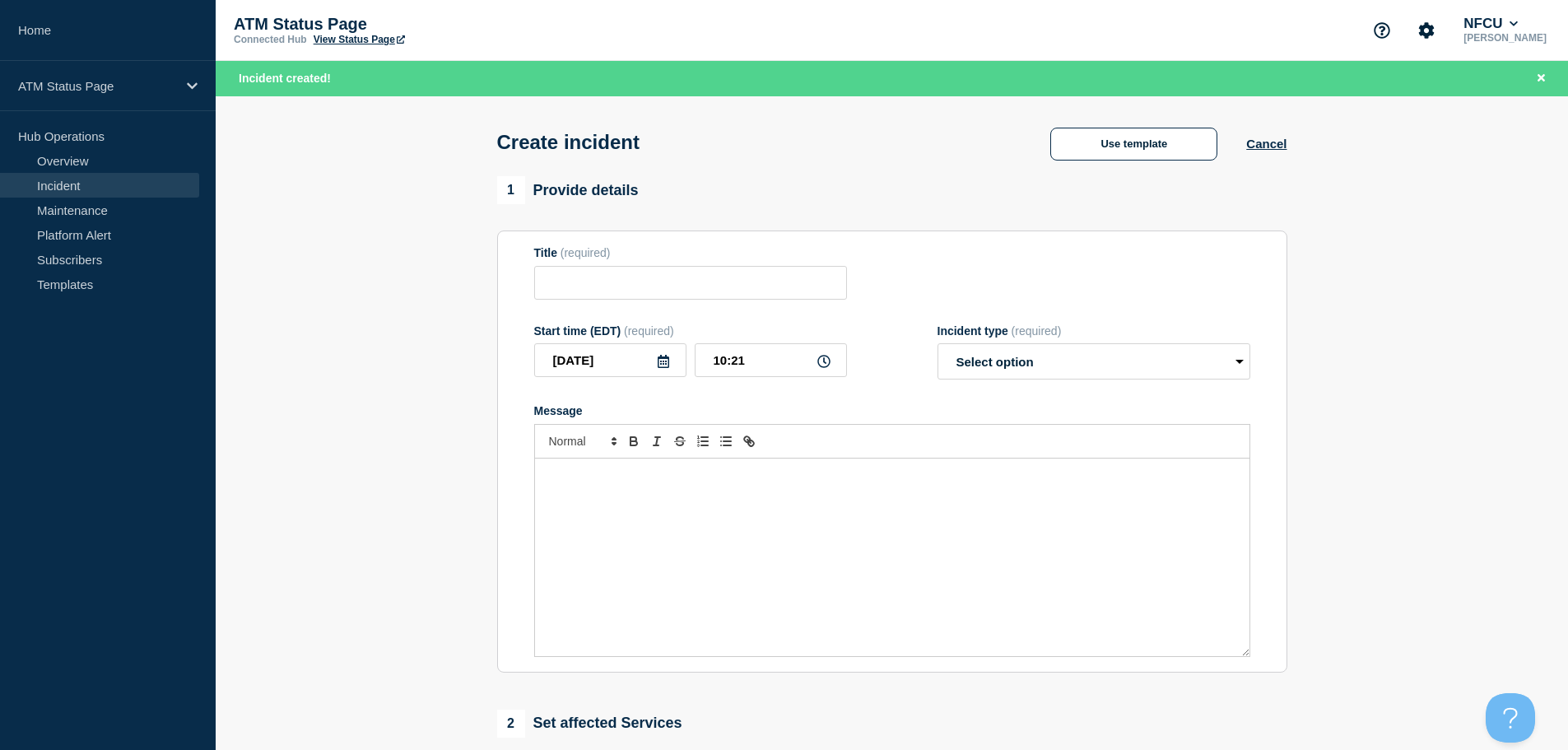
type input "Printer Down"
select select "identified"
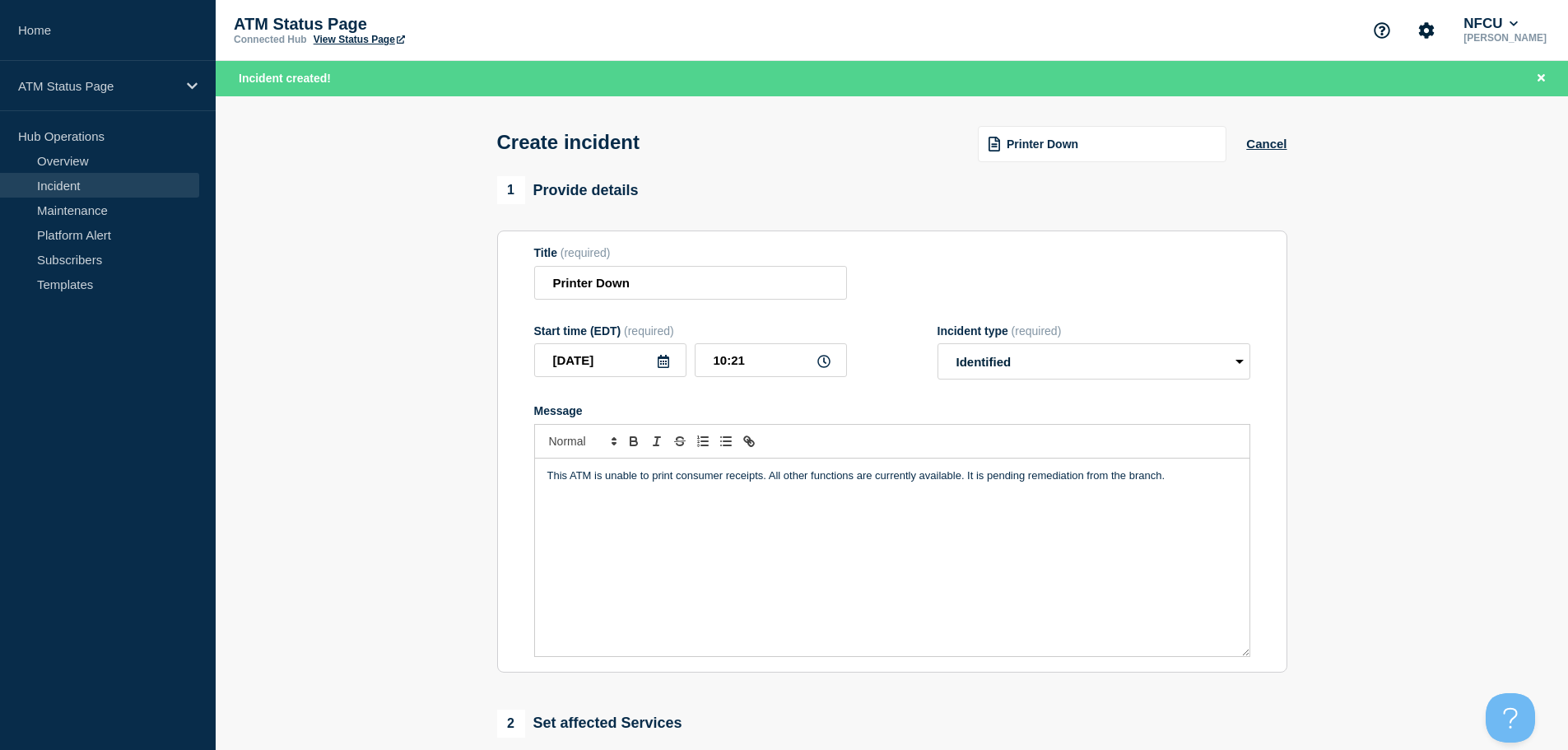
scroll to position [329, 0]
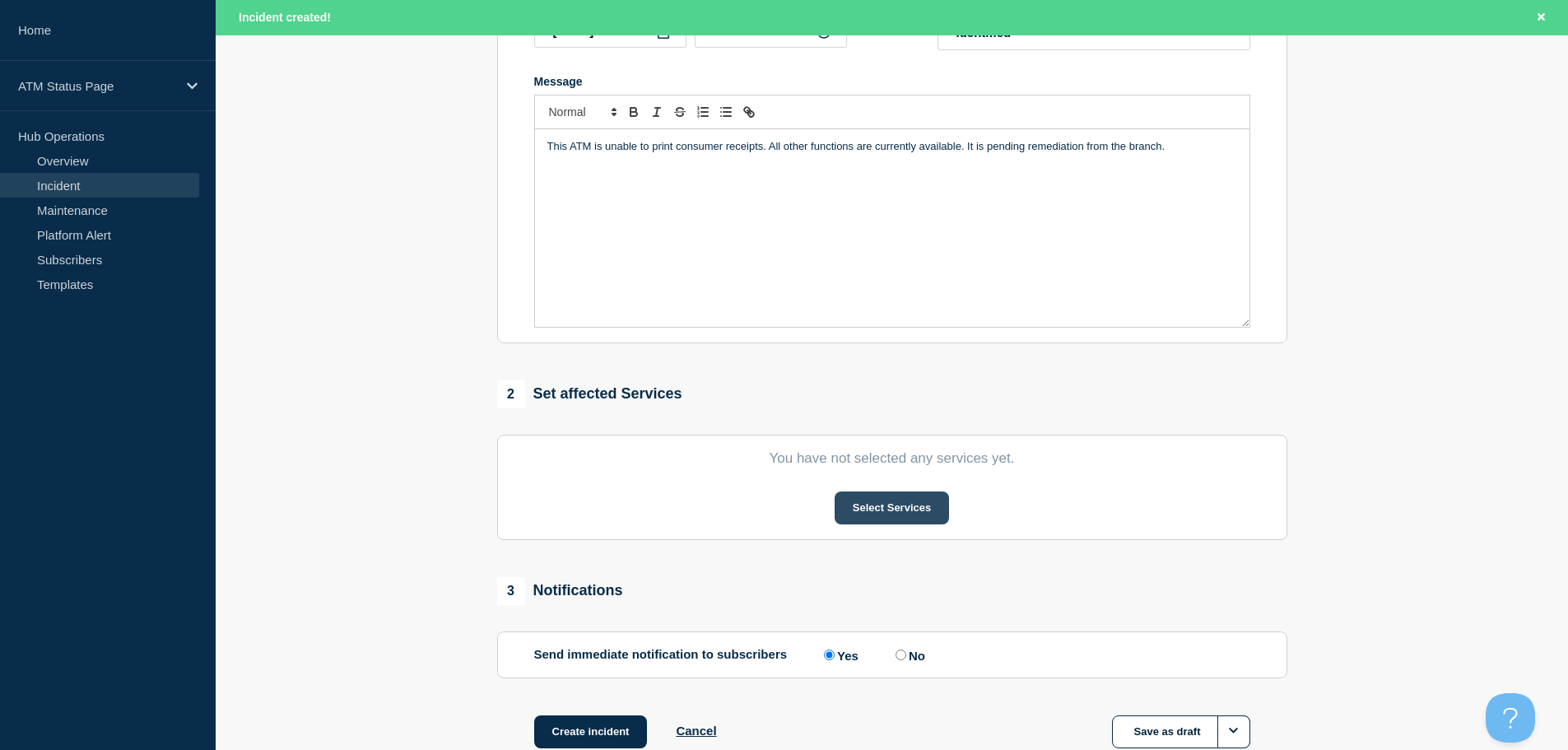
click at [893, 515] on button "Select Services" at bounding box center [892, 507] width 114 height 33
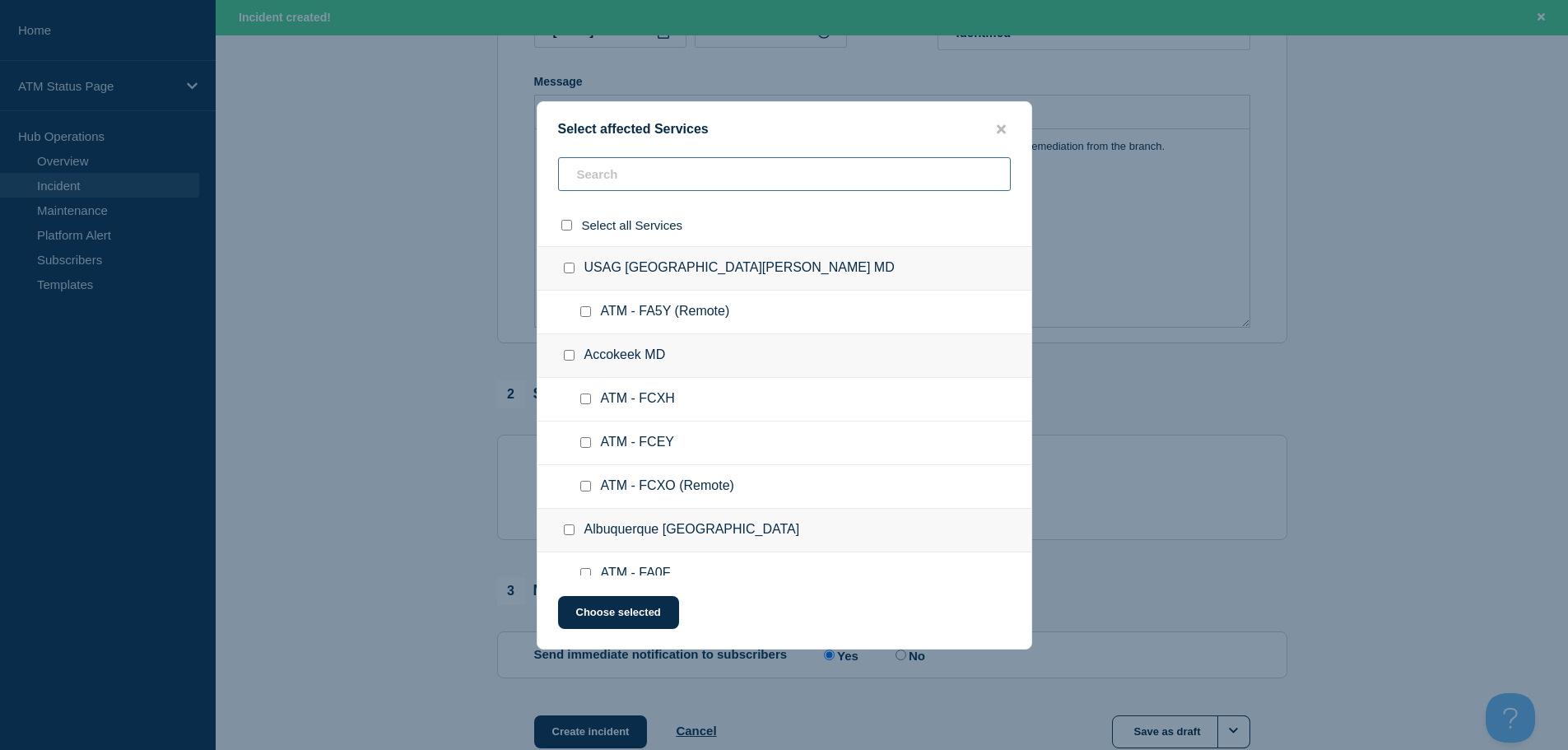
click at [747, 175] on input "text" at bounding box center [784, 174] width 453 height 34
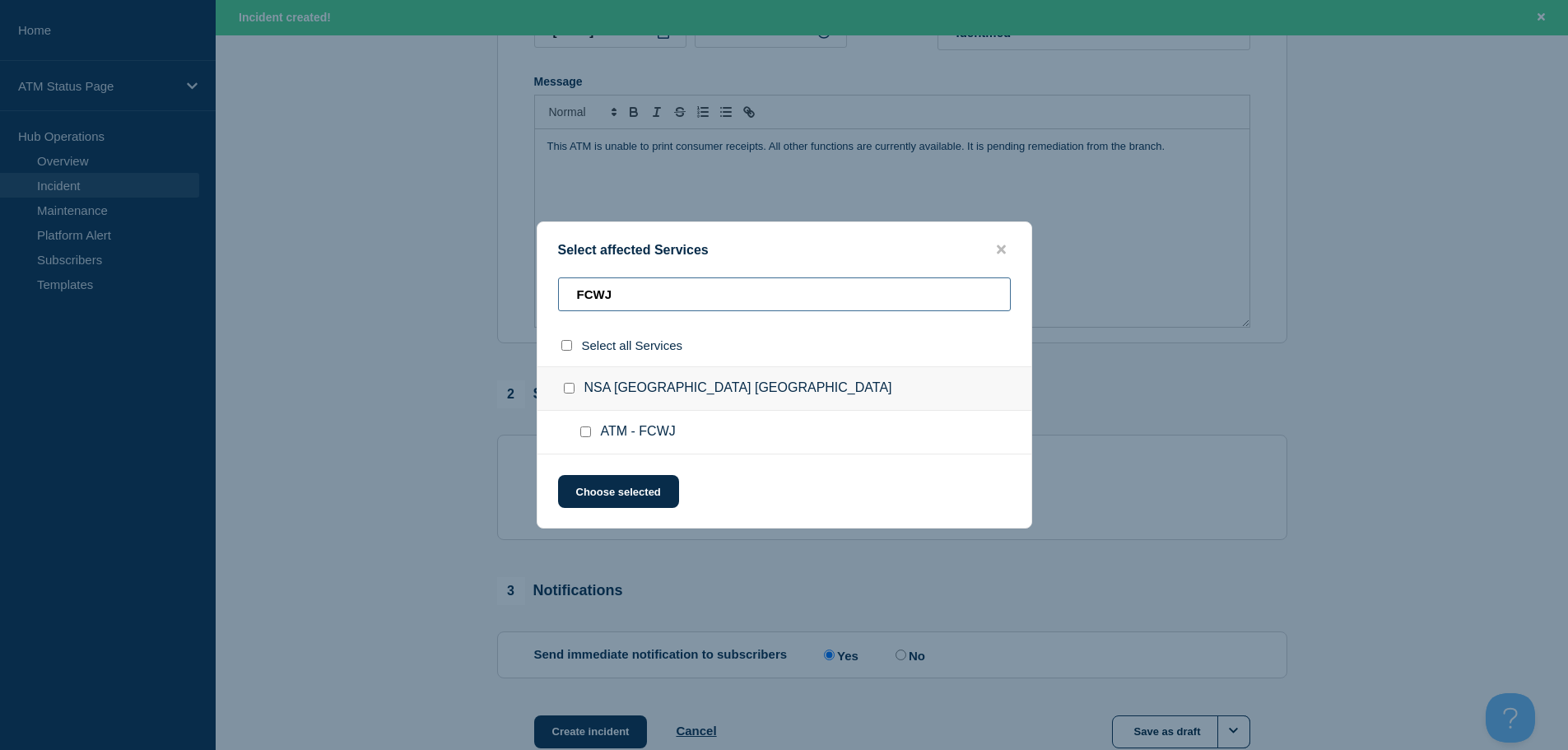
type input "FCWJ"
click at [584, 438] on div at bounding box center [588, 432] width 24 height 16
click at [588, 430] on input "ATM - FCWJ checkbox" at bounding box center [585, 432] width 11 height 11
checkbox input "true"
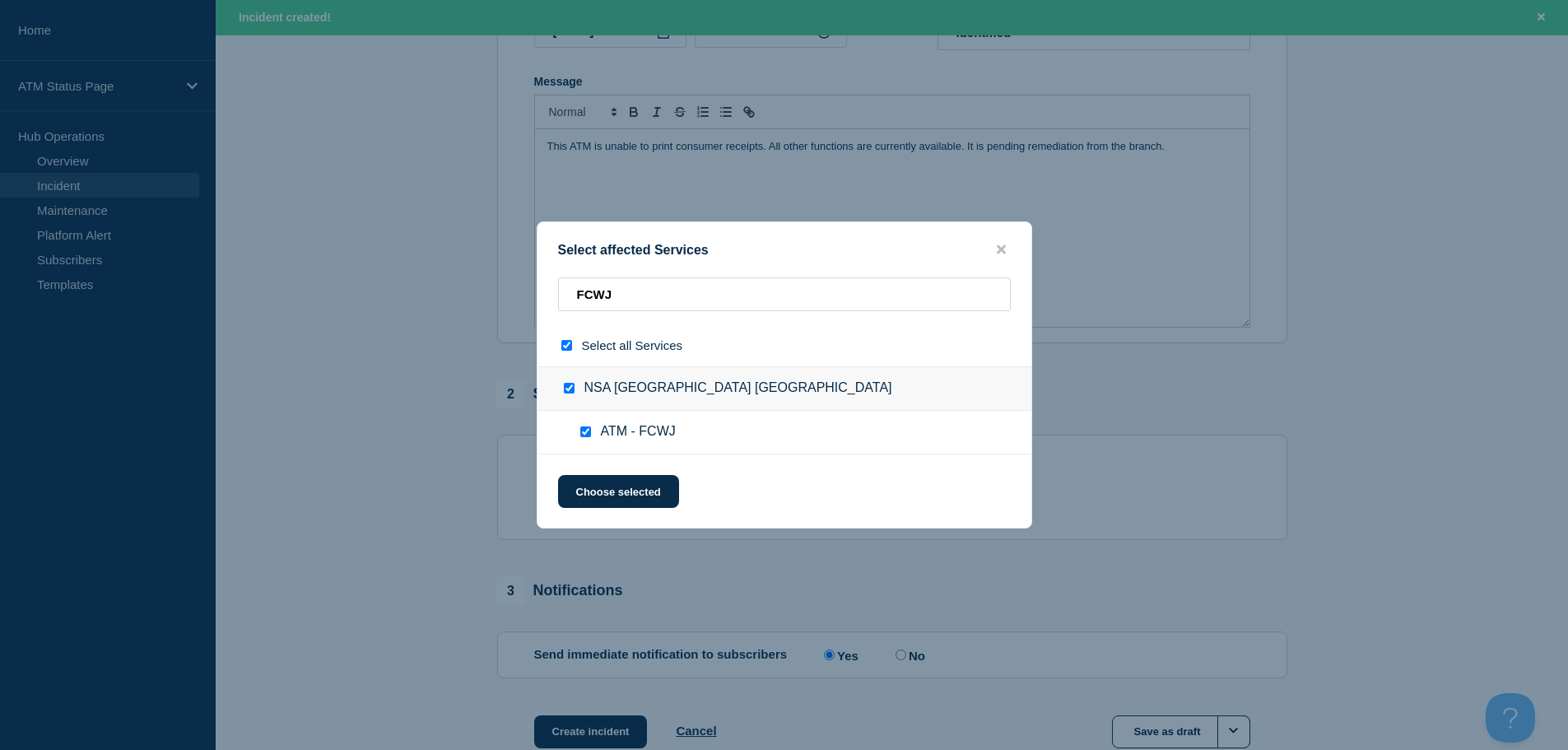
checkbox input "true"
click at [640, 486] on button "Choose selected" at bounding box center [618, 491] width 121 height 33
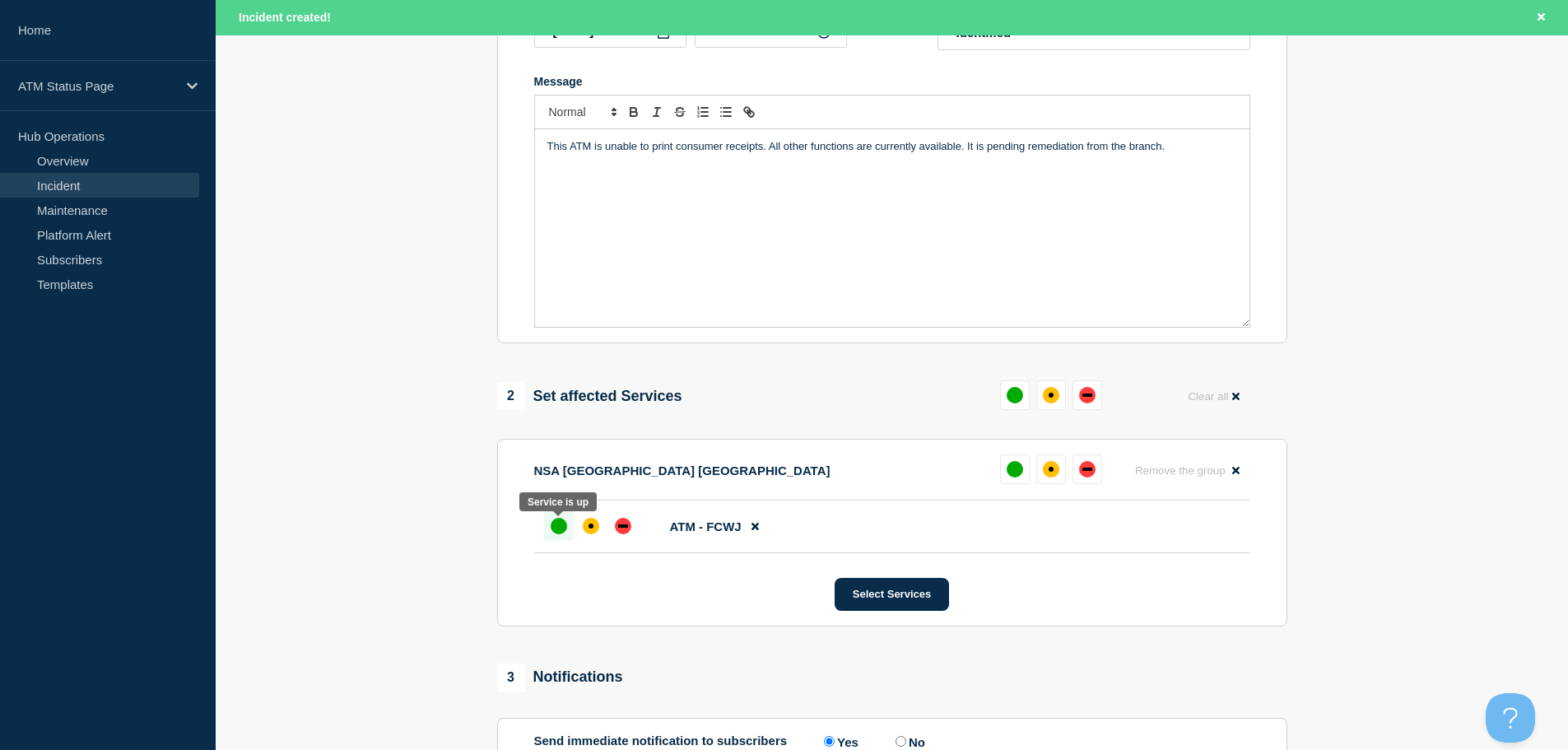
click at [558, 530] on div "up" at bounding box center [558, 525] width 16 height 16
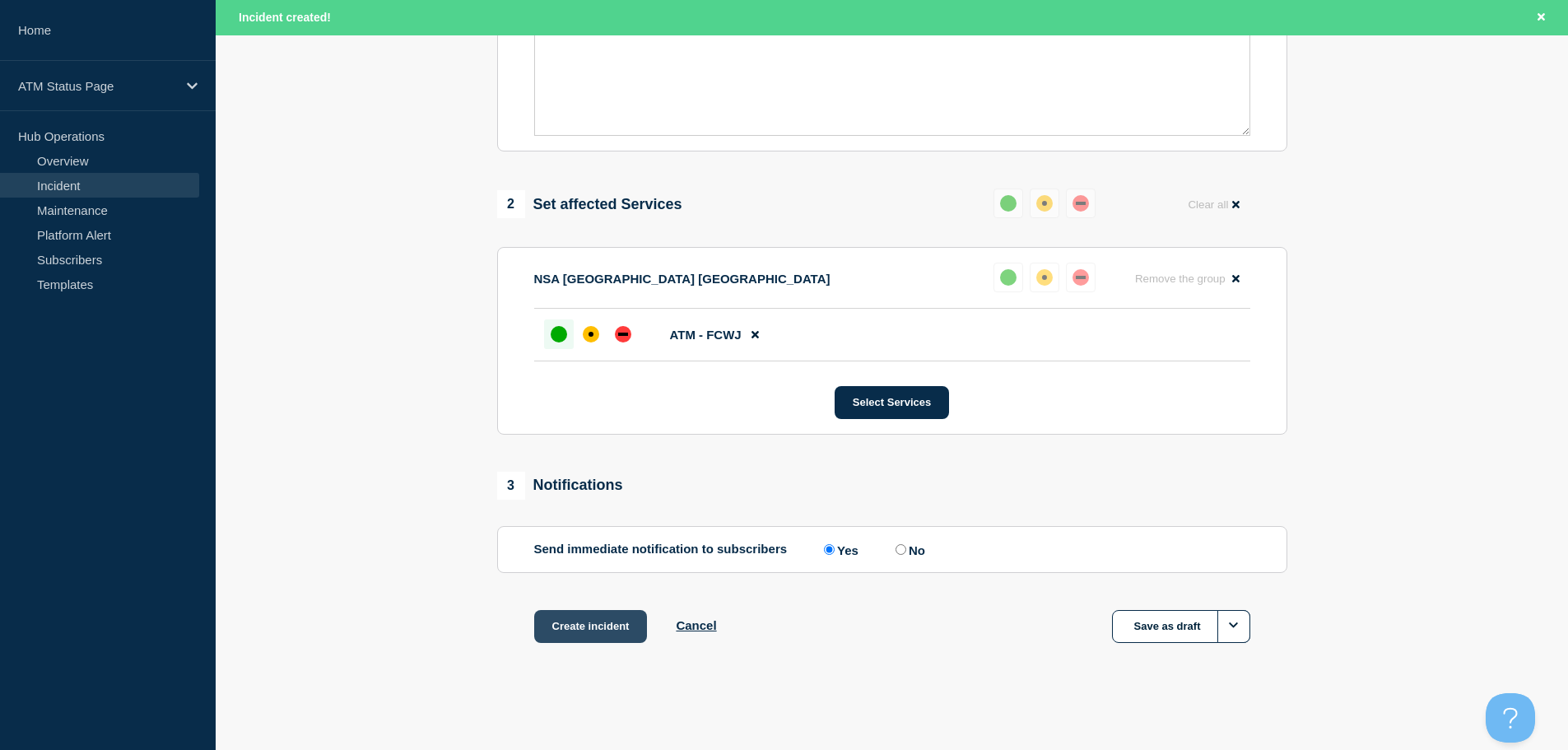
click at [586, 619] on button "Create incident" at bounding box center [591, 626] width 113 height 33
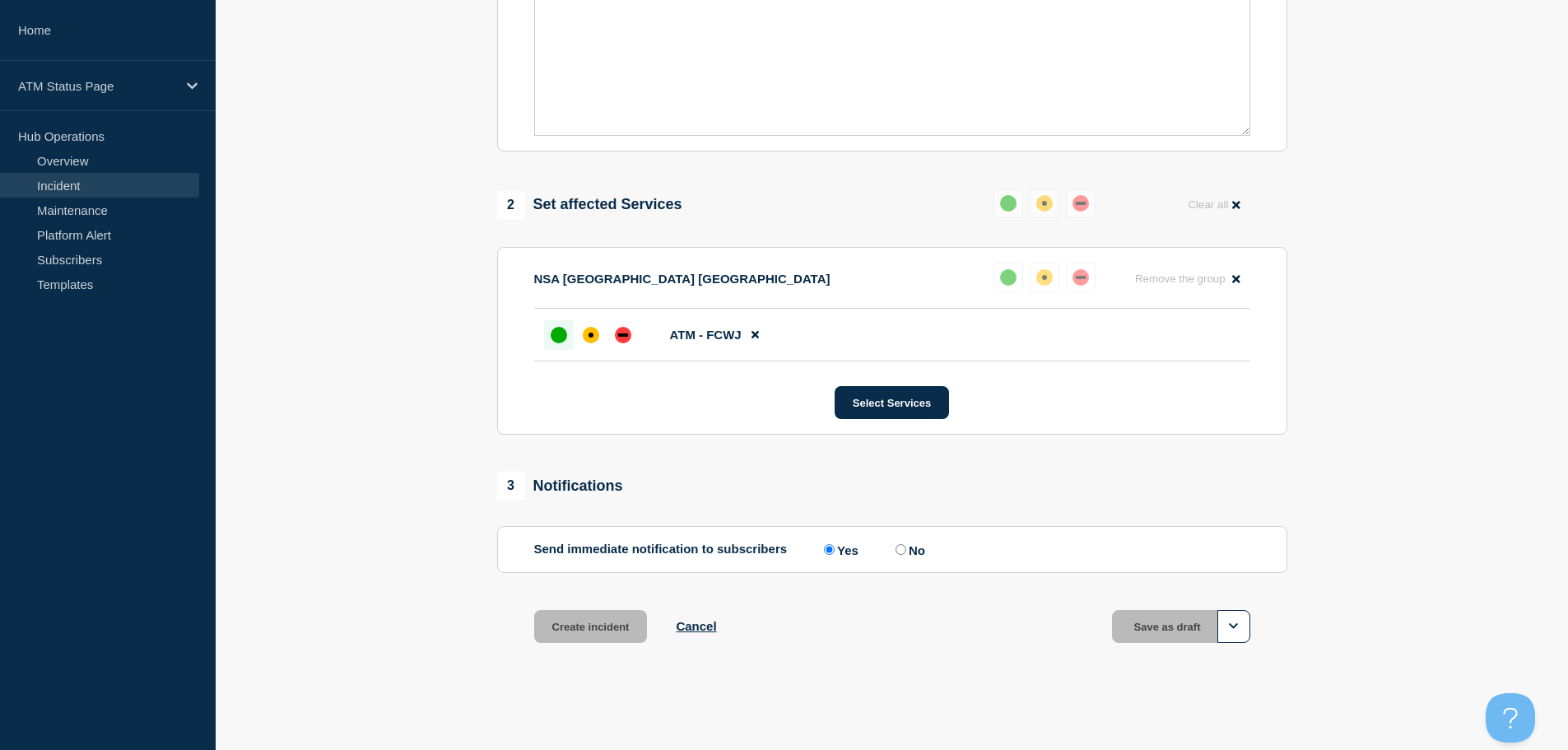
scroll to position [489, 0]
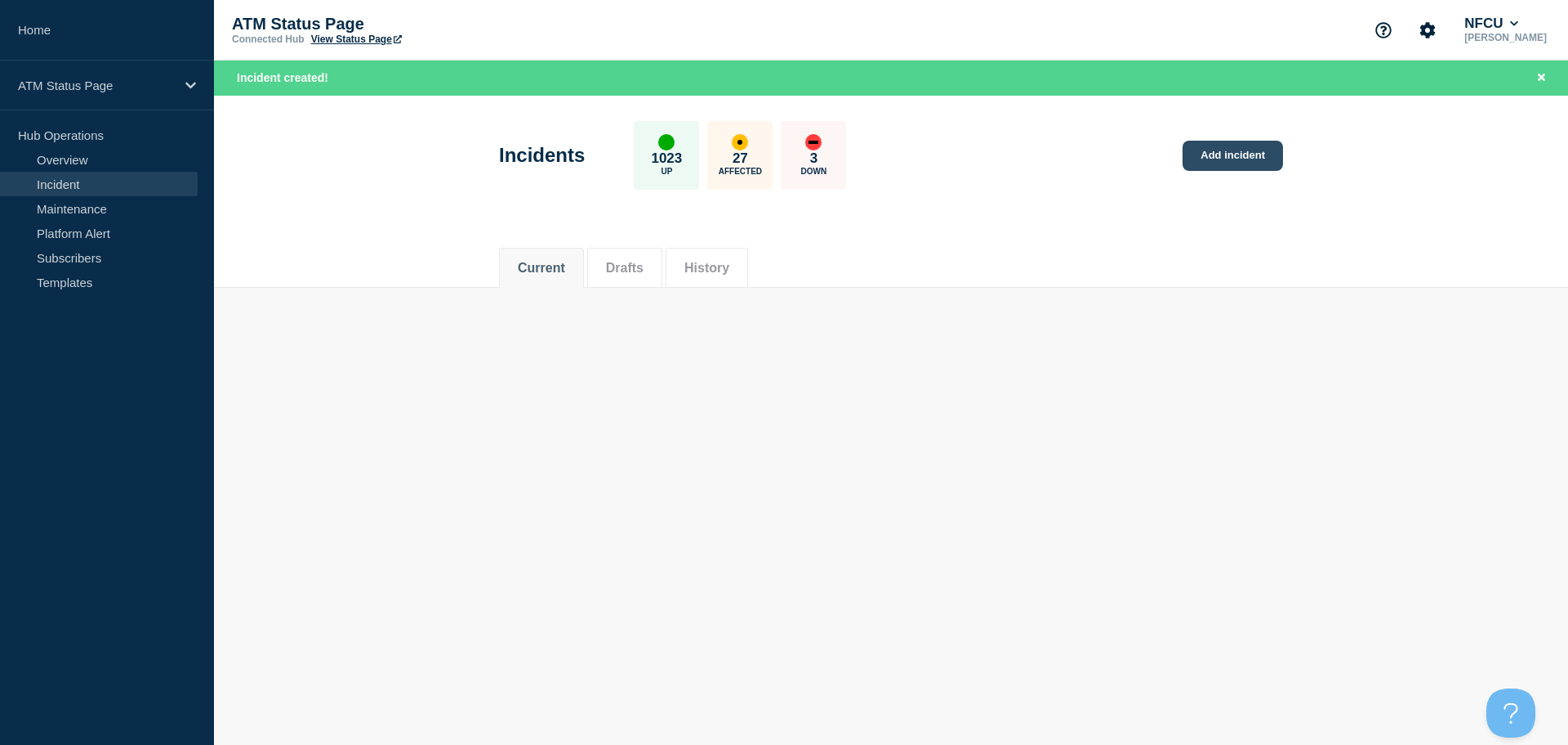
click at [1250, 163] on link "Add incident" at bounding box center [1234, 156] width 101 height 30
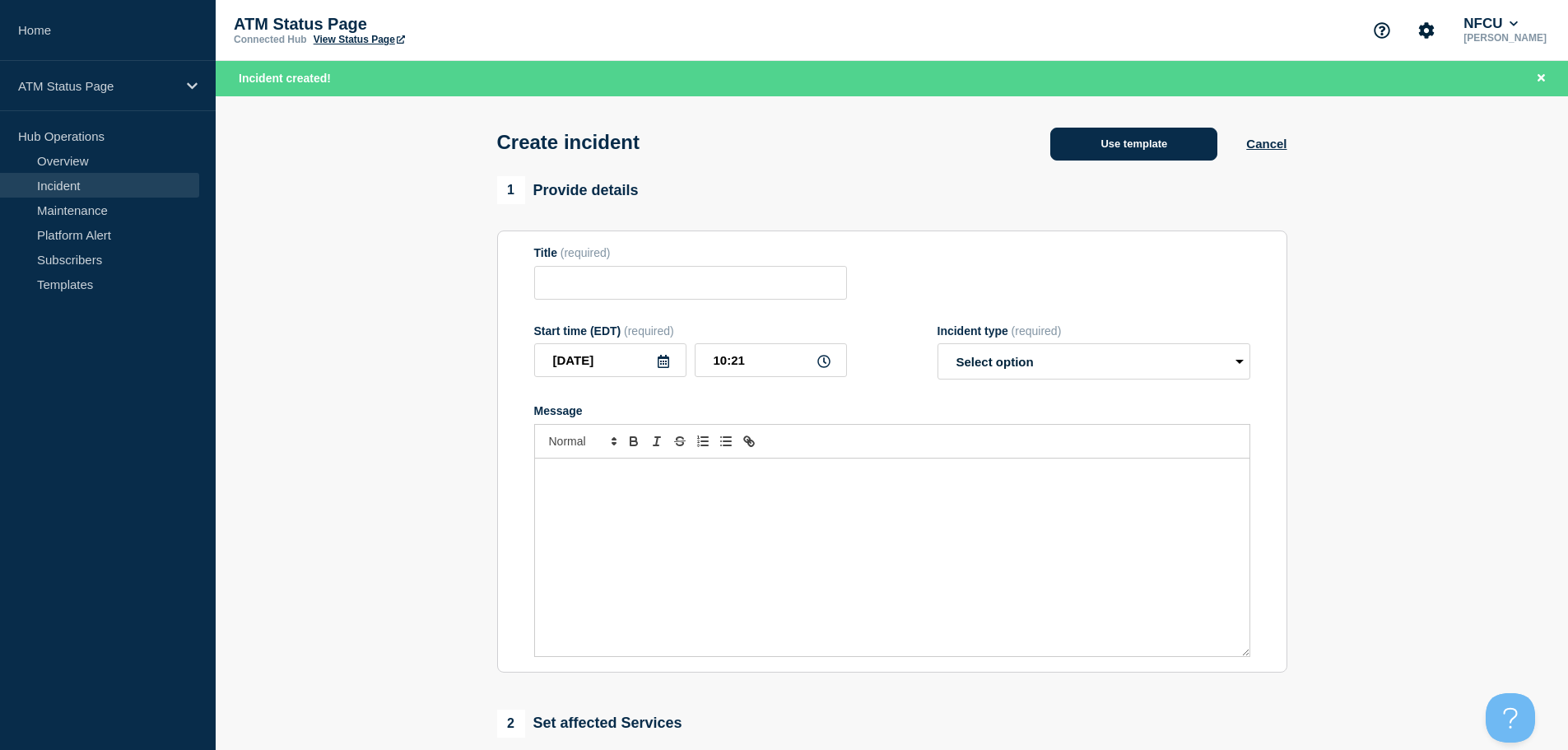
click at [1134, 145] on button "Use template" at bounding box center [1133, 144] width 167 height 33
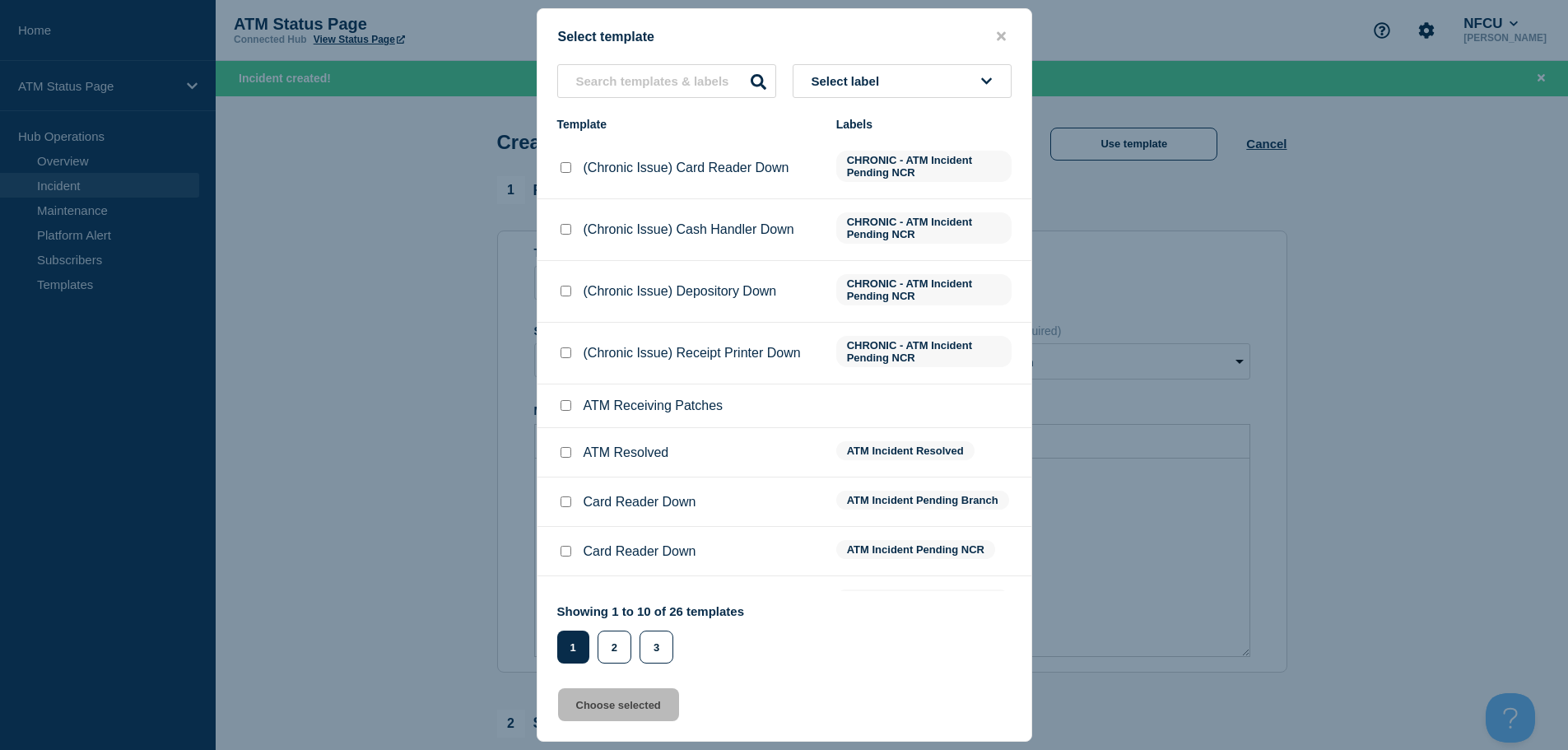
click at [919, 89] on button "Select label" at bounding box center [902, 81] width 219 height 34
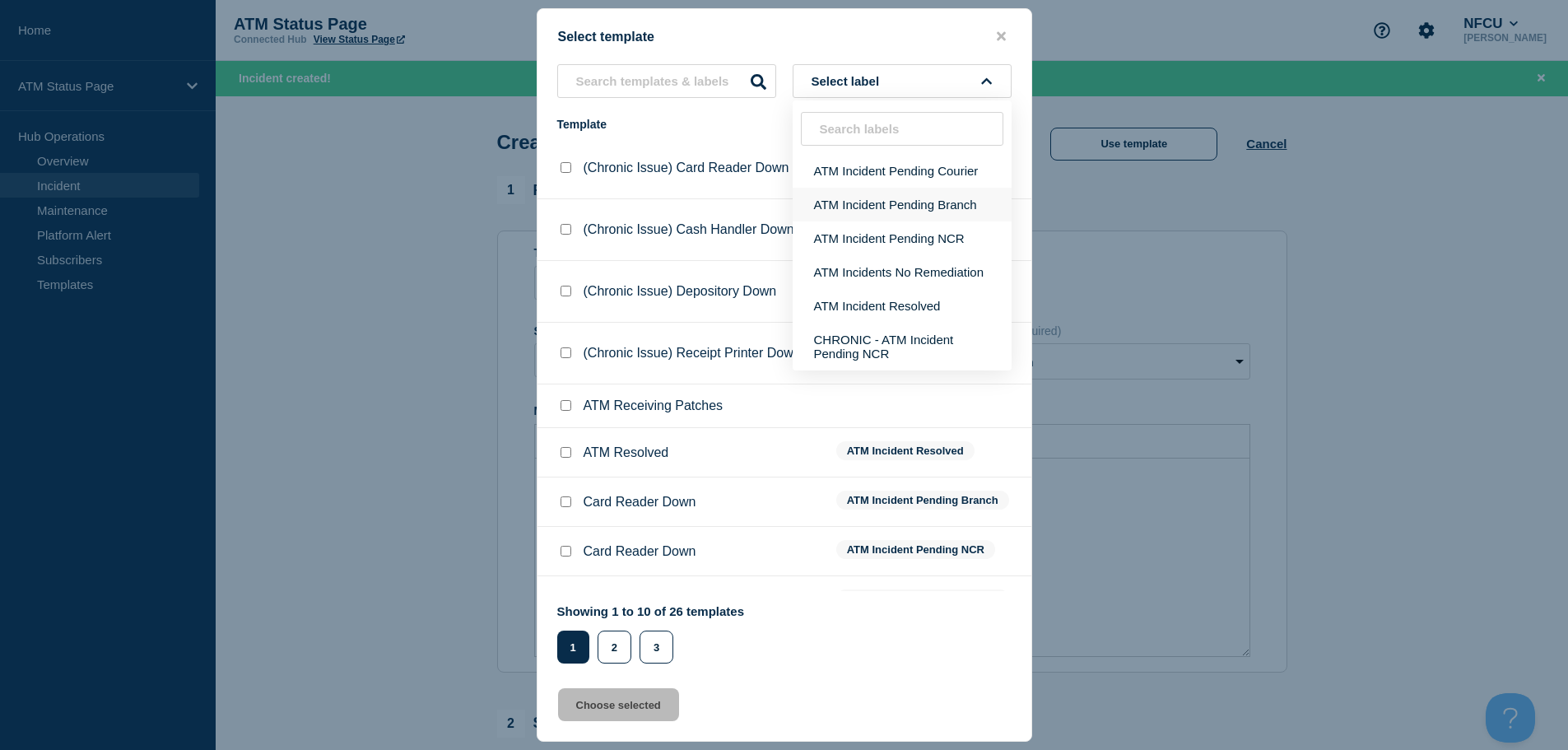
click at [924, 196] on button "ATM Incident Pending Branch" at bounding box center [902, 205] width 219 height 34
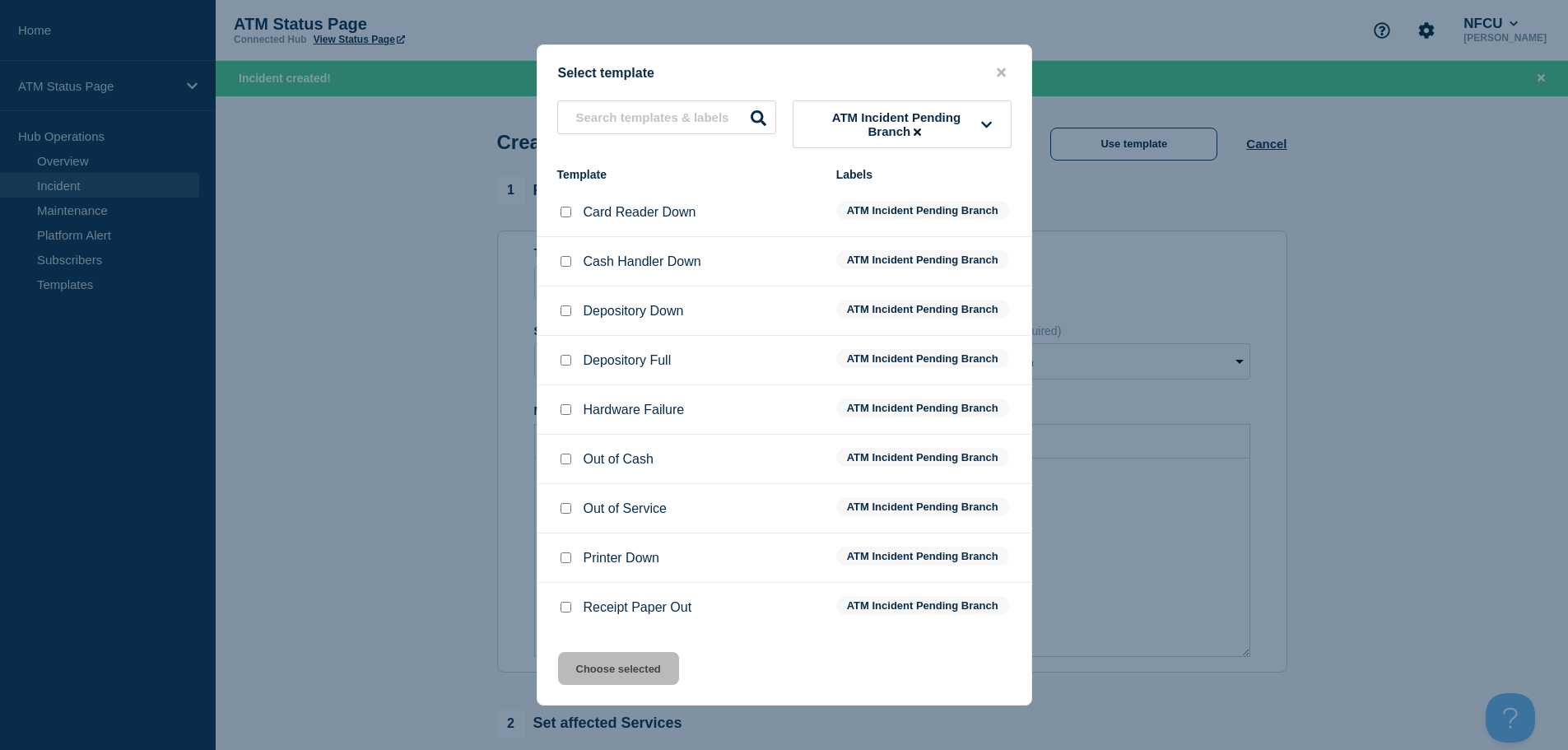
click at [562, 607] on input "Receipt Paper Out checkbox" at bounding box center [566, 607] width 11 height 11
checkbox input "true"
click at [574, 676] on button "Choose selected" at bounding box center [618, 668] width 121 height 33
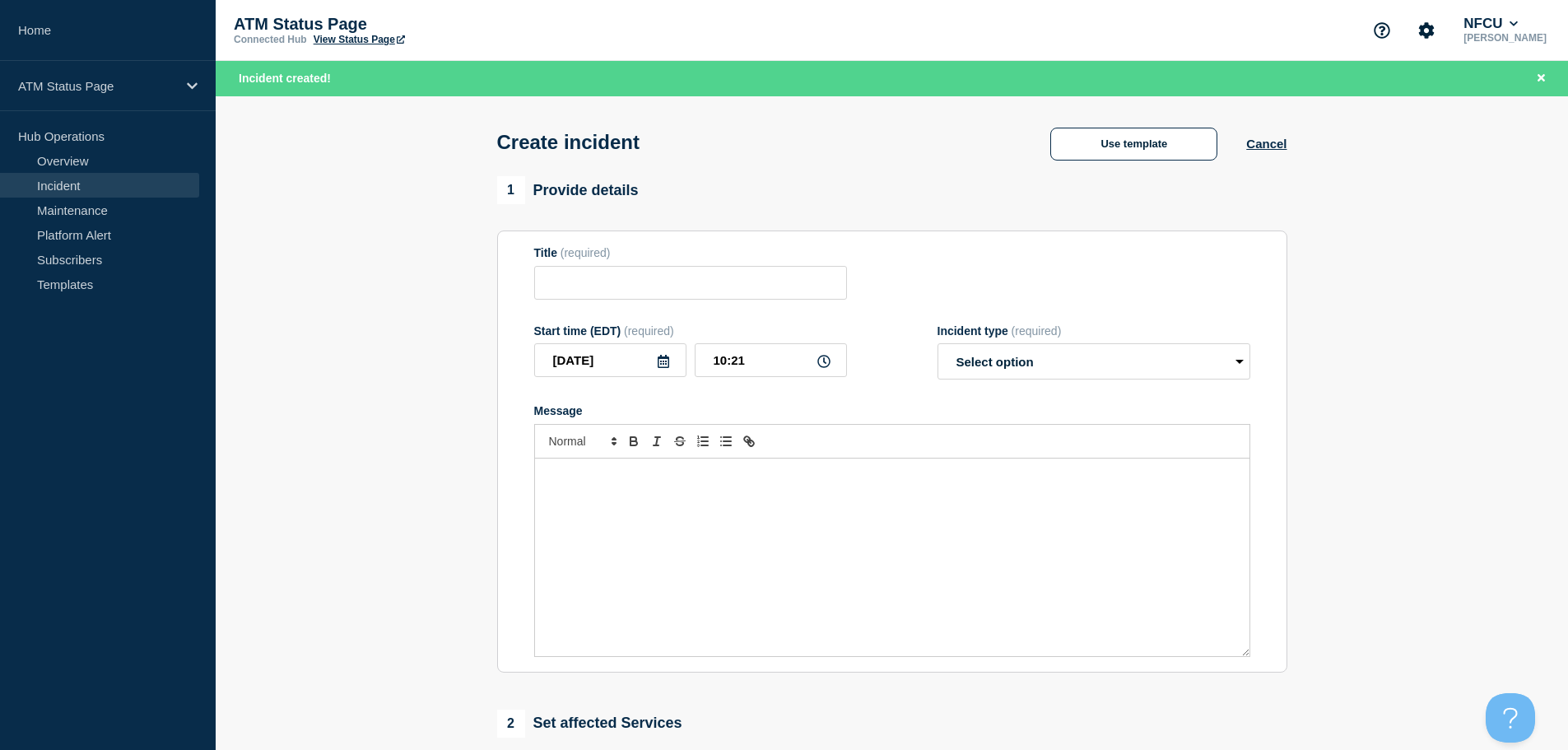
type input "Receipt Paper Out"
select select "identified"
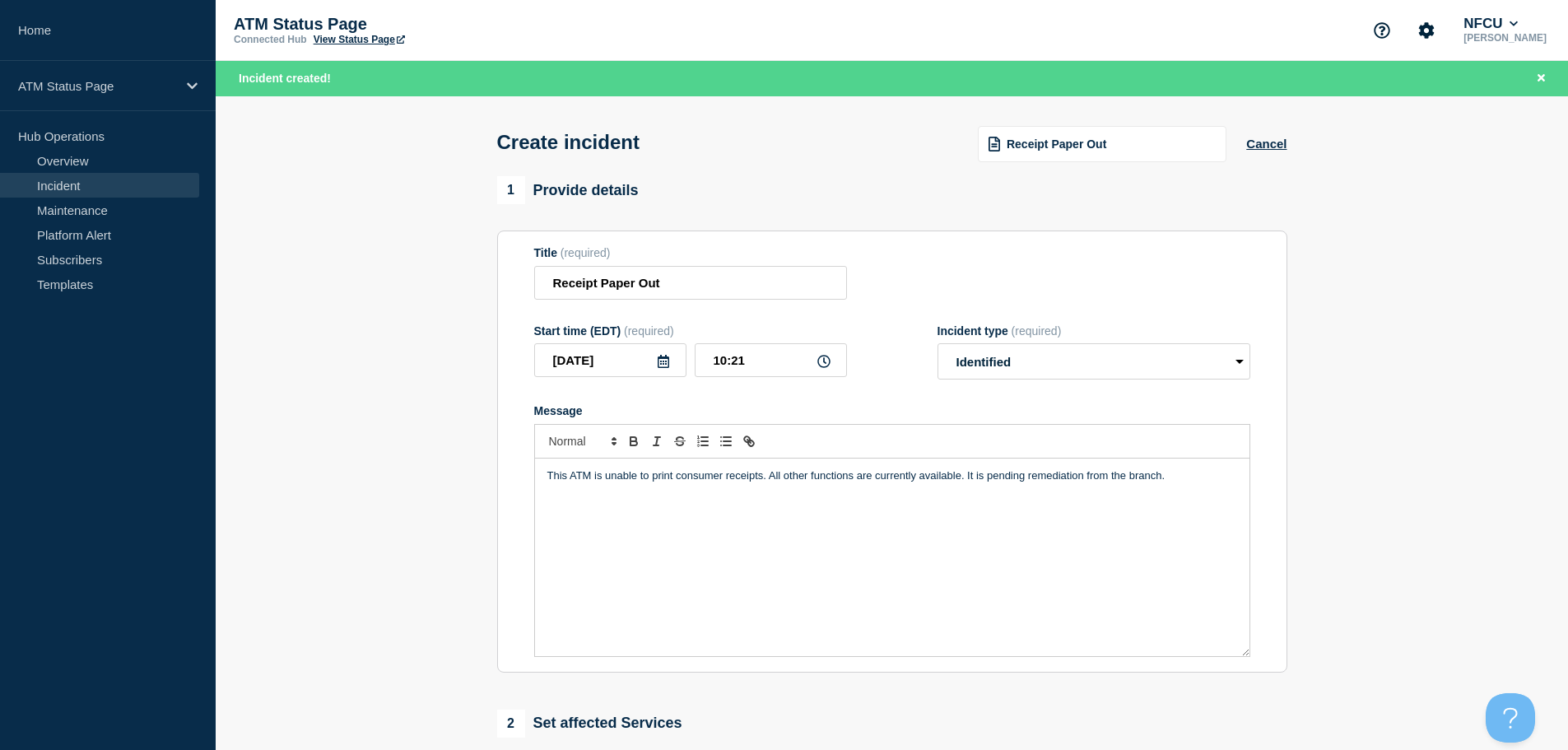
scroll to position [329, 0]
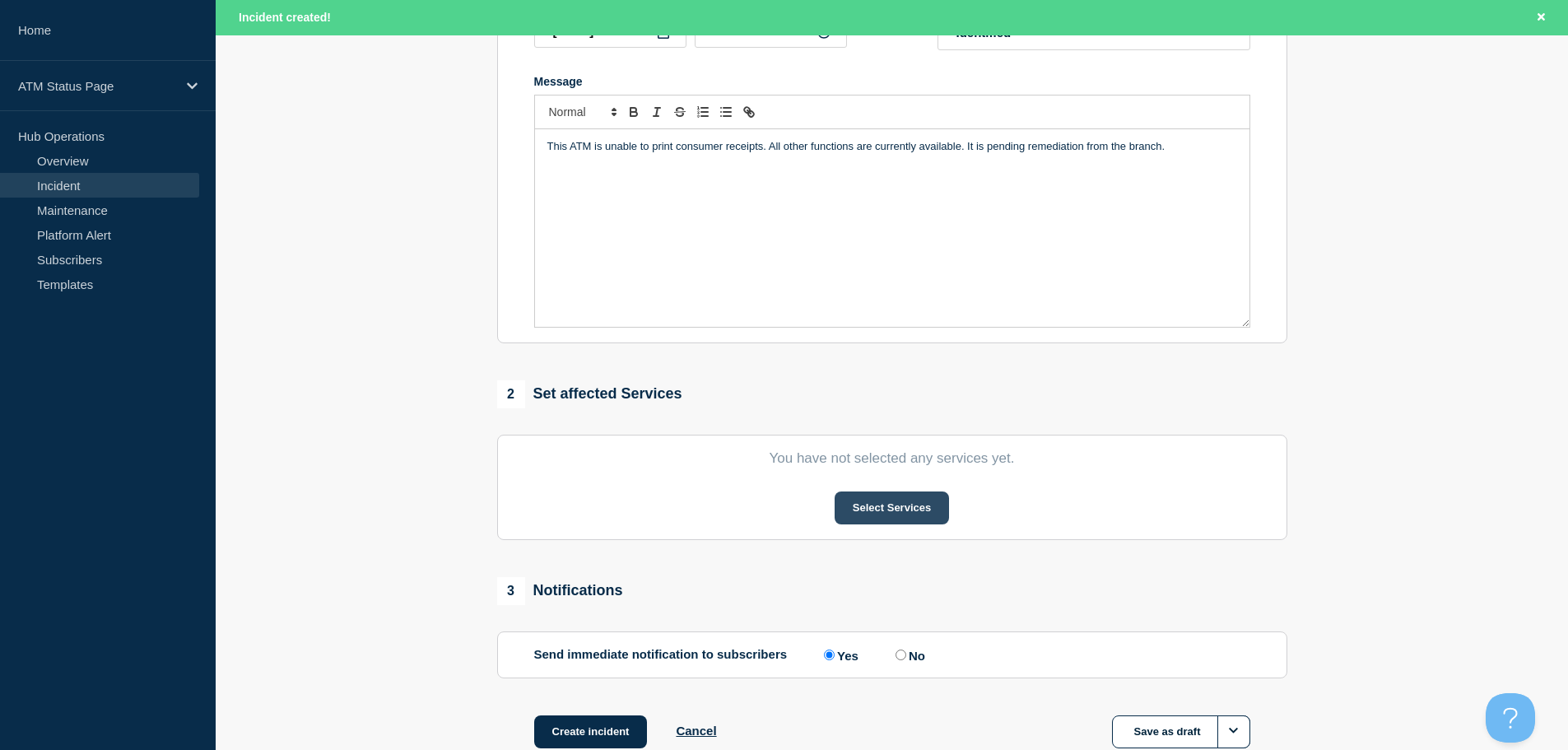
click at [896, 505] on button "Select Services" at bounding box center [892, 507] width 114 height 33
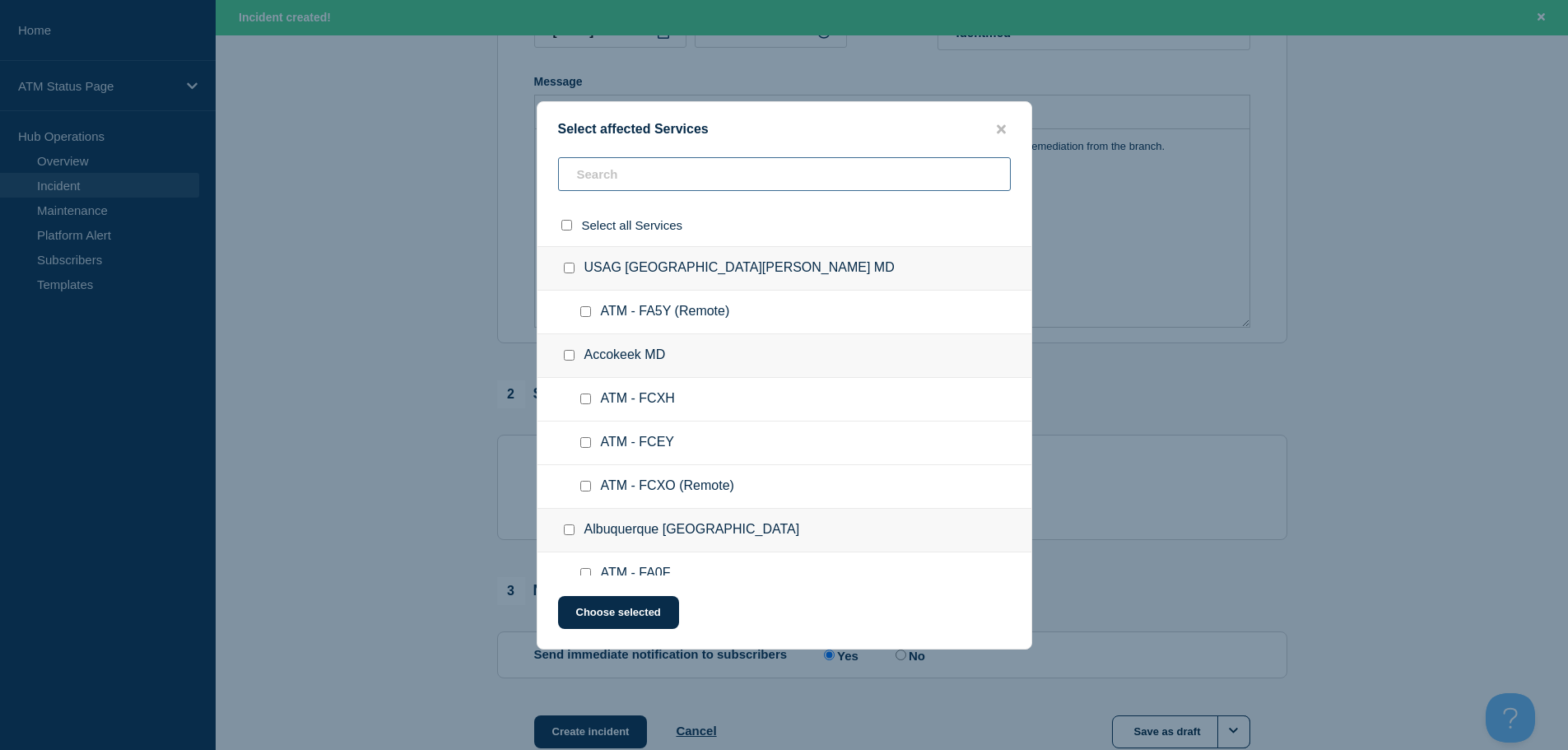
click at [804, 187] on input "text" at bounding box center [784, 174] width 453 height 34
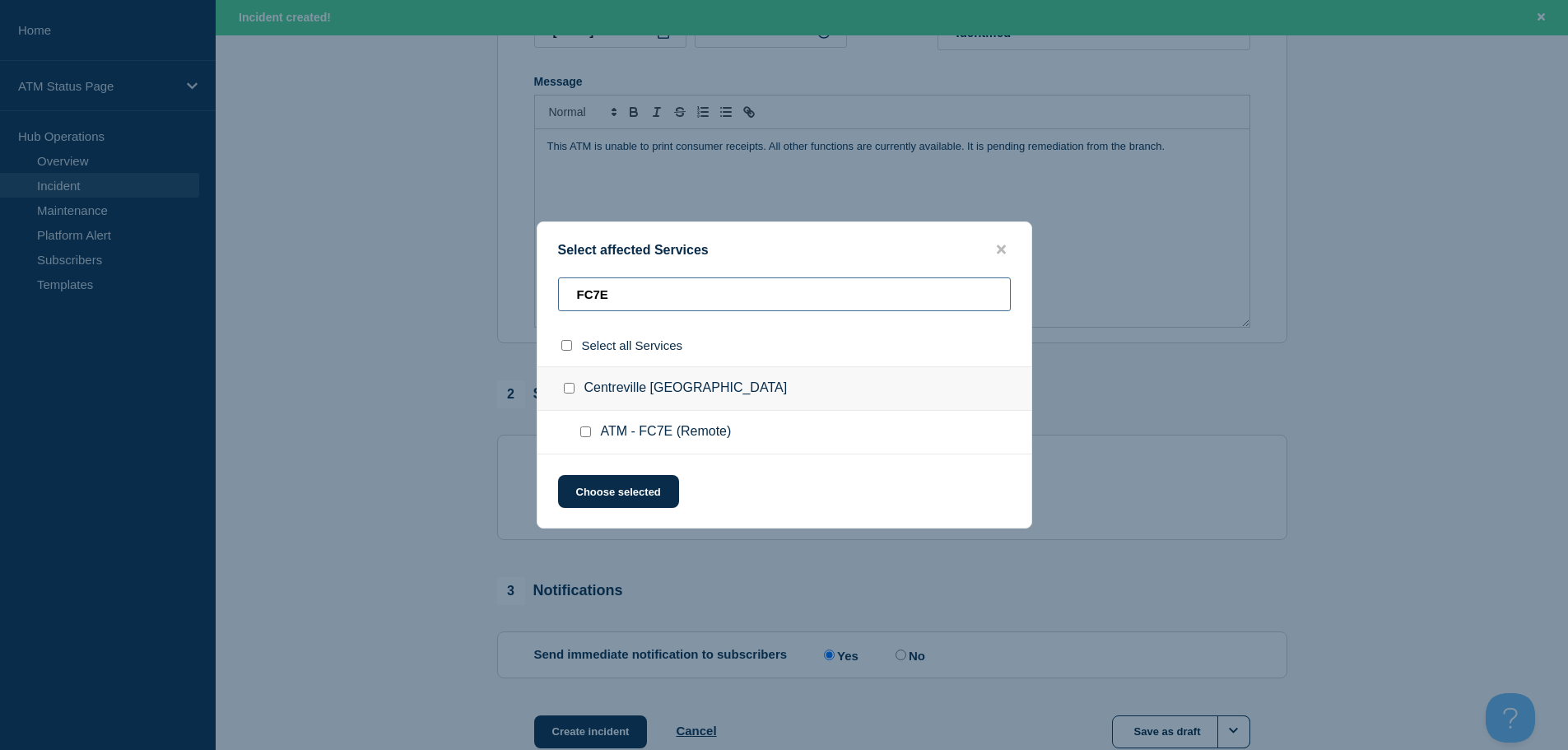
type input "FC7E"
click at [586, 434] on input "ATM - FC7E (Remote) checkbox" at bounding box center [585, 432] width 11 height 11
checkbox input "true"
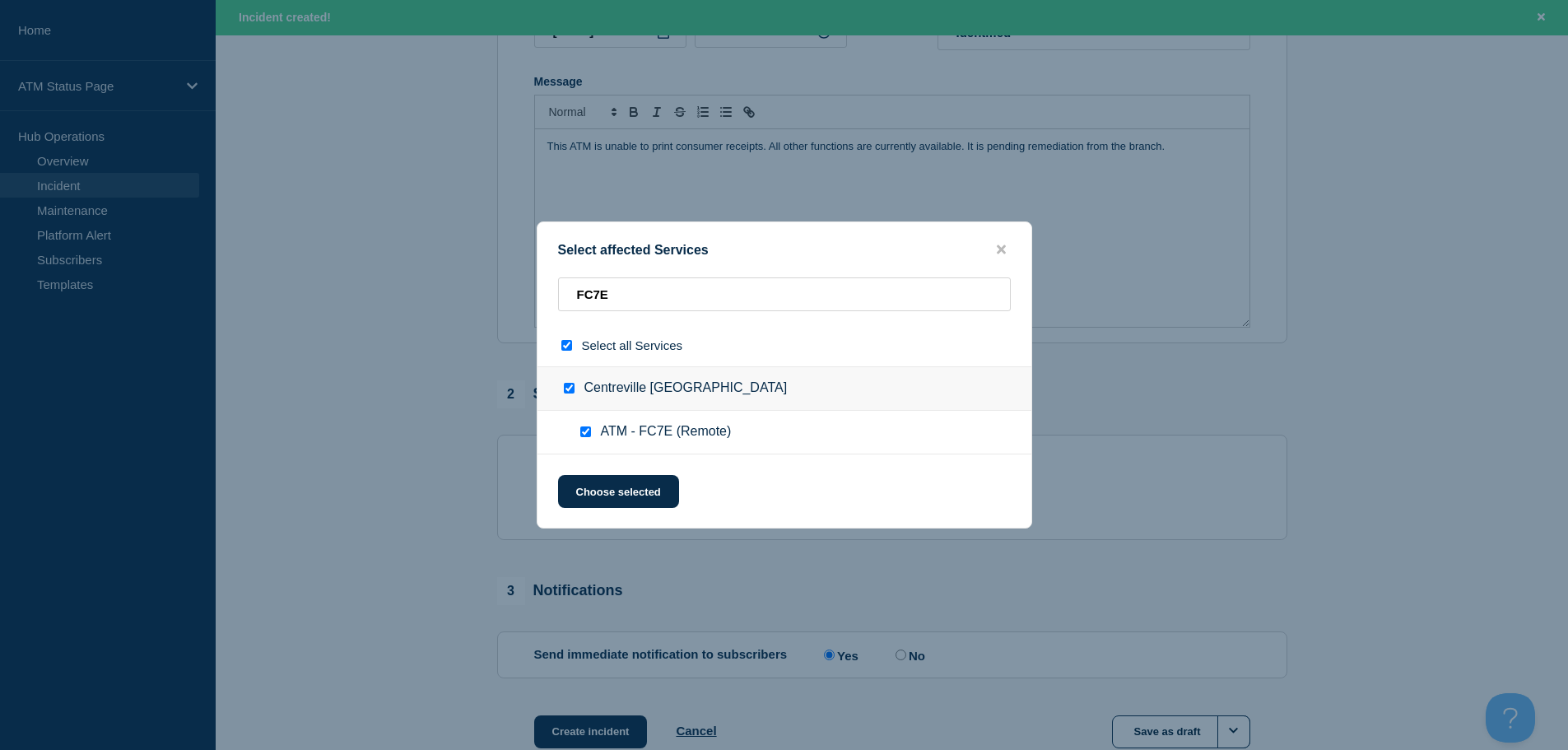
click at [592, 472] on div "Select affected Services FC7E Select all Services [GEOGRAPHIC_DATA] [GEOGRAPHIC…" at bounding box center [784, 374] width 495 height 307
click at [592, 483] on button "Choose selected" at bounding box center [618, 491] width 121 height 33
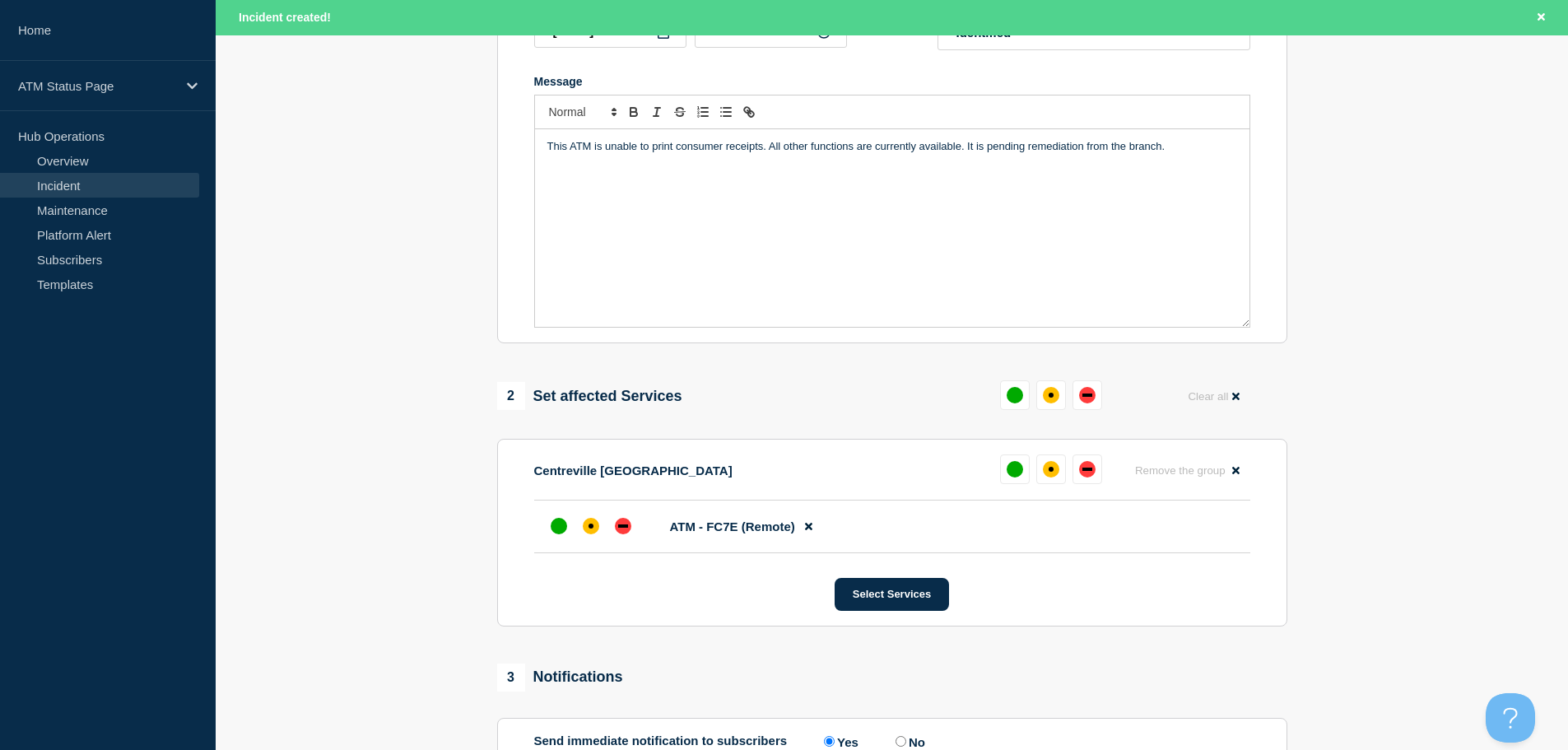
scroll to position [525, 0]
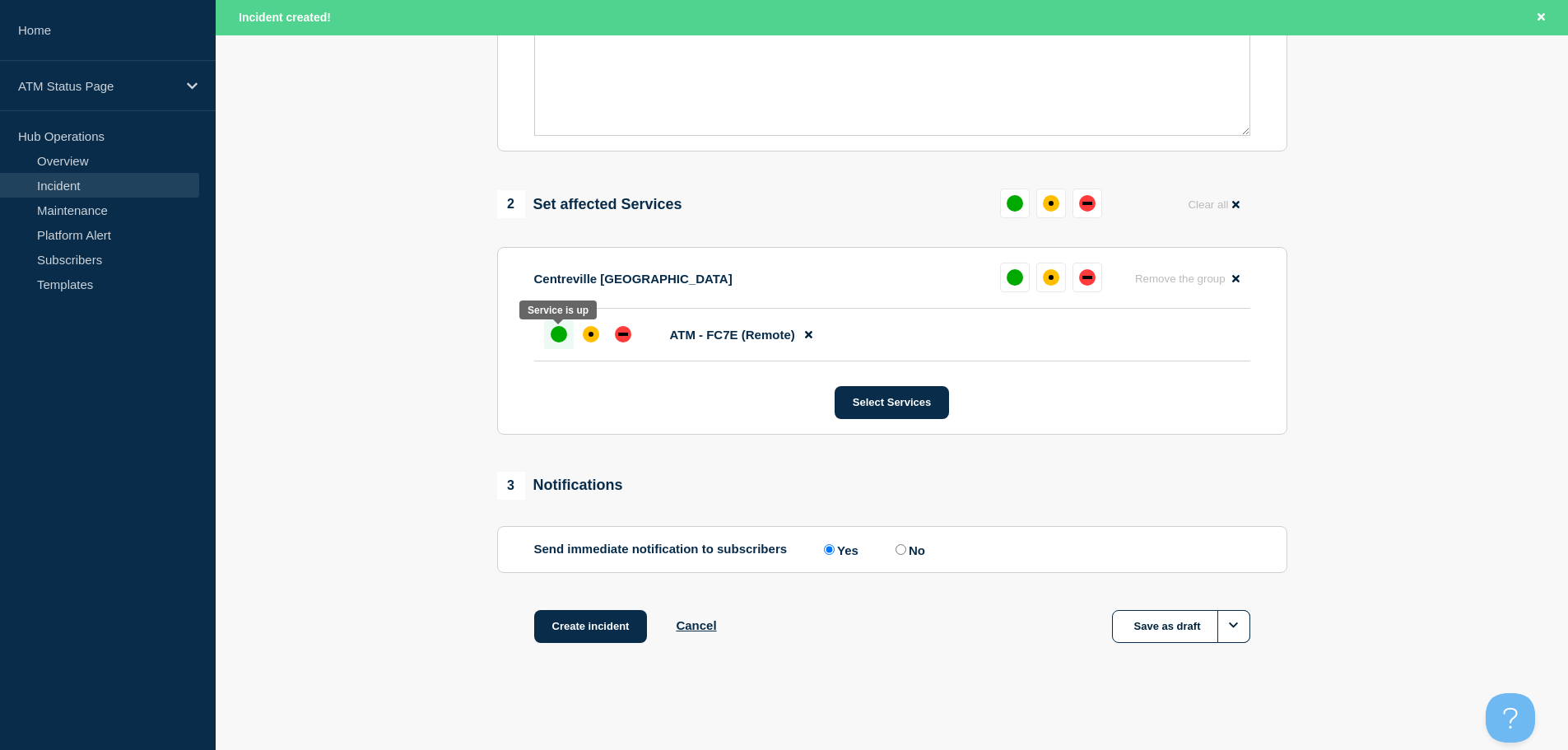
click at [555, 334] on div "up" at bounding box center [558, 334] width 16 height 16
click at [548, 625] on button "Create incident" at bounding box center [591, 626] width 113 height 33
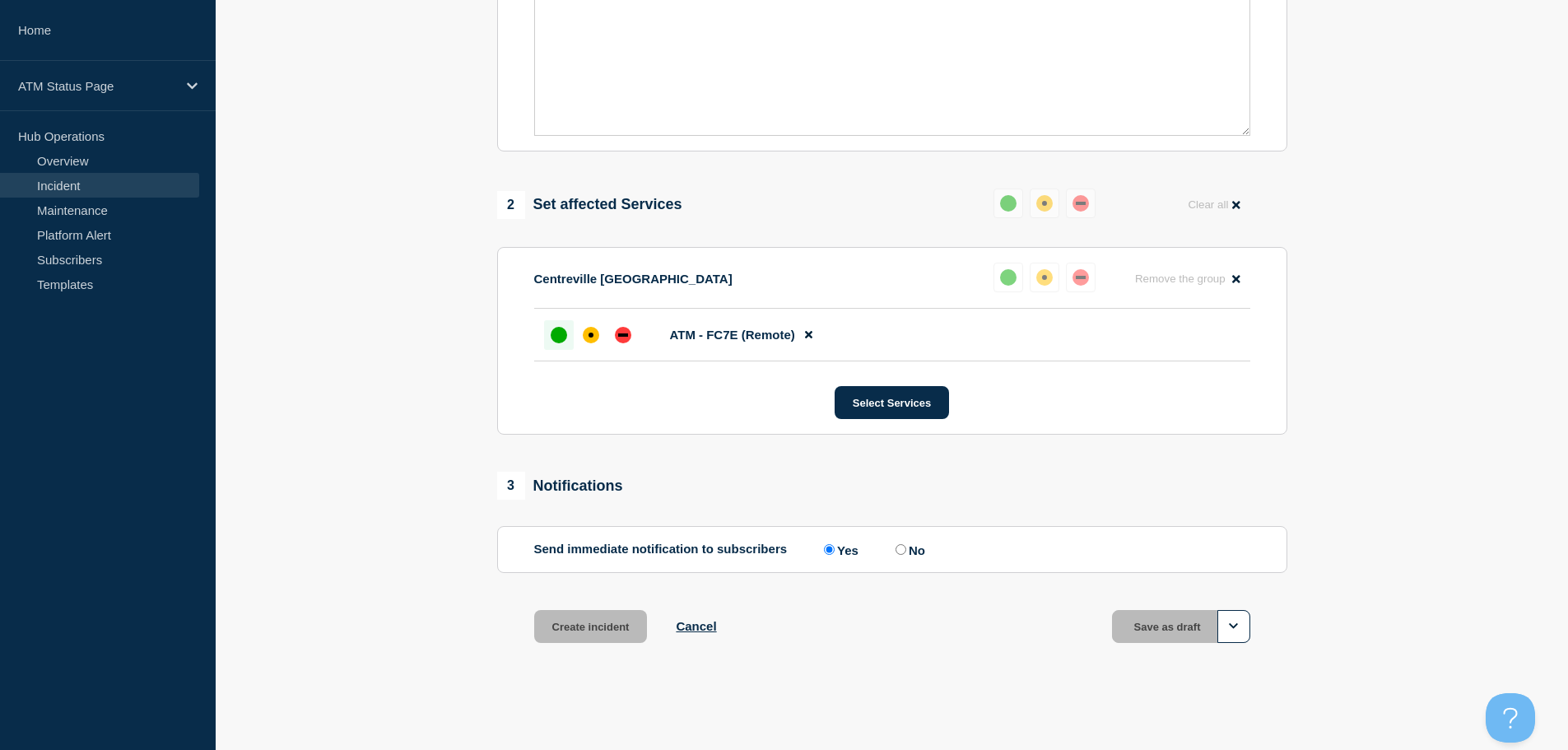
scroll to position [489, 0]
